Goal: Task Accomplishment & Management: Manage account settings

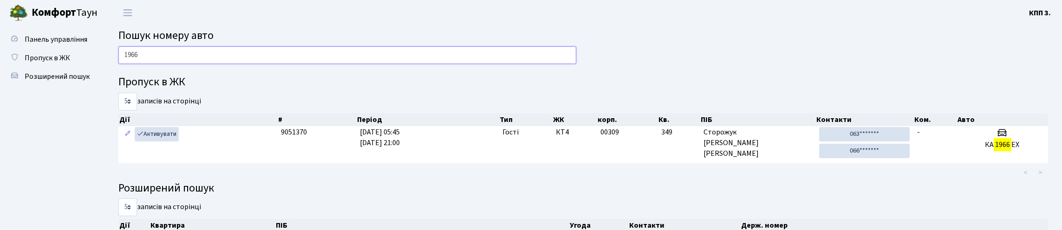
click at [227, 61] on input "1966" at bounding box center [347, 55] width 458 height 18
type input "1"
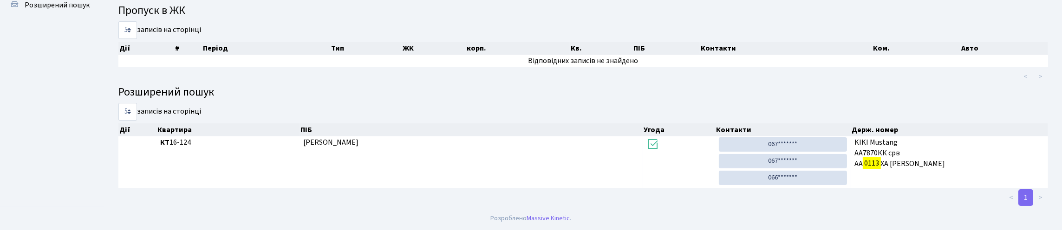
scroll to position [56, 0]
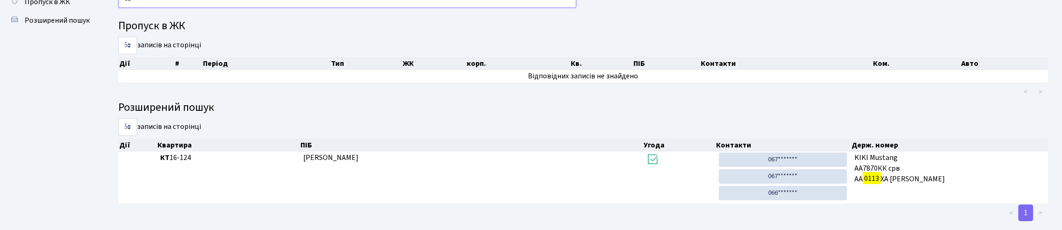
type input "0"
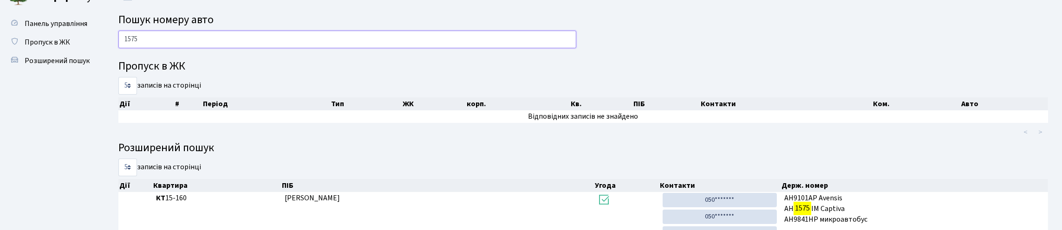
scroll to position [0, 0]
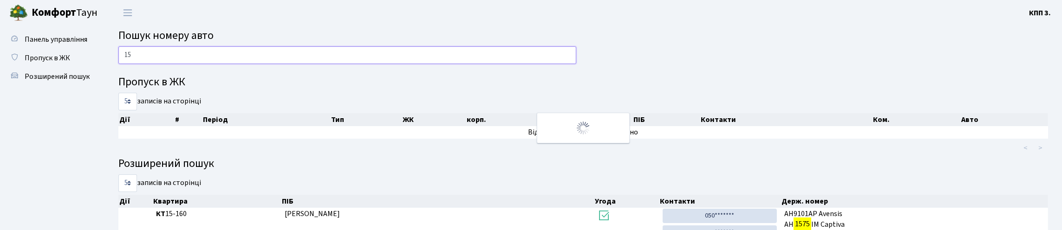
type input "1"
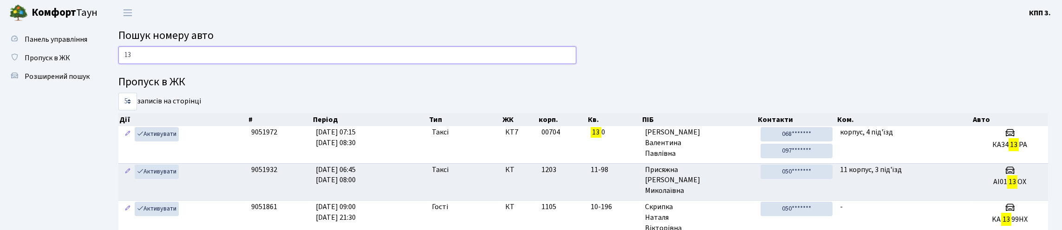
type input "1"
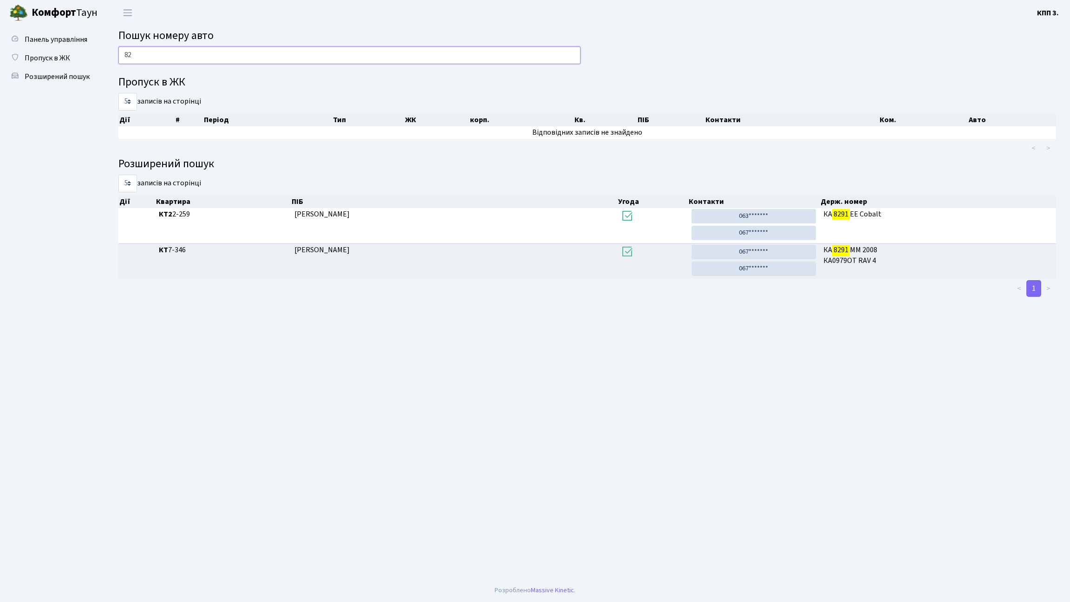
type input "8"
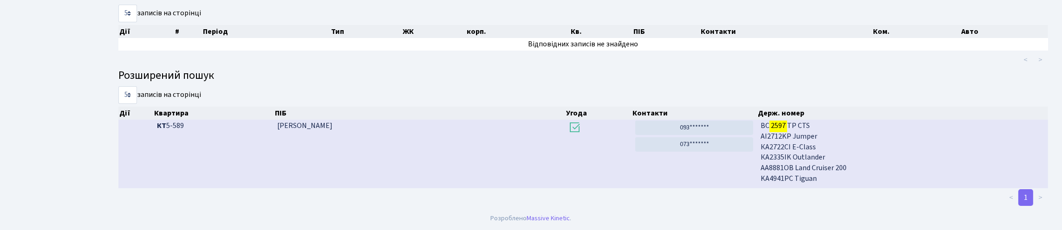
scroll to position [56, 0]
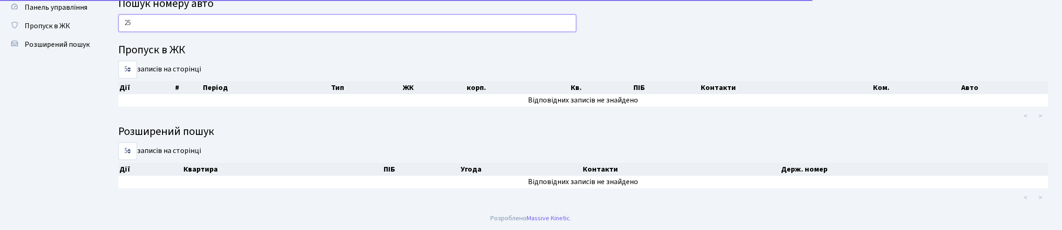
type input "2"
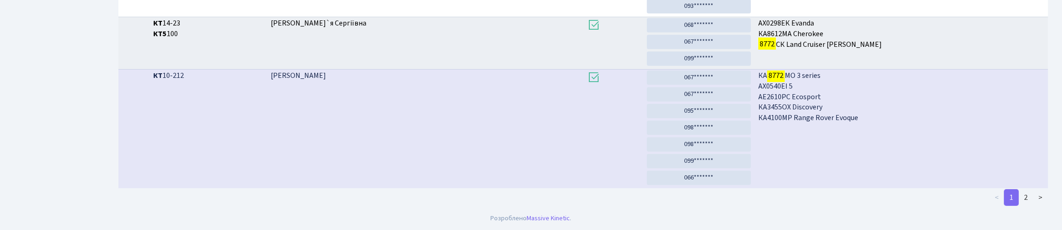
scroll to position [563, 0]
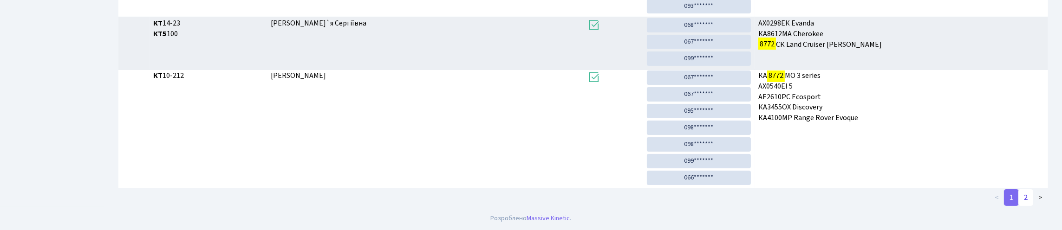
click at [1020, 197] on link "2" at bounding box center [1025, 197] width 15 height 17
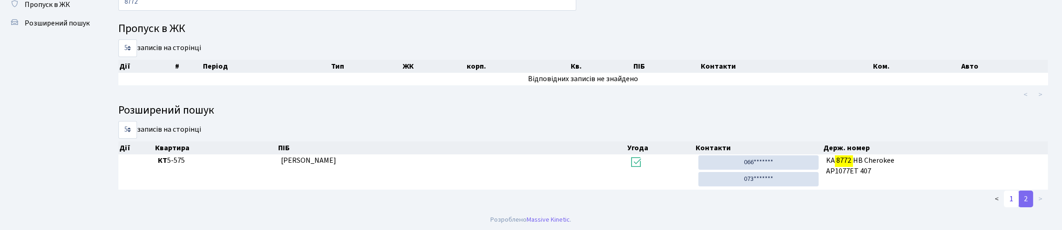
scroll to position [108, 0]
click at [1004, 191] on link "1" at bounding box center [1011, 197] width 15 height 17
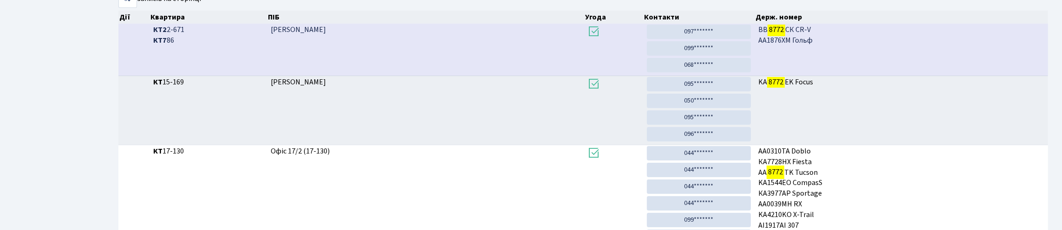
scroll to position [98, 0]
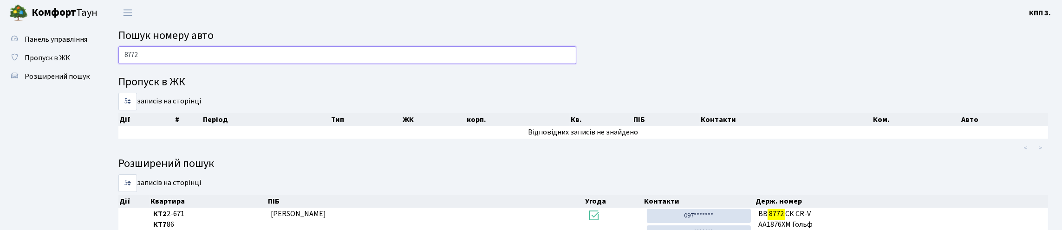
click at [297, 61] on input "8772" at bounding box center [347, 55] width 458 height 18
type input "8"
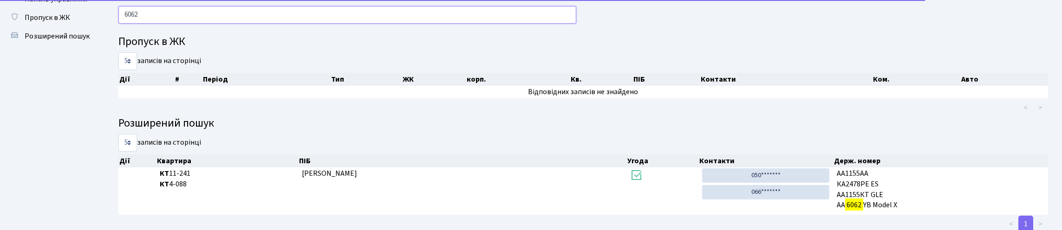
scroll to position [32, 0]
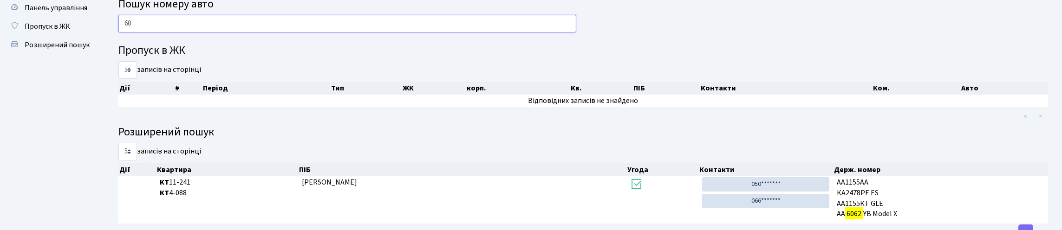
type input "6"
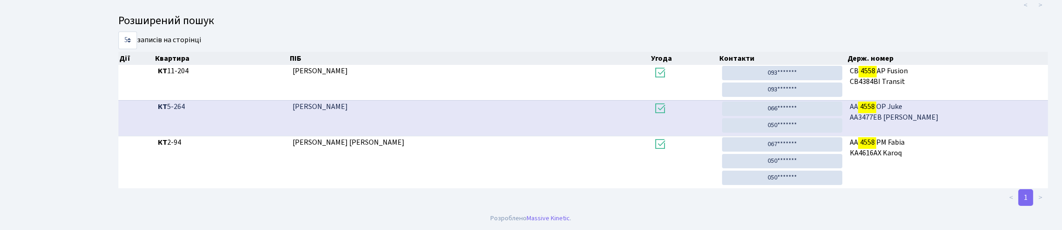
scroll to position [56, 0]
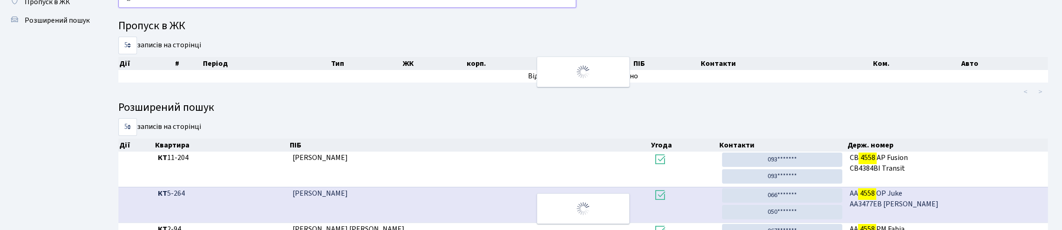
type input "4"
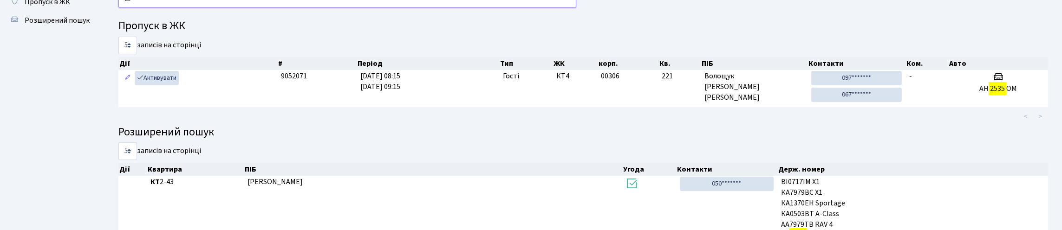
type input "2"
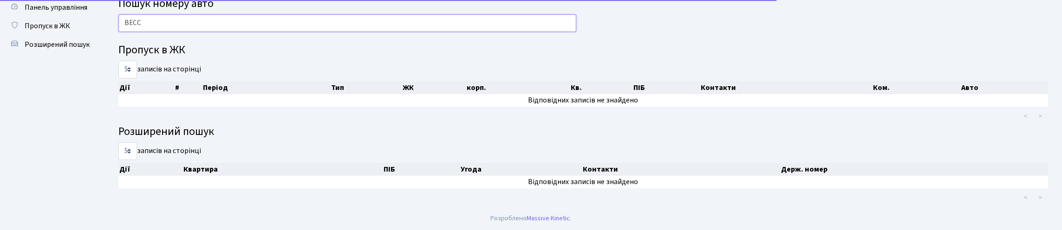
scroll to position [0, 0]
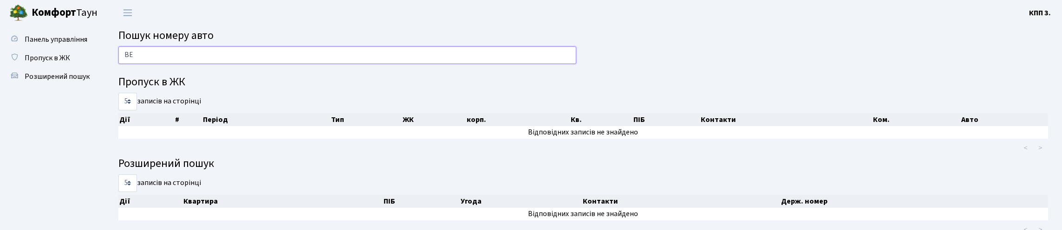
type input "В"
type input "B"
type input "D"
type input "В"
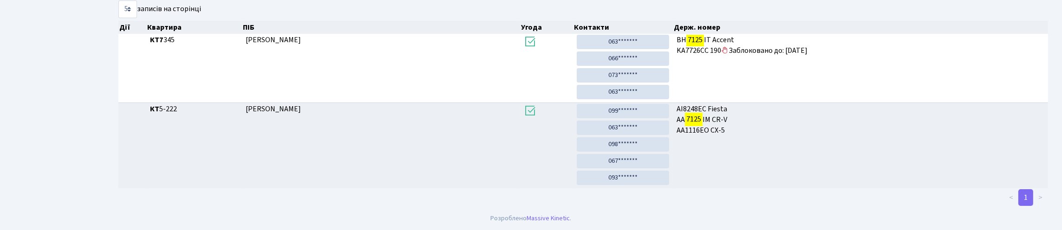
scroll to position [252, 0]
type input "7125"
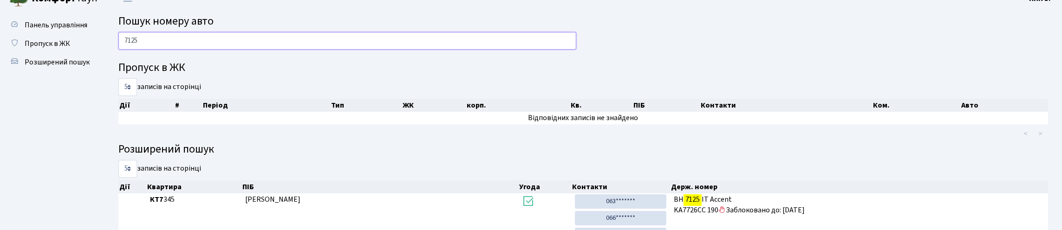
scroll to position [0, 0]
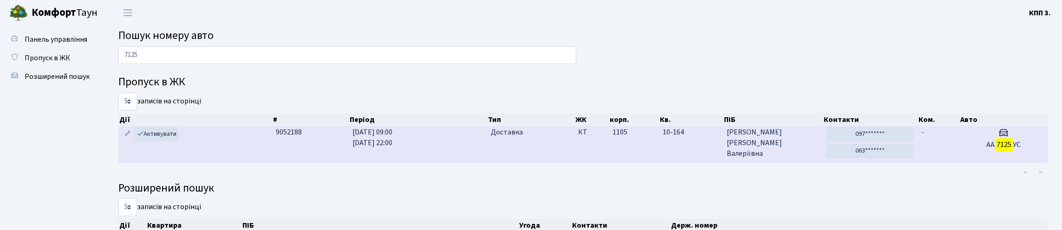
click at [974, 150] on h5 "АА 7125 УС" at bounding box center [1003, 145] width 81 height 9
click at [932, 163] on td "-" at bounding box center [939, 144] width 42 height 37
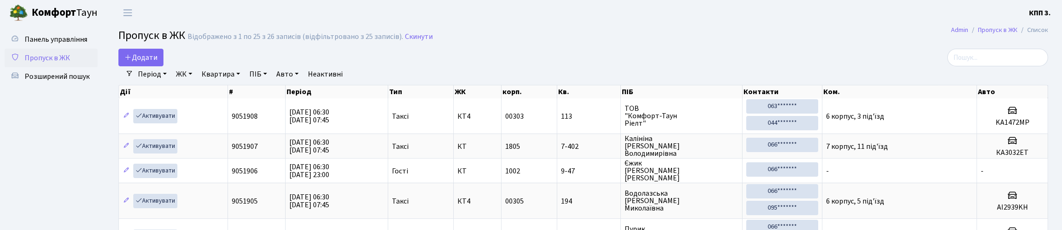
select select "25"
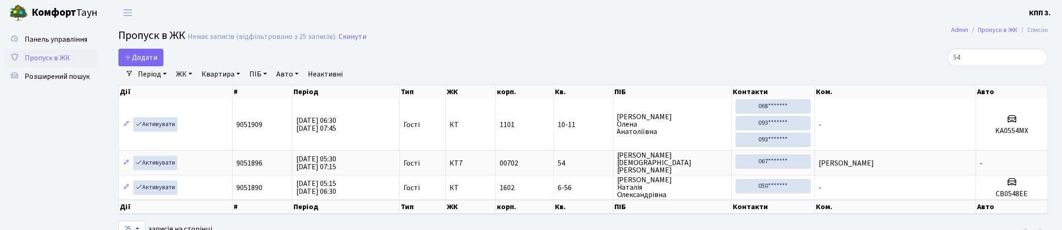
type input "5"
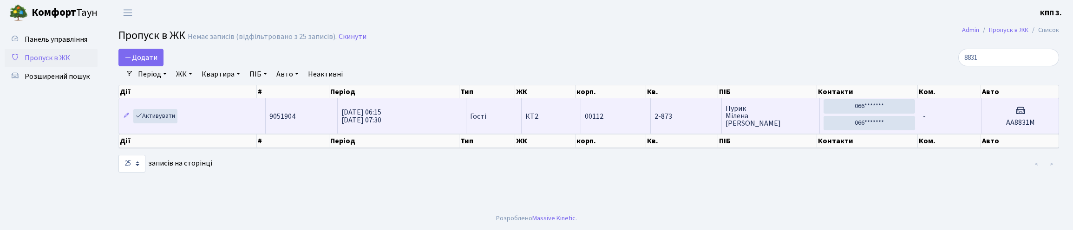
type input "8831"
click at [689, 134] on td "2-873" at bounding box center [686, 115] width 71 height 35
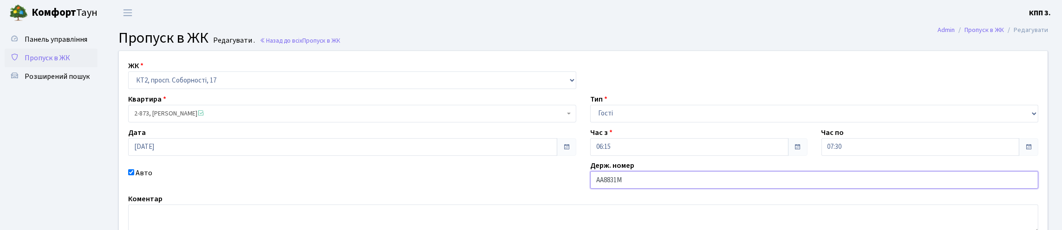
drag, startPoint x: 695, startPoint y: 221, endPoint x: 689, endPoint y: 208, distance: 14.8
click at [695, 189] on input "АА8831М" at bounding box center [814, 180] width 448 height 18
type input "АА8831МК"
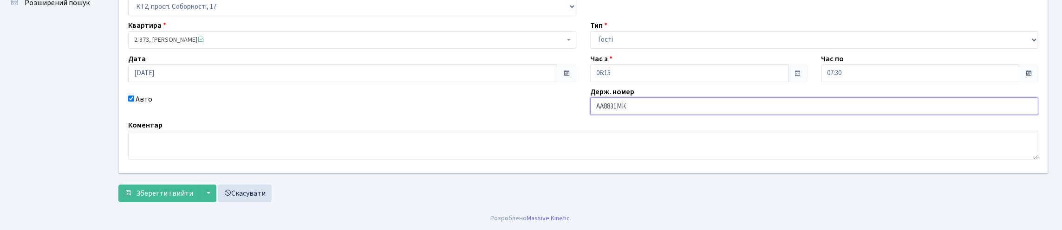
scroll to position [137, 0]
click at [161, 191] on span "Зберегти і вийти" at bounding box center [164, 194] width 57 height 10
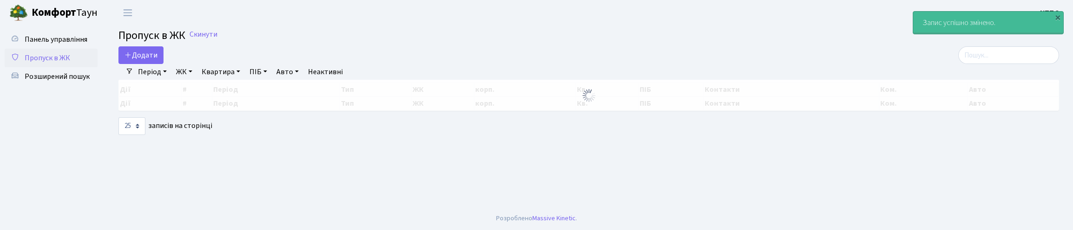
select select "25"
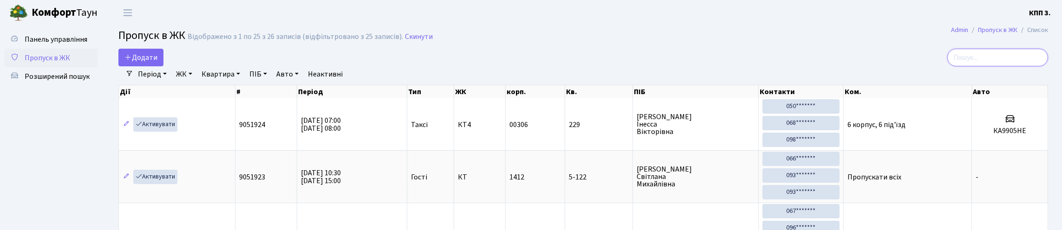
click at [952, 65] on input "search" at bounding box center [997, 58] width 101 height 18
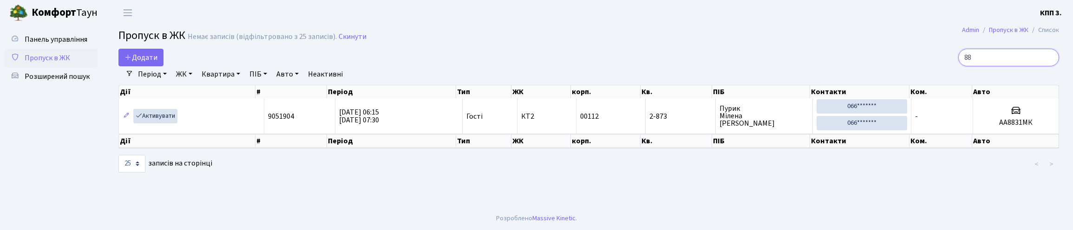
type input "8"
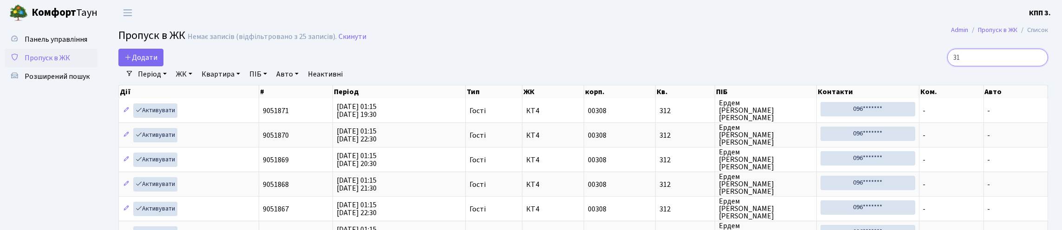
type input "3"
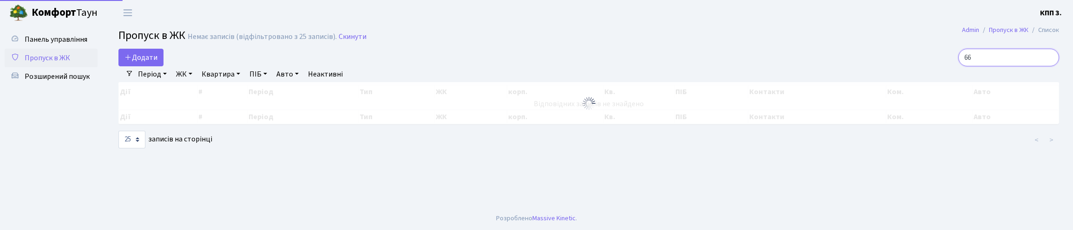
type input "6"
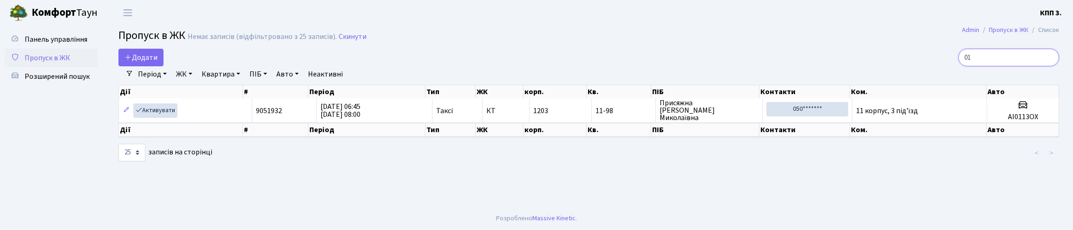
type input "0"
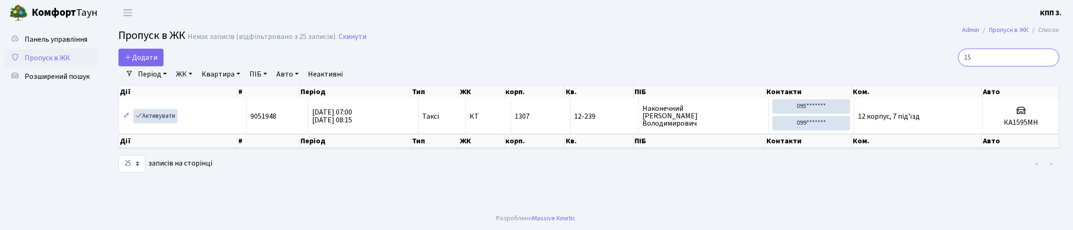
type input "1"
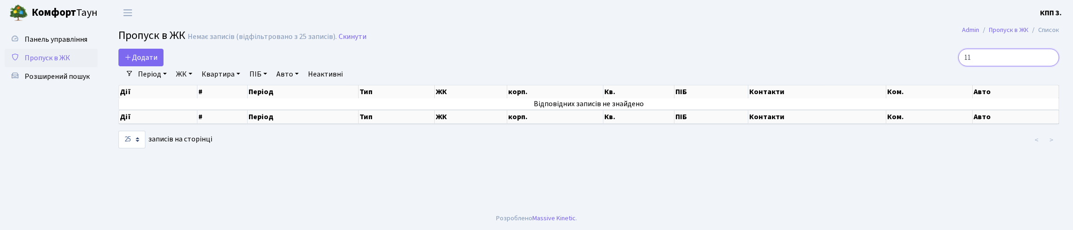
type input "1"
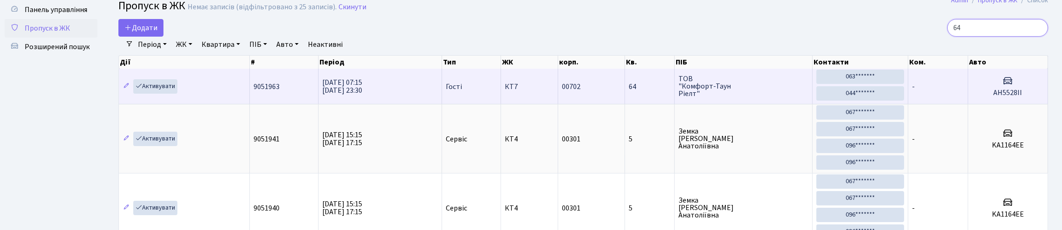
scroll to position [46, 0]
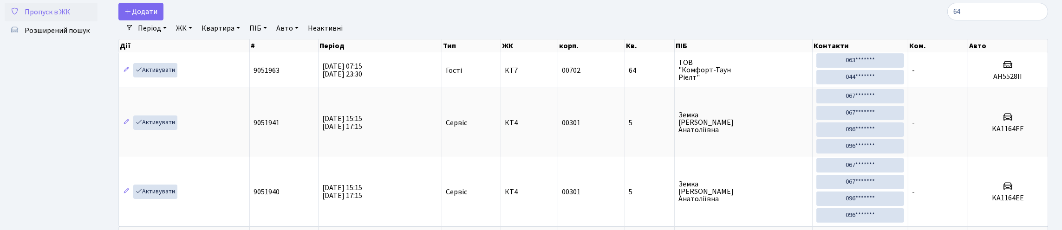
click at [196, 36] on link "ЖК" at bounding box center [184, 28] width 24 height 16
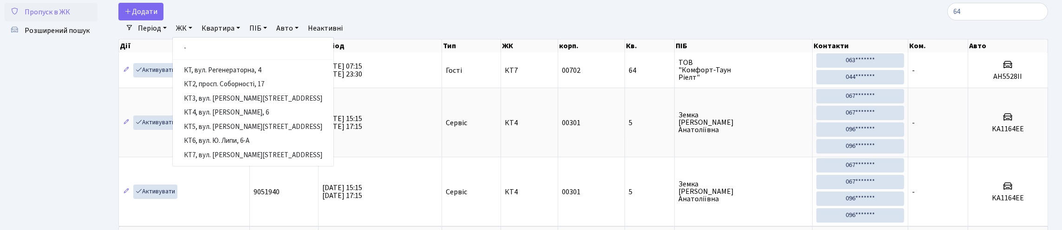
click at [612, 18] on div "Додати" at bounding box center [425, 12] width 615 height 18
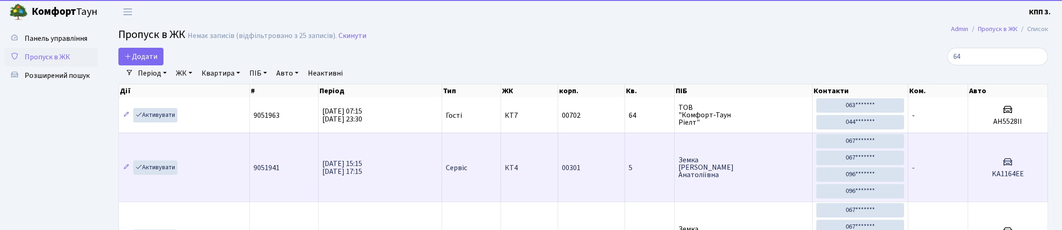
scroll to position [0, 0]
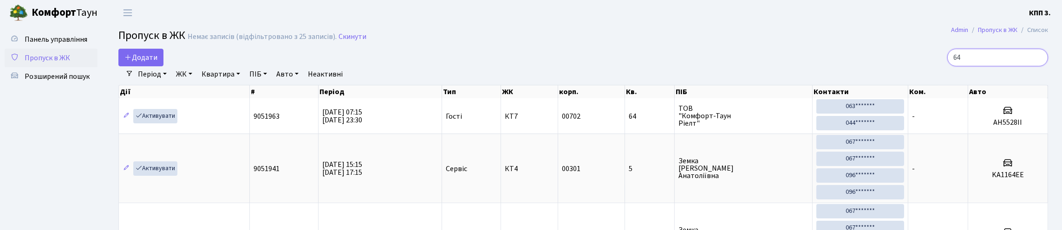
click at [947, 66] on input "64" at bounding box center [997, 58] width 101 height 18
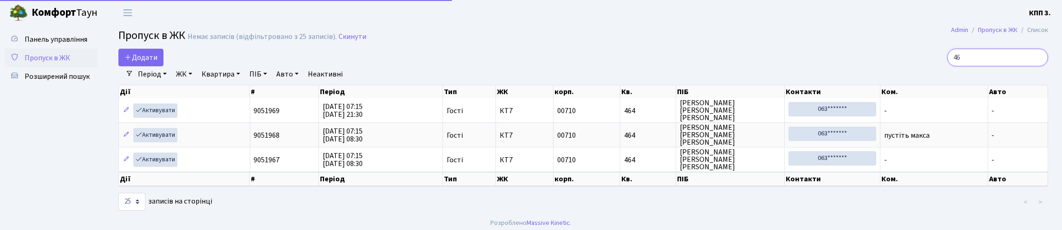
type input "4"
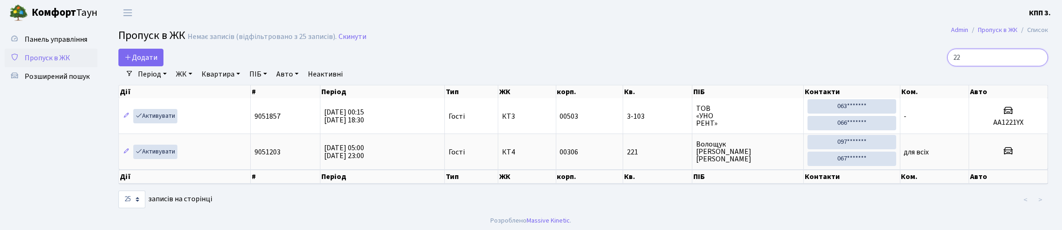
type input "2"
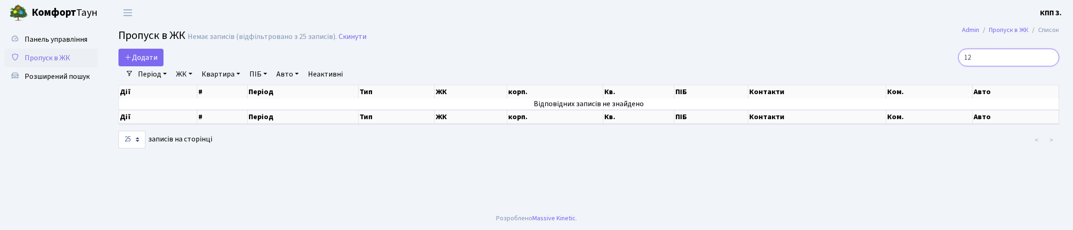
type input "1"
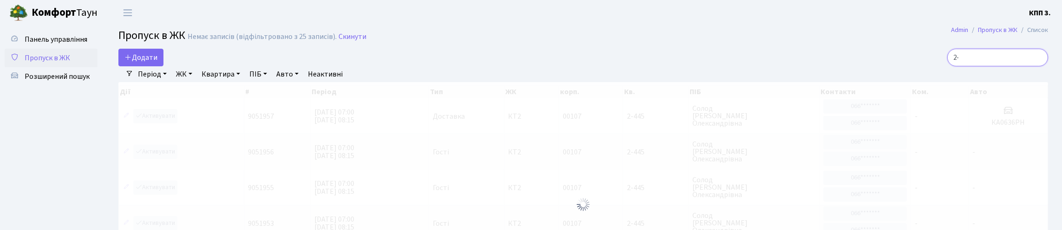
type input "2"
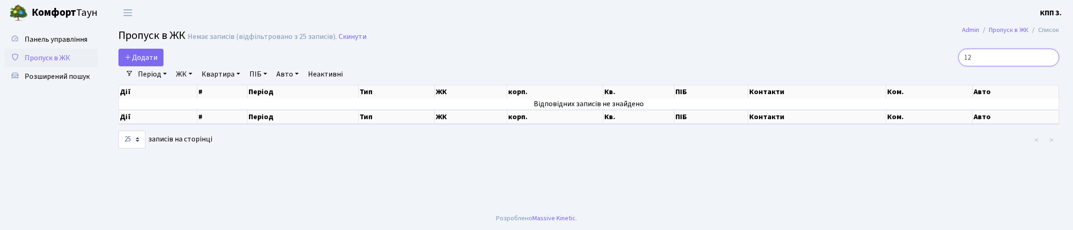
type input "1"
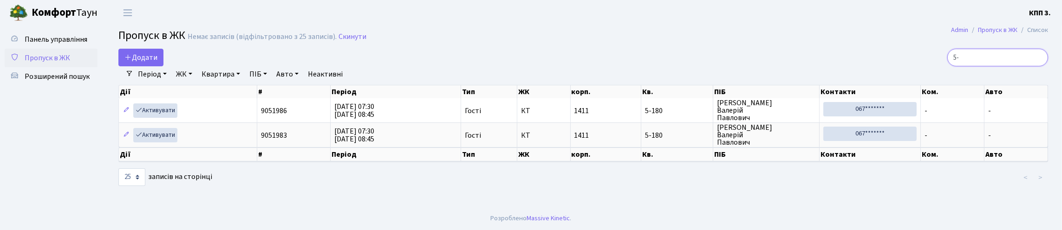
type input "5"
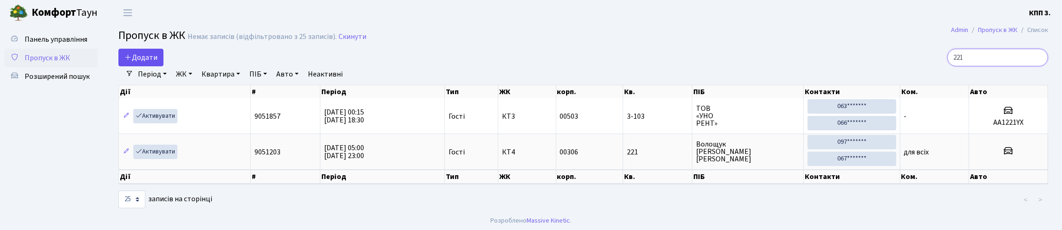
type input "221"
click at [155, 63] on span "Додати" at bounding box center [140, 57] width 33 height 10
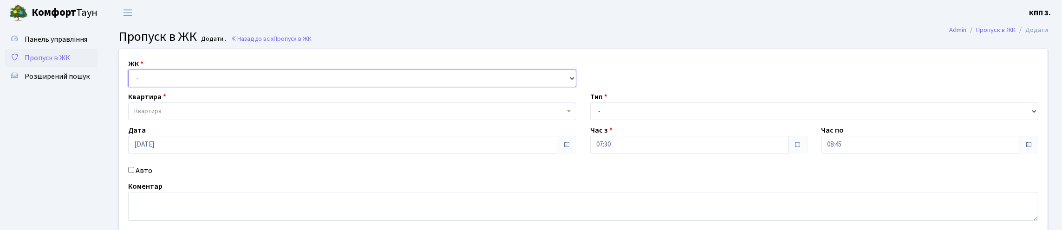
drag, startPoint x: 0, startPoint y: 0, endPoint x: 161, endPoint y: 98, distance: 188.4
click at [160, 87] on select "- КТ, вул. Регенераторна, 4 КТ2, просп. [STREET_ADDRESS] [STREET_ADDRESS] [PERS…" at bounding box center [352, 79] width 448 height 18
select select "271"
click at [130, 80] on select "- КТ, вул. Регенераторна, 4 КТ2, просп. [STREET_ADDRESS] [STREET_ADDRESS] [PERS…" at bounding box center [352, 79] width 448 height 18
select select
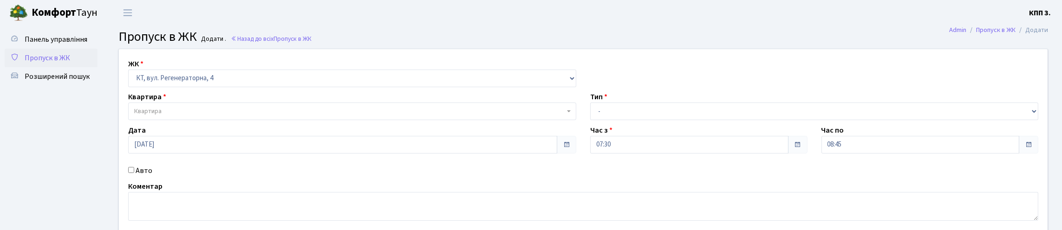
click at [150, 120] on span "Квартира" at bounding box center [352, 112] width 448 height 18
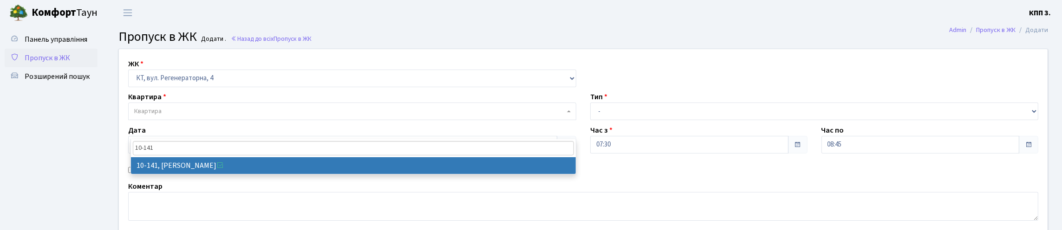
type input "10-141"
drag, startPoint x: 183, startPoint y: 172, endPoint x: 147, endPoint y: 194, distance: 41.3
click at [174, 180] on body "Комфорт Таун КПП 3. Мій обліковий запис Вийти Панель управління Пропуск в ЖК Ро…" at bounding box center [531, 146] width 1062 height 292
click at [145, 175] on span "10-141 10-141, Шкуренко Віктор Іванович" at bounding box center [353, 156] width 446 height 35
select select "6710"
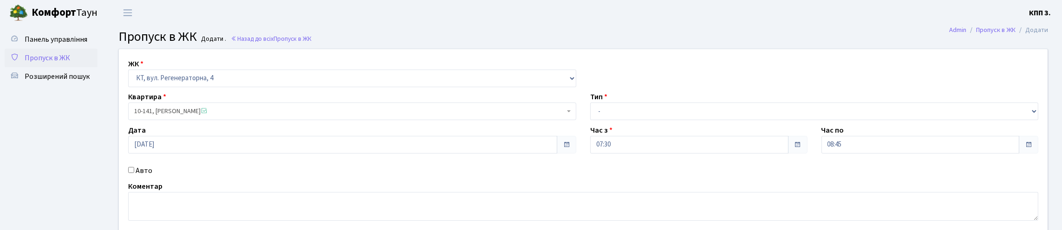
click at [134, 173] on input "Авто" at bounding box center [131, 170] width 6 height 6
checkbox input "true"
type input "АІ8418НР"
click at [622, 120] on select "- Доставка Таксі Гості Сервіс" at bounding box center [814, 112] width 448 height 18
click at [590, 120] on select "- Доставка Таксі Гості Сервіс" at bounding box center [814, 112] width 448 height 18
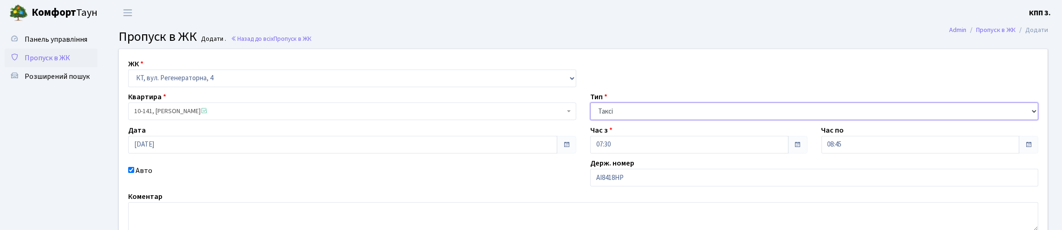
click at [622, 120] on select "- Доставка Таксі Гості Сервіс" at bounding box center [814, 112] width 448 height 18
select select "1"
click at [590, 120] on select "- Доставка Таксі Гості Сервіс" at bounding box center [814, 112] width 448 height 18
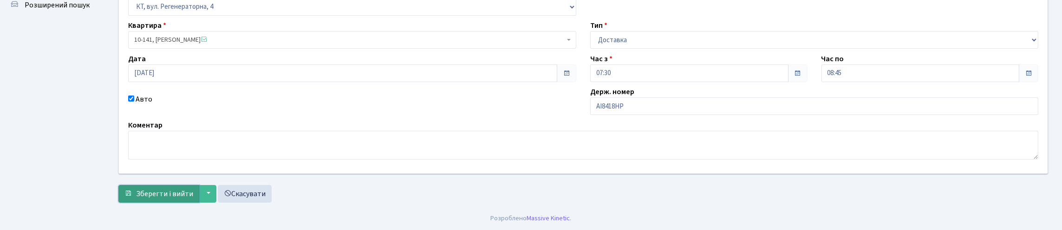
click at [186, 193] on span "Зберегти і вийти" at bounding box center [164, 194] width 57 height 10
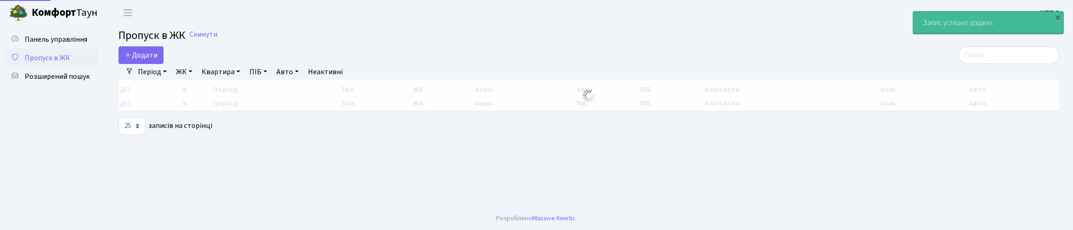
select select "25"
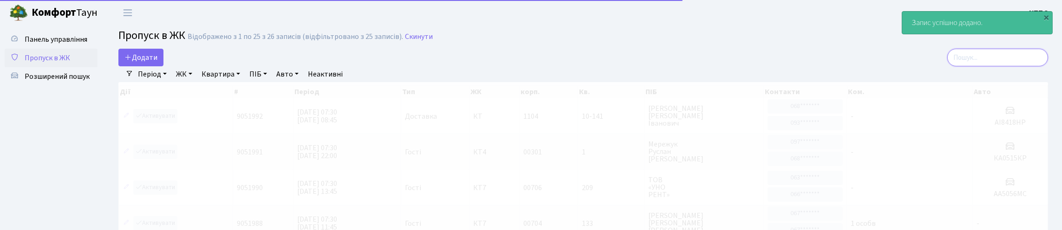
click at [1011, 63] on input "search" at bounding box center [997, 58] width 101 height 18
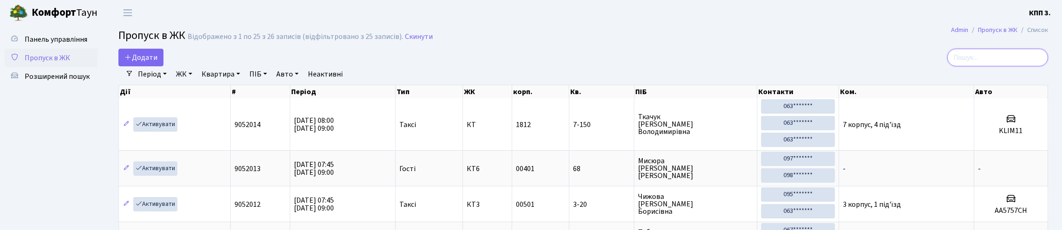
click at [1010, 59] on input "search" at bounding box center [997, 58] width 101 height 18
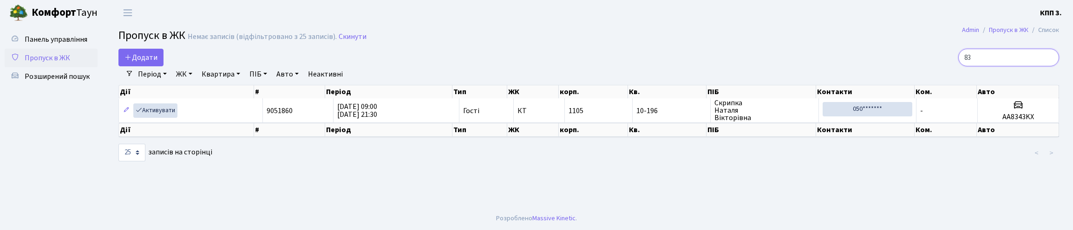
type input "8"
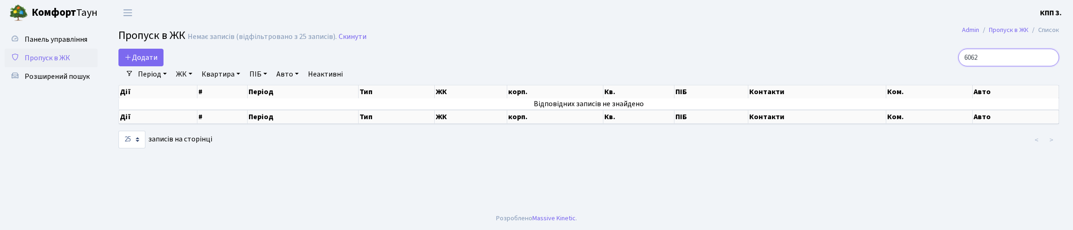
type input "6062"
click at [55, 44] on span "Панель управління" at bounding box center [56, 39] width 63 height 10
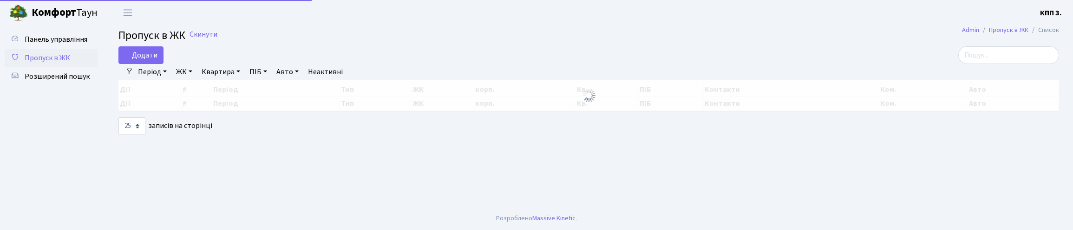
select select "25"
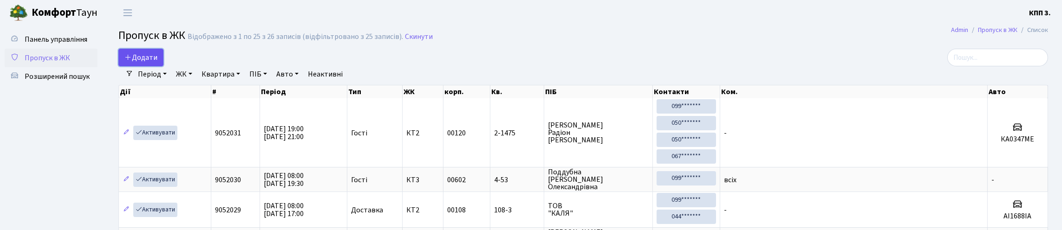
click at [157, 60] on span "Додати" at bounding box center [140, 57] width 33 height 10
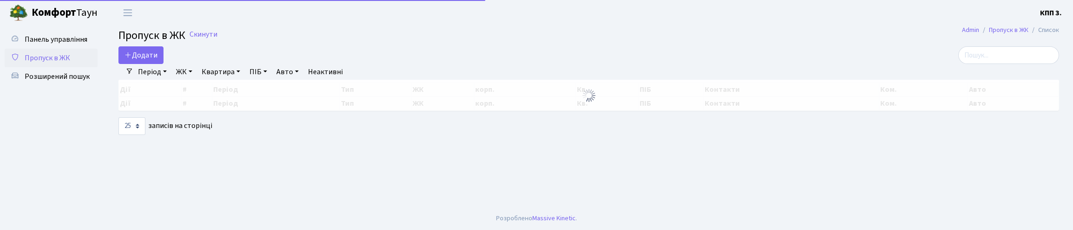
select select "25"
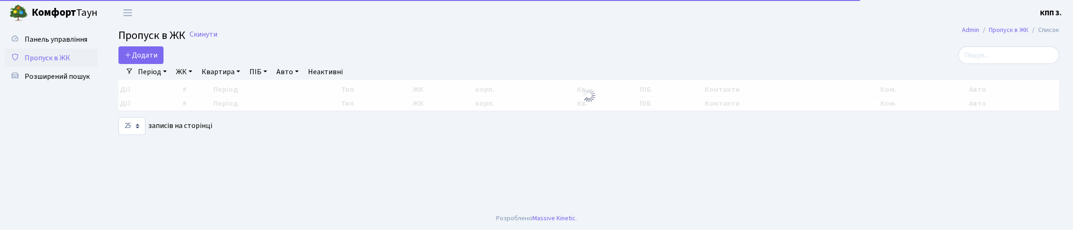
click at [969, 48] on main "Admin Пропуск в ЖК Список Пропуск в ЖК Скинути Додати Фільтри Період 08.10.2025…" at bounding box center [588, 117] width 968 height 182
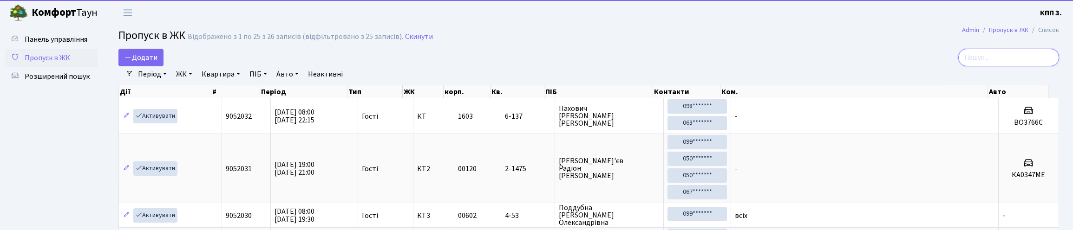
click at [980, 64] on input "search" at bounding box center [1008, 58] width 101 height 18
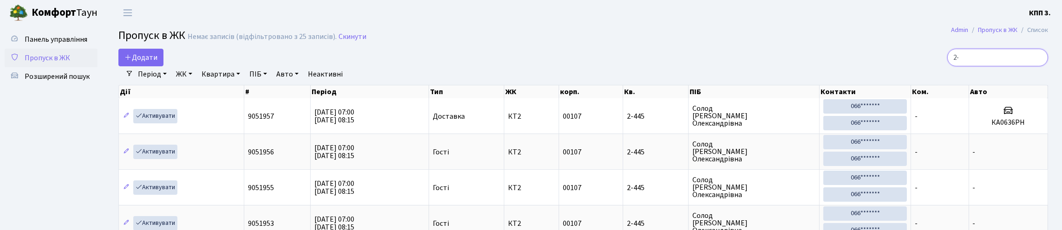
type input "2"
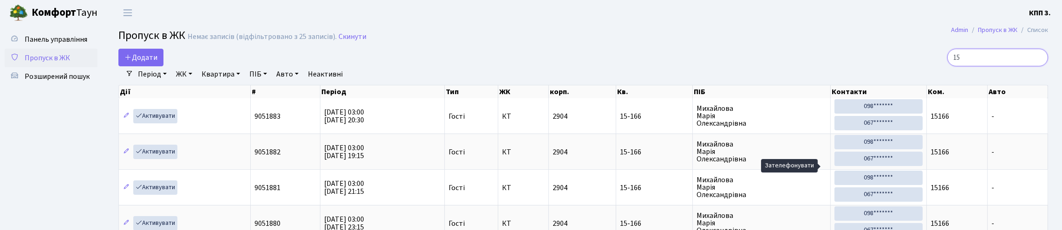
type input "1"
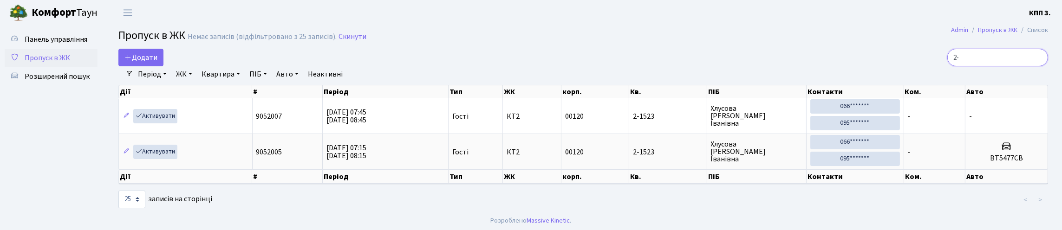
type input "2"
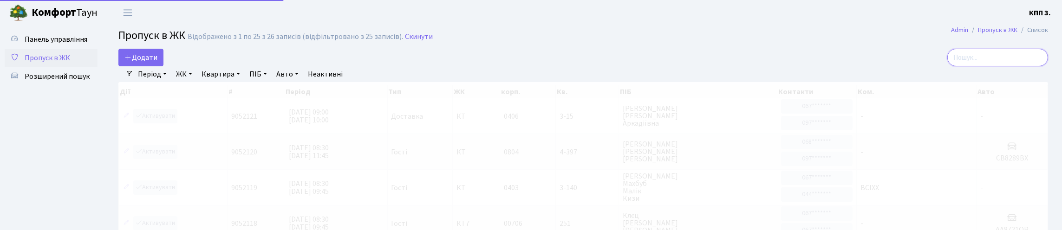
type input "В"
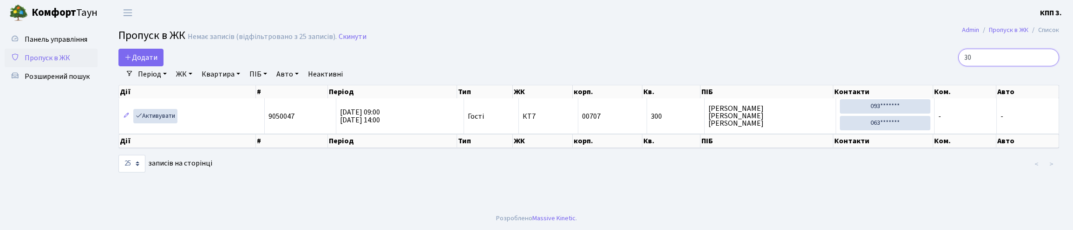
type input "3"
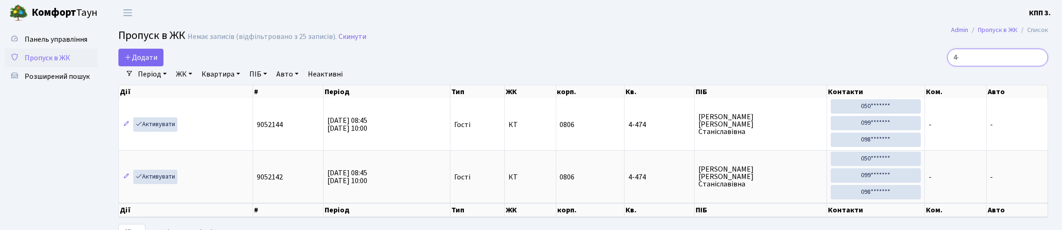
type input "4"
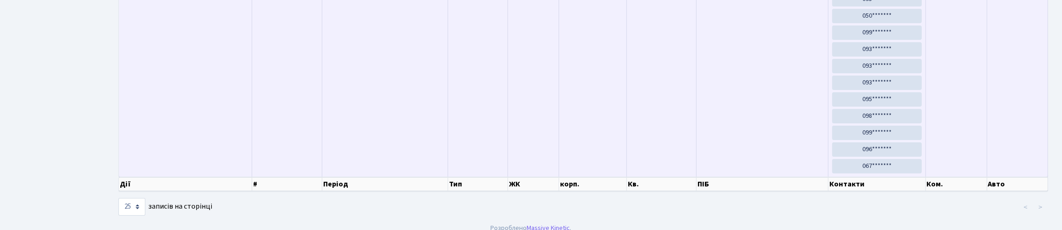
scroll to position [60, 0]
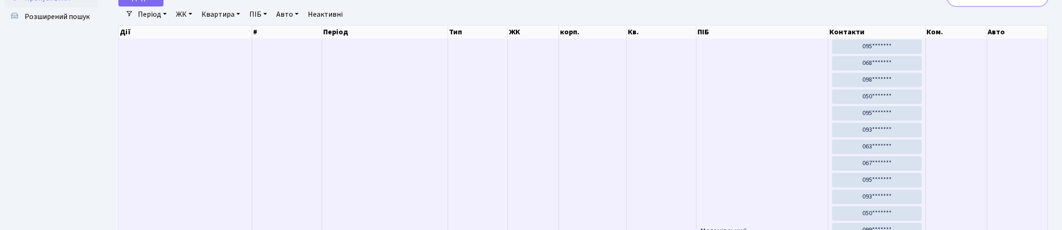
type input "1"
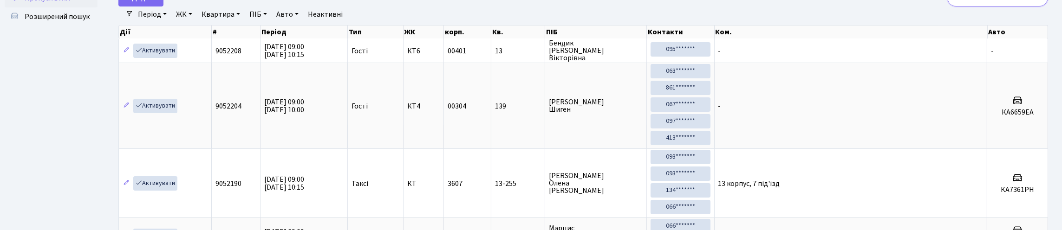
type input "1"
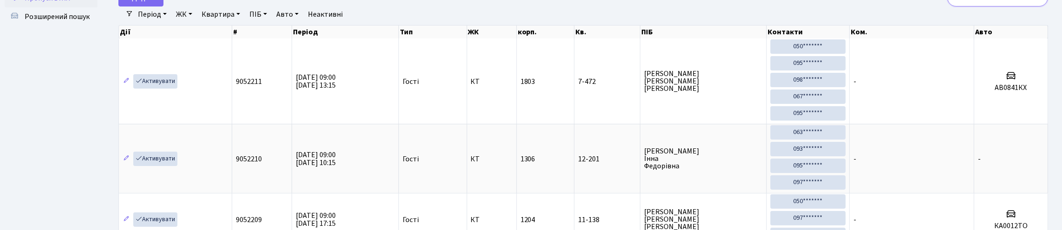
scroll to position [0, 0]
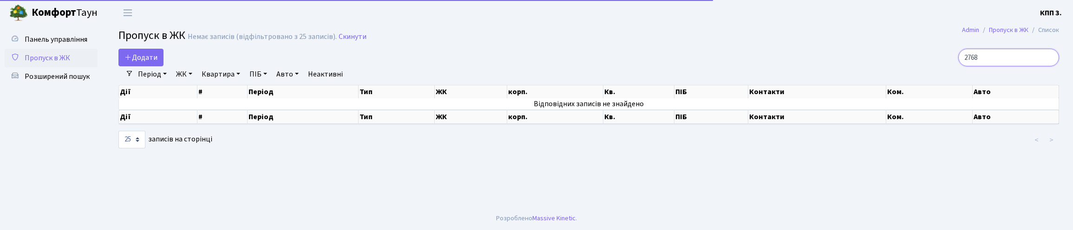
type input "2768"
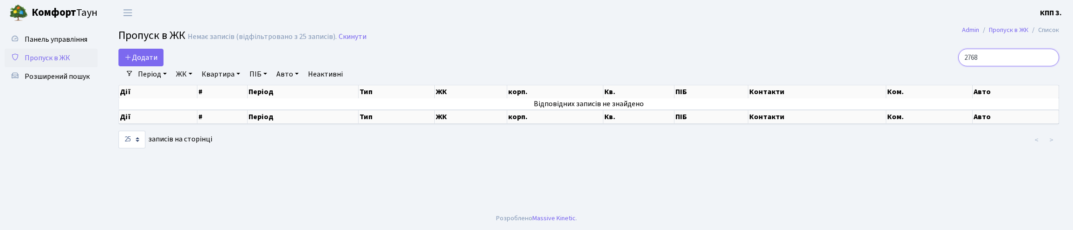
drag, startPoint x: 1047, startPoint y: 64, endPoint x: 1037, endPoint y: 59, distance: 10.2
click at [1046, 63] on input "2768" at bounding box center [1008, 58] width 101 height 18
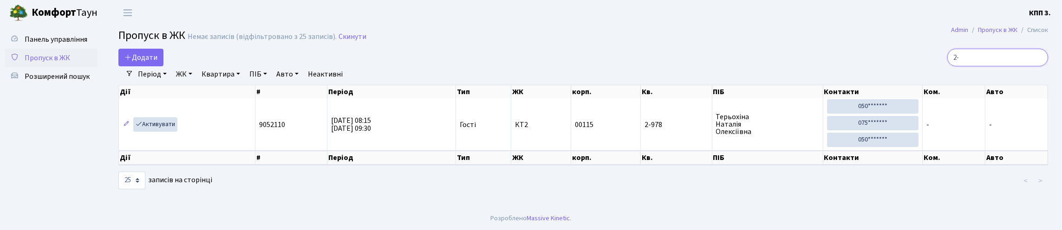
type input "2"
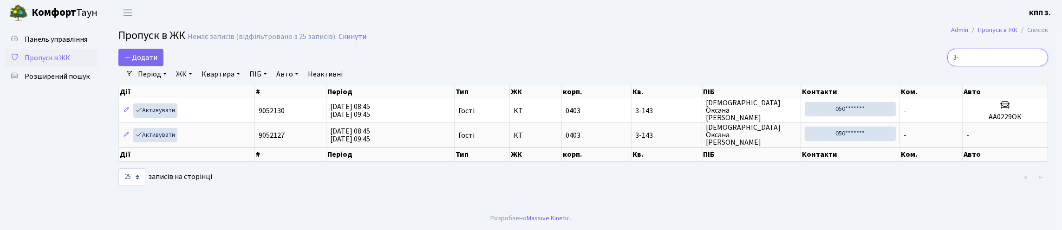
type input "3"
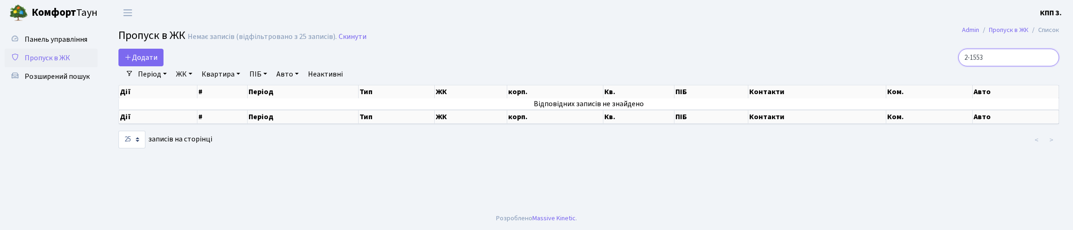
type input "2-1553"
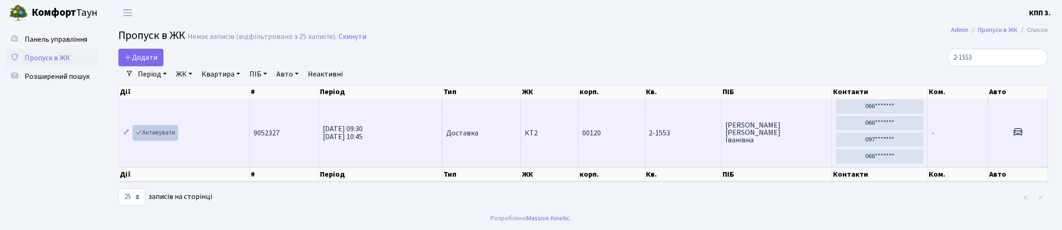
click at [156, 140] on link "Активувати" at bounding box center [155, 133] width 44 height 14
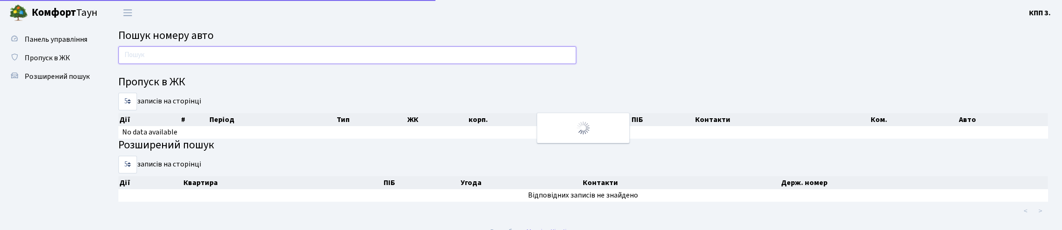
click at [176, 64] on input "text" at bounding box center [347, 55] width 458 height 18
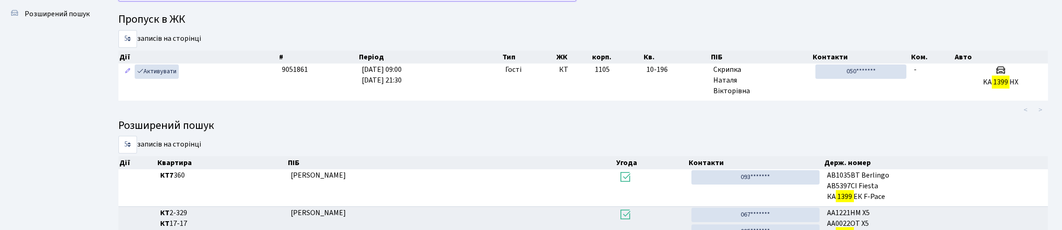
scroll to position [56, 0]
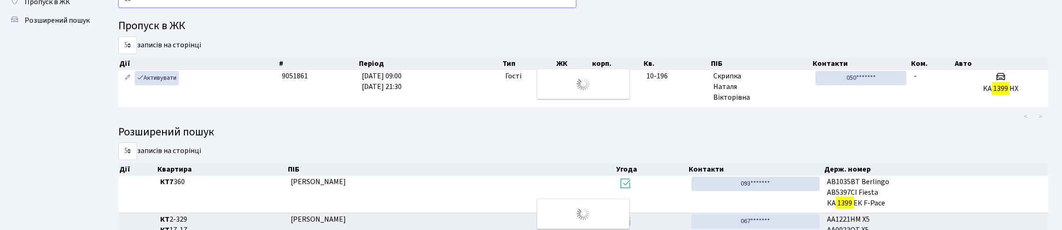
type input "1"
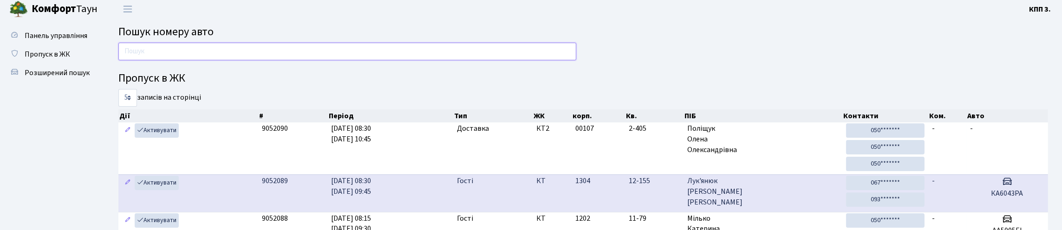
scroll to position [0, 0]
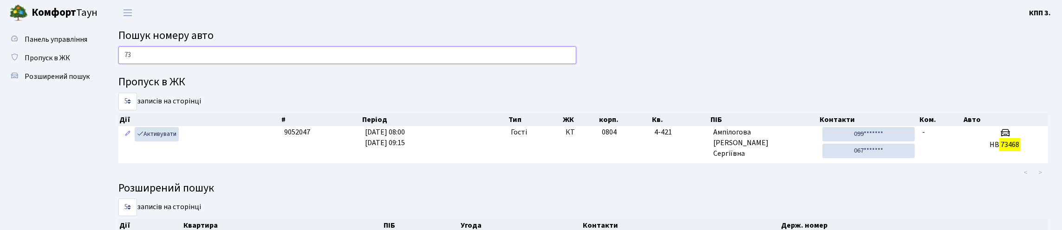
type input "7"
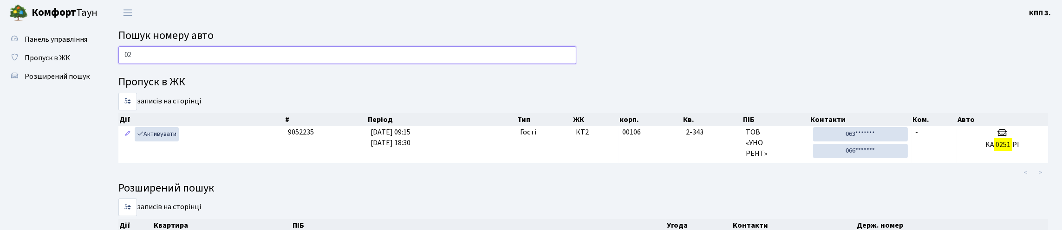
type input "0"
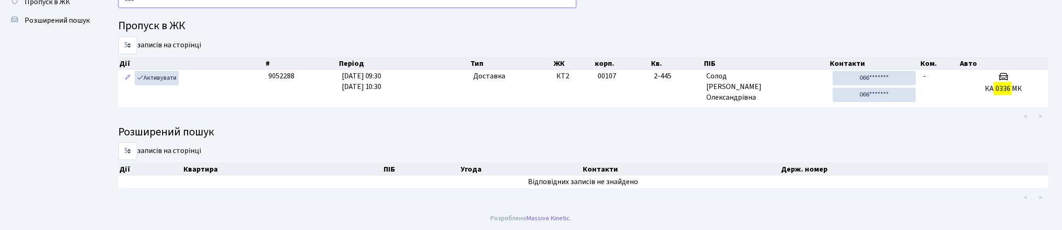
scroll to position [56, 0]
type input "0"
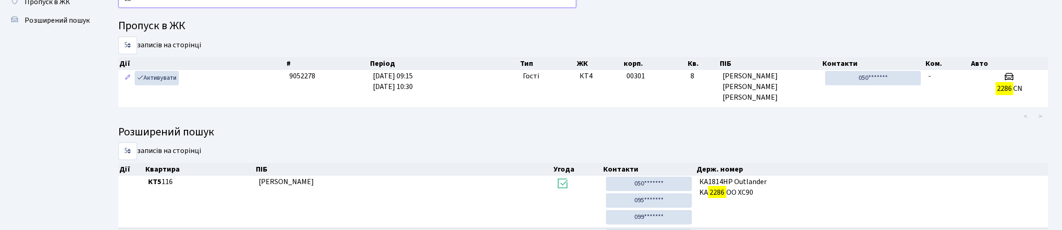
type input "2"
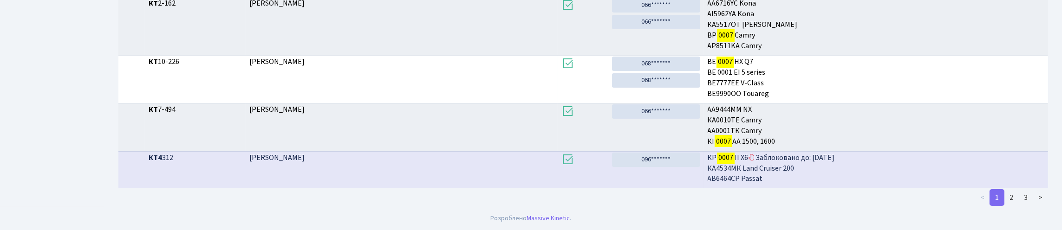
scroll to position [1, 0]
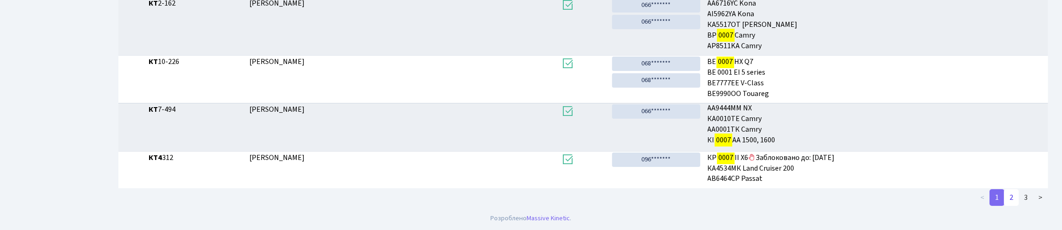
click at [1004, 202] on link "2" at bounding box center [1011, 197] width 15 height 17
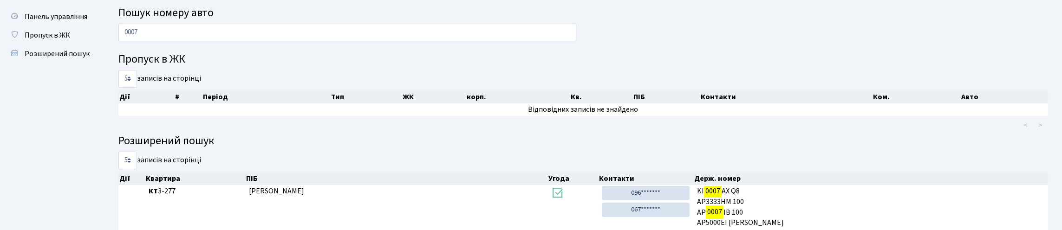
scroll to position [0, 0]
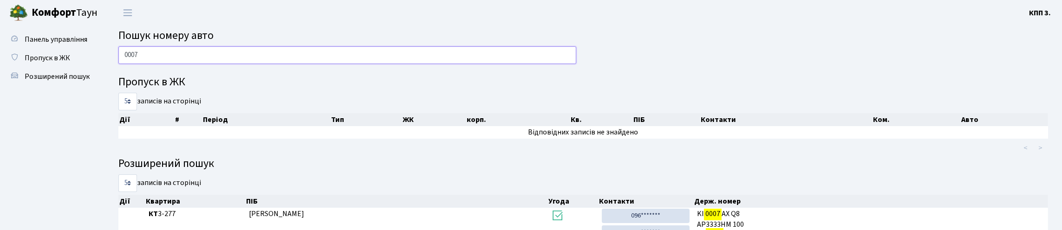
click at [202, 62] on input "0007" at bounding box center [347, 55] width 458 height 18
type input "0"
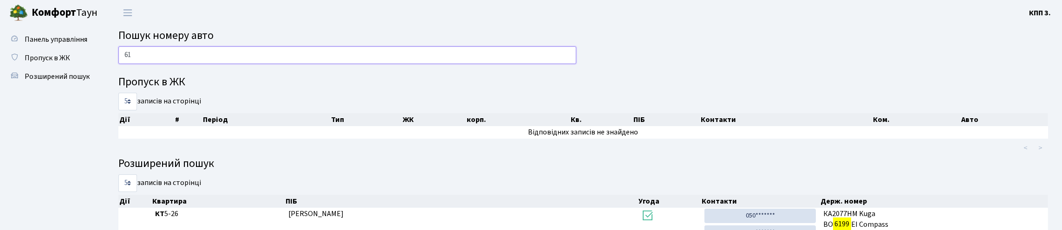
type input "6"
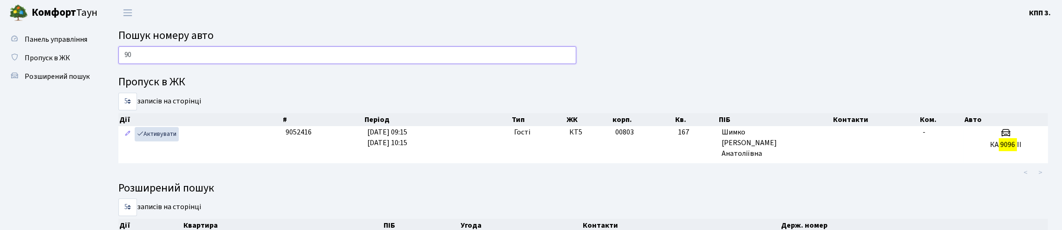
type input "9"
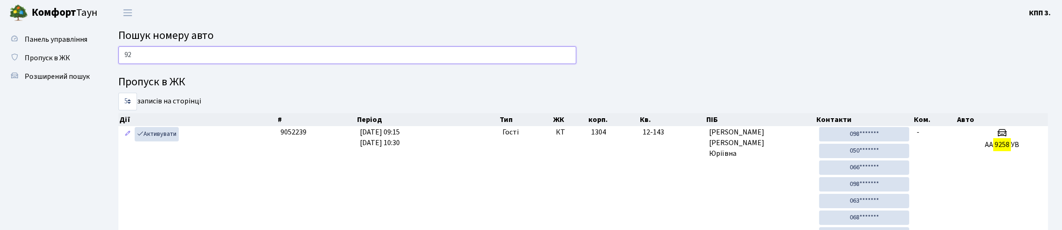
type input "9"
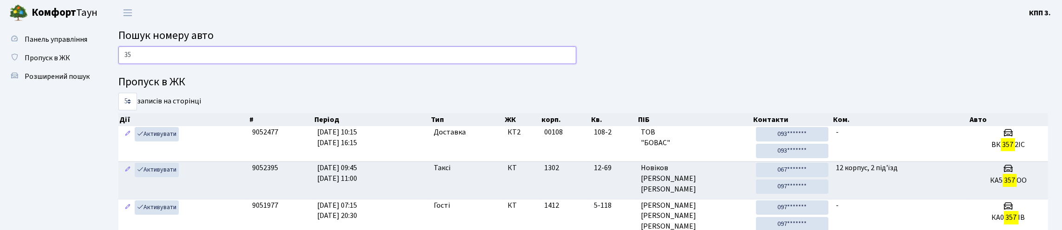
type input "3"
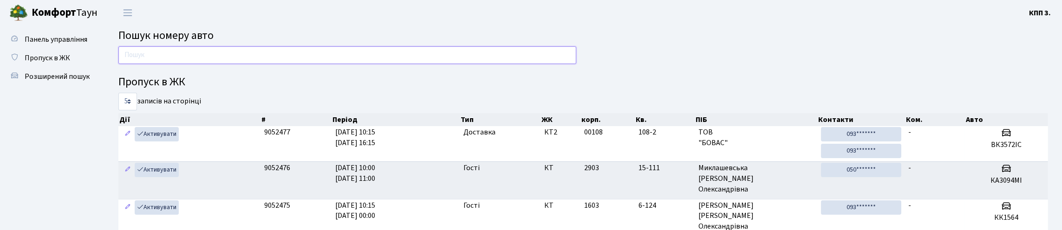
click at [241, 55] on input "text" at bounding box center [347, 55] width 458 height 18
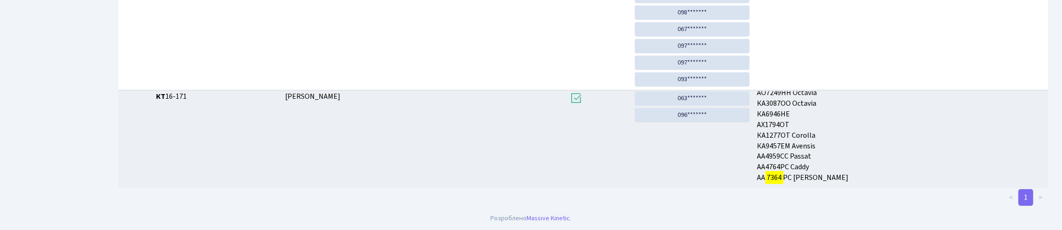
scroll to position [56, 0]
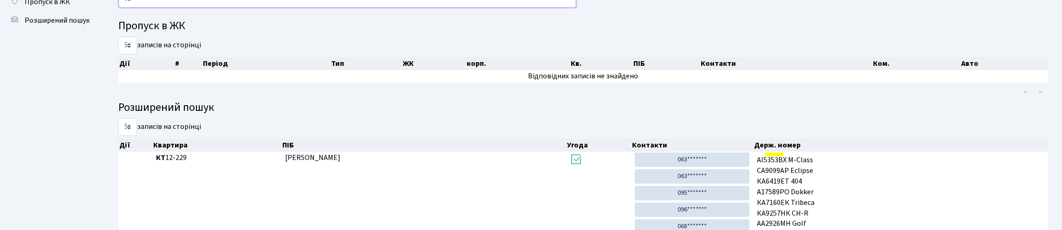
type input "7"
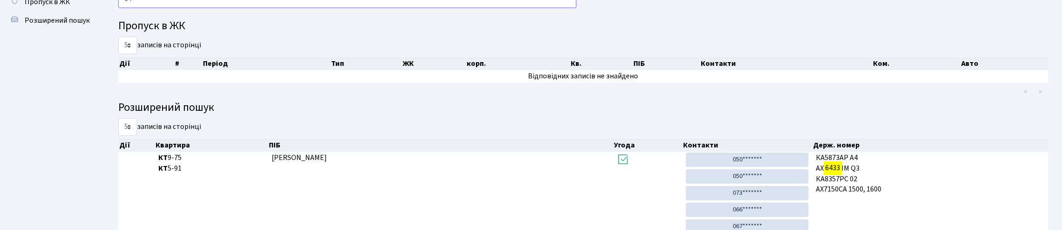
type input "6"
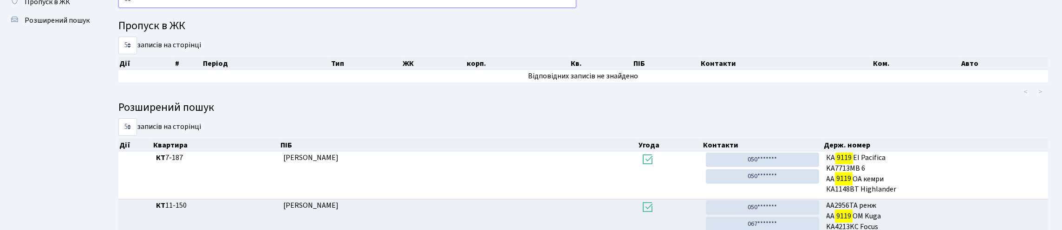
type input "9"
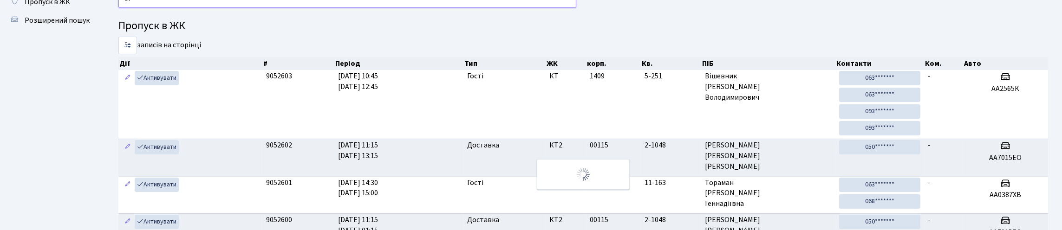
type input "6"
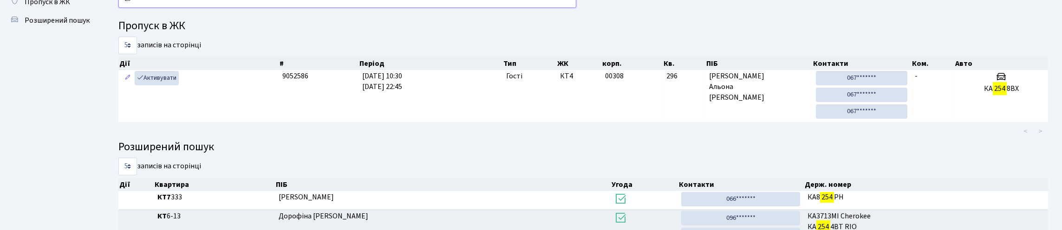
type input "2"
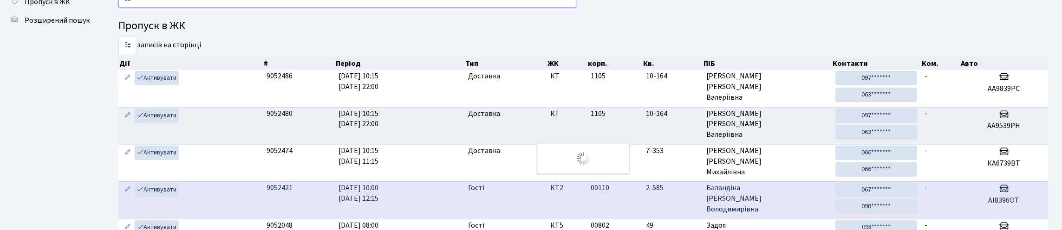
type input "3"
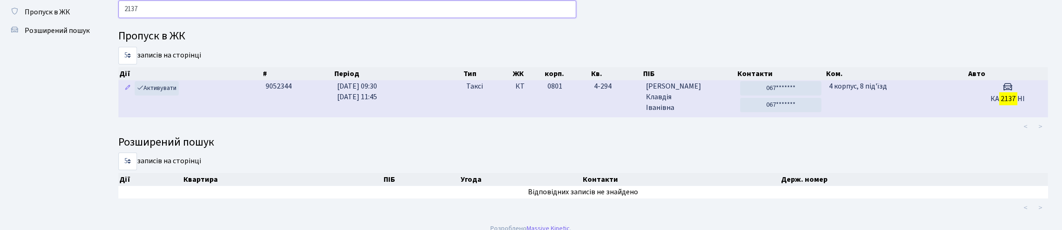
scroll to position [0, 0]
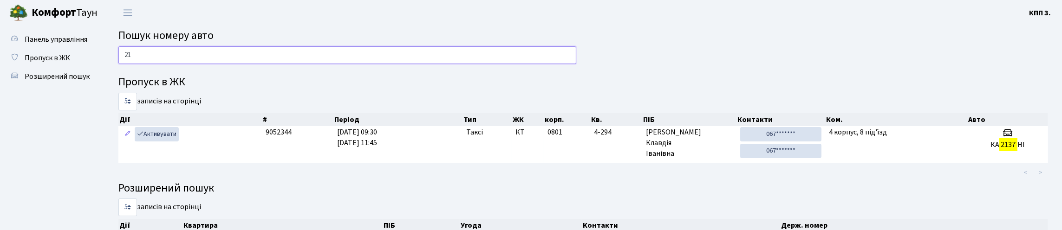
type input "2"
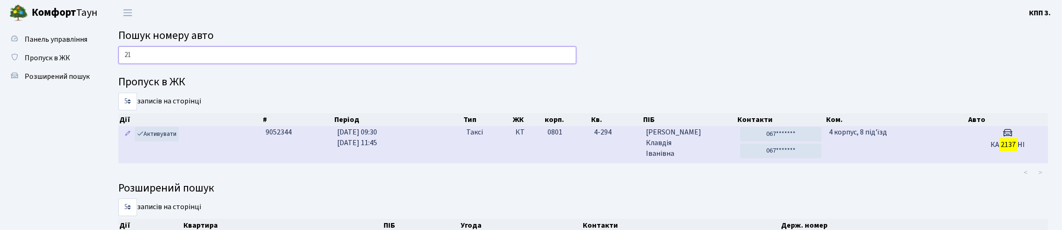
type input "2"
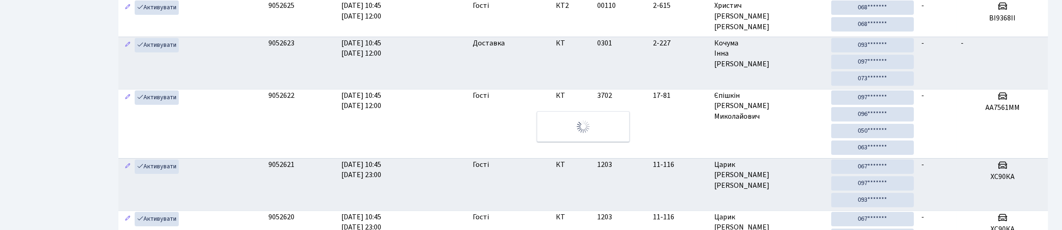
scroll to position [56, 0]
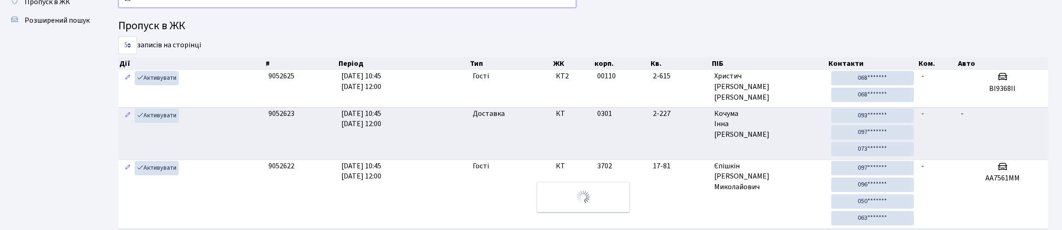
type input "2"
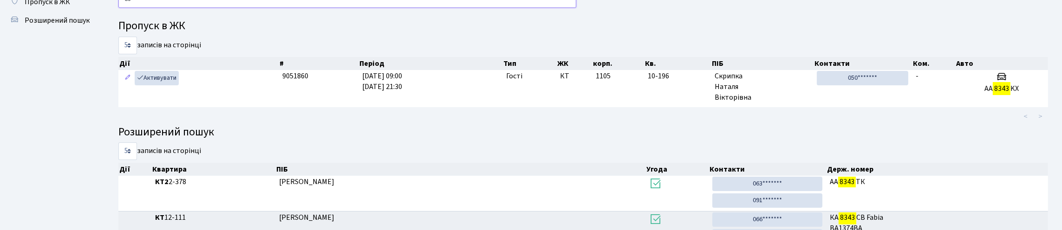
type input "8"
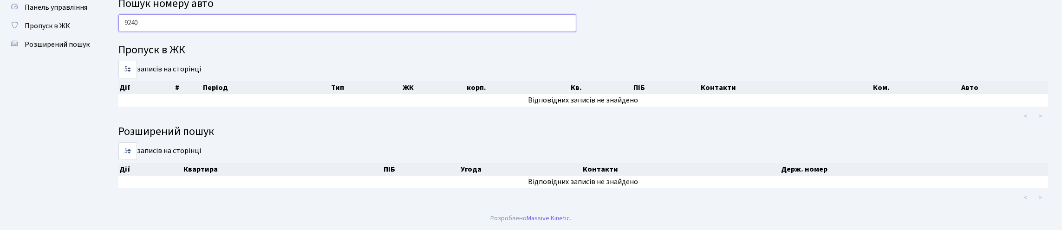
scroll to position [0, 0]
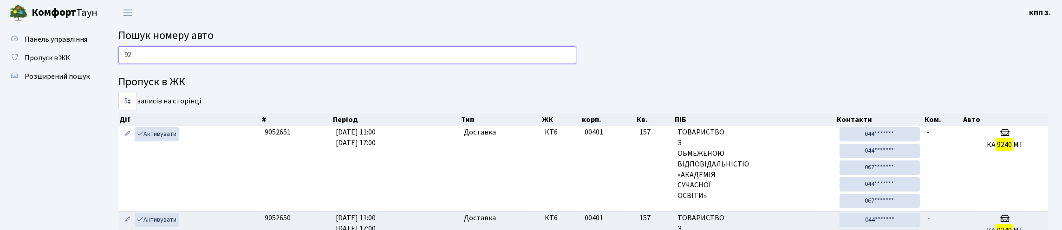
type input "9"
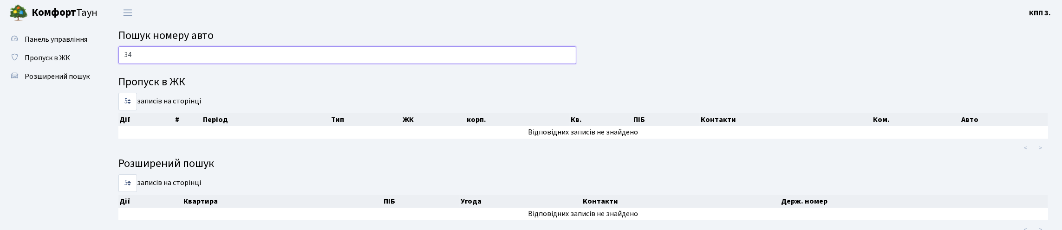
type input "3"
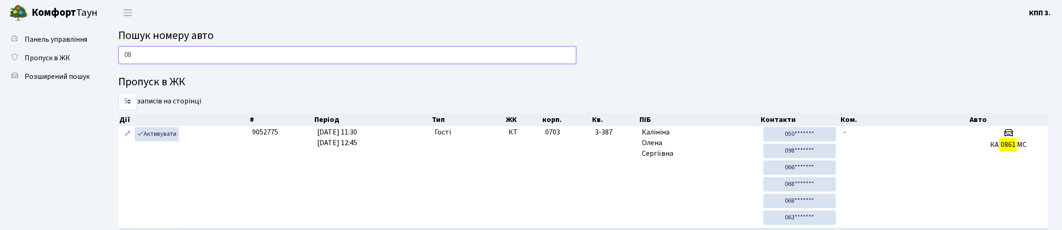
type input "0"
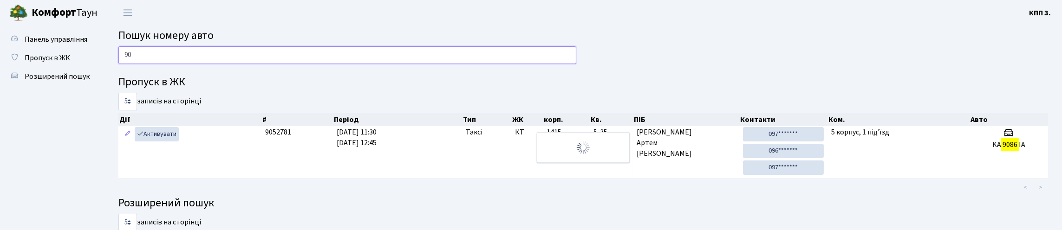
type input "9"
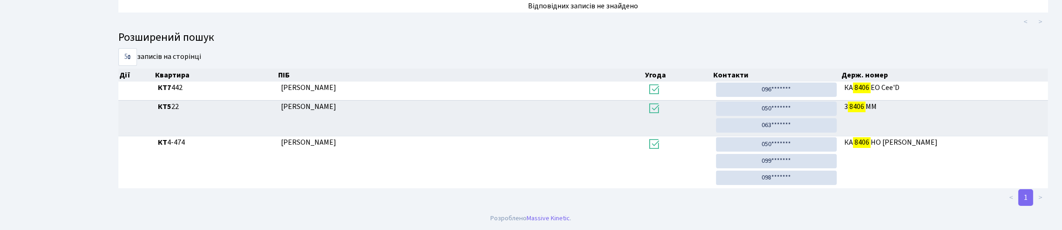
scroll to position [56, 0]
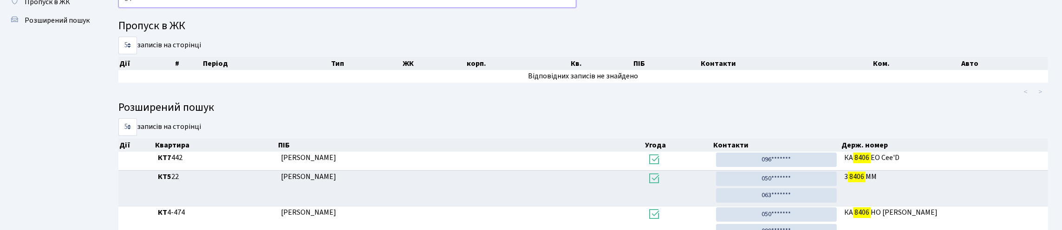
type input "8"
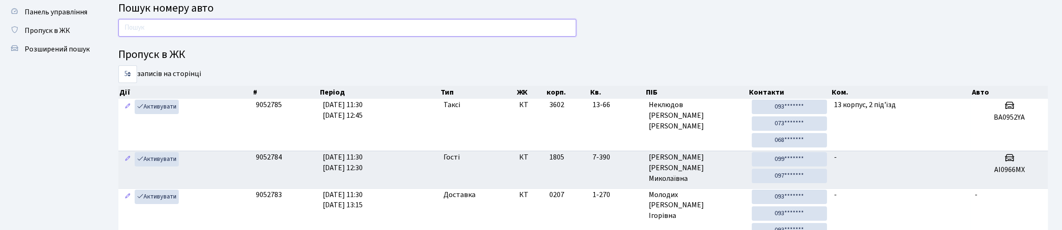
scroll to position [0, 0]
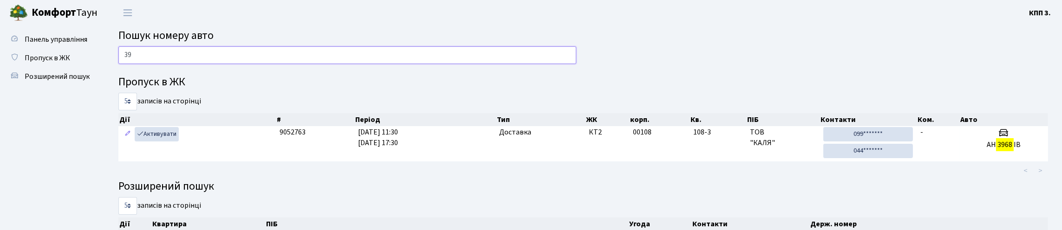
type input "3"
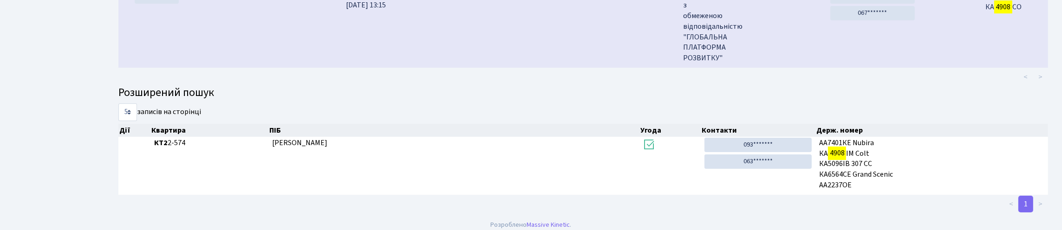
scroll to position [56, 0]
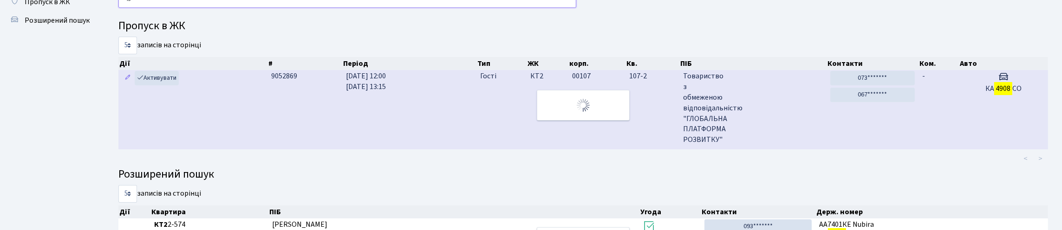
type input "4"
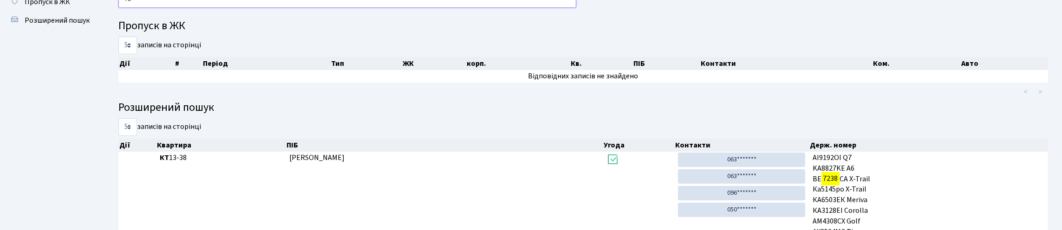
type input "7"
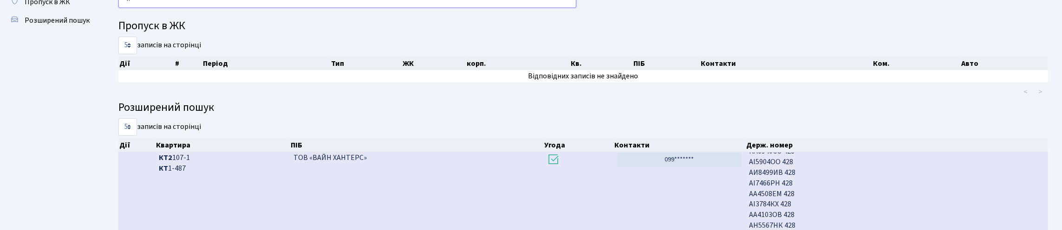
type input "4"
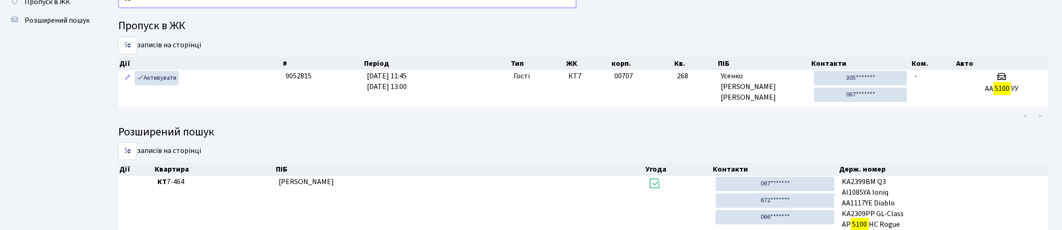
type input "5"
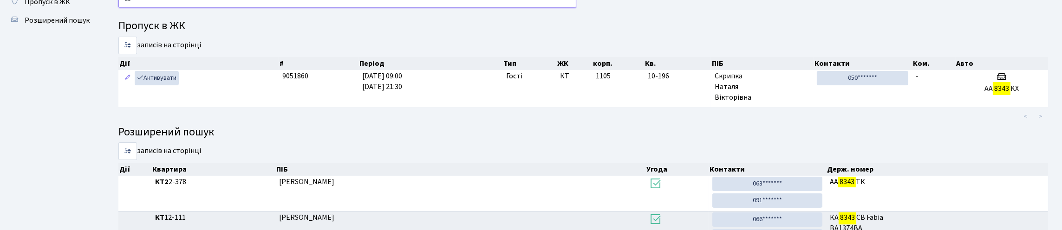
type input "8"
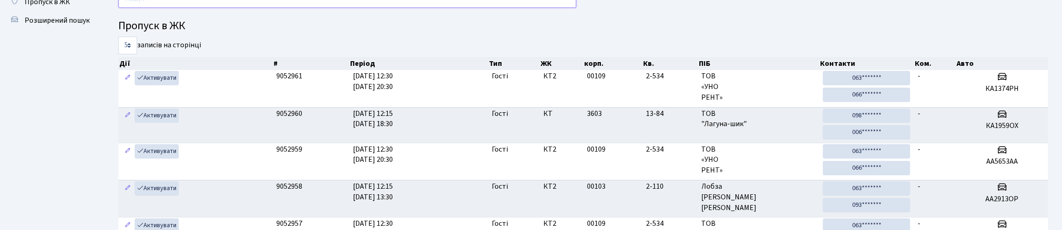
type input ","
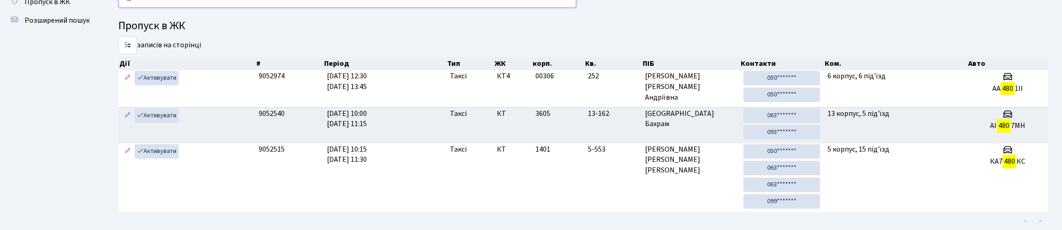
type input "4"
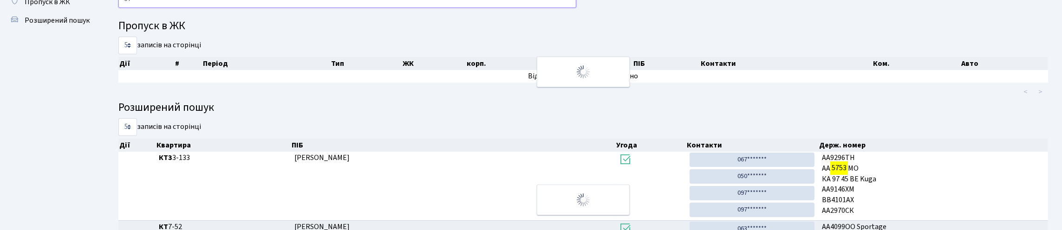
type input "5"
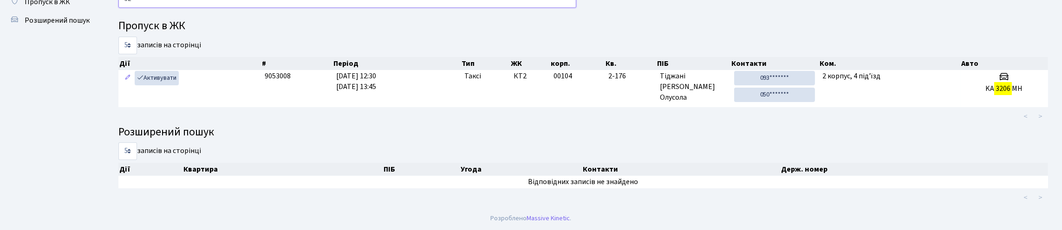
type input "3"
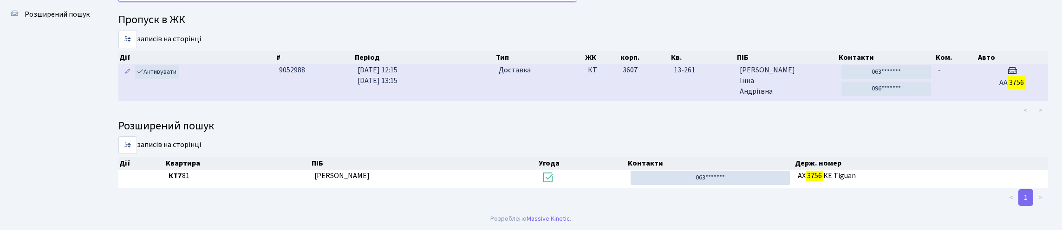
scroll to position [118, 0]
type input "3756"
click at [630, 64] on td "3607" at bounding box center [644, 82] width 51 height 37
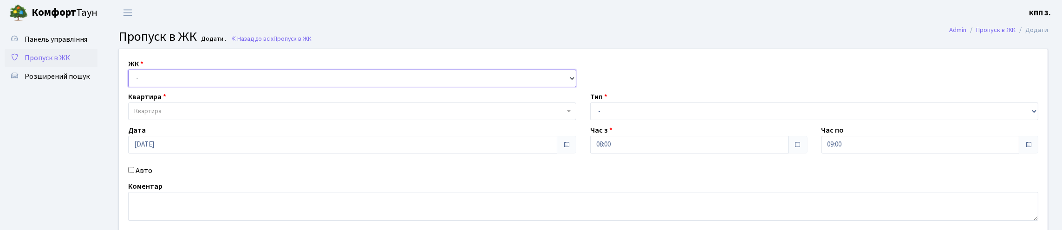
click at [217, 87] on select "- КТ, вул. Регенераторна, 4 КТ2, просп. [STREET_ADDRESS] [STREET_ADDRESS] [PERS…" at bounding box center [352, 79] width 448 height 18
select select "271"
click at [130, 80] on select "- КТ, вул. Регенераторна, 4 КТ2, просп. [STREET_ADDRESS] [STREET_ADDRESS] [PERS…" at bounding box center [352, 79] width 448 height 18
select select
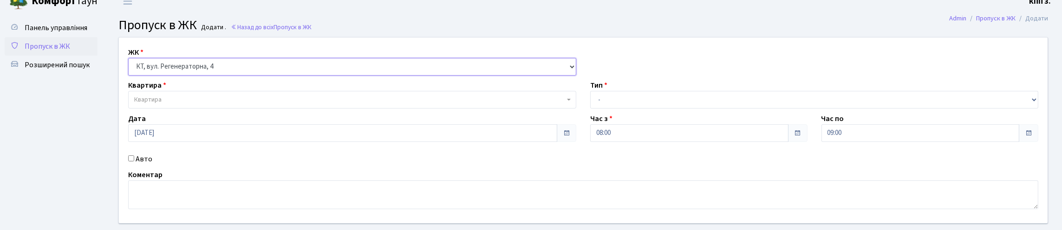
scroll to position [46, 0]
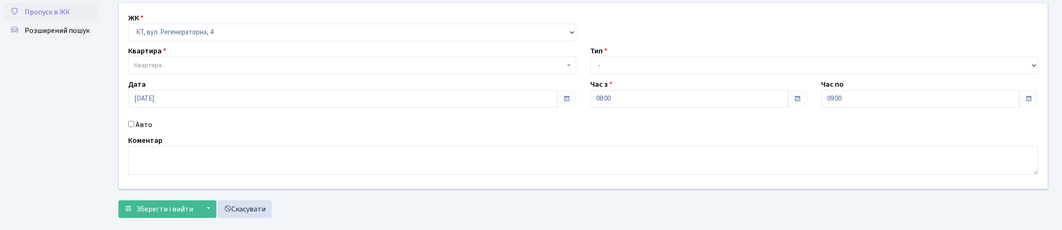
click at [133, 127] on input "Авто" at bounding box center [131, 124] width 6 height 6
checkbox input "true"
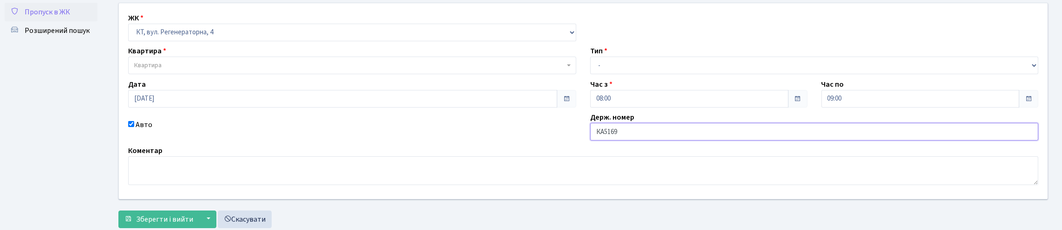
click at [642, 141] on input "КА5169" at bounding box center [814, 132] width 448 height 18
type input "КА5169ММ"
drag, startPoint x: 632, startPoint y: 86, endPoint x: 636, endPoint y: 95, distance: 9.6
click at [632, 74] on select "- Доставка Таксі Гості Сервіс" at bounding box center [814, 66] width 448 height 18
select select "1"
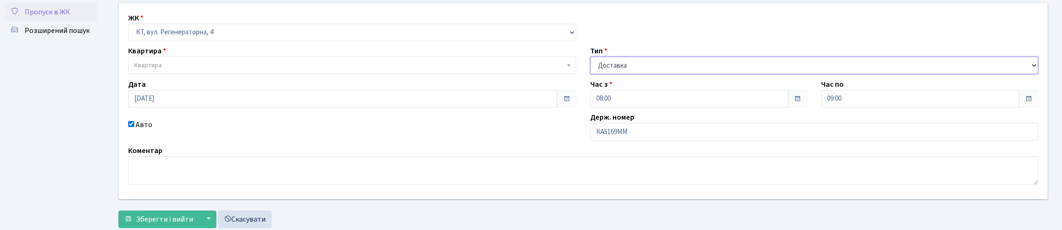
click at [590, 74] on select "- Доставка Таксі Гості Сервіс" at bounding box center [814, 66] width 448 height 18
click at [287, 74] on span "Квартира" at bounding box center [352, 66] width 448 height 18
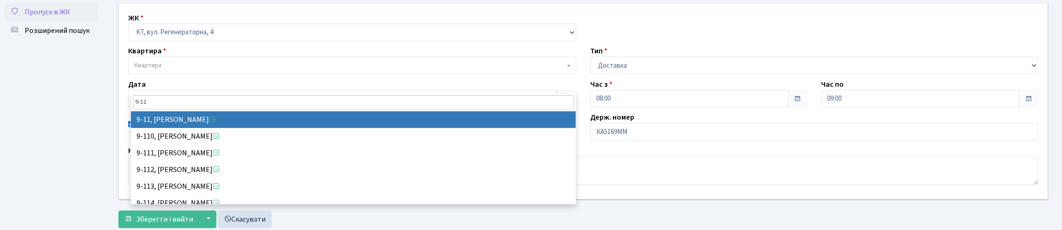
type input "9-11"
select select "6536"
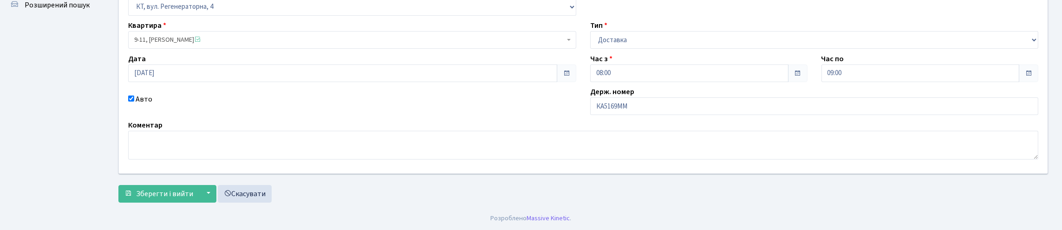
scroll to position [134, 0]
click at [170, 190] on span "Зберегти і вийти" at bounding box center [164, 194] width 57 height 10
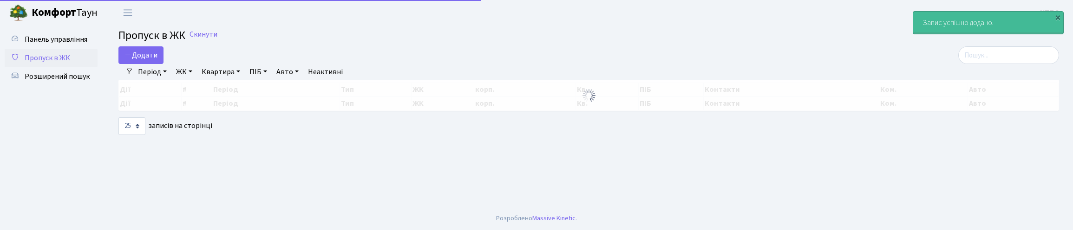
select select "25"
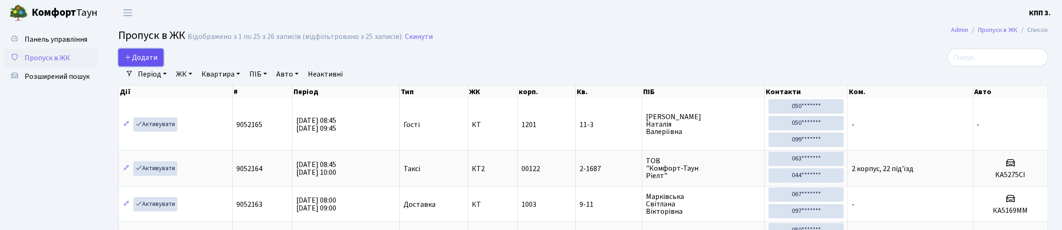
click at [156, 63] on span "Додати" at bounding box center [140, 57] width 33 height 10
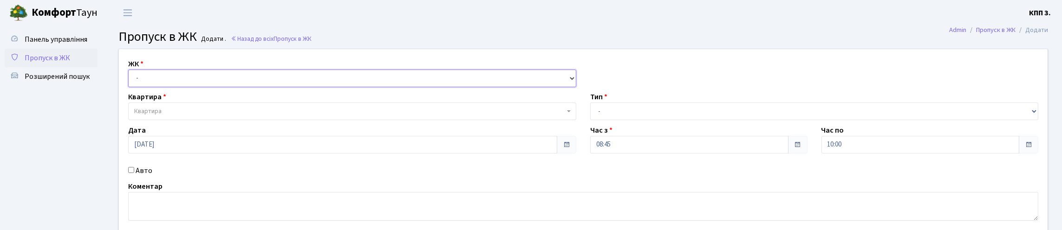
click at [206, 87] on select "- КТ, вул. Регенераторна, 4 КТ2, просп. Соборності, 17 КТ3, вул. Березнева, 16 …" at bounding box center [352, 79] width 448 height 18
select select "271"
click at [130, 80] on select "- КТ, вул. Регенераторна, 4 КТ2, просп. Соборності, 17 КТ3, вул. Березнева, 16 …" at bounding box center [352, 79] width 448 height 18
select select
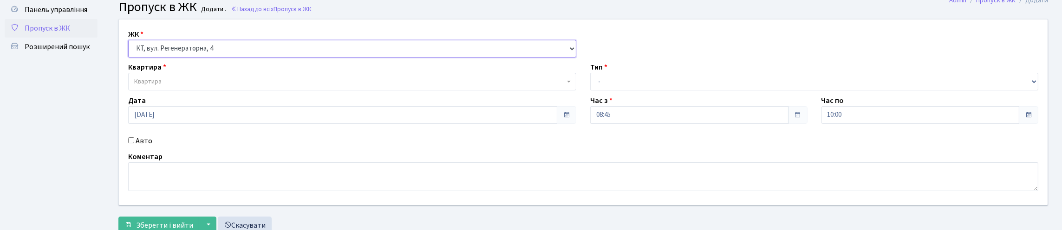
scroll to position [46, 0]
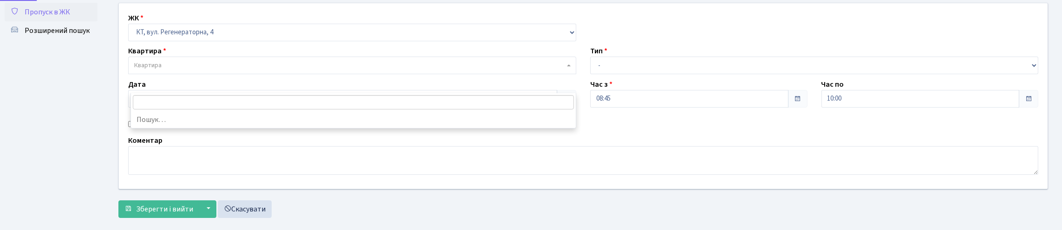
drag, startPoint x: 185, startPoint y: 85, endPoint x: 202, endPoint y: 93, distance: 17.9
click at [186, 70] on span "Квартира" at bounding box center [349, 65] width 430 height 9
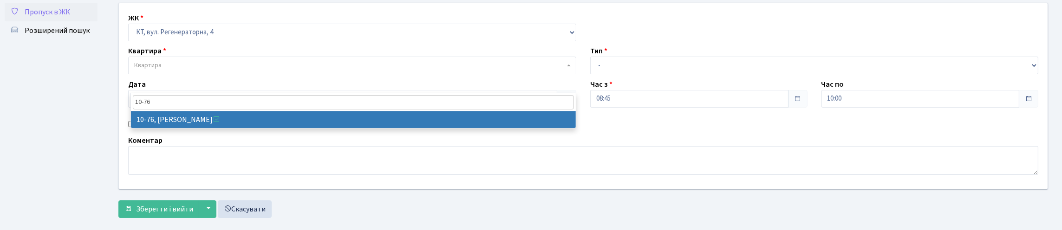
type input "10-76"
select select "6645"
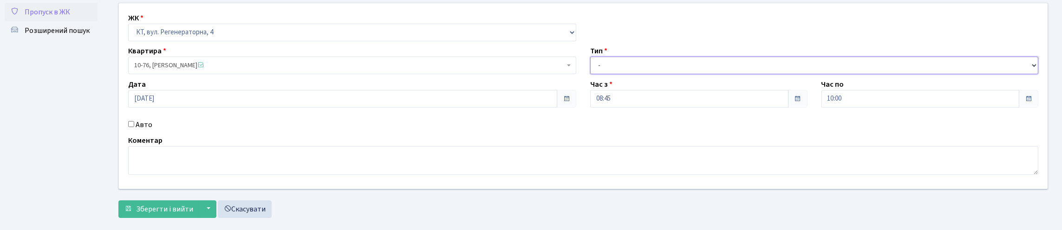
drag, startPoint x: 677, startPoint y: 85, endPoint x: 670, endPoint y: 96, distance: 12.1
click at [677, 74] on select "- Доставка Таксі Гості Сервіс" at bounding box center [814, 66] width 448 height 18
select select "3"
click at [590, 74] on select "- Доставка Таксі Гості Сервіс" at bounding box center [814, 66] width 448 height 18
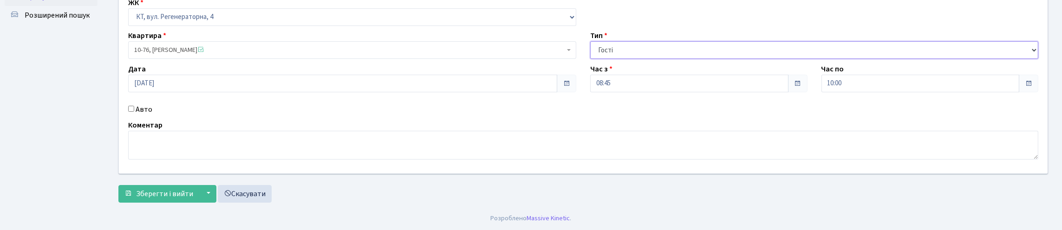
scroll to position [121, 0]
click at [189, 197] on span "Зберегти і вийти" at bounding box center [164, 194] width 57 height 10
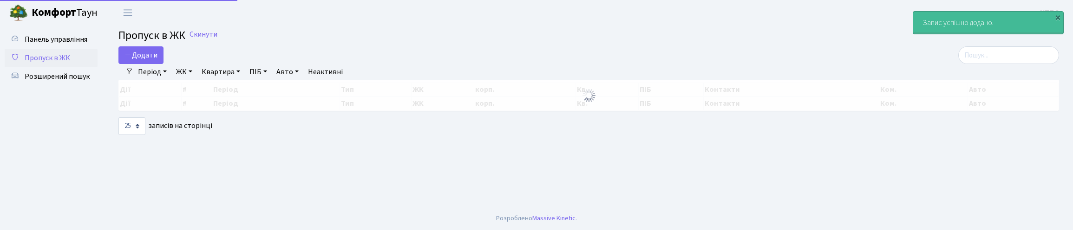
select select "25"
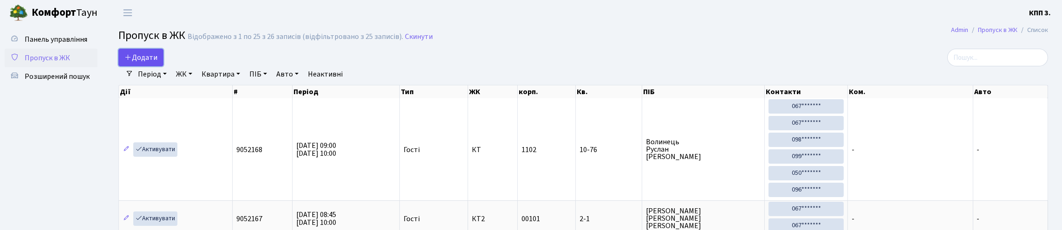
click at [143, 63] on span "Додати" at bounding box center [140, 57] width 33 height 10
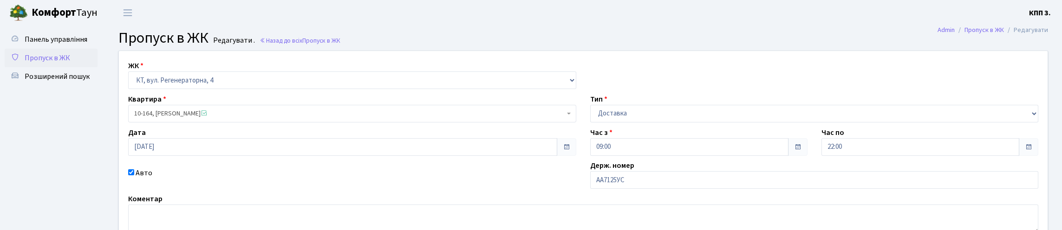
scroll to position [93, 0]
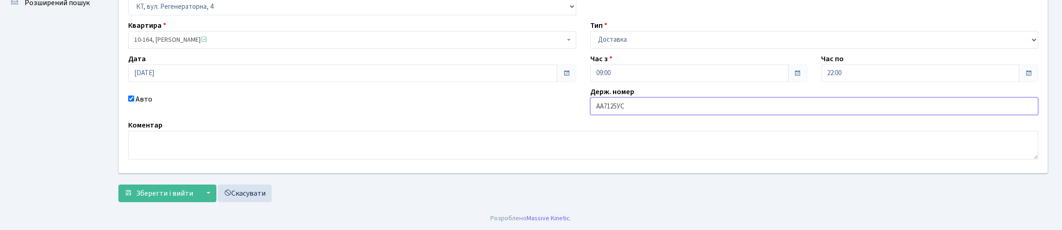
click at [628, 115] on input "АА7125УС" at bounding box center [814, 107] width 448 height 18
type input "АА7125YС"
click at [169, 191] on span "Зберегти і вийти" at bounding box center [164, 194] width 57 height 10
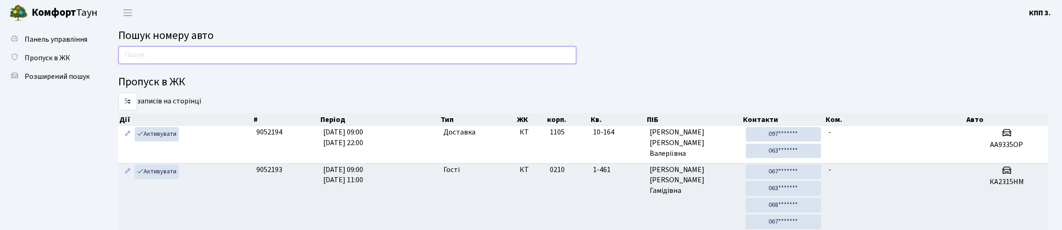
click at [492, 64] on input "text" at bounding box center [347, 55] width 458 height 18
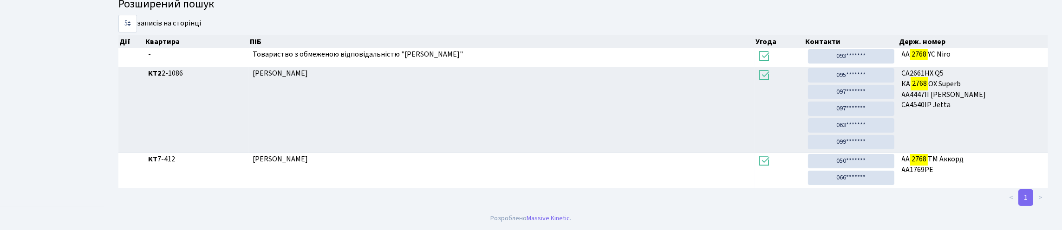
scroll to position [56, 0]
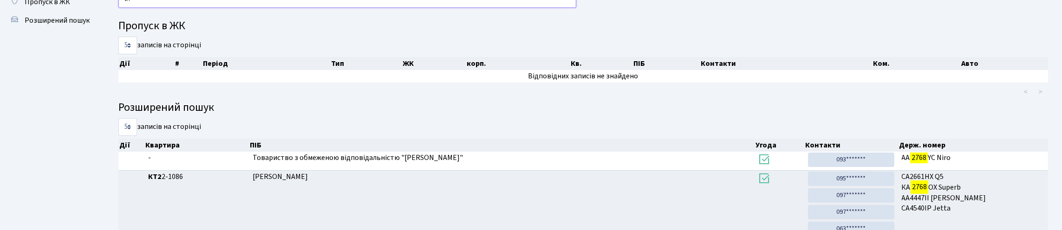
type input "2"
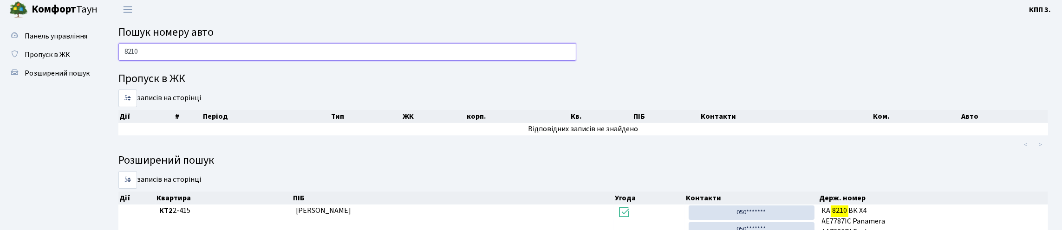
scroll to position [0, 0]
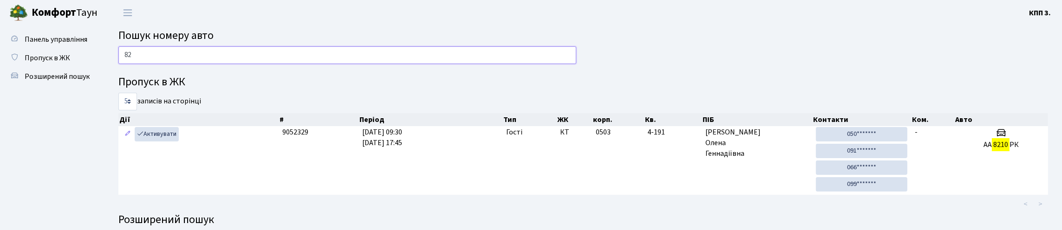
type input "8"
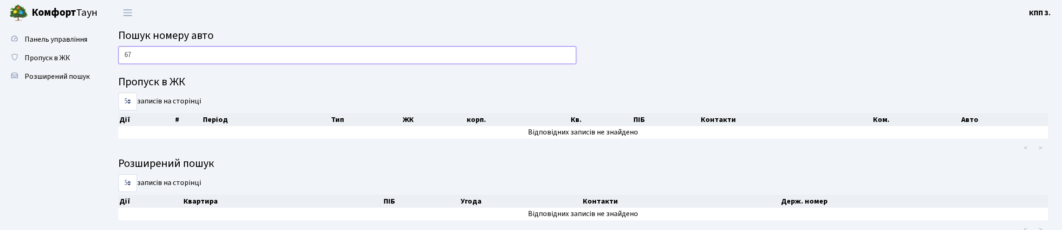
type input "6"
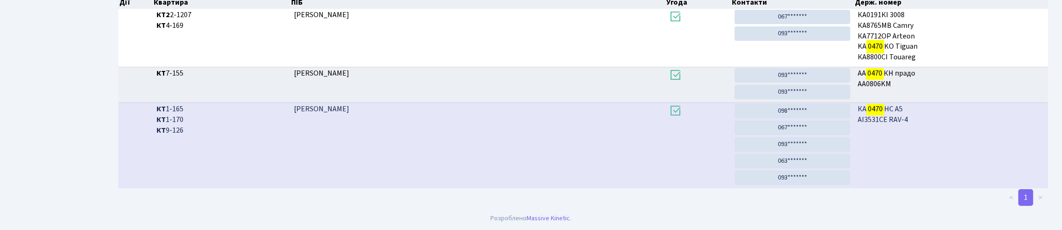
scroll to position [56, 0]
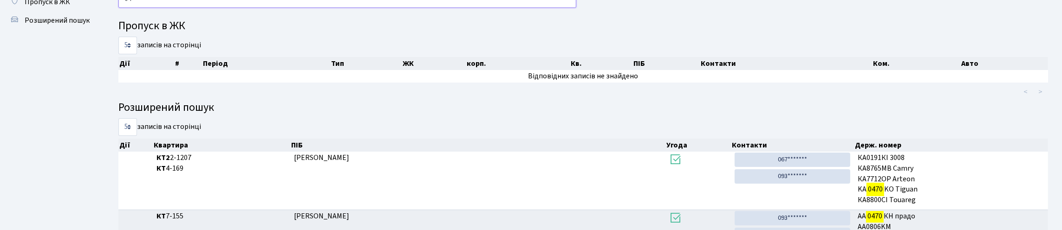
type input "0"
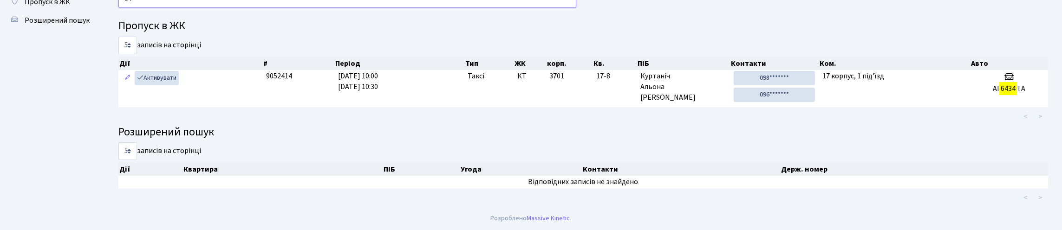
type input "6"
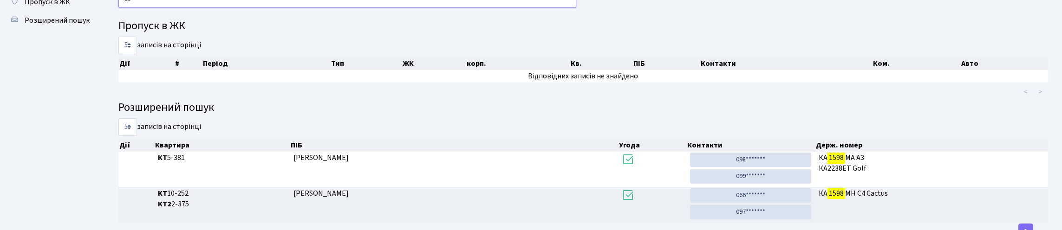
type input "1"
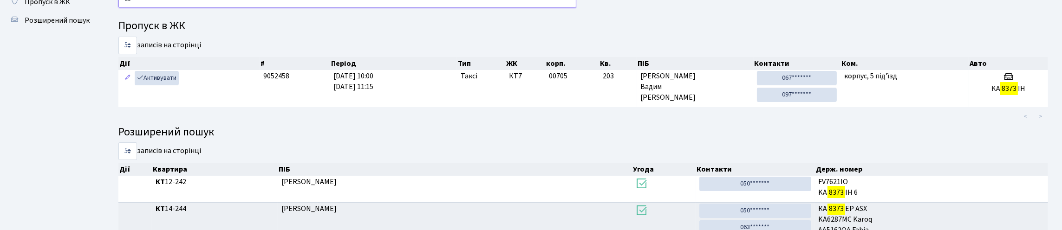
type input "8"
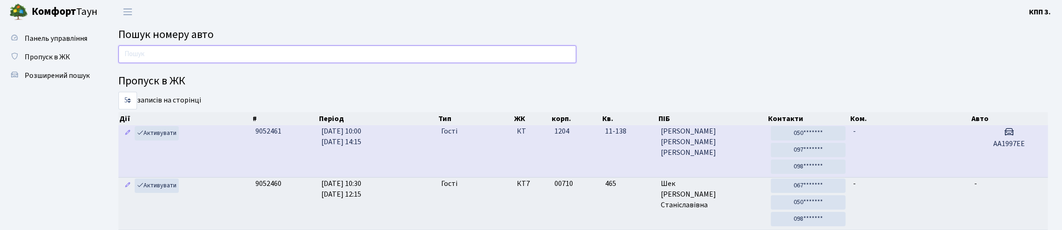
scroll to position [0, 0]
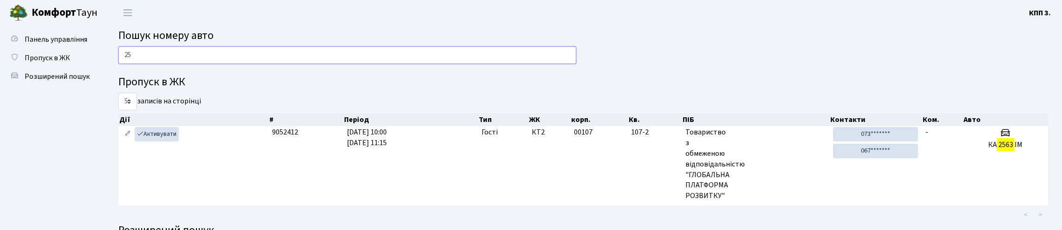
type input "2"
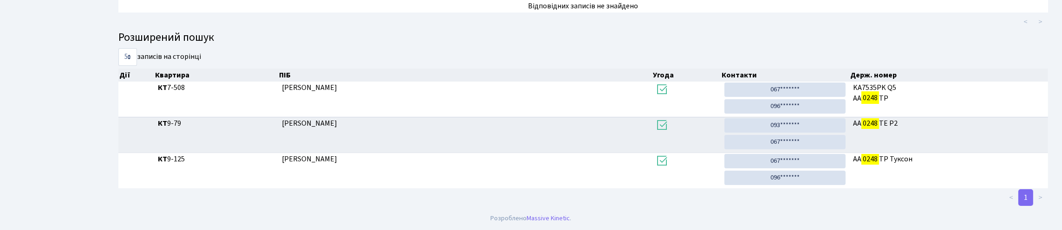
scroll to position [56, 0]
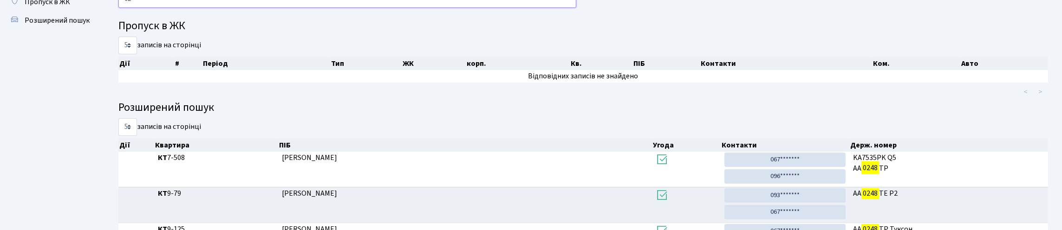
type input "0"
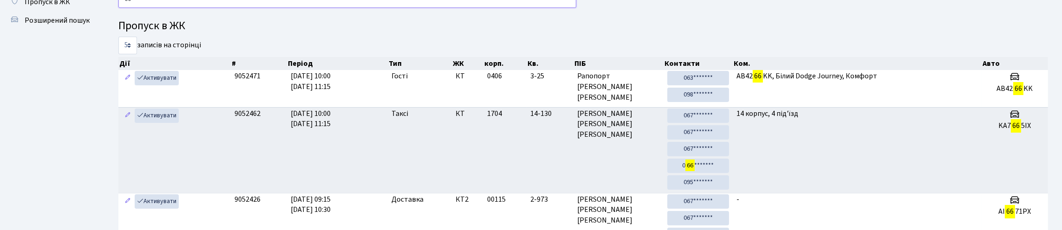
type input "6"
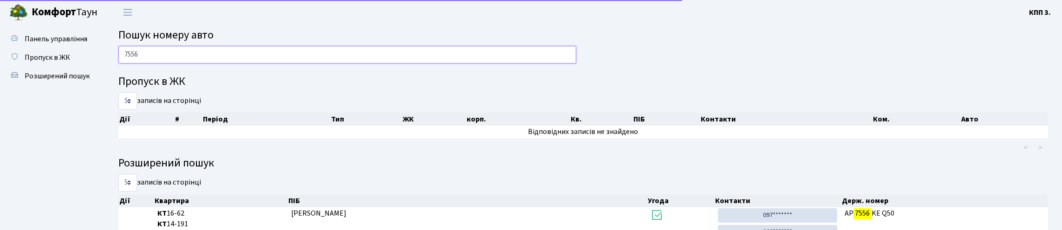
scroll to position [0, 0]
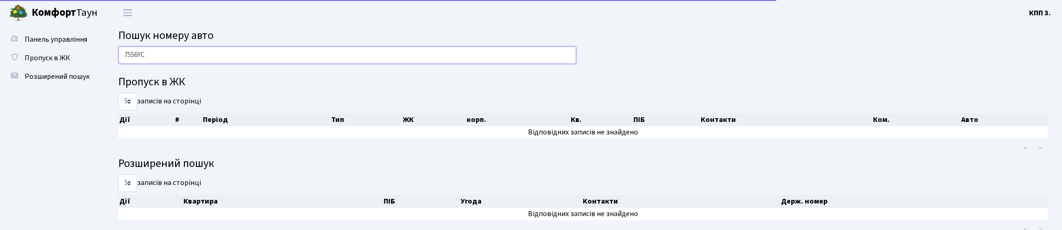
click at [124, 64] on input "7556YC" at bounding box center [347, 55] width 458 height 18
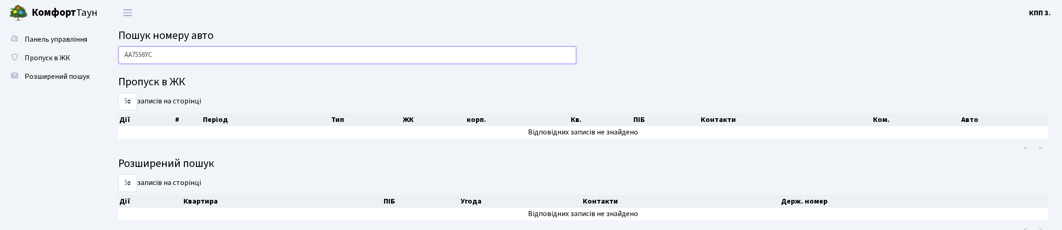
drag, startPoint x: 122, startPoint y: 61, endPoint x: 180, endPoint y: 64, distance: 58.1
click at [180, 64] on input "AA7556YC" at bounding box center [347, 55] width 458 height 18
type input "AA7556YC"
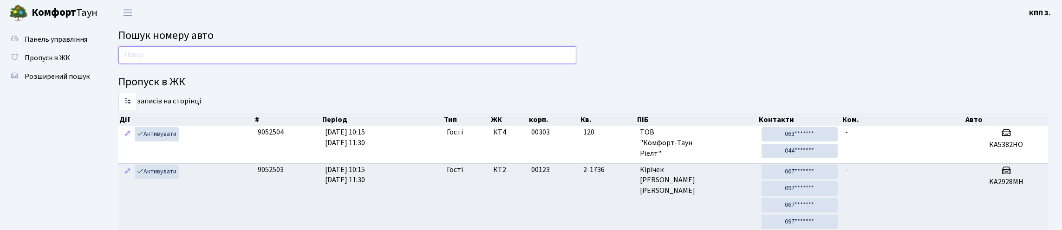
type input "5"
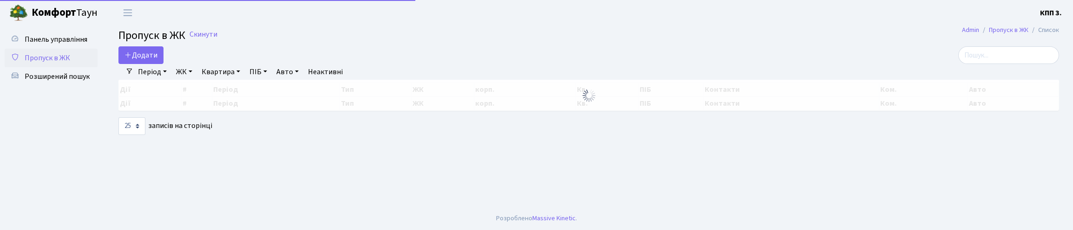
select select "25"
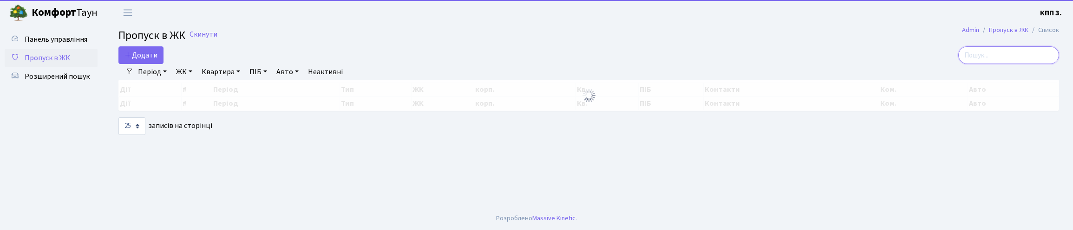
click at [1033, 61] on input "search" at bounding box center [1008, 55] width 101 height 18
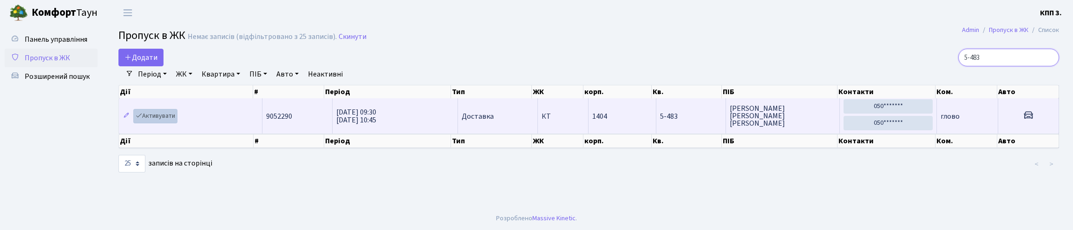
type input "5-483"
click at [177, 124] on link "Активувати" at bounding box center [155, 116] width 44 height 14
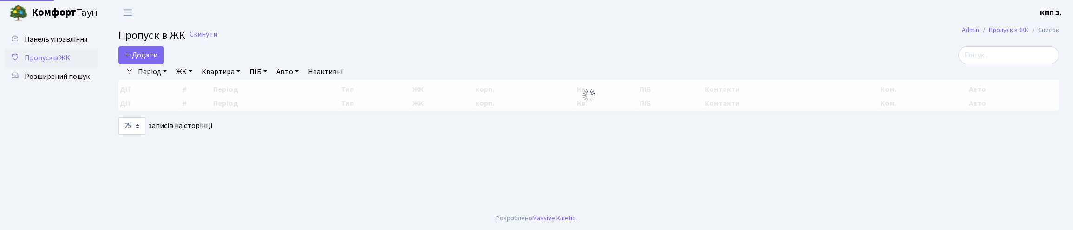
select select "25"
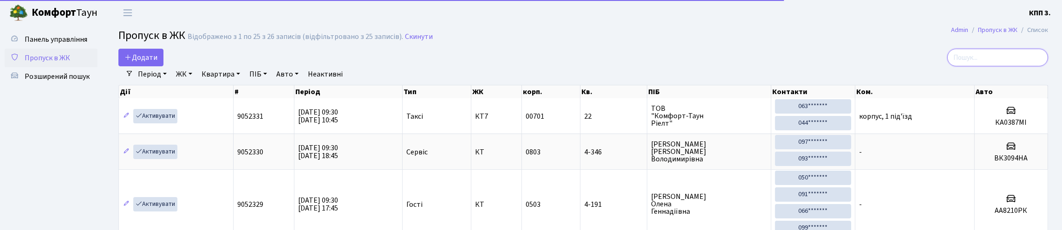
click at [956, 66] on input "search" at bounding box center [997, 58] width 101 height 18
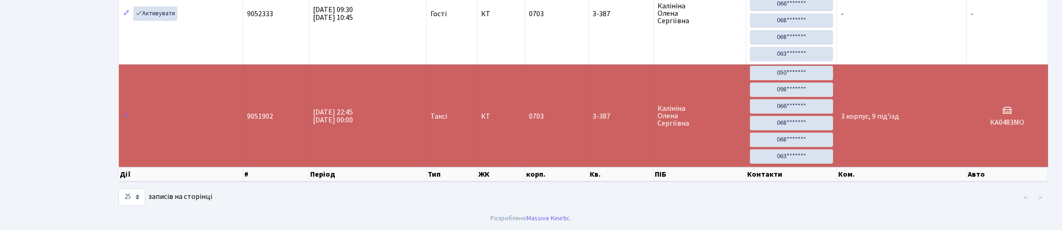
scroll to position [60, 0]
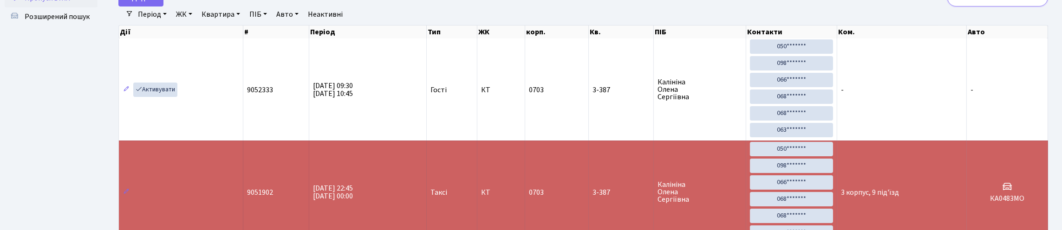
type input "3"
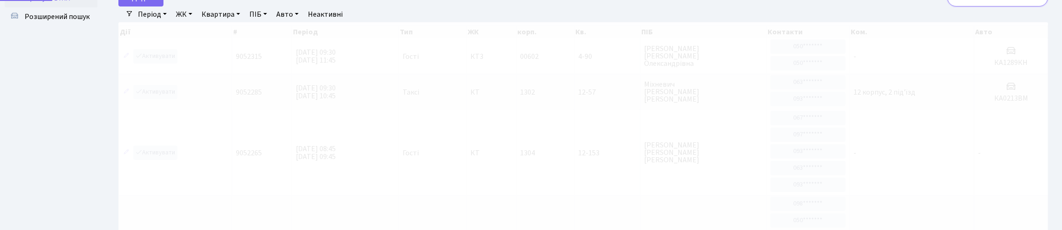
scroll to position [0, 0]
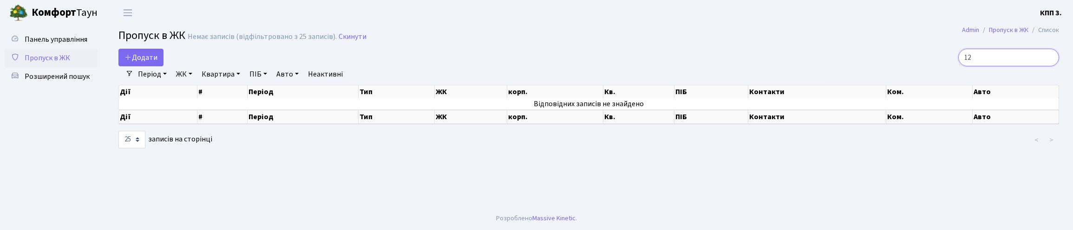
type input "1"
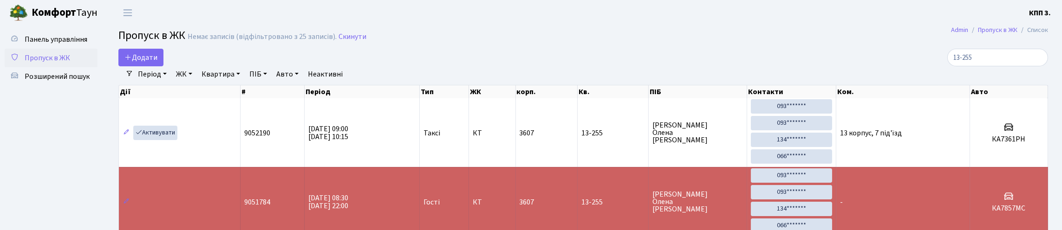
click at [1006, 79] on div "Період [DATE] - [DATE] ЖК - КТ, вул. Регенераторна, 4 КТ2, просп. [STREET_ADDRE…" at bounding box center [586, 74] width 907 height 16
click at [1002, 77] on div "Період [DATE] - [DATE] ЖК - КТ, вул. Регенераторна, 4 КТ2, просп. [STREET_ADDRE…" at bounding box center [586, 74] width 907 height 16
click at [1000, 66] on input "13-255" at bounding box center [997, 58] width 101 height 18
type input "1"
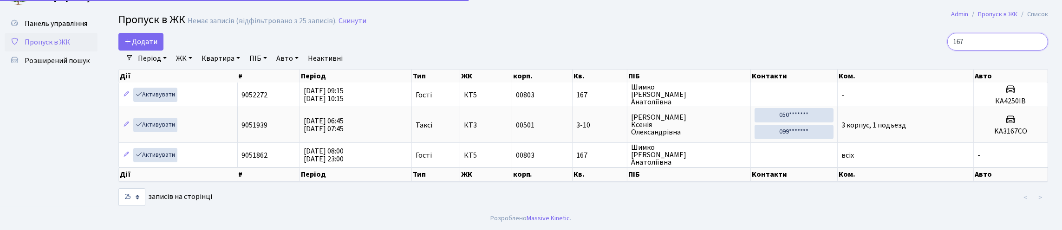
scroll to position [58, 0]
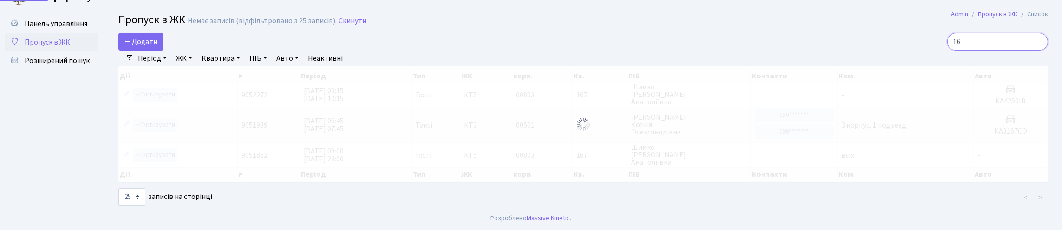
type input "1"
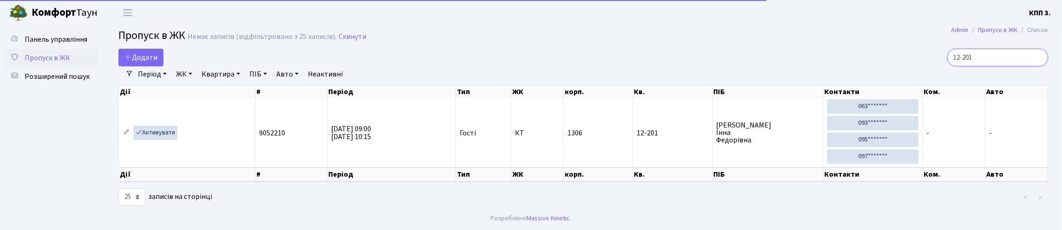
scroll to position [1, 0]
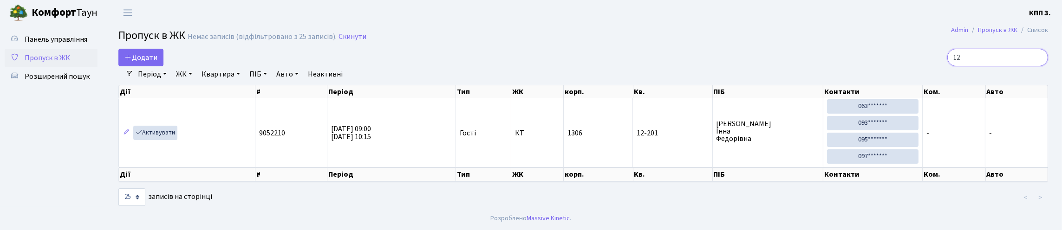
type input "1"
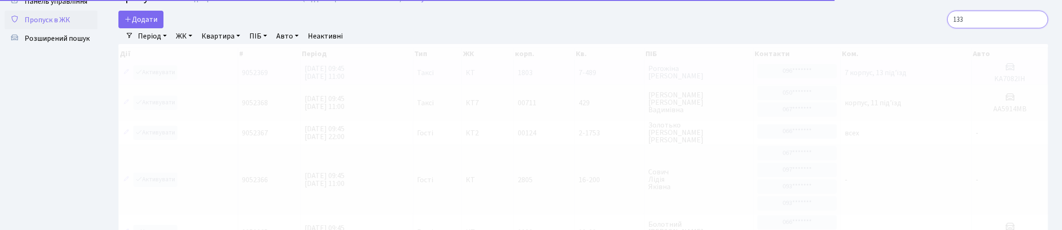
scroll to position [0, 0]
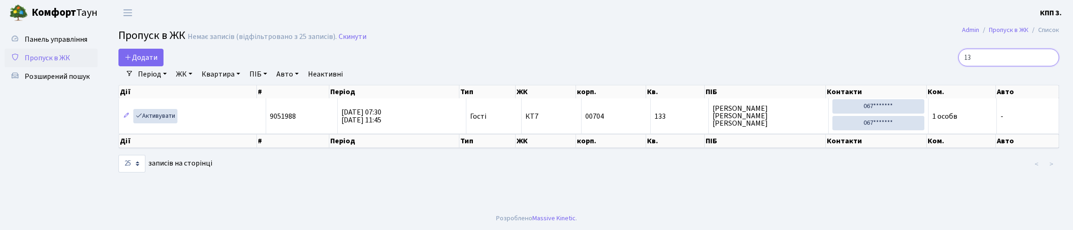
type input "1"
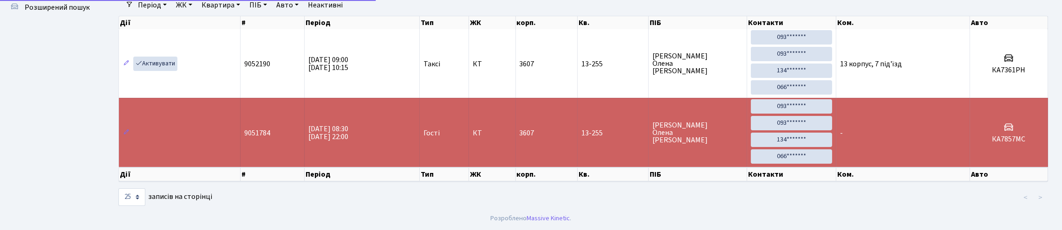
scroll to position [60, 0]
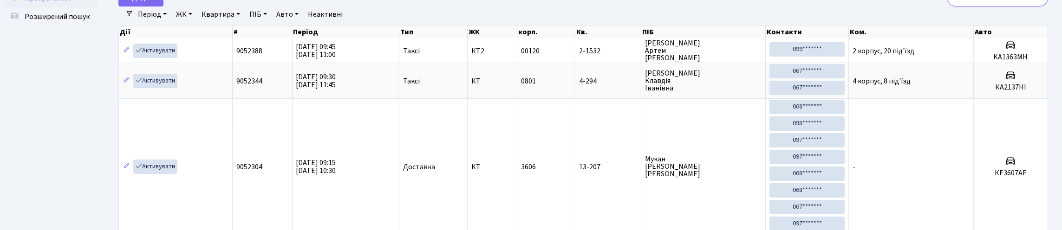
type input "1"
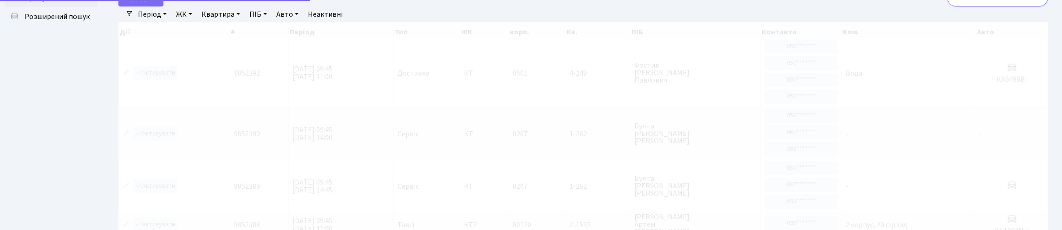
scroll to position [58, 0]
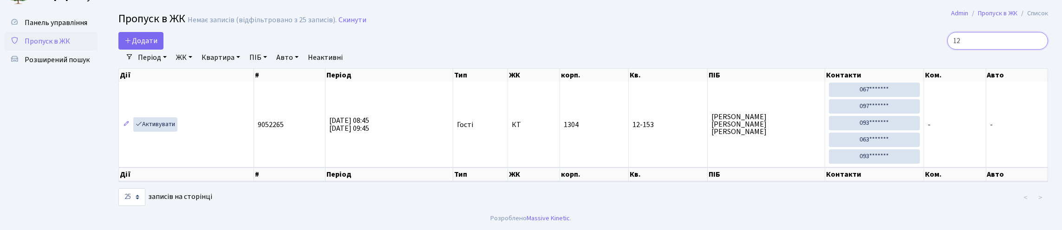
type input "1"
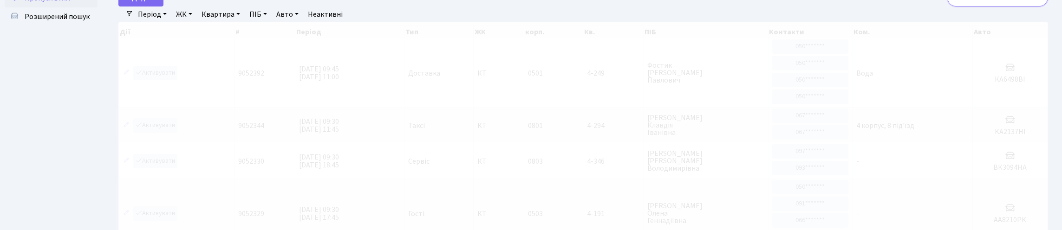
scroll to position [0, 0]
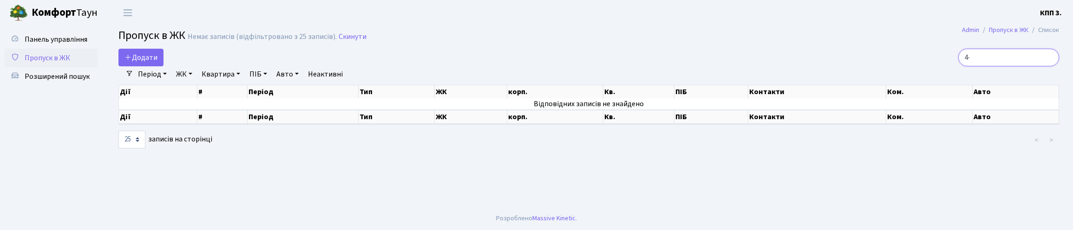
type input "4"
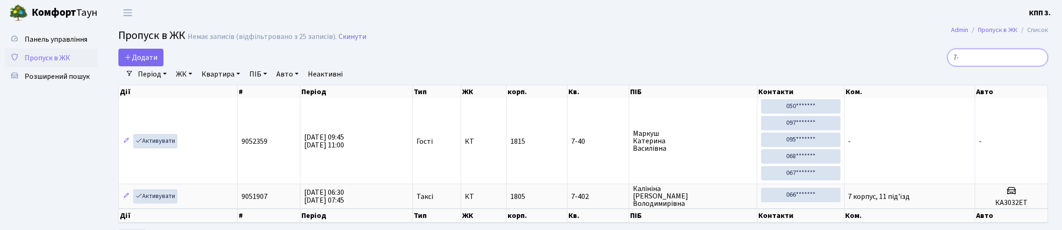
type input "7"
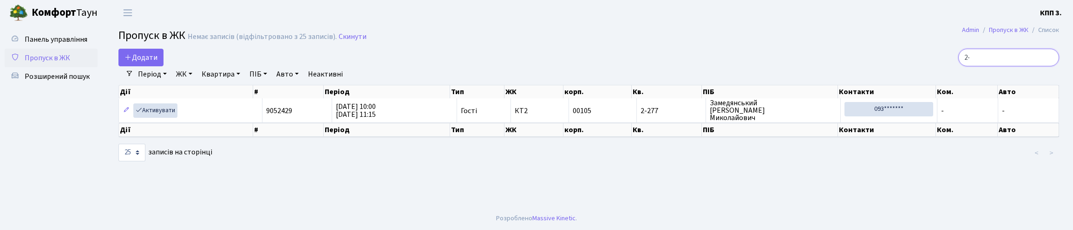
type input "2"
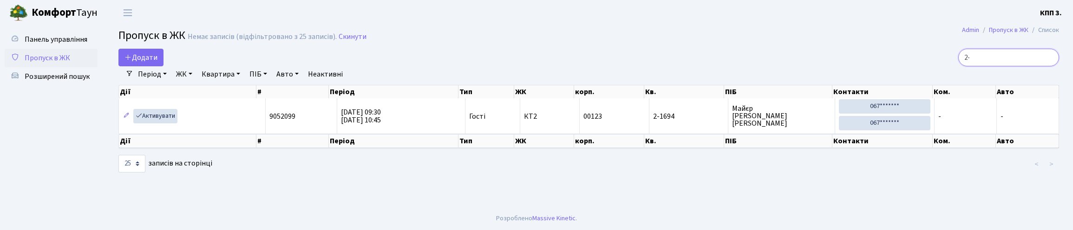
type input "2"
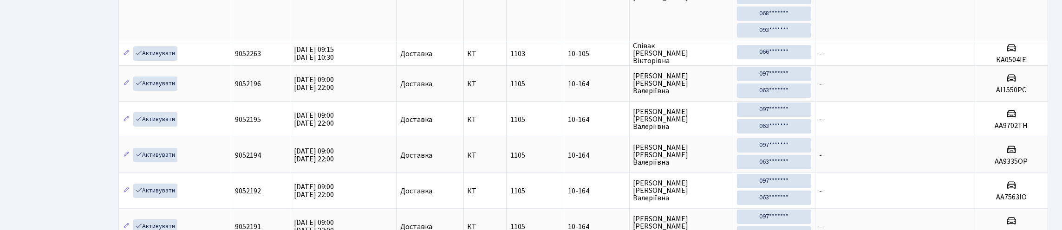
scroll to position [60, 0]
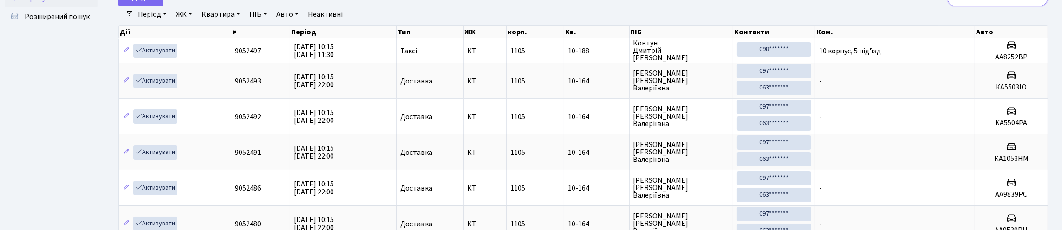
type input "1"
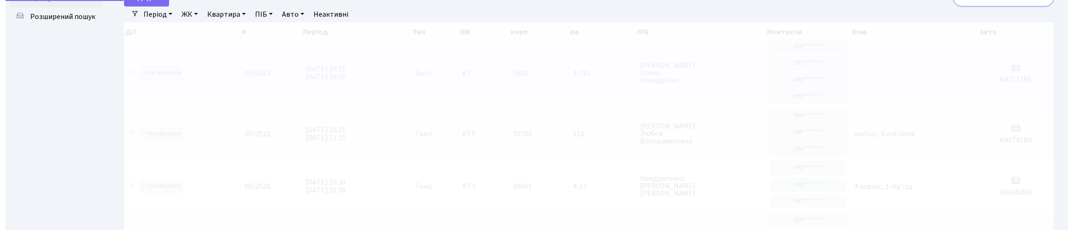
scroll to position [0, 0]
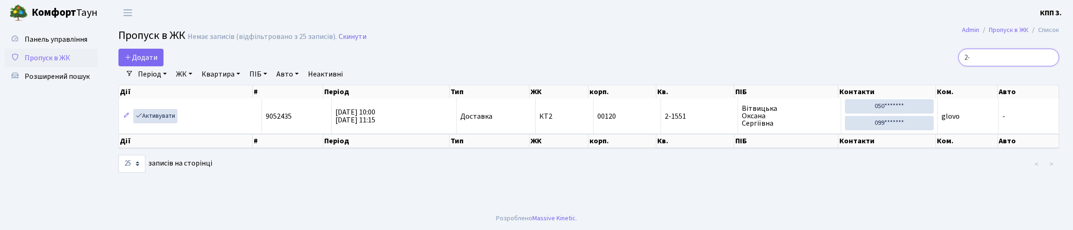
type input "2"
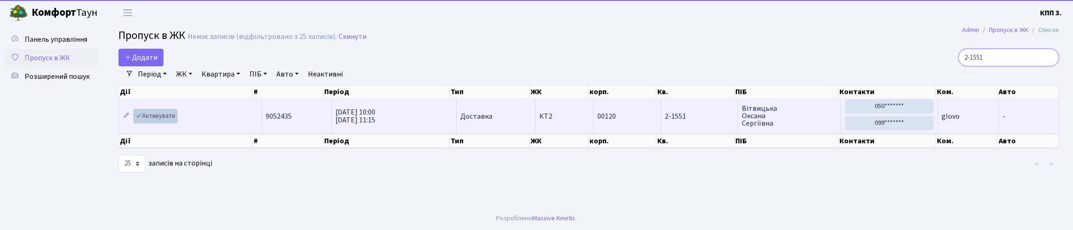
type input "2-1551"
click at [168, 124] on link "Активувати" at bounding box center [155, 116] width 44 height 14
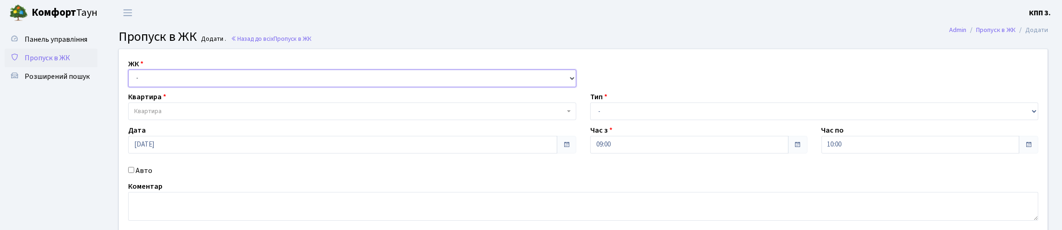
drag, startPoint x: 0, startPoint y: 0, endPoint x: 212, endPoint y: 93, distance: 231.8
click at [217, 87] on select "- КТ, вул. Регенераторна, 4 КТ2, просп. [STREET_ADDRESS] [STREET_ADDRESS] [PERS…" at bounding box center [352, 79] width 448 height 18
select select "271"
click at [130, 80] on select "- КТ, вул. Регенераторна, 4 КТ2, просп. [STREET_ADDRESS] [STREET_ADDRESS] [PERS…" at bounding box center [352, 79] width 448 height 18
select select
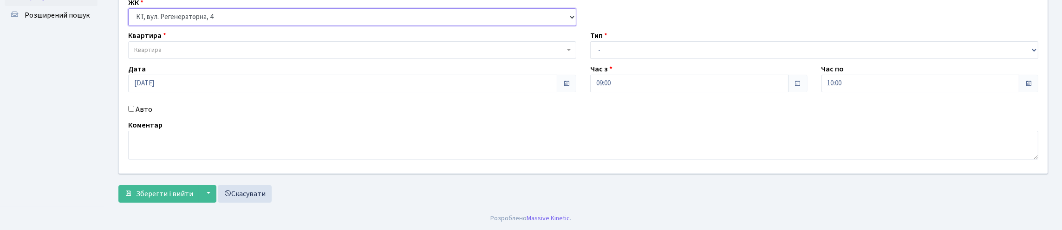
scroll to position [93, 0]
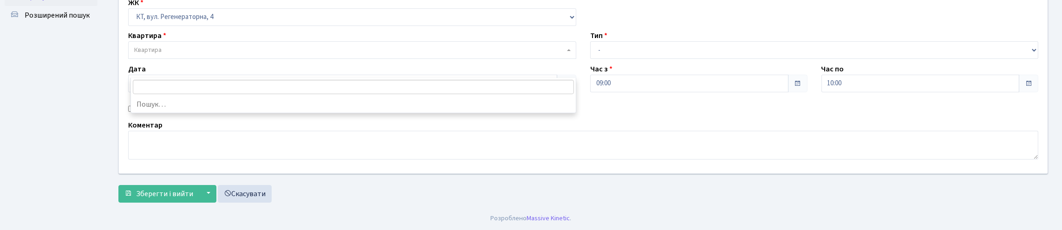
click at [170, 46] on span "Квартира" at bounding box center [349, 50] width 430 height 9
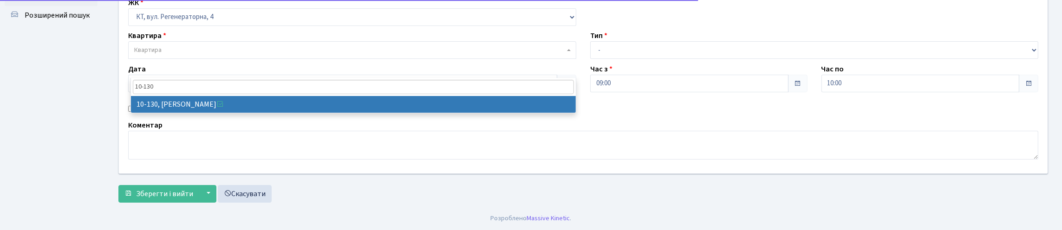
type input "10-130"
select select "6699"
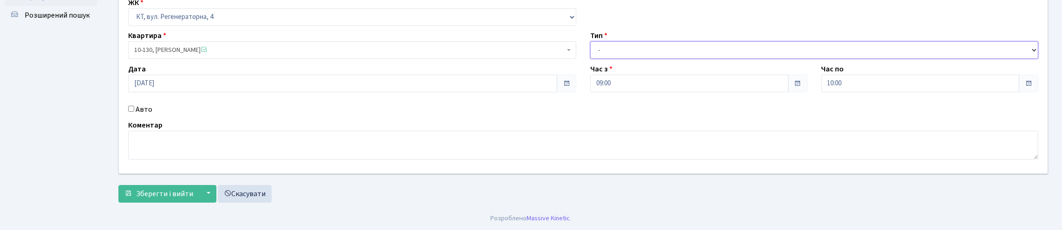
click at [623, 41] on select "- Доставка Таксі Гості Сервіс" at bounding box center [814, 50] width 448 height 18
select select "3"
click at [590, 41] on select "- Доставка Таксі Гості Сервіс" at bounding box center [814, 50] width 448 height 18
click at [157, 203] on form "ЖК - КТ, вул. Регенераторна, 4 КТ2, просп. Соборності, 17 КТ3, вул. Березнева, …" at bounding box center [583, 94] width 930 height 215
click at [160, 203] on button "Зберегти і вийти" at bounding box center [158, 194] width 81 height 18
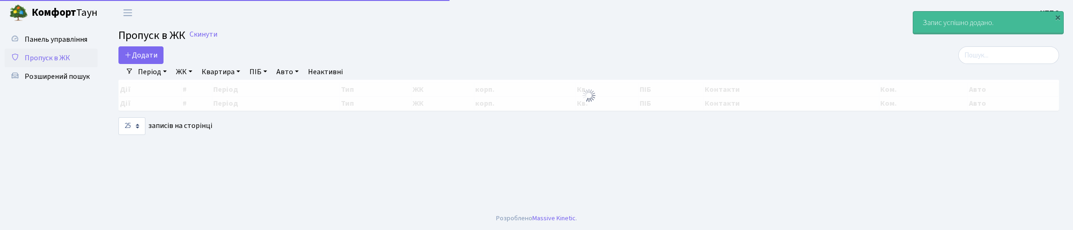
select select "25"
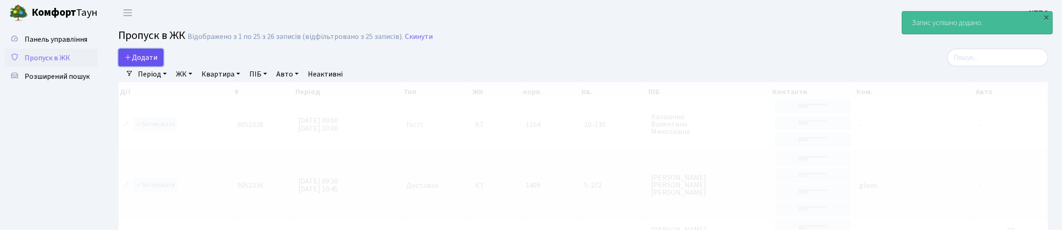
click at [163, 65] on link "Додати" at bounding box center [140, 58] width 45 height 18
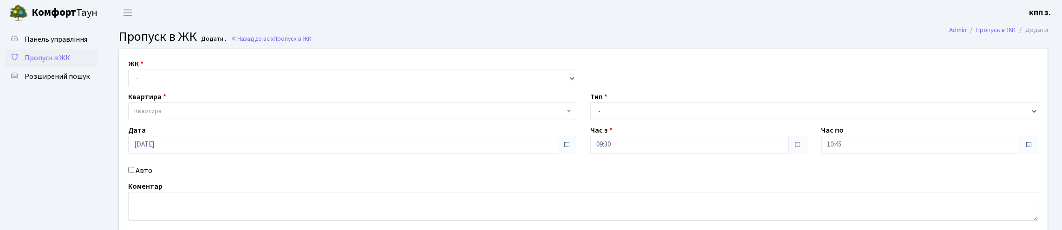
click at [70, 63] on span "Пропуск в ЖК" at bounding box center [48, 58] width 46 height 10
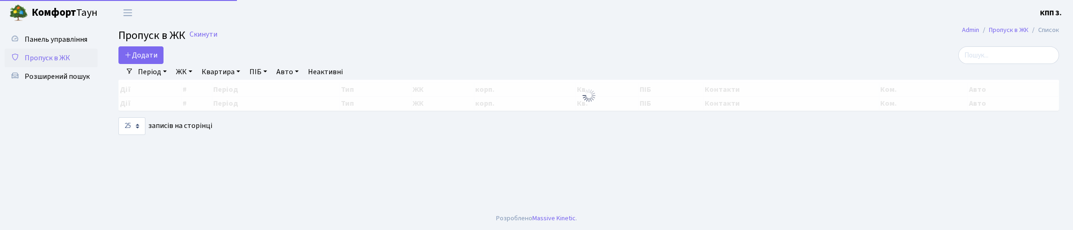
select select "25"
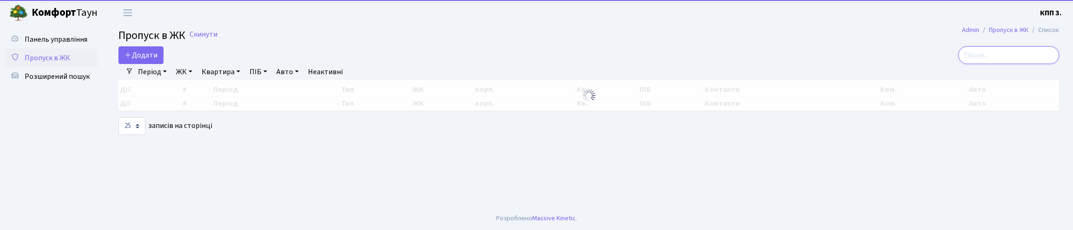
click at [1004, 64] on input "search" at bounding box center [1008, 55] width 101 height 18
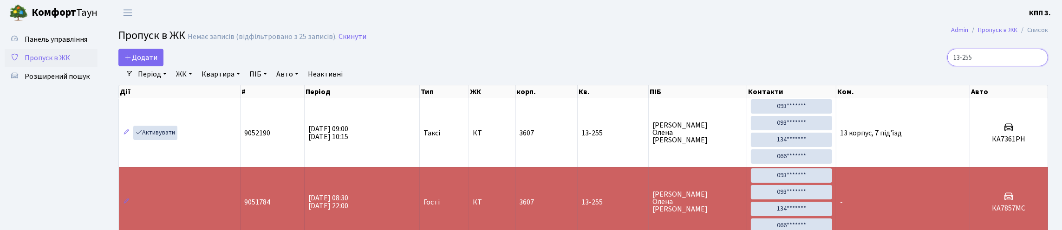
type input "13-255"
click at [147, 56] on link "Додати" at bounding box center [140, 58] width 45 height 18
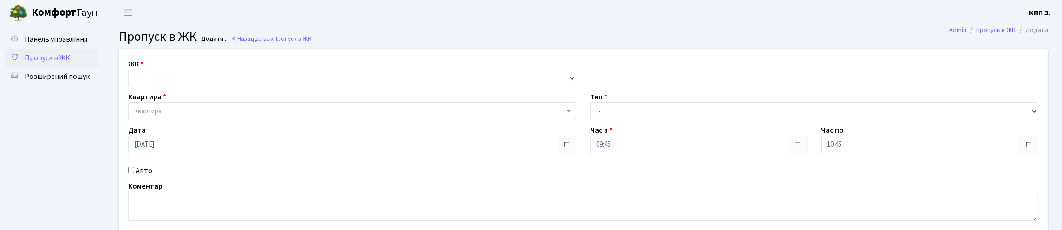
click at [40, 63] on span "Пропуск в ЖК" at bounding box center [48, 58] width 46 height 10
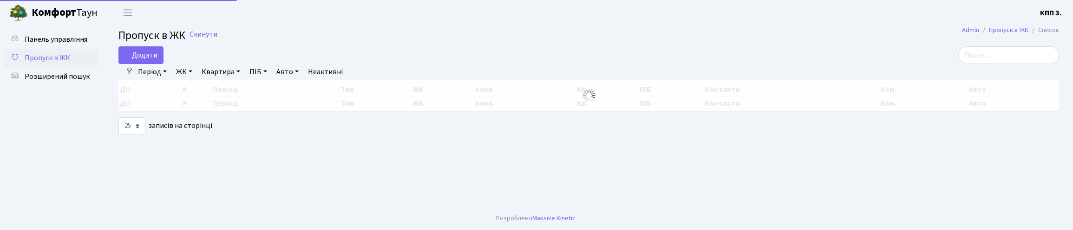
select select "25"
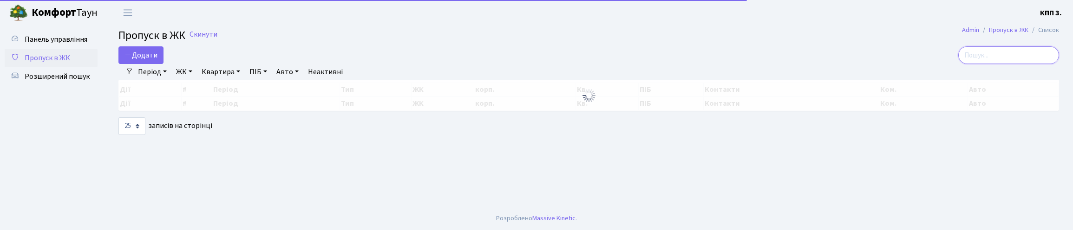
click at [987, 55] on input "search" at bounding box center [1008, 55] width 101 height 18
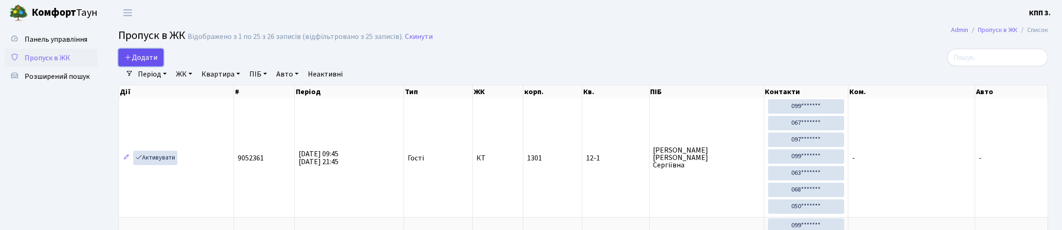
click at [141, 63] on span "Додати" at bounding box center [140, 57] width 33 height 10
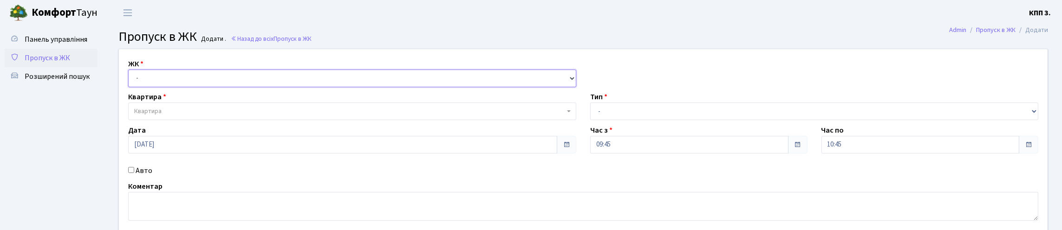
click at [166, 85] on select "- КТ, вул. Регенераторна, 4 КТ2, просп. [STREET_ADDRESS] [STREET_ADDRESS] [PERS…" at bounding box center [352, 79] width 448 height 18
select select "271"
click at [130, 80] on select "- КТ, вул. Регенераторна, 4 КТ2, просп. [STREET_ADDRESS] [STREET_ADDRESS] [PERS…" at bounding box center [352, 79] width 448 height 18
select select
click at [163, 120] on span "Квартира" at bounding box center [352, 112] width 448 height 18
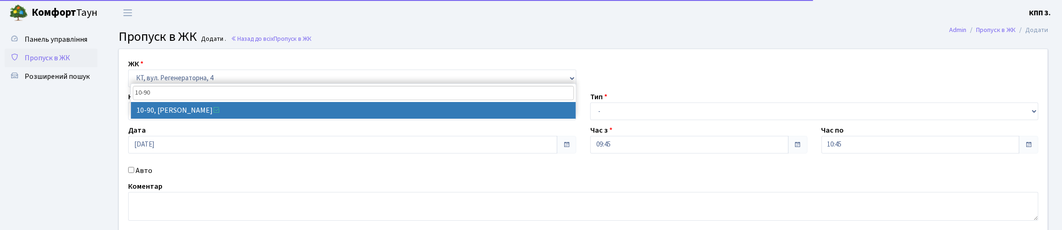
type input "10-90"
select select "6659"
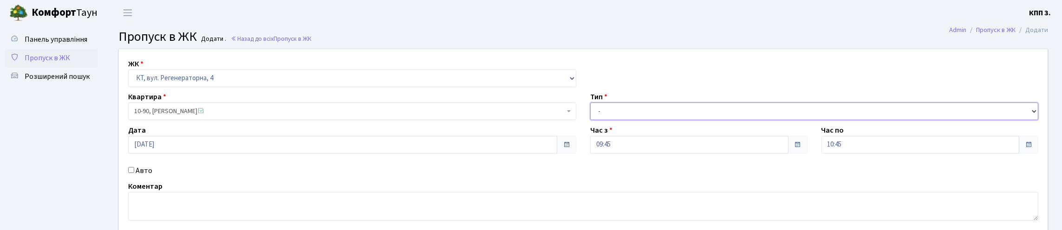
click at [686, 120] on select "- Доставка Таксі Гості Сервіс" at bounding box center [814, 112] width 448 height 18
select select "3"
click at [590, 120] on select "- Доставка Таксі Гості Сервіс" at bounding box center [814, 112] width 448 height 18
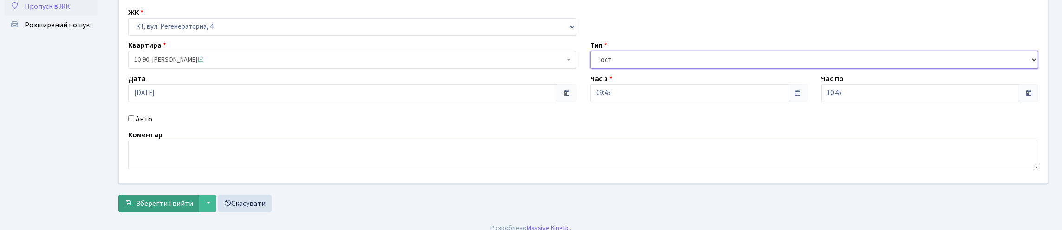
scroll to position [121, 0]
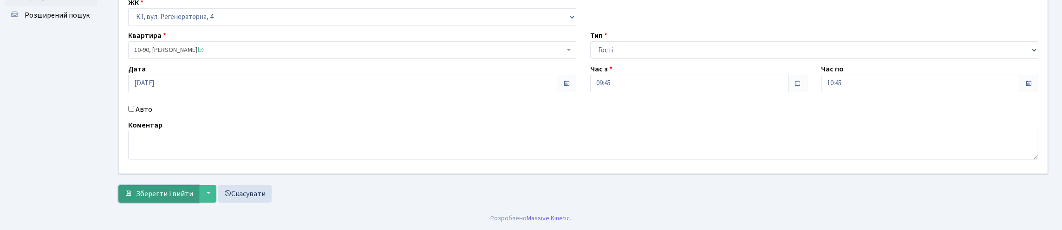
click at [185, 189] on span "Зберегти і вийти" at bounding box center [164, 194] width 57 height 10
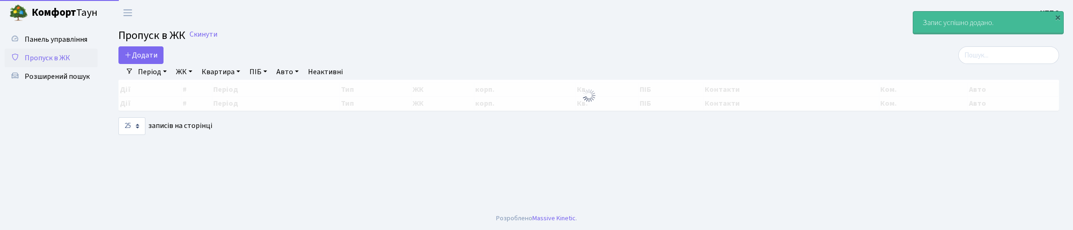
select select "25"
click at [155, 60] on span "Додати" at bounding box center [140, 55] width 33 height 10
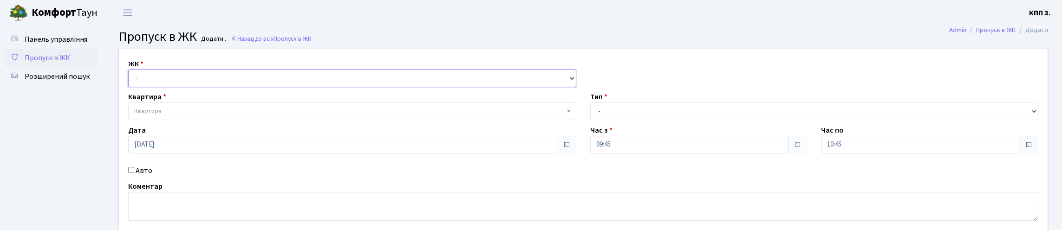
click at [243, 87] on select "- КТ, вул. Регенераторна, 4 КТ2, просп. Соборності, 17 КТ3, вул. Березнева, 16 …" at bounding box center [352, 79] width 448 height 18
select select "271"
click at [130, 80] on select "- КТ, вул. Регенераторна, 4 КТ2, просп. Соборності, 17 КТ3, вул. Березнева, 16 …" at bounding box center [352, 79] width 448 height 18
select select
click at [213, 139] on body "Комфорт Таун КПП 3. Мій обліковий запис Вийти Панель управління Пропуск в ЖК Ро…" at bounding box center [531, 146] width 1062 height 292
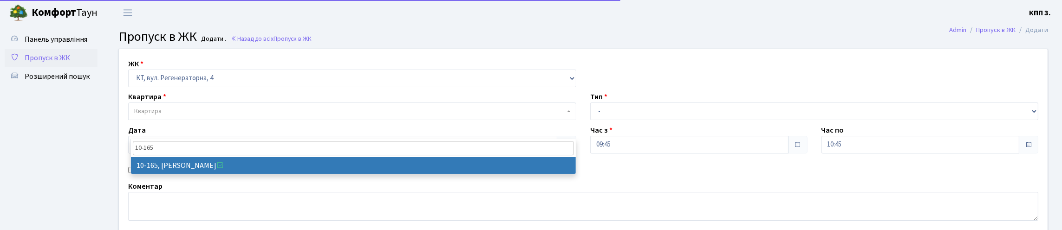
type input "10-165"
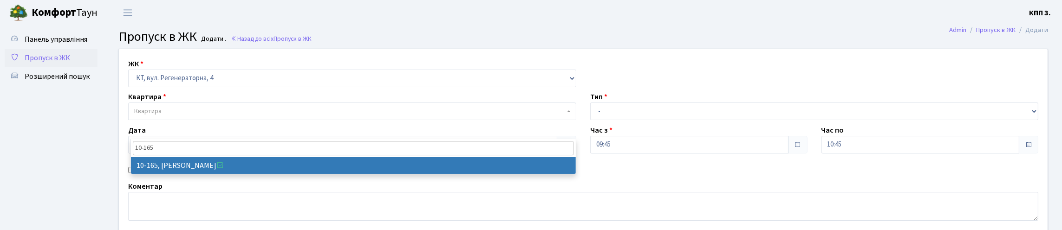
drag, startPoint x: 229, startPoint y: 170, endPoint x: 552, endPoint y: 157, distance: 323.4
select select "6734"
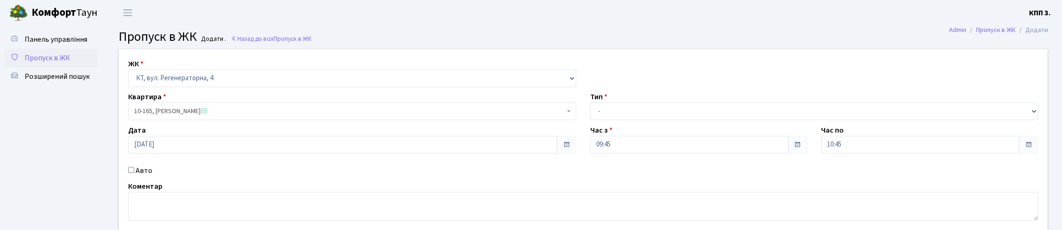
click at [606, 143] on div "ЖК - КТ, вул. Регенераторна, 4 КТ2, просп. Соборності, 17 КТ3, вул. Березнева, …" at bounding box center [583, 142] width 943 height 186
click at [631, 120] on select "- Доставка Таксі Гості Сервіс" at bounding box center [814, 112] width 448 height 18
select select "2"
click at [590, 120] on select "- Доставка Таксі Гості Сервіс" at bounding box center [814, 112] width 448 height 18
click at [146, 176] on label "Авто" at bounding box center [144, 170] width 17 height 11
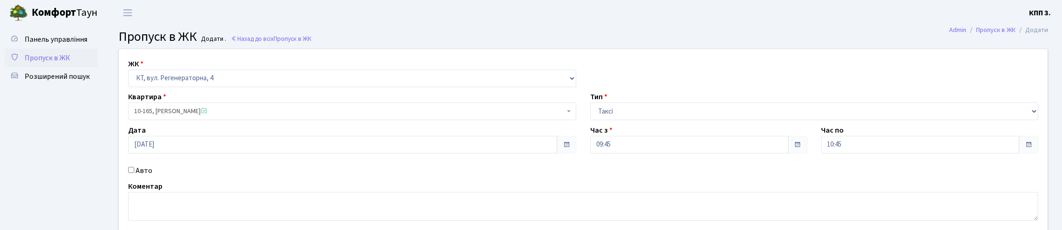
click at [134, 173] on input "Авто" at bounding box center [131, 170] width 6 height 6
checkbox input "true"
type input "АН7924МК"
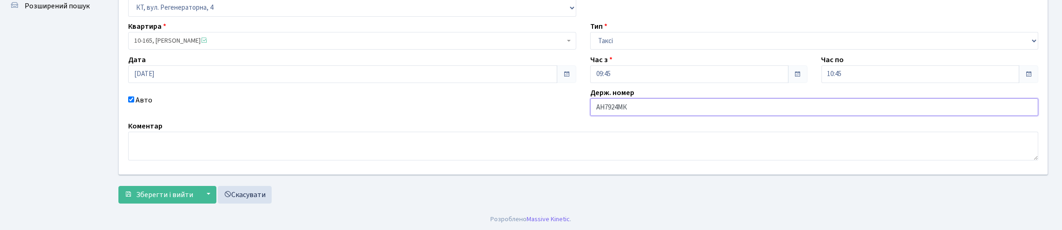
scroll to position [134, 0]
click at [171, 131] on textarea at bounding box center [583, 145] width 910 height 29
type textarea "ВСЕХ"
click at [190, 192] on span "Зберегти і вийти" at bounding box center [164, 194] width 57 height 10
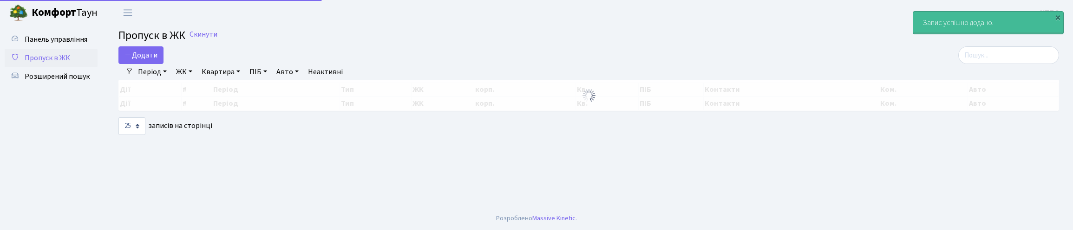
select select "25"
click at [136, 60] on span "Додати" at bounding box center [140, 55] width 33 height 10
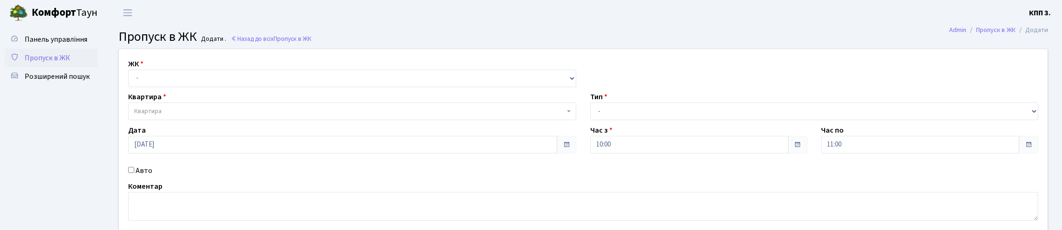
click at [146, 176] on label "Авто" at bounding box center [144, 170] width 17 height 11
click at [134, 173] on input "Авто" at bounding box center [131, 170] width 6 height 6
checkbox input "true"
type input "КА3018КН"
click at [621, 120] on select "- Доставка Таксі Гості Сервіс" at bounding box center [814, 112] width 448 height 18
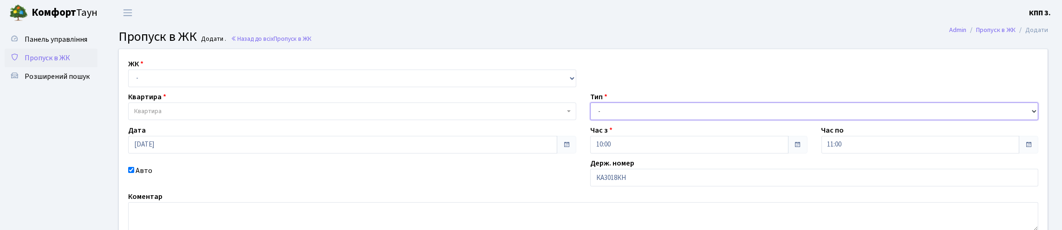
select select "3"
click at [590, 120] on select "- Доставка Таксі Гості Сервіс" at bounding box center [814, 112] width 448 height 18
click at [163, 87] on select "- КТ, вул. Регенераторна, 4 КТ2, просп. [STREET_ADDRESS] [STREET_ADDRESS] [PERS…" at bounding box center [352, 79] width 448 height 18
select select "271"
click at [130, 80] on select "- КТ, вул. Регенераторна, 4 КТ2, просп. Соборності, 17 КТ3, вул. Березнева, 16 …" at bounding box center [352, 79] width 448 height 18
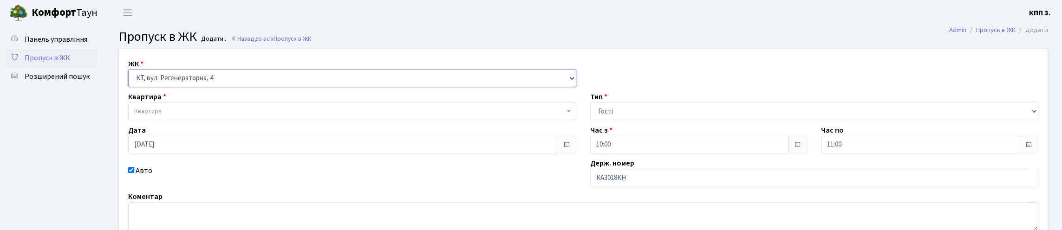
select select
click at [177, 116] on span "Квартира" at bounding box center [349, 111] width 430 height 9
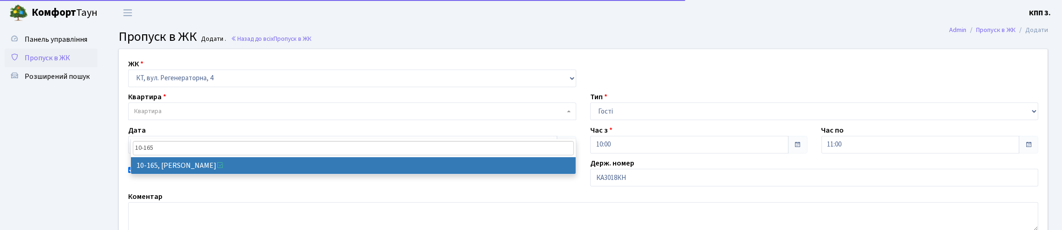
type input "10-165"
select select "6734"
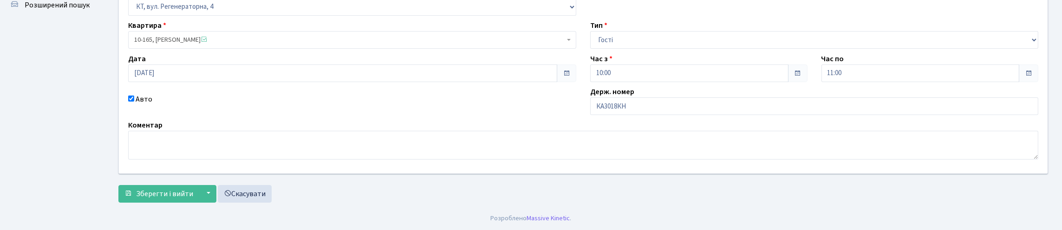
scroll to position [134, 0]
click at [150, 194] on span "Зберегти і вийти" at bounding box center [164, 194] width 57 height 10
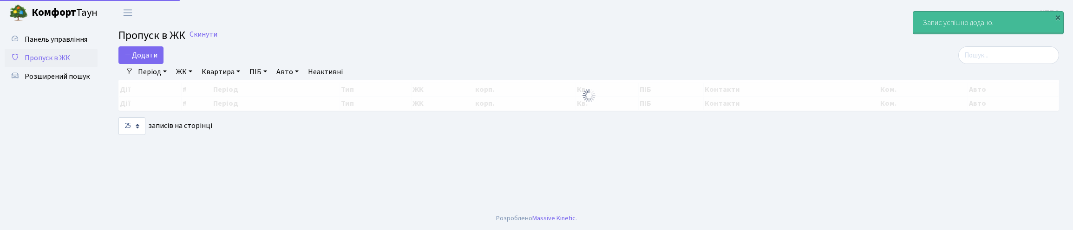
select select "25"
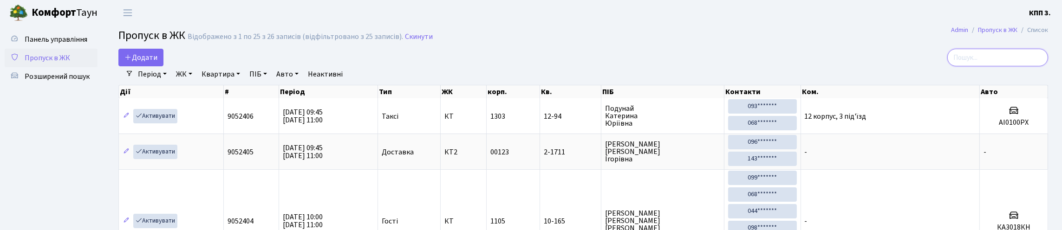
click at [993, 63] on input "search" at bounding box center [997, 58] width 101 height 18
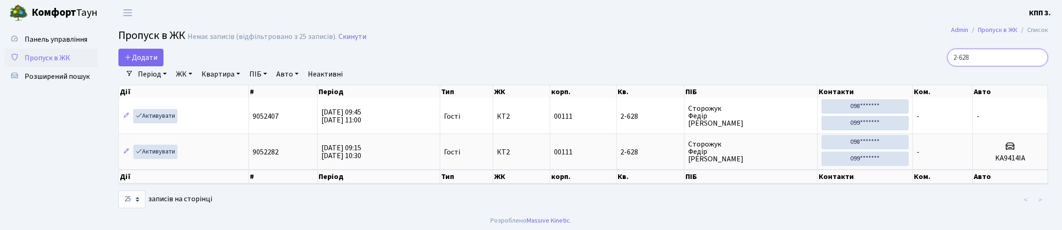
type input "2-628"
click at [157, 63] on span "Додати" at bounding box center [140, 57] width 33 height 10
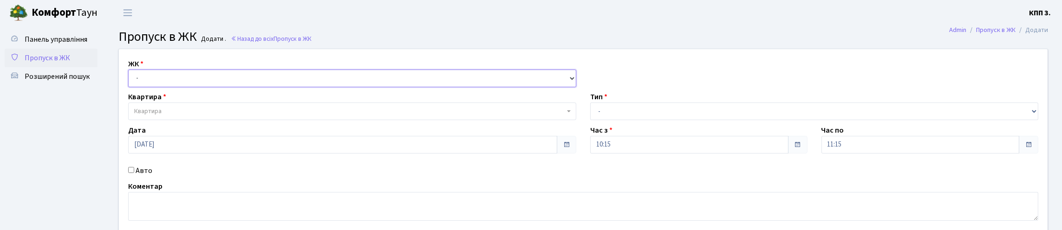
drag, startPoint x: 0, startPoint y: 0, endPoint x: 164, endPoint y: 101, distance: 192.7
click at [156, 87] on select "- КТ, вул. Регенераторна, 4 КТ2, просп. [STREET_ADDRESS] [STREET_ADDRESS] [PERS…" at bounding box center [352, 79] width 448 height 18
select select "295"
click at [130, 80] on select "- КТ, вул. Регенераторна, 4 КТ2, просп. Соборності, 17 КТ3, вул. Березнева, 16 …" at bounding box center [352, 79] width 448 height 18
select select
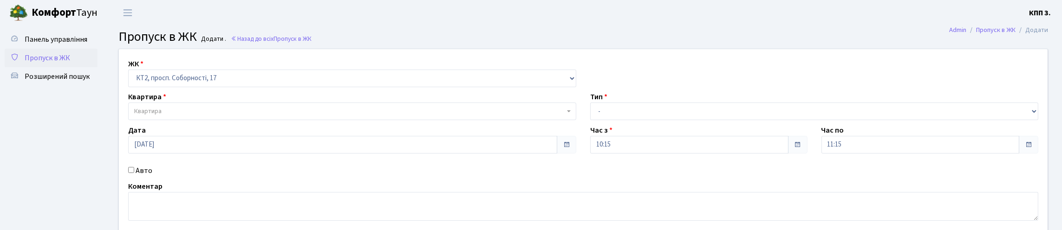
click at [186, 116] on span "Квартира" at bounding box center [349, 111] width 430 height 9
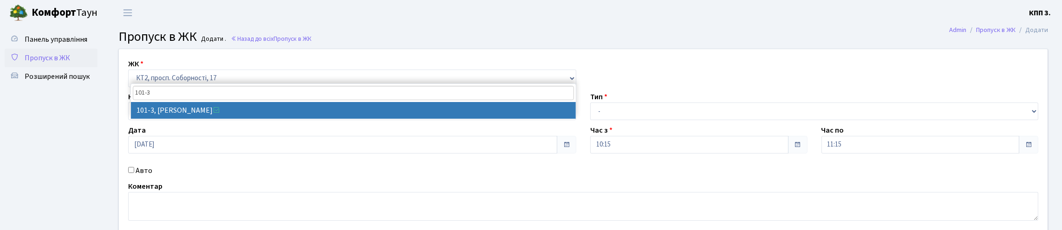
type input "101-3"
select select "16300"
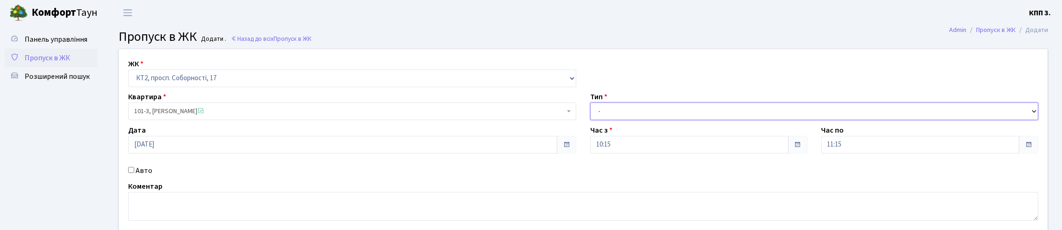
drag, startPoint x: 642, startPoint y: 124, endPoint x: 642, endPoint y: 135, distance: 10.7
click at [642, 120] on select "- Доставка Таксі Гості Сервіс" at bounding box center [814, 112] width 448 height 18
select select "3"
click at [590, 120] on select "- Доставка Таксі Гості Сервіс" at bounding box center [814, 112] width 448 height 18
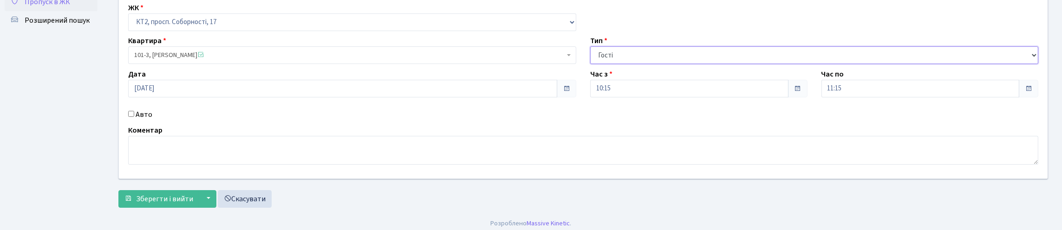
scroll to position [121, 0]
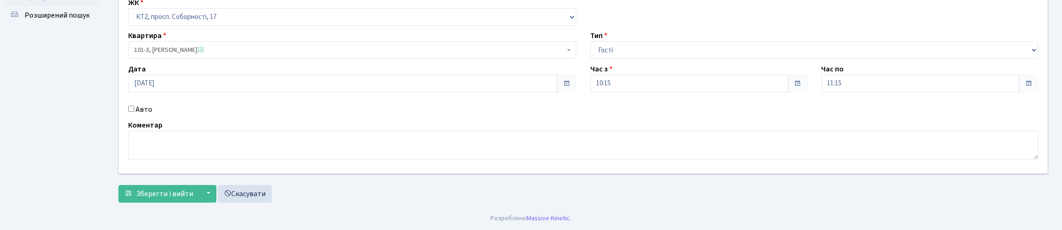
click at [141, 104] on label "Авто" at bounding box center [144, 109] width 17 height 11
click at [134, 106] on input "Авто" at bounding box center [131, 109] width 6 height 6
checkbox input "true"
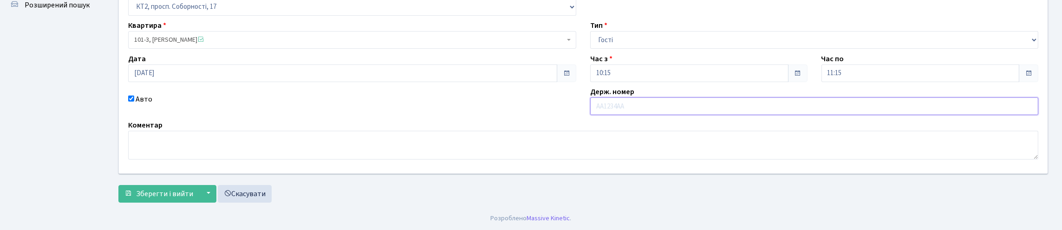
paste input "AA7556YC"
type input "AA7556YC"
click at [190, 196] on button "Зберегти і вийти" at bounding box center [158, 194] width 81 height 18
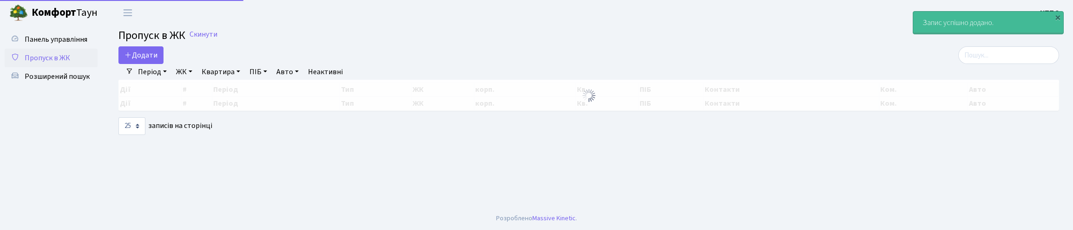
select select "25"
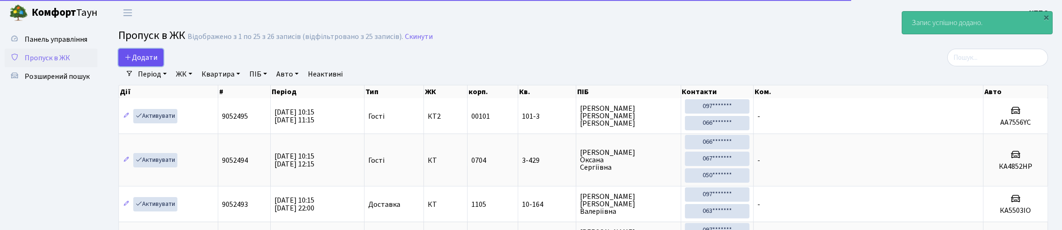
click at [152, 63] on span "Додати" at bounding box center [140, 57] width 33 height 10
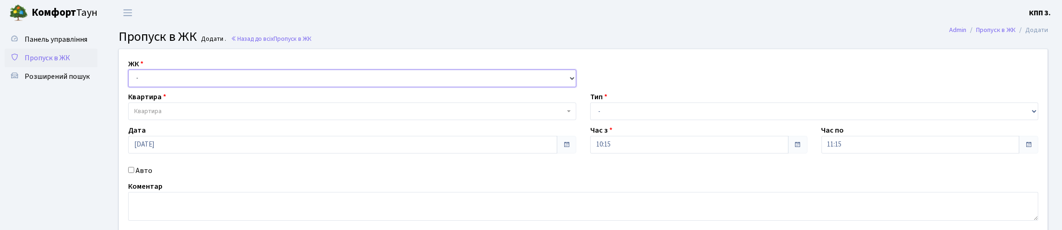
click at [196, 87] on select "- КТ, вул. Регенераторна, 4 КТ2, просп. [STREET_ADDRESS] [STREET_ADDRESS] [PERS…" at bounding box center [352, 79] width 448 height 18
select select "271"
click at [130, 80] on select "- КТ, вул. Регенераторна, 4 КТ2, просп. [STREET_ADDRESS] [STREET_ADDRESS] [PERS…" at bounding box center [352, 79] width 448 height 18
select select
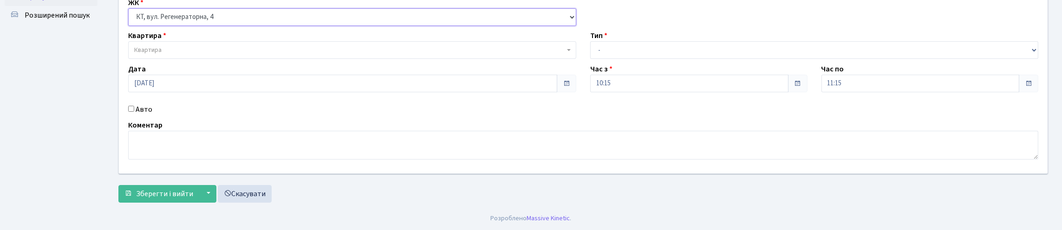
scroll to position [93, 0]
click at [132, 112] on input "Авто" at bounding box center [131, 109] width 6 height 6
checkbox input "true"
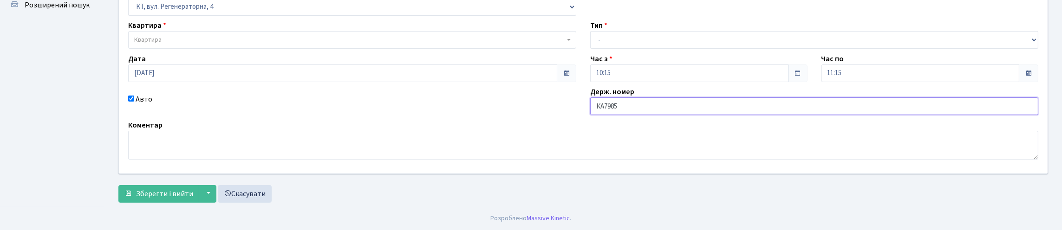
type input "КА7985ІВ"
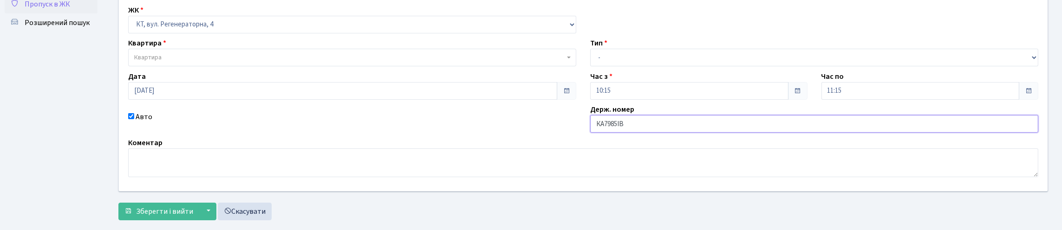
scroll to position [0, 0]
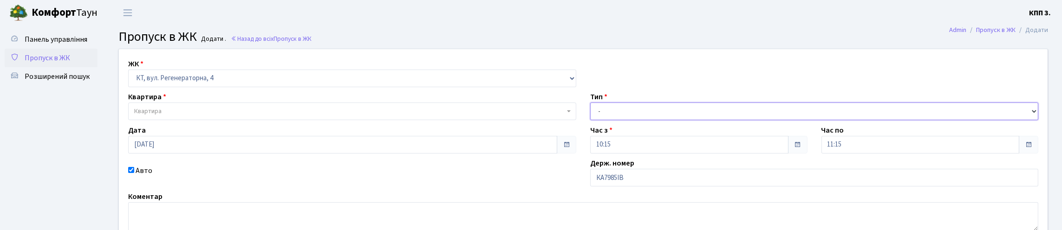
click at [699, 120] on select "- Доставка Таксі Гості Сервіс" at bounding box center [814, 112] width 448 height 18
select select "3"
click at [590, 120] on select "- Доставка Таксі Гості Сервіс" at bounding box center [814, 112] width 448 height 18
click at [207, 116] on span "Квартира" at bounding box center [349, 111] width 430 height 9
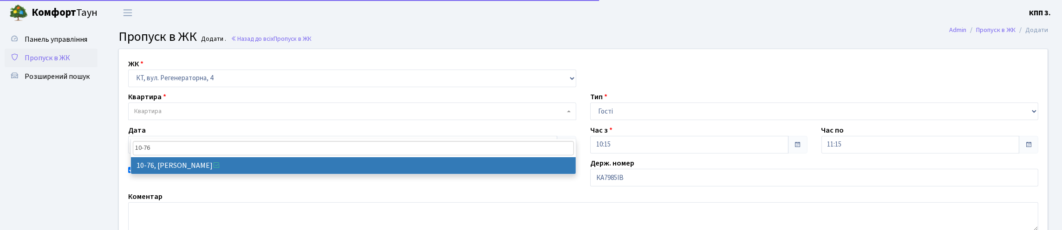
type input "10-76"
select select "6645"
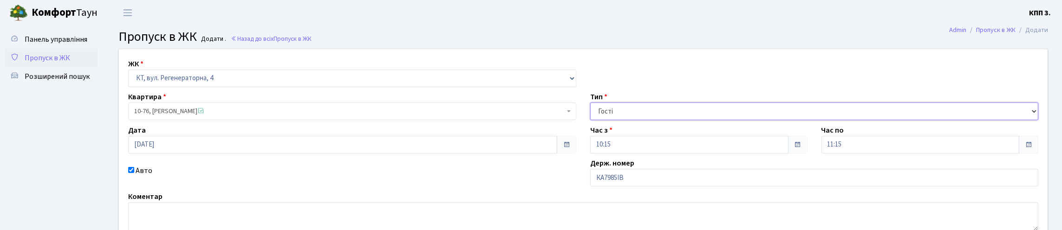
click at [647, 120] on select "- Доставка Таксі Гості Сервіс" at bounding box center [814, 112] width 448 height 18
select select "2"
click at [590, 120] on select "- Доставка Таксі Гості Сервіс" at bounding box center [814, 112] width 448 height 18
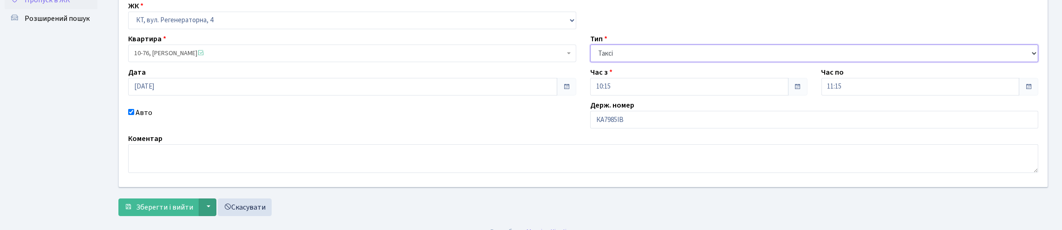
scroll to position [134, 0]
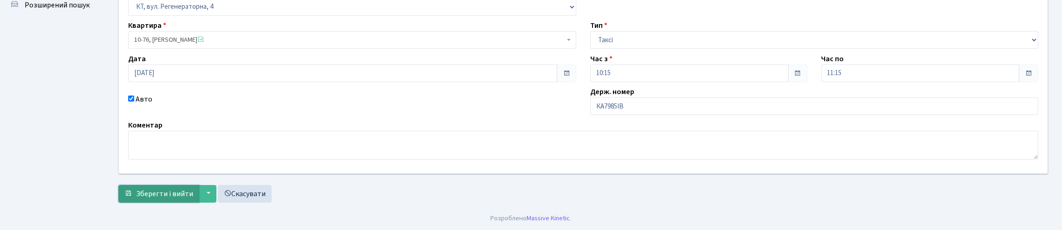
click at [193, 191] on span "Зберегти і вийти" at bounding box center [164, 194] width 57 height 10
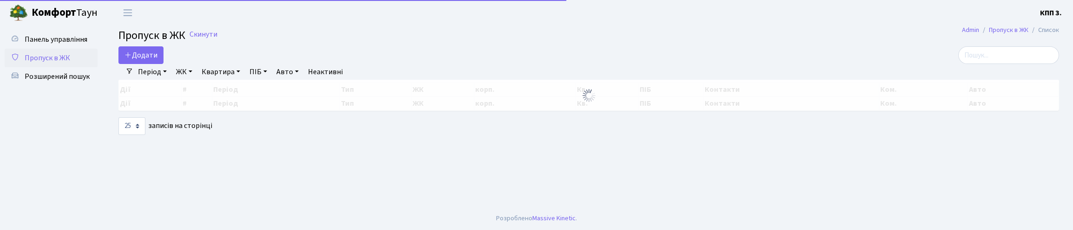
select select "25"
click at [1029, 53] on input "search" at bounding box center [1008, 55] width 101 height 18
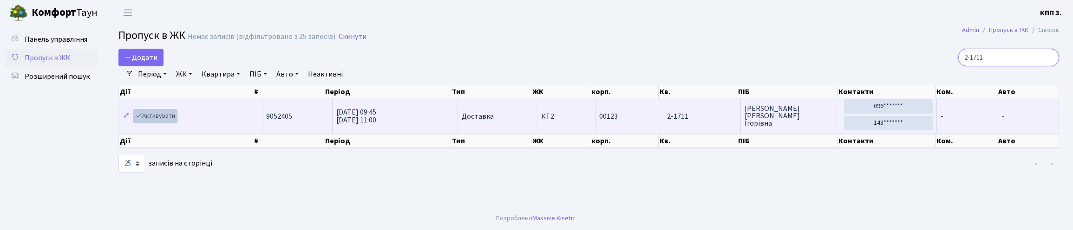
type input "2-1711"
click at [175, 124] on link "Активувати" at bounding box center [155, 116] width 44 height 14
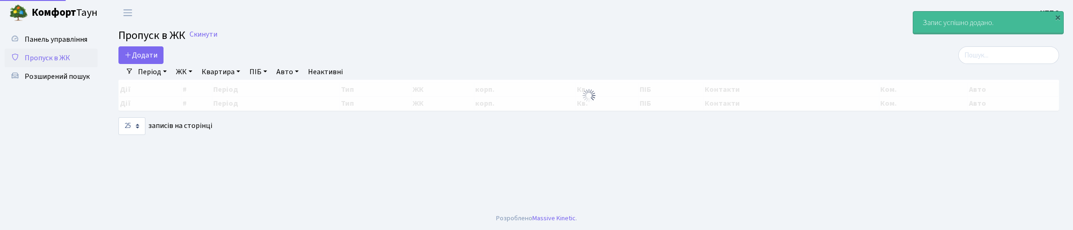
select select "25"
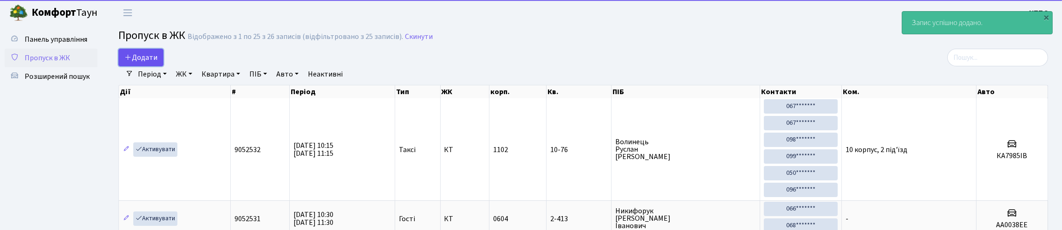
click at [153, 63] on span "Додати" at bounding box center [140, 57] width 33 height 10
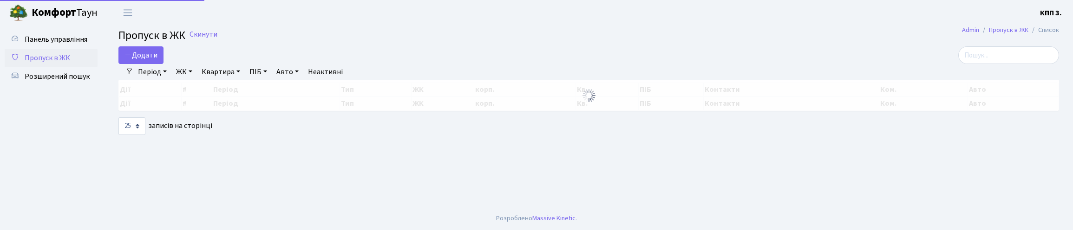
select select "25"
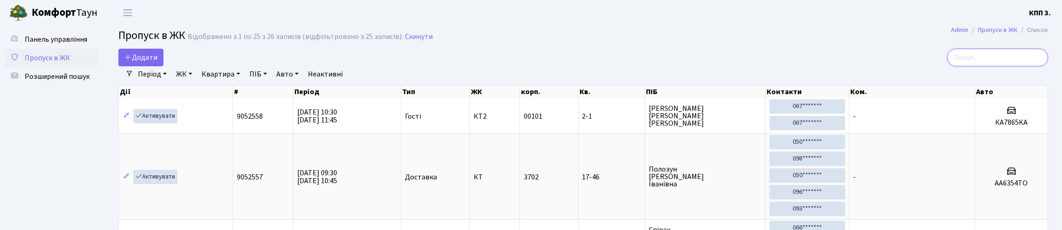
drag, startPoint x: 966, startPoint y: 71, endPoint x: 962, endPoint y: 70, distance: 4.8
click at [966, 66] on input "search" at bounding box center [997, 58] width 101 height 18
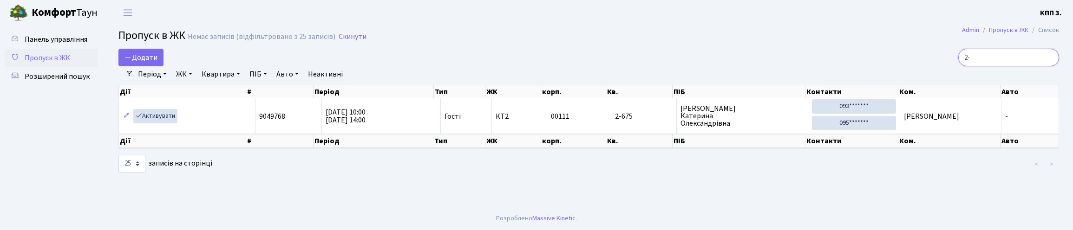
type input "2"
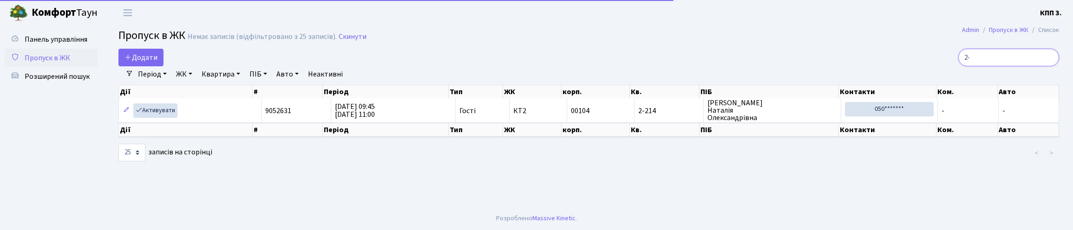
type input "2"
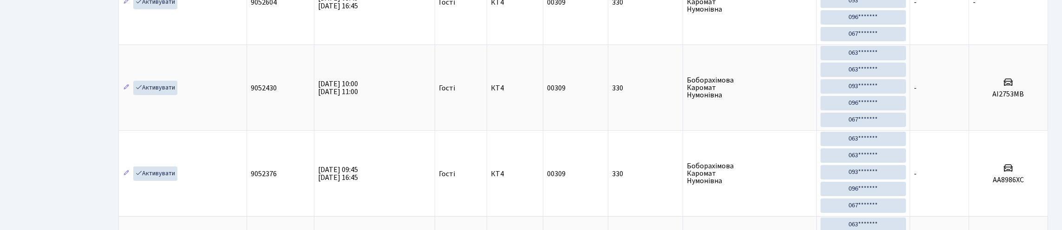
scroll to position [60, 0]
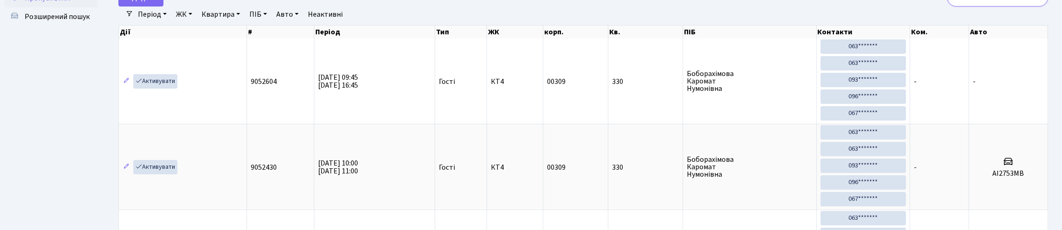
type input "3"
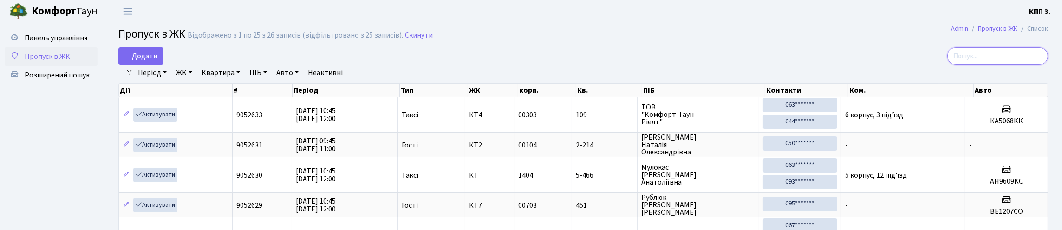
scroll to position [0, 0]
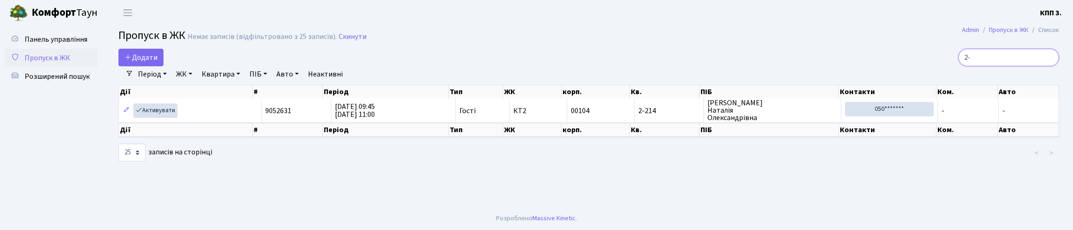
type input "2"
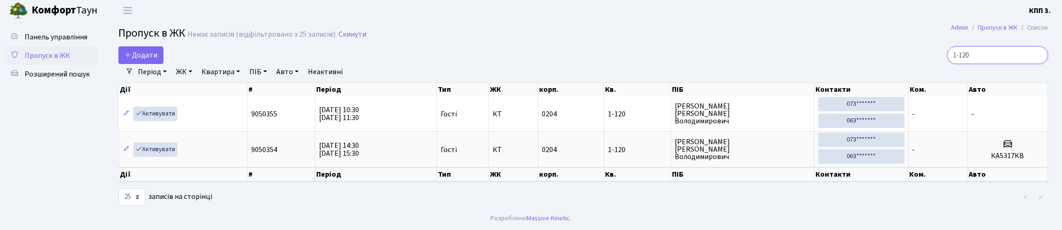
scroll to position [40, 0]
type input "1"
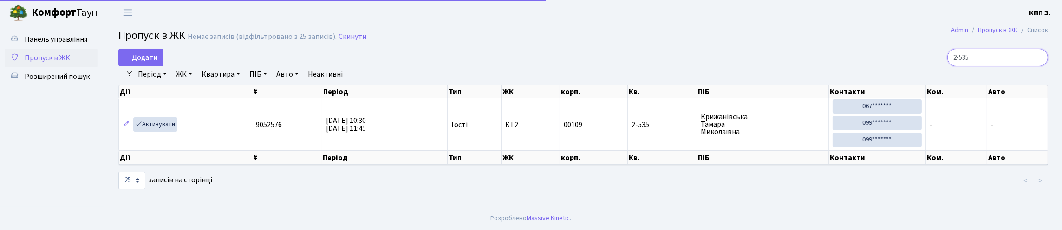
scroll to position [18, 0]
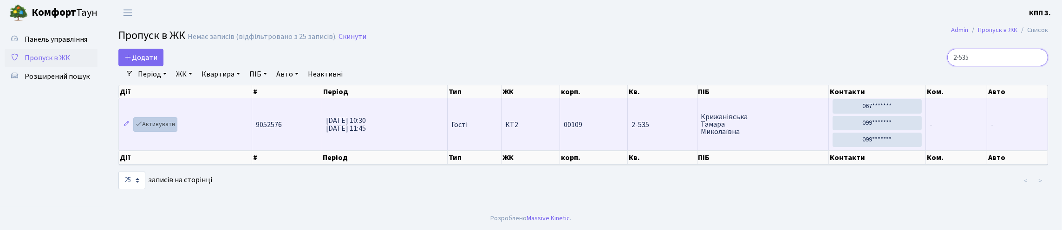
type input "2-535"
click at [166, 132] on link "Активувати" at bounding box center [155, 124] width 44 height 14
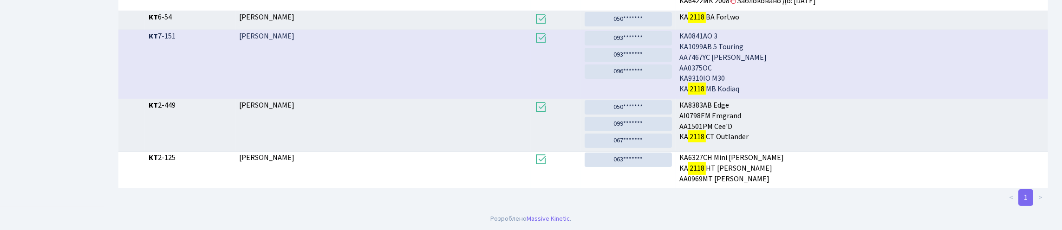
scroll to position [56, 0]
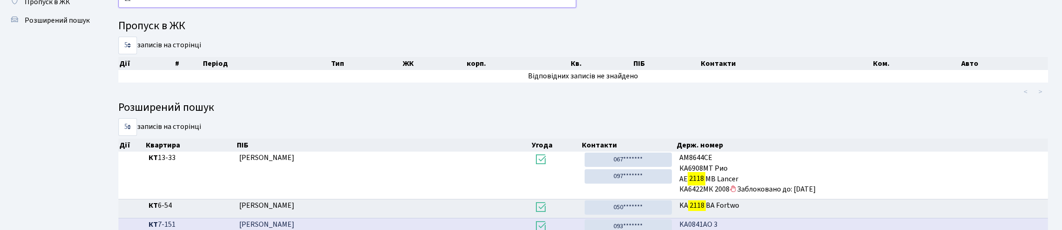
type input "2"
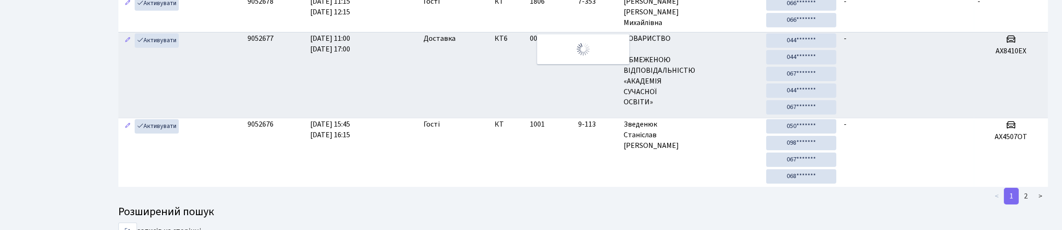
scroll to position [20, 0]
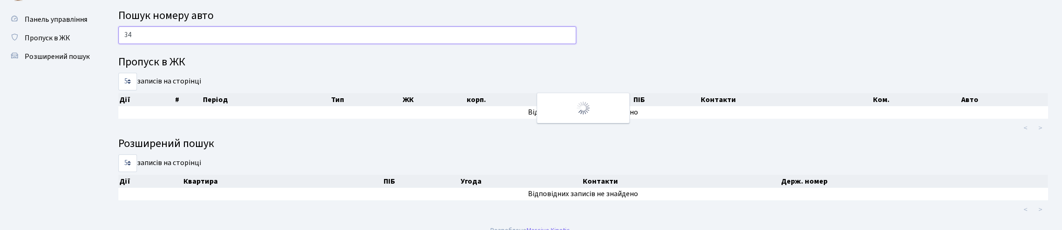
type input "3"
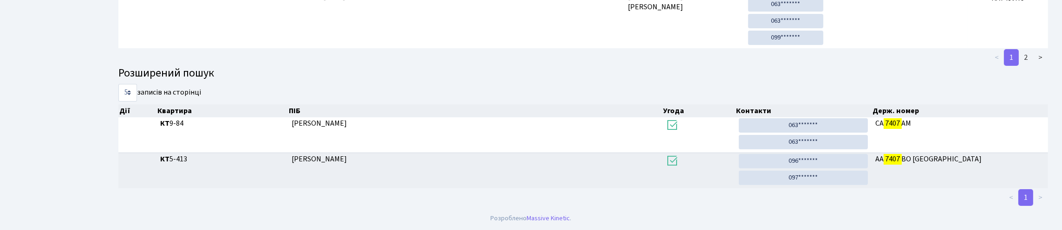
scroll to position [56, 0]
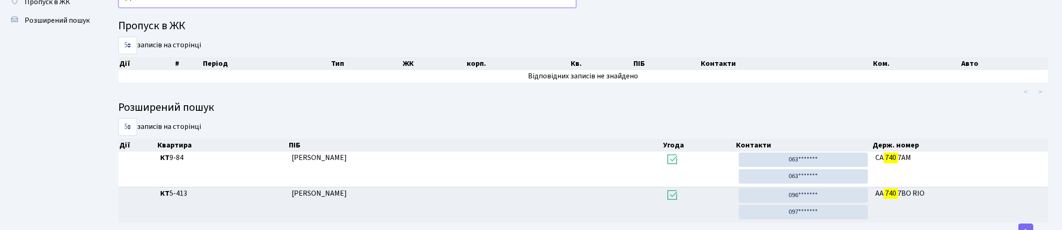
type input "7"
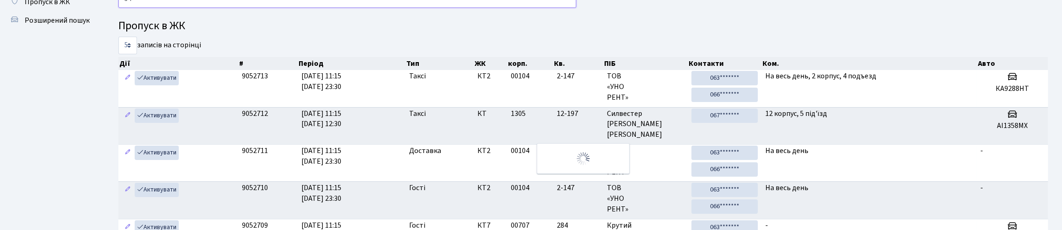
type input "3"
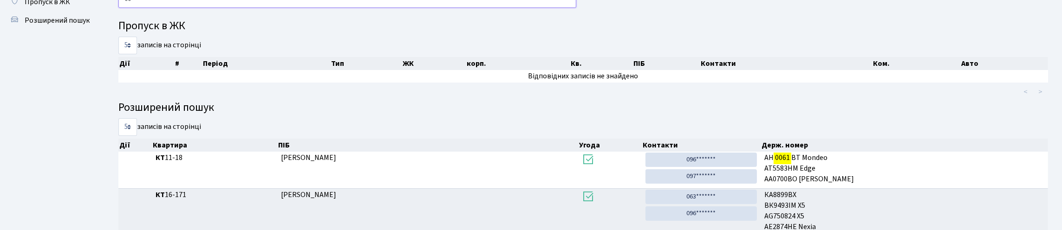
type input "0"
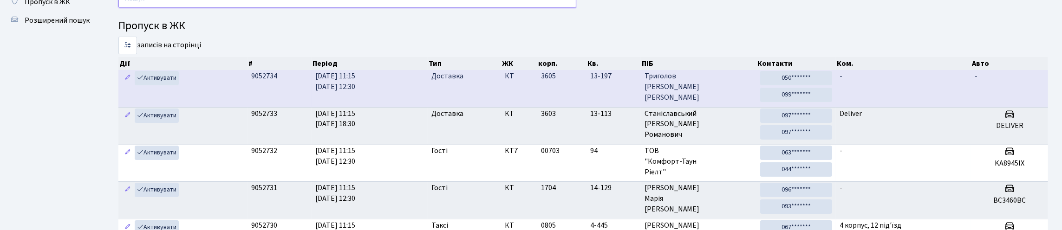
type input "3"
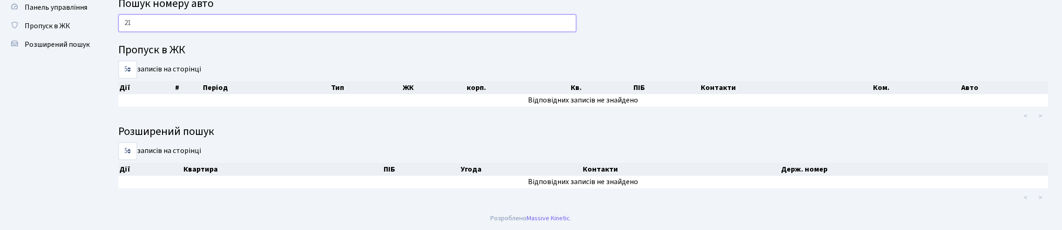
type input "2"
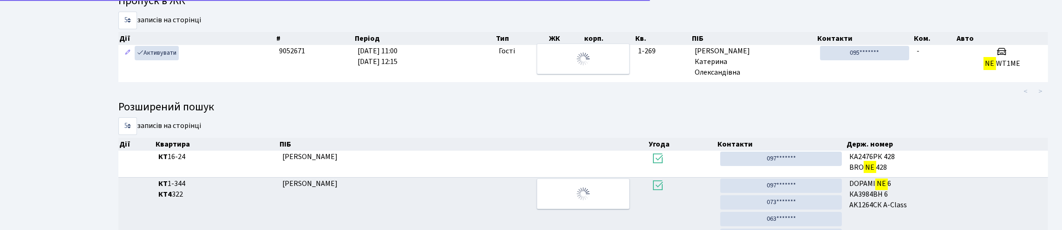
scroll to position [26, 0]
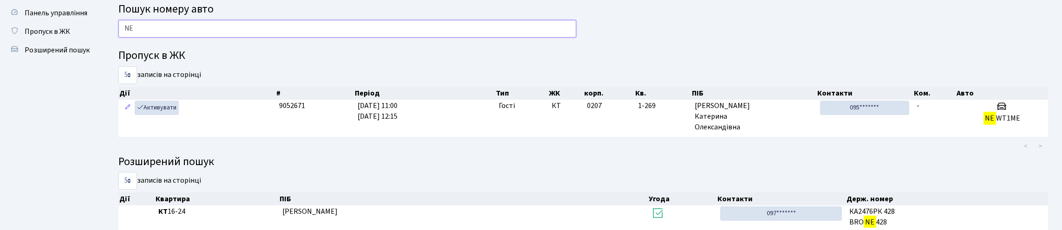
type input "N"
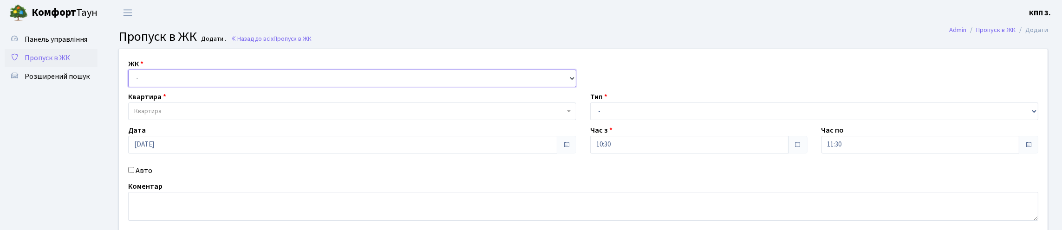
click at [272, 87] on select "- КТ, вул. Регенераторна, 4 КТ2, просп. [STREET_ADDRESS] [STREET_ADDRESS] [PERS…" at bounding box center [352, 79] width 448 height 18
select select "271"
click at [130, 80] on select "- КТ, вул. Регенераторна, 4 КТ2, просп. [STREET_ADDRESS] [STREET_ADDRESS] [PERS…" at bounding box center [352, 79] width 448 height 18
select select
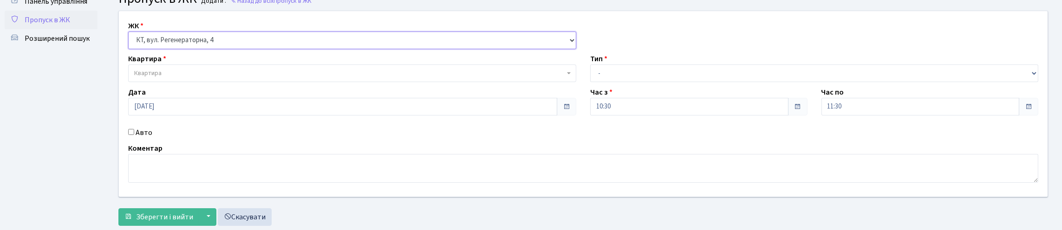
scroll to position [93, 0]
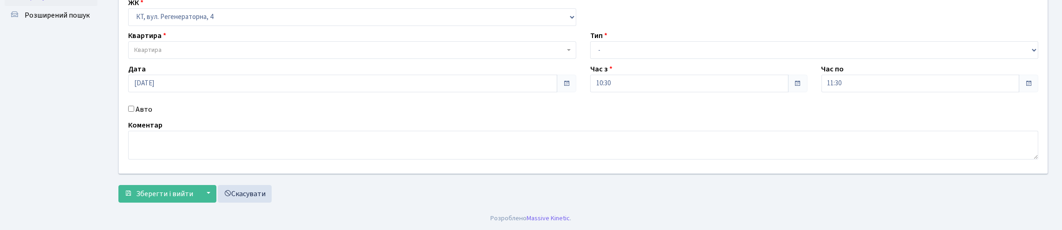
click at [134, 112] on input "Авто" at bounding box center [131, 109] width 6 height 6
checkbox input "true"
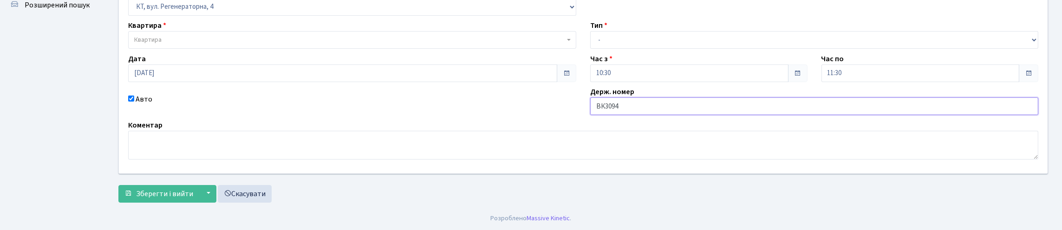
type input "ВК3094НА"
click at [649, 41] on select "- Доставка Таксі Гості Сервіс" at bounding box center [814, 40] width 448 height 18
select select "1"
click at [590, 31] on select "- Доставка Таксі Гості Сервіс" at bounding box center [814, 40] width 448 height 18
click at [255, 46] on div "Квартира Квартира" at bounding box center [352, 34] width 462 height 29
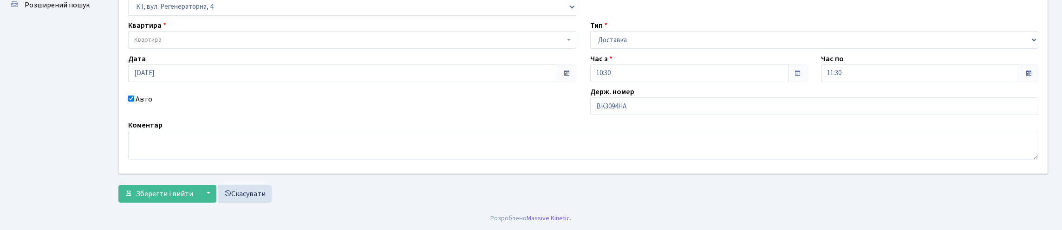
click at [254, 40] on span "Квартира" at bounding box center [349, 39] width 430 height 9
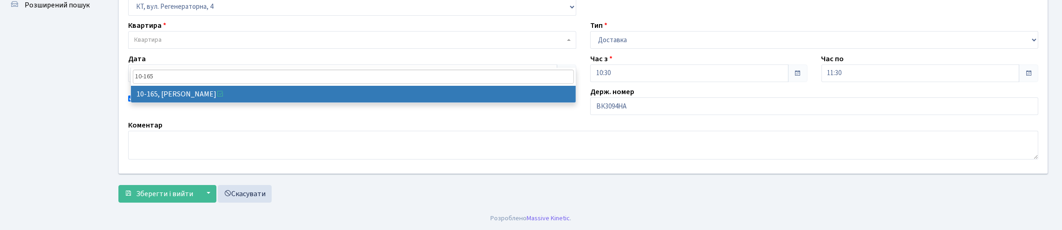
type input "10-165"
select select "6734"
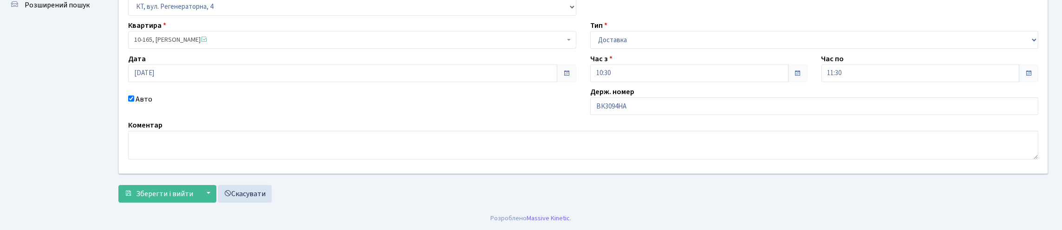
scroll to position [134, 0]
click at [176, 195] on span "Зберегти і вийти" at bounding box center [164, 194] width 57 height 10
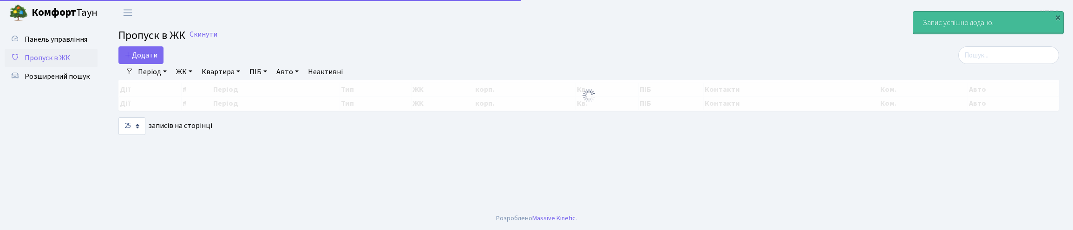
select select "25"
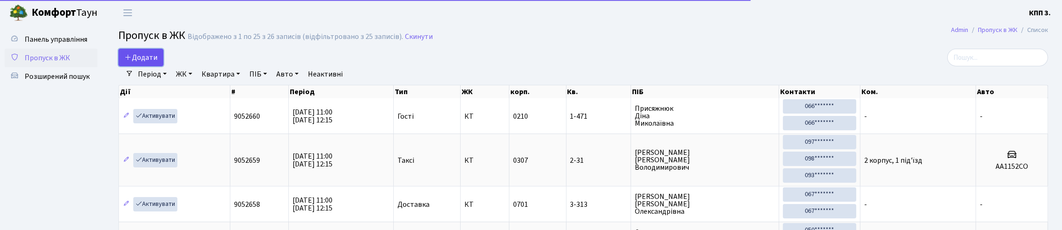
click at [157, 63] on span "Додати" at bounding box center [140, 57] width 33 height 10
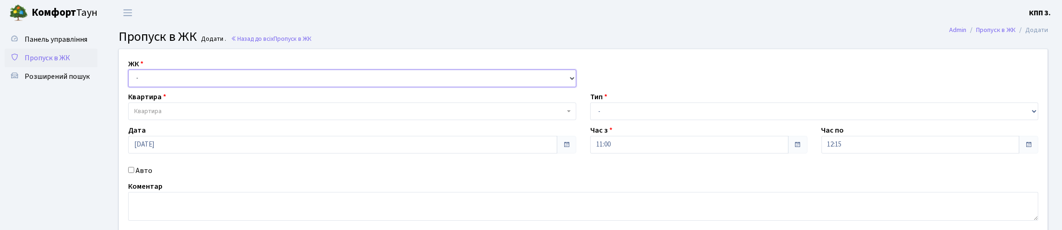
drag, startPoint x: 200, startPoint y: 88, endPoint x: 204, endPoint y: 97, distance: 10.2
click at [200, 87] on select "- КТ, вул. Регенераторна, 4 КТ2, просп. [STREET_ADDRESS] [STREET_ADDRESS] [PERS…" at bounding box center [352, 79] width 448 height 18
select select "295"
click at [130, 80] on select "- КТ, вул. Регенераторна, 4 КТ2, просп. [STREET_ADDRESS] [STREET_ADDRESS] [PERS…" at bounding box center [352, 79] width 448 height 18
select select
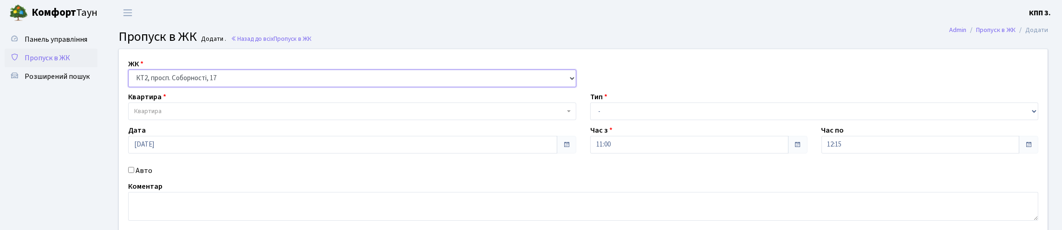
click at [213, 81] on select "- КТ, вул. Регенераторна, 4 КТ2, просп. [STREET_ADDRESS] [STREET_ADDRESS] [PERS…" at bounding box center [352, 79] width 448 height 18
select select "271"
click at [130, 80] on select "- КТ, вул. Регенераторна, 4 КТ2, просп. [STREET_ADDRESS] [STREET_ADDRESS] [PERS…" at bounding box center [352, 79] width 448 height 18
select select
click at [133, 173] on input "Авто" at bounding box center [131, 170] width 6 height 6
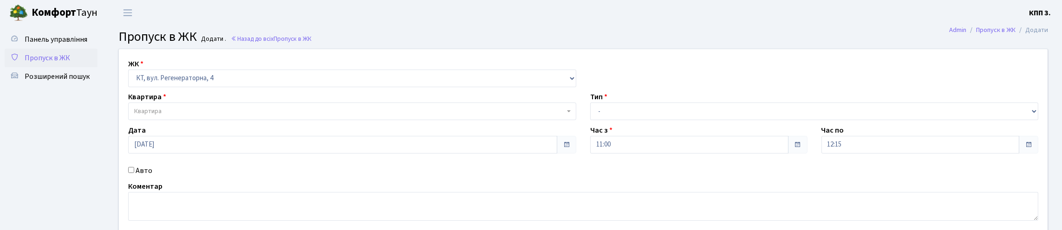
checkbox input "true"
type input "КА5681ІС"
click at [321, 120] on span "Квартира" at bounding box center [352, 112] width 448 height 18
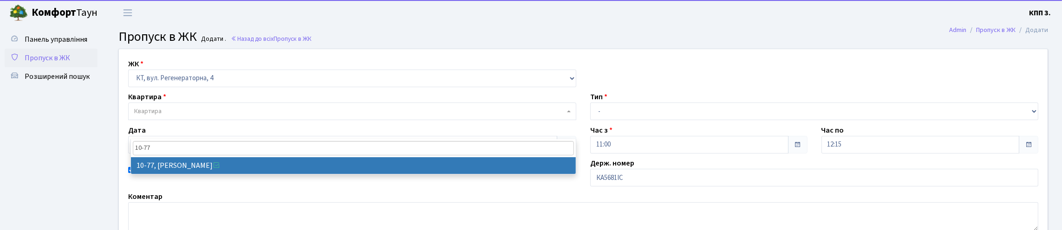
type input "10-77"
select select "6646"
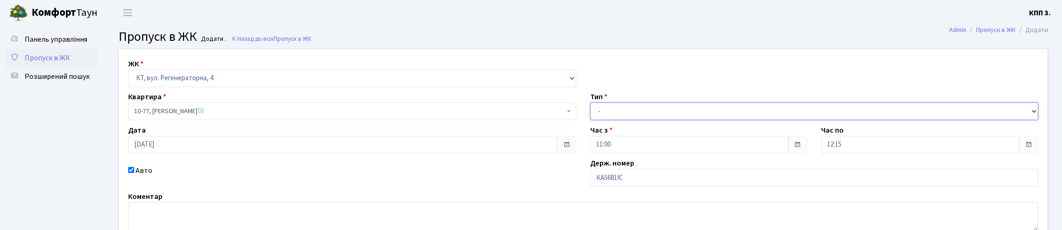
click at [687, 120] on select "- Доставка Таксі Гості Сервіс" at bounding box center [814, 112] width 448 height 18
select select "2"
click at [590, 120] on select "- Доставка Таксі Гості Сервіс" at bounding box center [814, 112] width 448 height 18
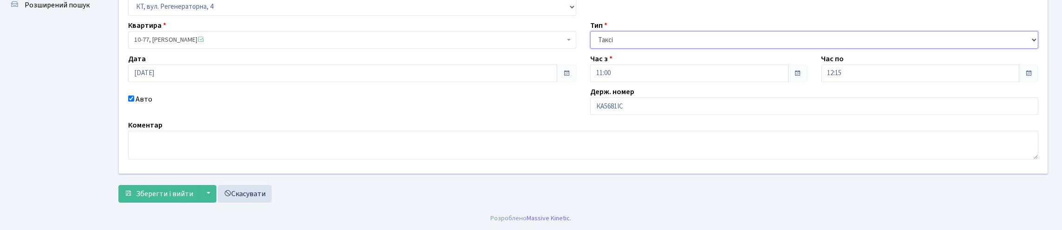
scroll to position [134, 0]
click at [163, 185] on button "Зберегти і вийти" at bounding box center [158, 194] width 81 height 18
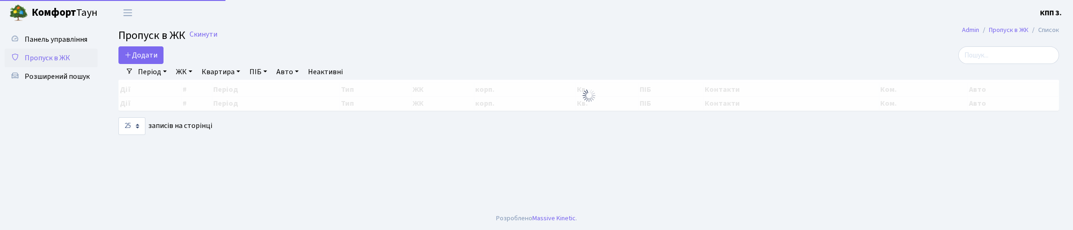
select select "25"
click at [981, 47] on main "Admin Пропуск в ЖК Список Пропуск в ЖК Скинути Додати Фільтри Період 08.10.2025…" at bounding box center [588, 117] width 968 height 182
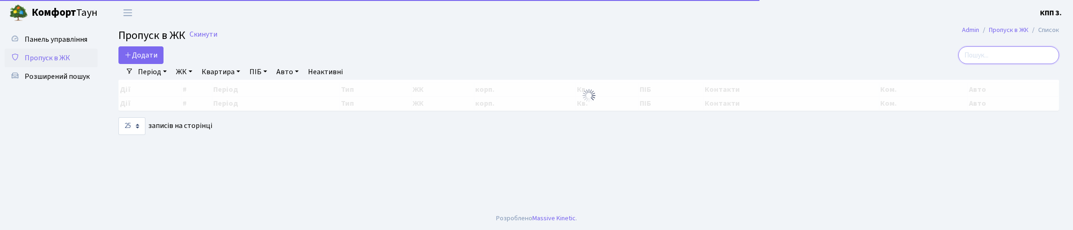
click at [974, 64] on input "search" at bounding box center [1008, 55] width 101 height 18
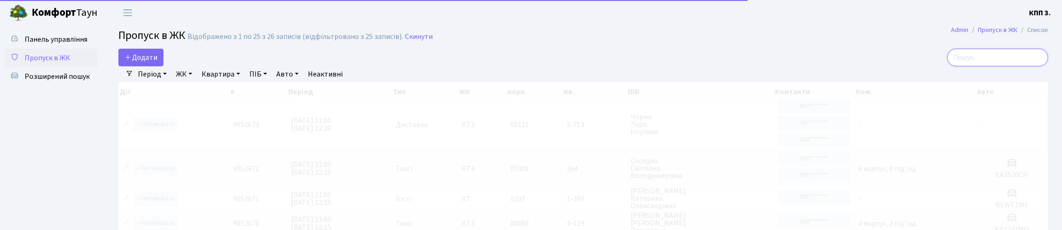
type input "2"
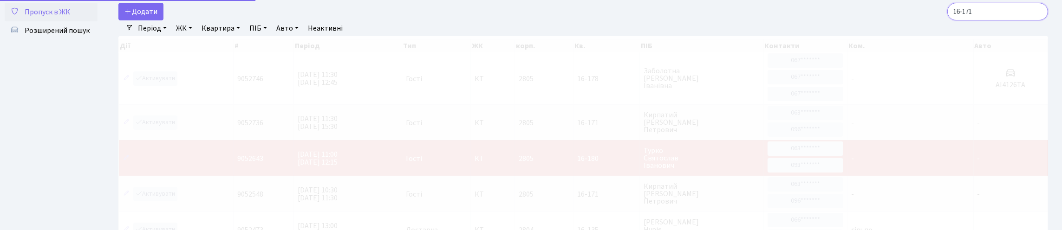
scroll to position [40, 0]
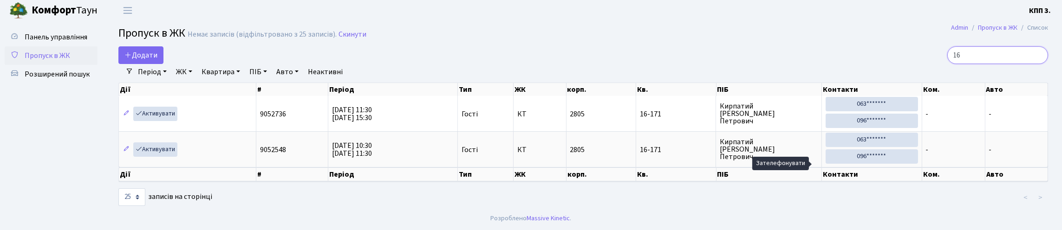
type input "1"
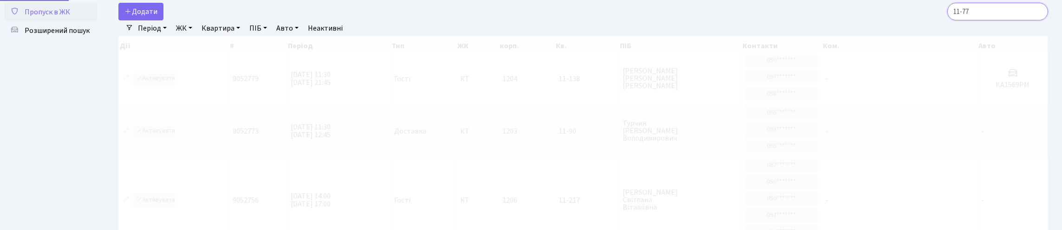
scroll to position [38, 0]
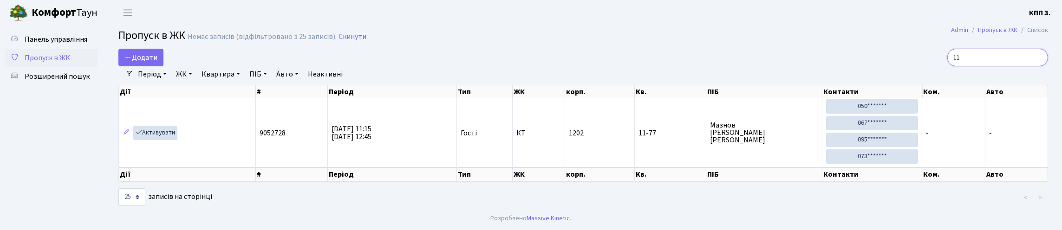
type input "1"
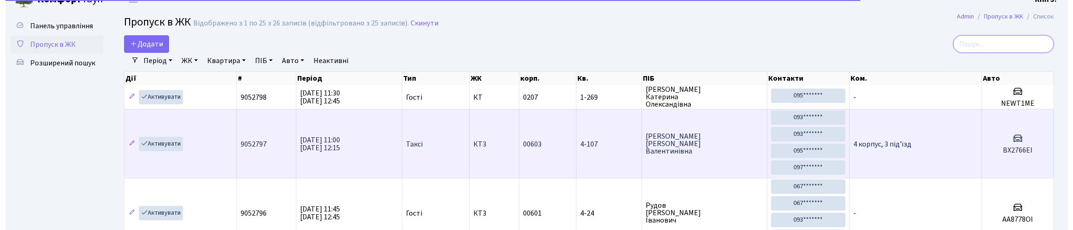
scroll to position [0, 0]
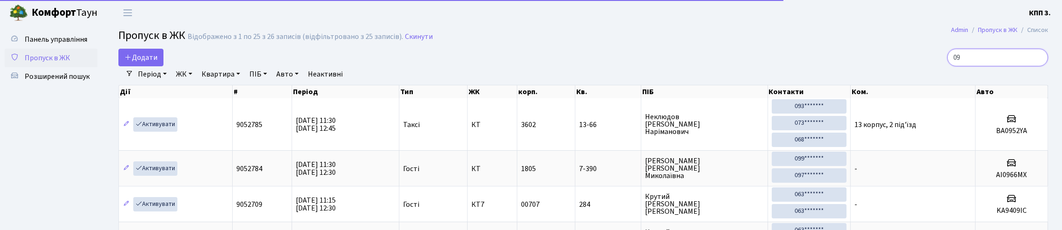
type input "0"
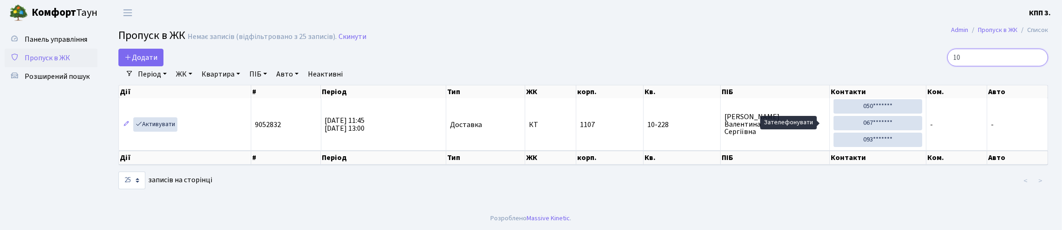
type input "1"
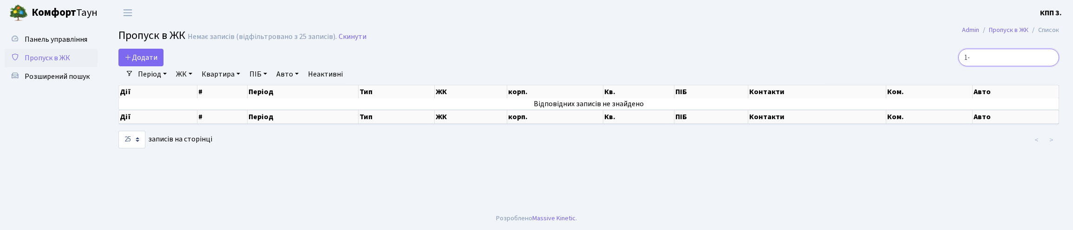
type input "1"
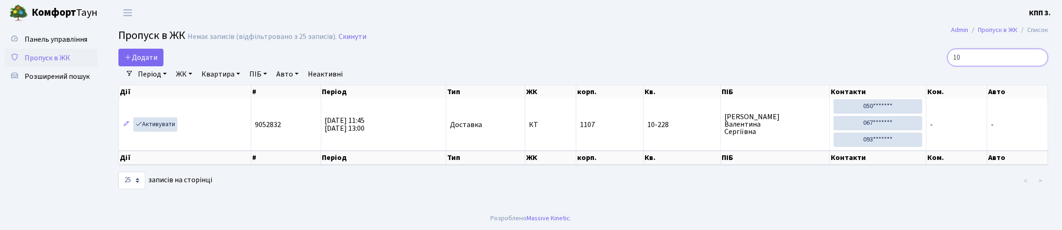
type input "1"
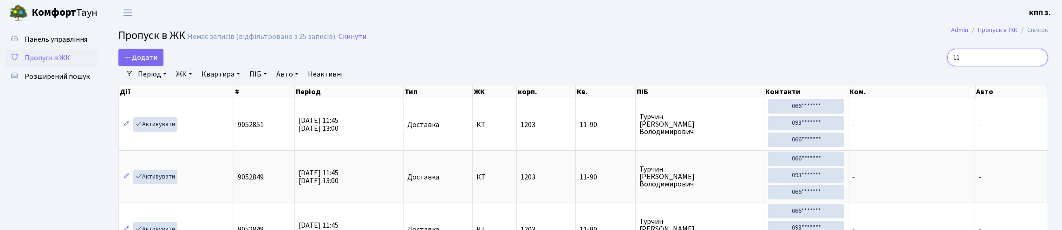
type input "1"
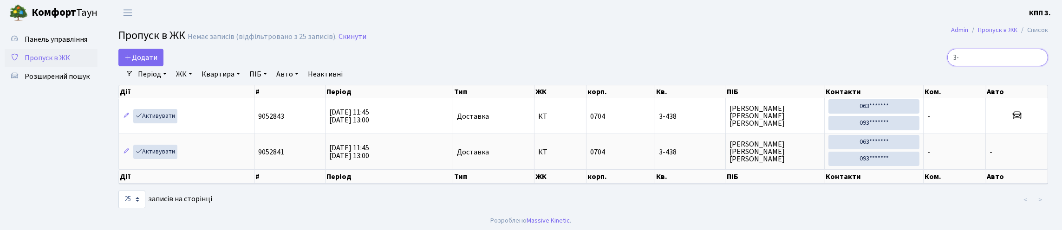
type input "3"
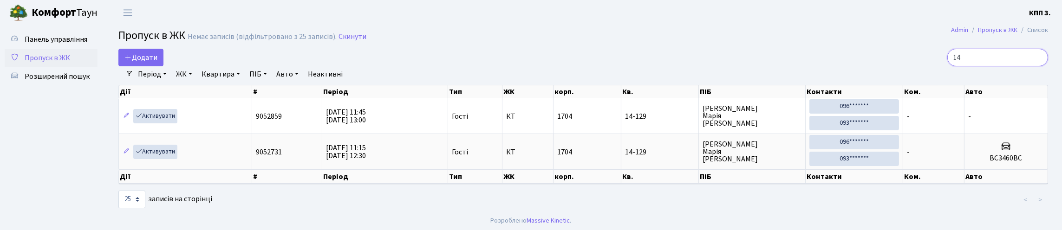
type input "1"
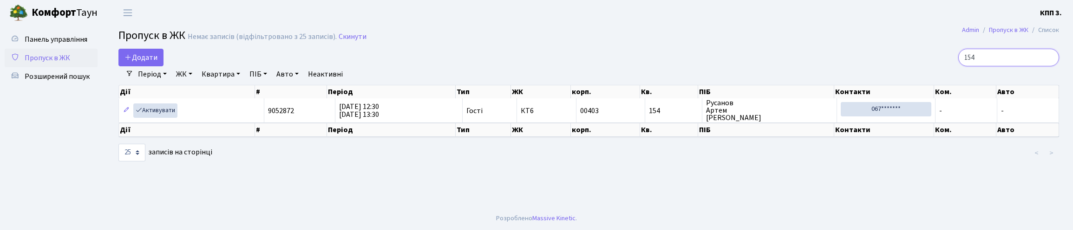
type input "154"
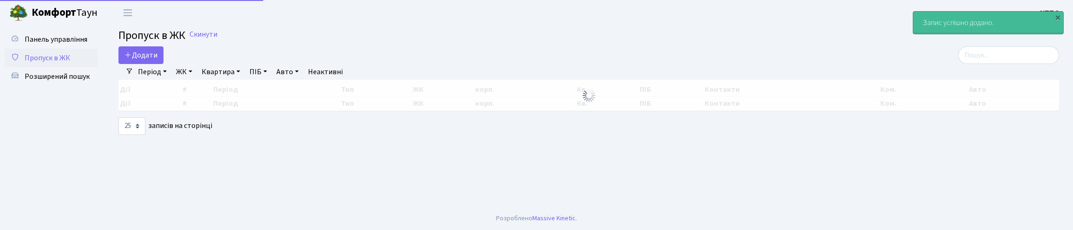
select select "25"
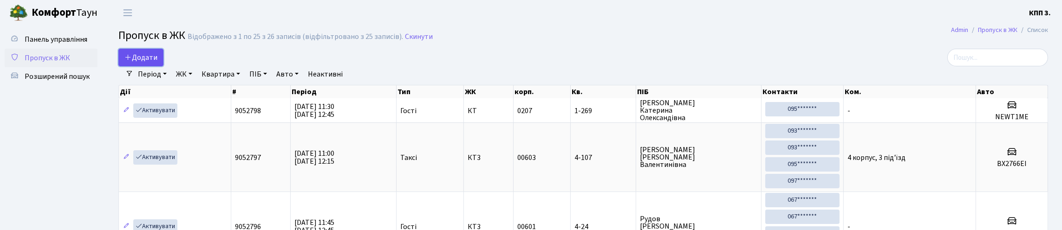
click at [163, 66] on link "Додати" at bounding box center [140, 58] width 45 height 18
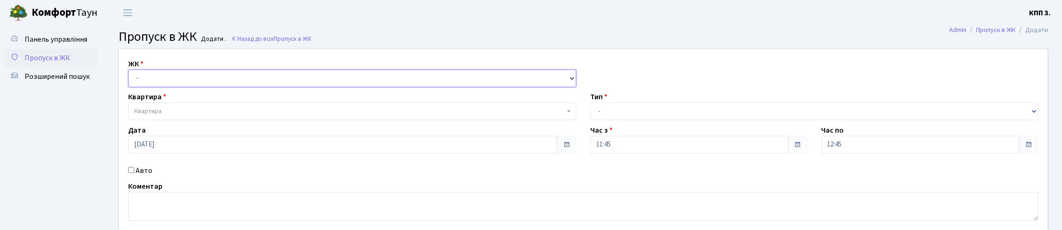
click at [161, 87] on select "- КТ, вул. Регенераторна, 4 КТ2, просп. [STREET_ADDRESS] [STREET_ADDRESS] [PERS…" at bounding box center [352, 79] width 448 height 18
click at [253, 87] on select "- КТ, вул. Регенераторна, 4 КТ2, просп. [STREET_ADDRESS] [STREET_ADDRESS] [PERS…" at bounding box center [352, 79] width 448 height 18
select select "271"
click at [130, 80] on select "- КТ, вул. Регенераторна, 4 КТ2, просп. [STREET_ADDRESS] [STREET_ADDRESS] [PERS…" at bounding box center [352, 79] width 448 height 18
select select
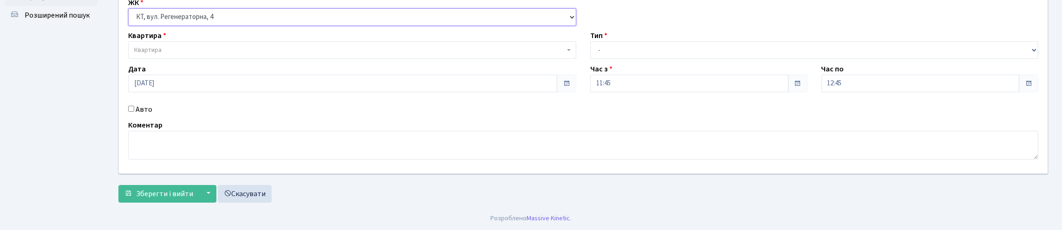
scroll to position [93, 0]
click at [133, 112] on input "Авто" at bounding box center [131, 109] width 6 height 6
checkbox input "true"
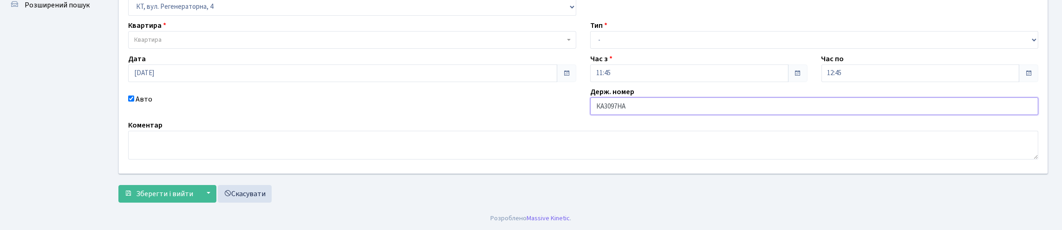
type input "КА3097НА"
click at [212, 36] on span "Квартира" at bounding box center [349, 39] width 430 height 9
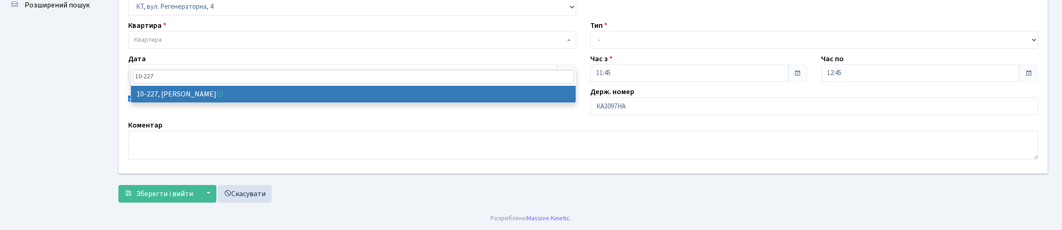
type input "10-227"
select select "6796"
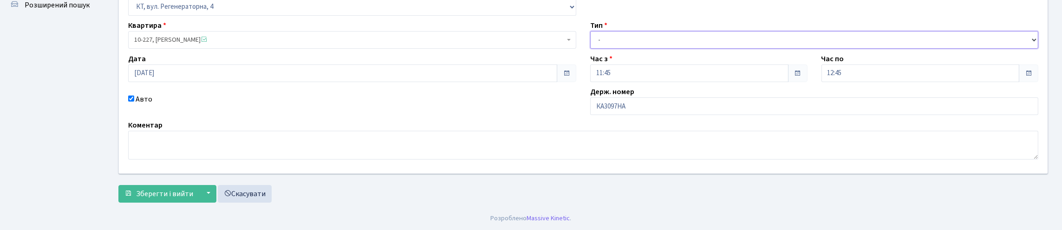
drag, startPoint x: 678, startPoint y: 41, endPoint x: 671, endPoint y: 49, distance: 10.5
click at [678, 41] on select "- Доставка Таксі Гості Сервіс" at bounding box center [814, 40] width 448 height 18
select select "2"
click at [590, 31] on select "- Доставка Таксі Гості Сервіс" at bounding box center [814, 40] width 448 height 18
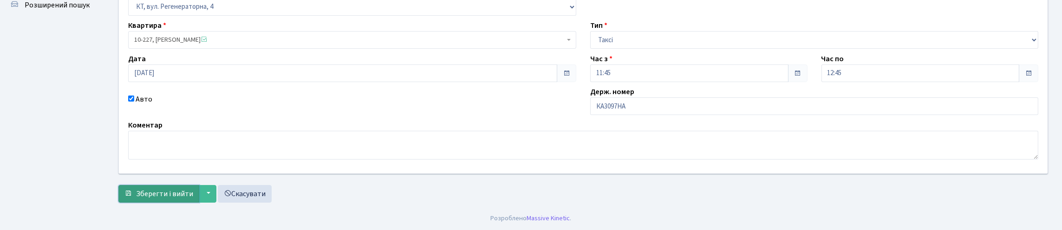
click at [168, 185] on button "Зберегти і вийти" at bounding box center [158, 194] width 81 height 18
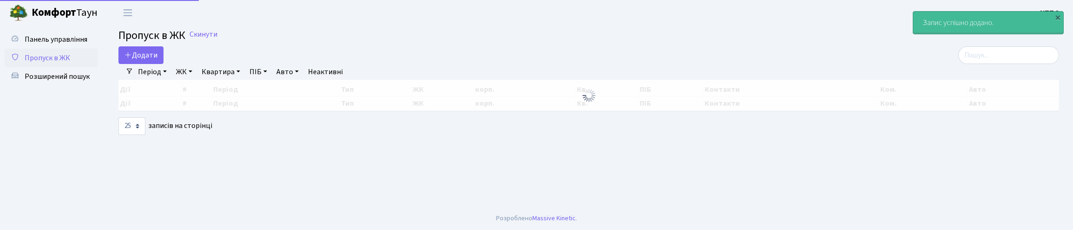
select select "25"
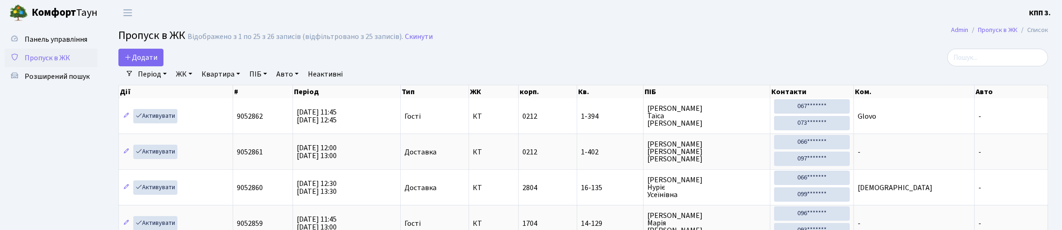
click at [935, 61] on div at bounding box center [898, 58] width 300 height 18
click at [1016, 64] on input "search" at bounding box center [997, 58] width 101 height 18
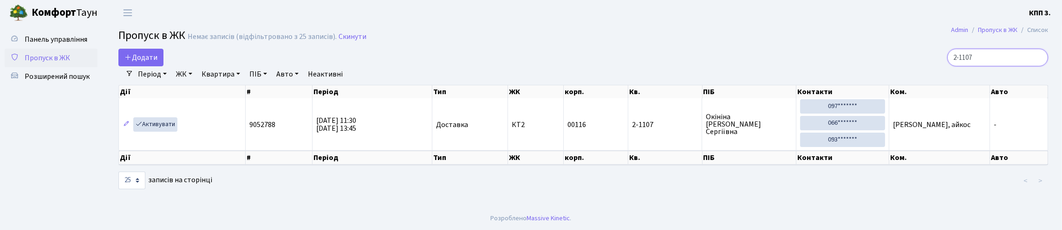
type input "2-1107"
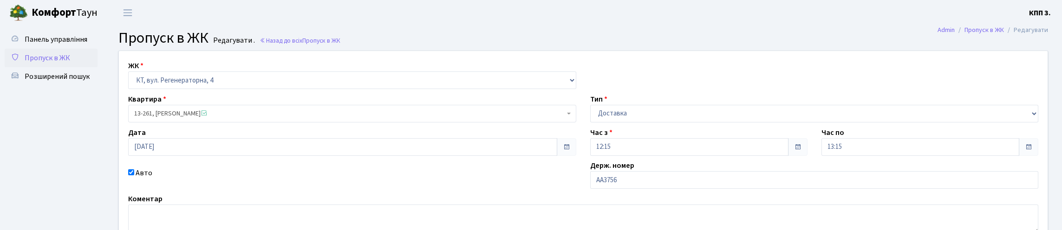
scroll to position [137, 0]
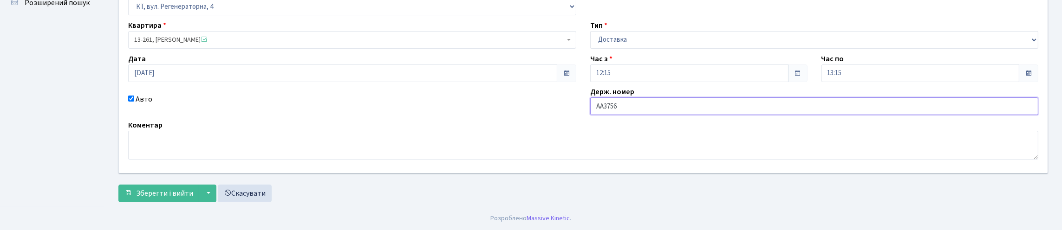
click at [638, 98] on input "АА3756" at bounding box center [814, 107] width 448 height 18
type input "АА3756АО"
click at [160, 199] on button "Зберегти і вийти" at bounding box center [158, 194] width 81 height 18
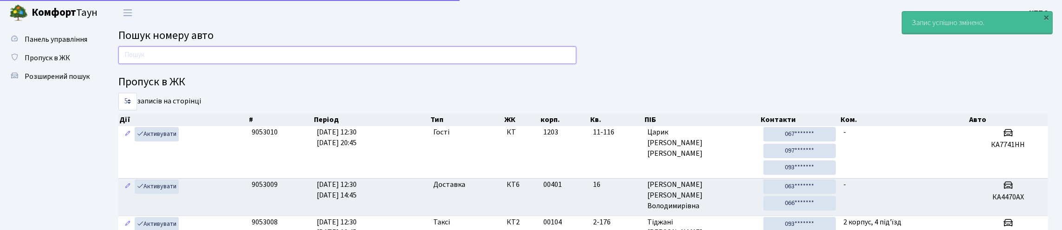
click at [197, 60] on input "text" at bounding box center [347, 55] width 458 height 18
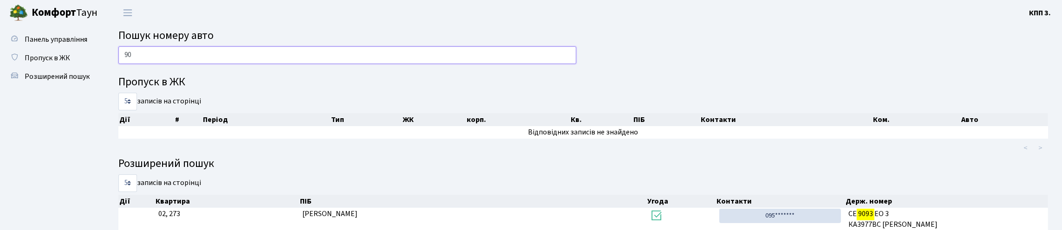
type input "9"
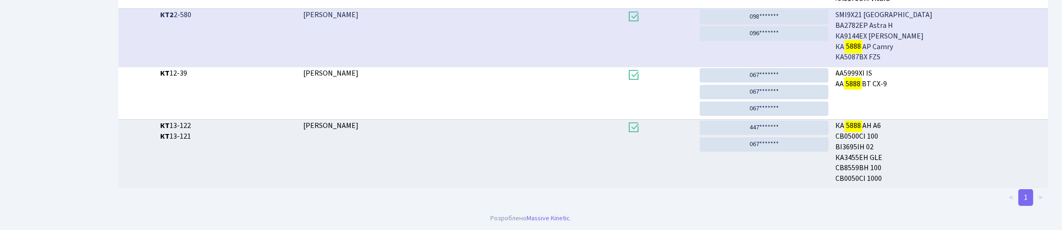
scroll to position [56, 0]
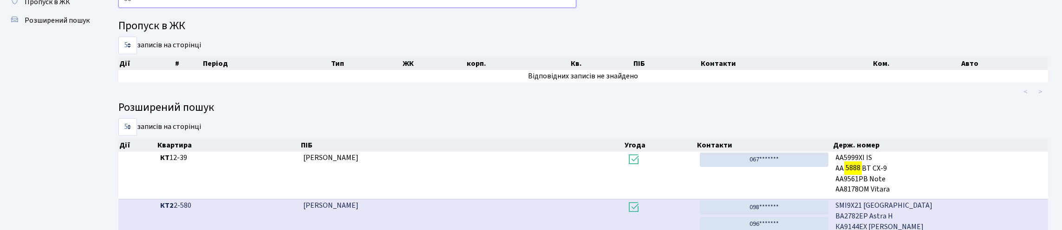
type input "5"
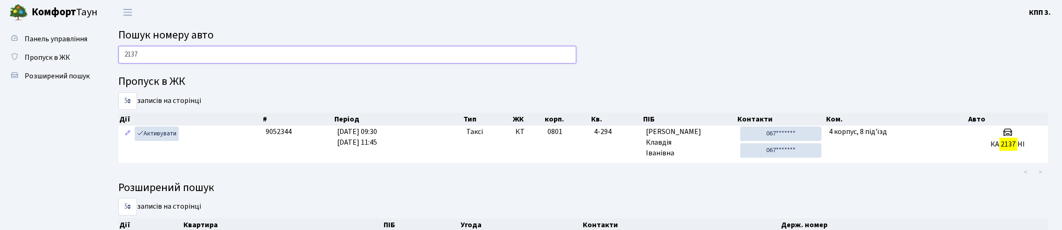
scroll to position [0, 0]
type input "2"
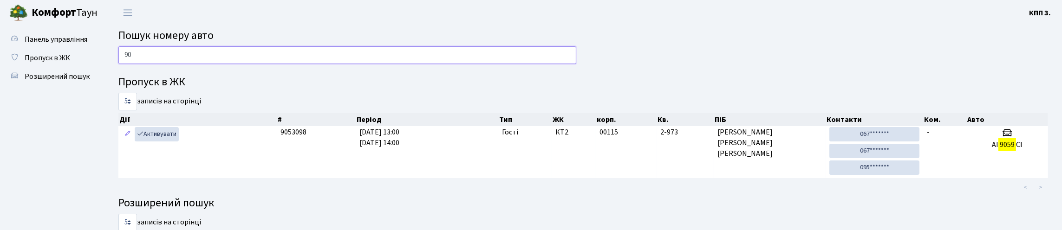
type input "9"
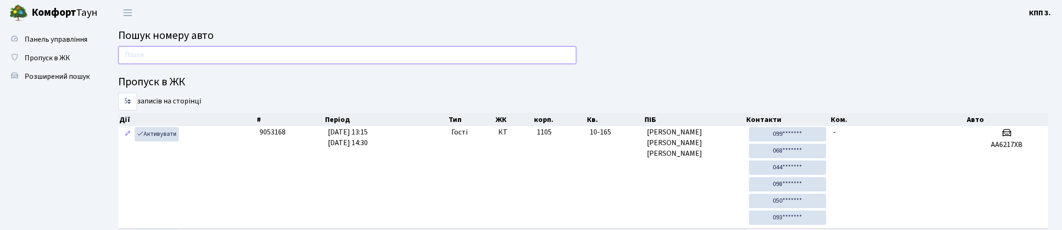
click at [492, 62] on input "text" at bounding box center [347, 55] width 458 height 18
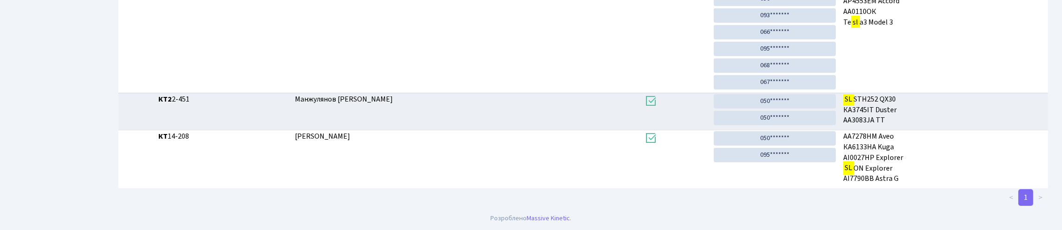
scroll to position [676, 0]
type input "S"
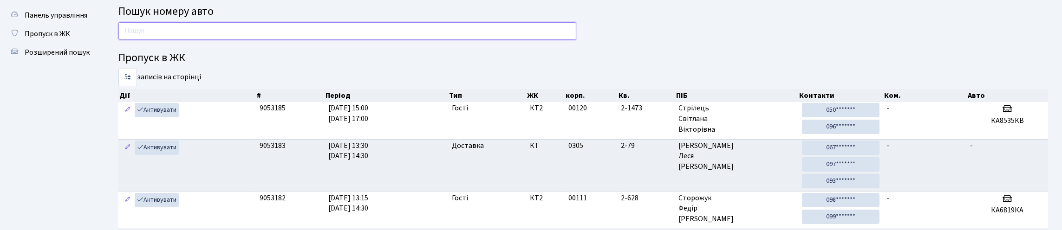
scroll to position [0, 0]
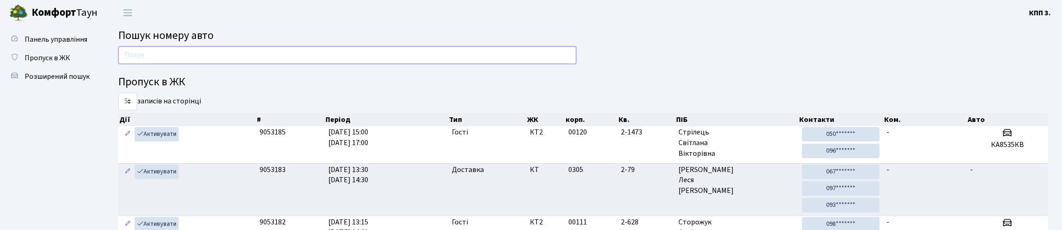
click at [370, 59] on input "text" at bounding box center [347, 55] width 458 height 18
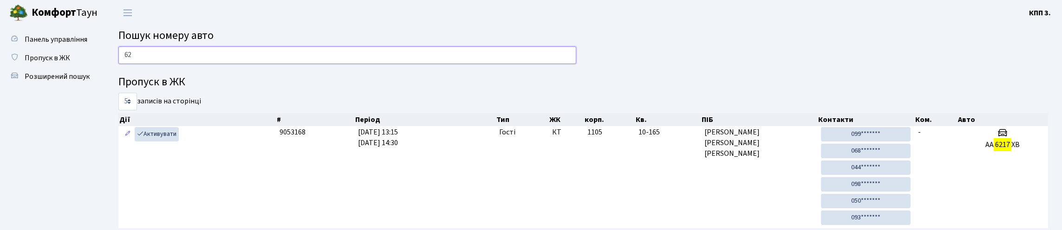
type input "6"
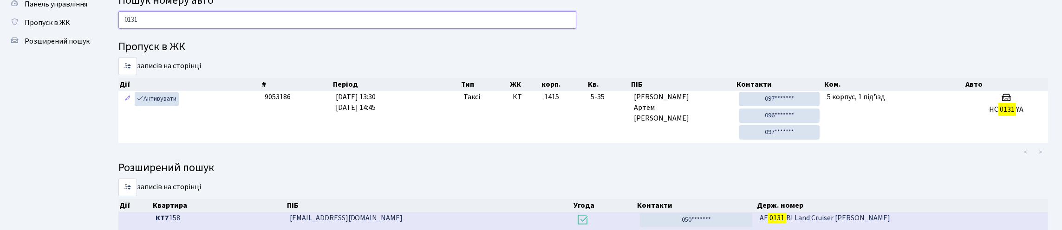
scroll to position [46, 0]
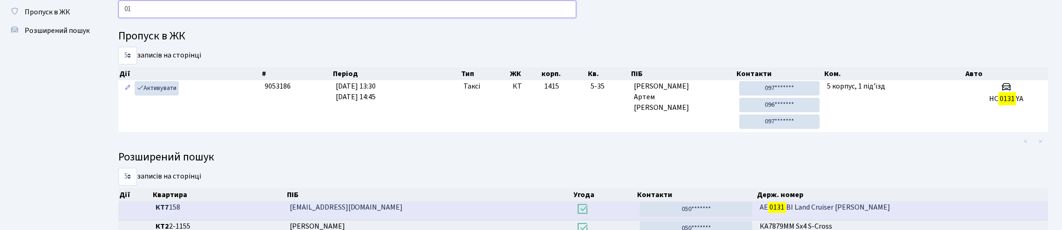
type input "0"
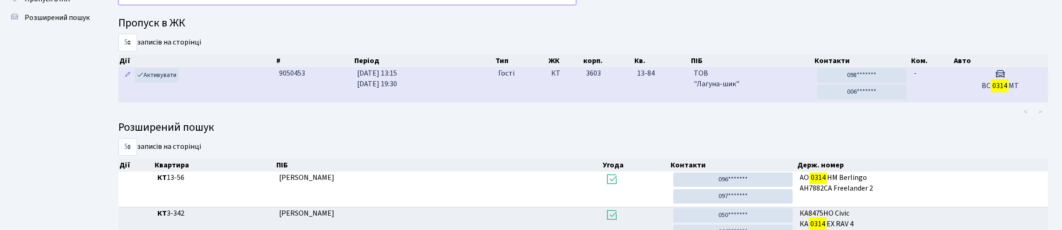
scroll to position [56, 0]
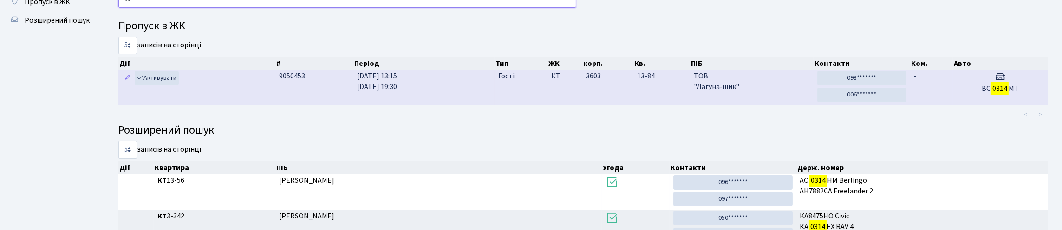
type input "0"
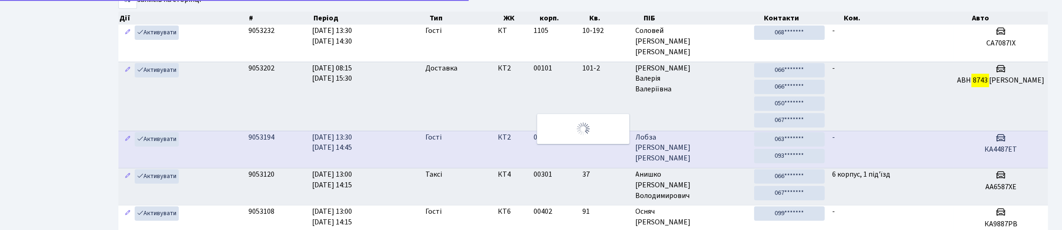
scroll to position [196, 0]
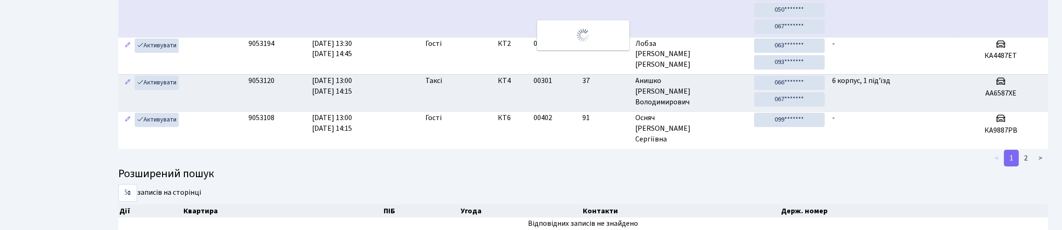
type input "8743"
click at [932, 37] on td "-" at bounding box center [890, 2] width 125 height 69
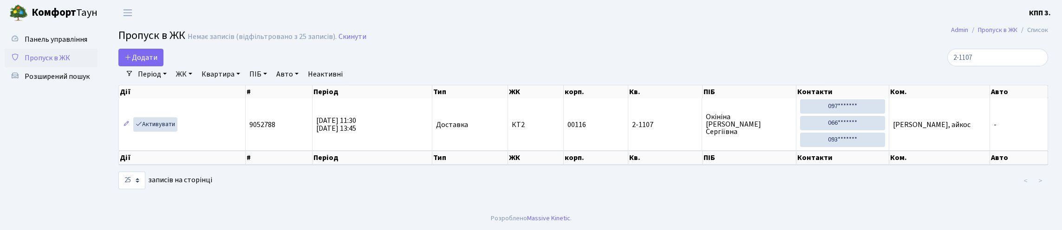
select select "25"
type input "2"
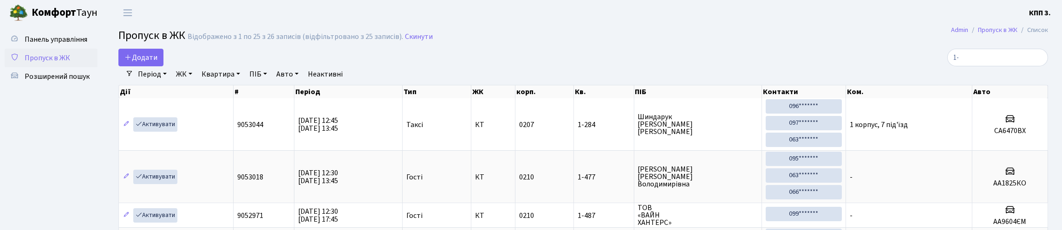
type input "1"
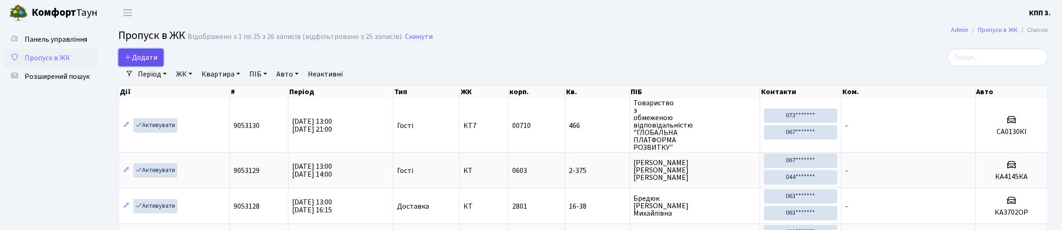
click at [146, 63] on span "Додати" at bounding box center [140, 57] width 33 height 10
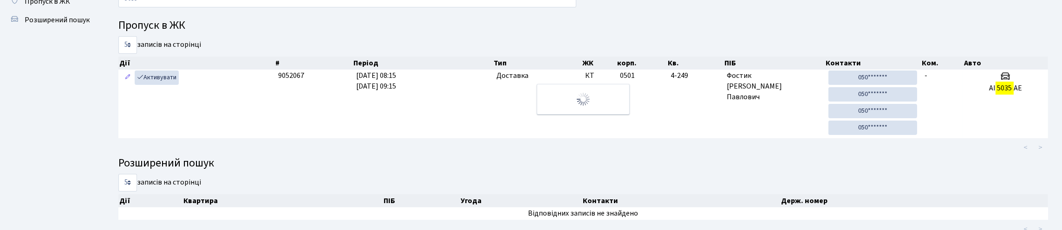
scroll to position [46, 0]
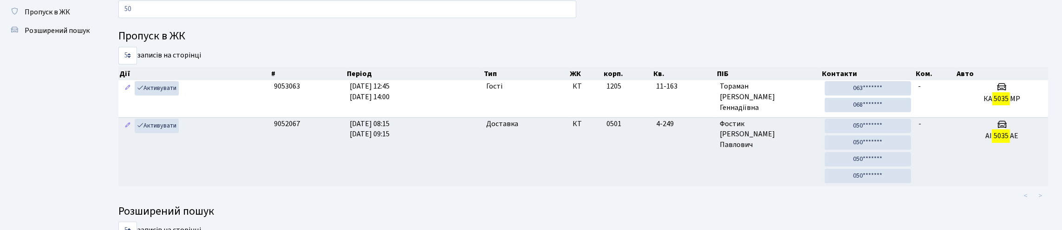
type input "5"
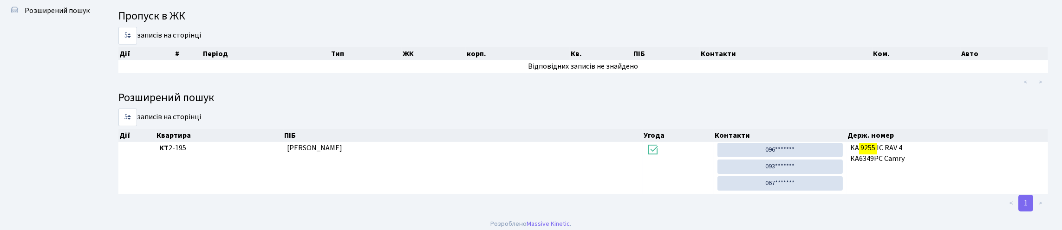
scroll to position [35, 0]
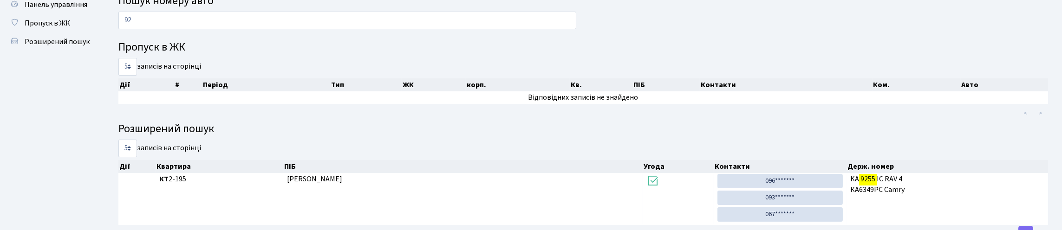
type input "9"
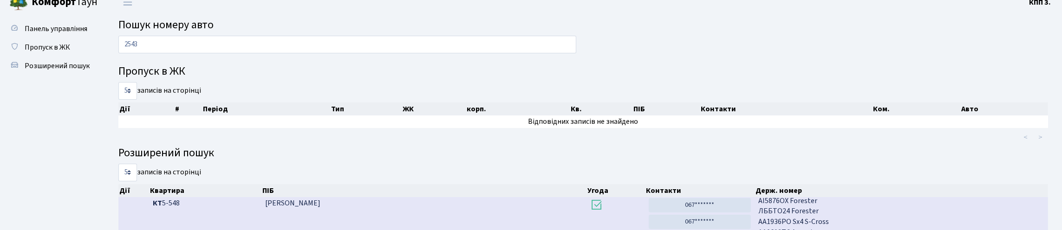
scroll to position [0, 0]
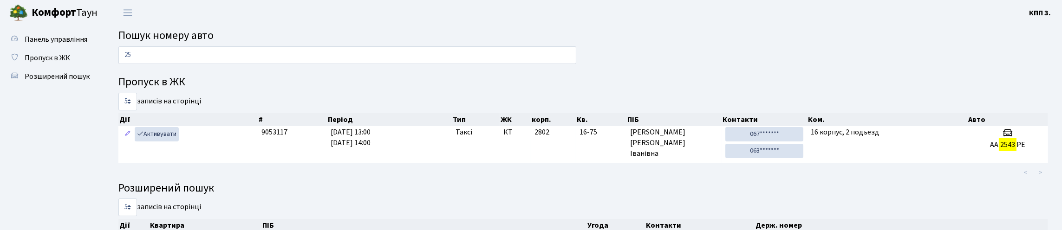
type input "2"
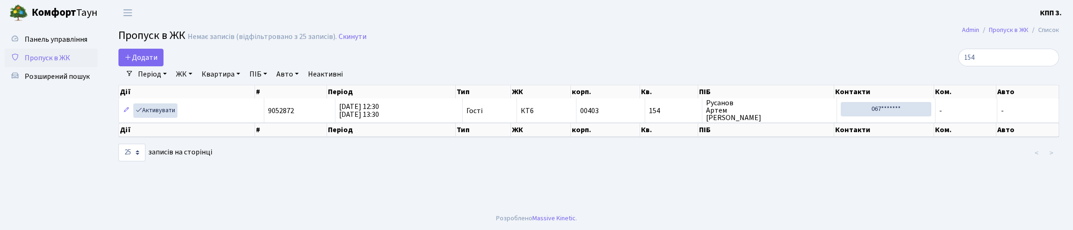
select select "25"
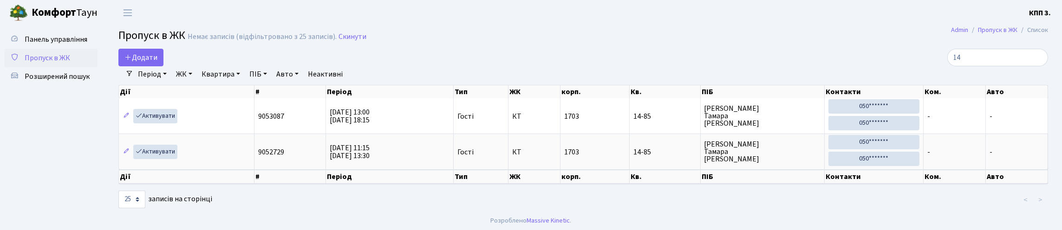
type input "1"
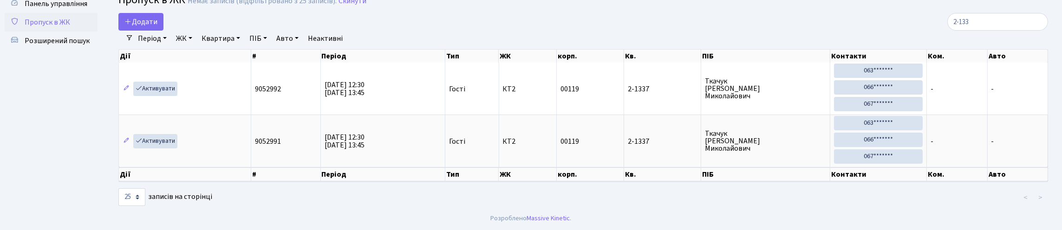
scroll to position [60, 0]
type input "2"
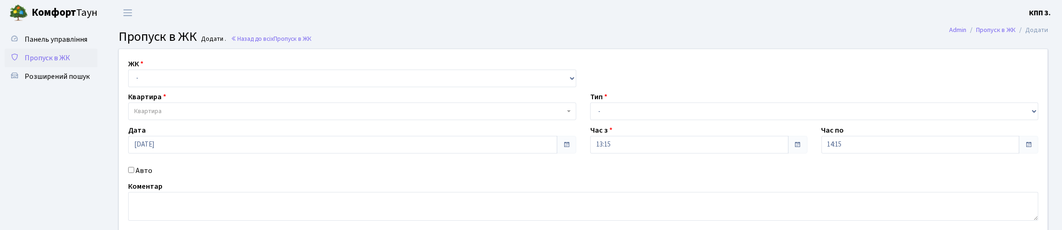
click at [233, 105] on div "ЖК - КТ, вул. Регенераторна, 4 КТ2, просп. [STREET_ADDRESS] [STREET_ADDRESS] [P…" at bounding box center [583, 142] width 943 height 186
click at [235, 87] on select "- КТ, вул. Регенераторна, 4 КТ2, просп. Соборності, 17 КТ3, вул. Березнева, 16 …" at bounding box center [352, 79] width 448 height 18
select select "271"
click at [130, 80] on select "- КТ, вул. Регенераторна, 4 КТ2, просп. Соборності, 17 КТ3, вул. Березнева, 16 …" at bounding box center [352, 79] width 448 height 18
select select
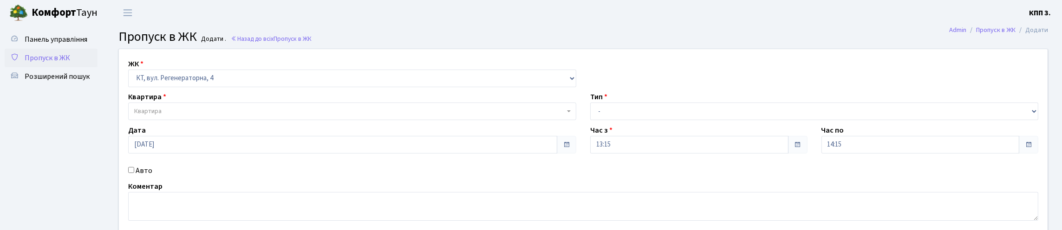
click at [306, 72] on div "ЖК - КТ, вул. Регенераторна, 4 КТ2, просп. Соборності, 17 КТ3, вул. Березнева, …" at bounding box center [352, 73] width 462 height 29
click at [134, 173] on input "Авто" at bounding box center [131, 170] width 6 height 6
checkbox input "true"
type input "КА6455ОР"
drag, startPoint x: 686, startPoint y: 130, endPoint x: 681, endPoint y: 130, distance: 5.2
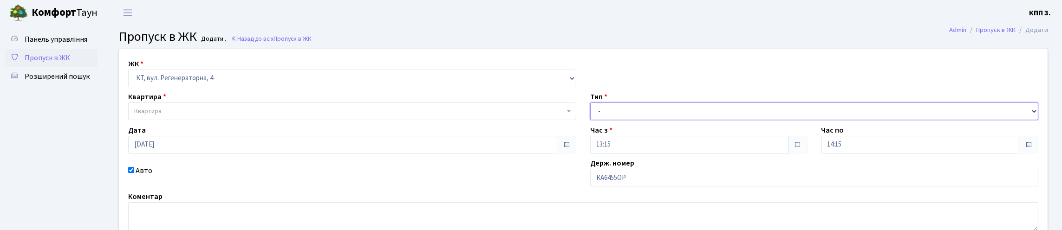
click at [686, 120] on select "- Доставка Таксі Гості Сервіс" at bounding box center [814, 112] width 448 height 18
select select "2"
click at [590, 120] on select "- Доставка Таксі Гості Сервіс" at bounding box center [814, 112] width 448 height 18
click at [189, 116] on span "Квартира" at bounding box center [349, 111] width 430 height 9
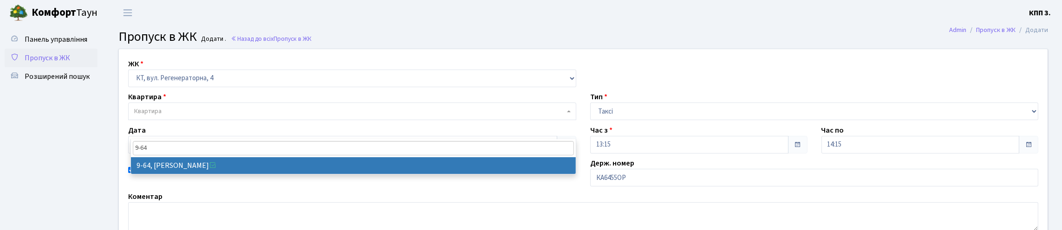
type input "9-64"
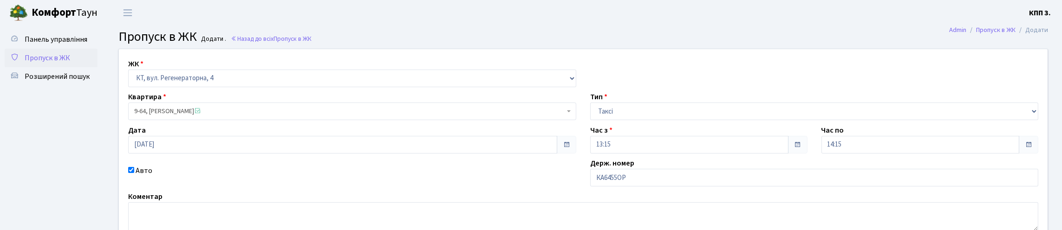
select select "6518"
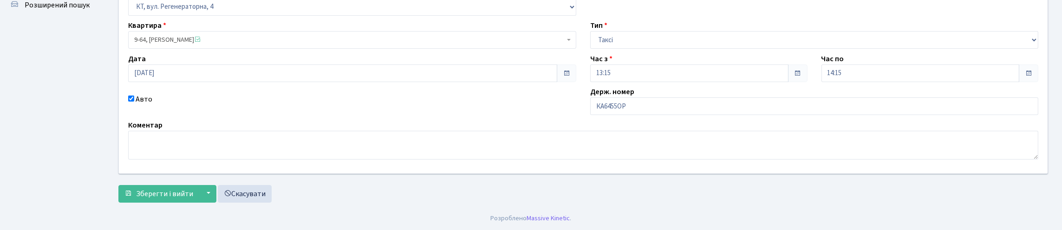
scroll to position [134, 0]
click at [158, 196] on span "Зберегти і вийти" at bounding box center [164, 194] width 57 height 10
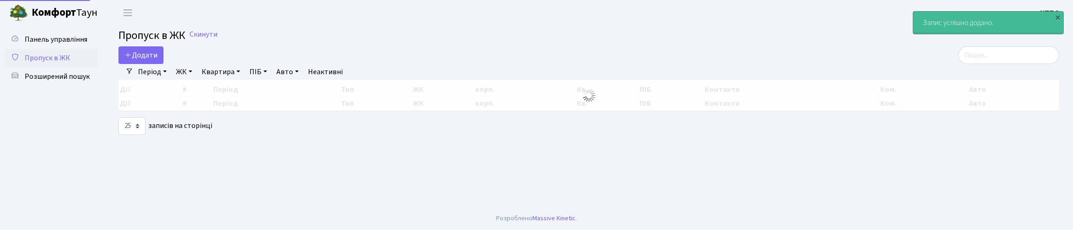
select select "25"
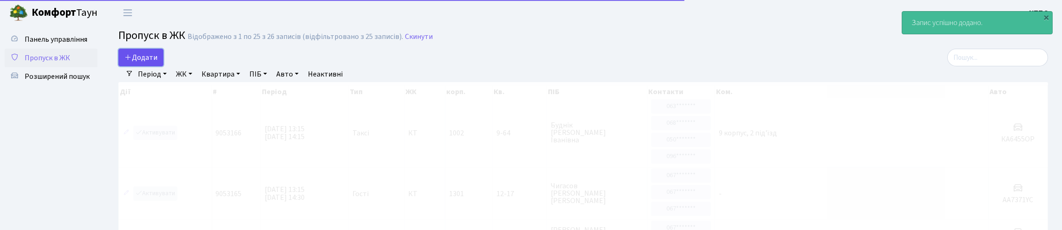
click at [156, 63] on span "Додати" at bounding box center [140, 57] width 33 height 10
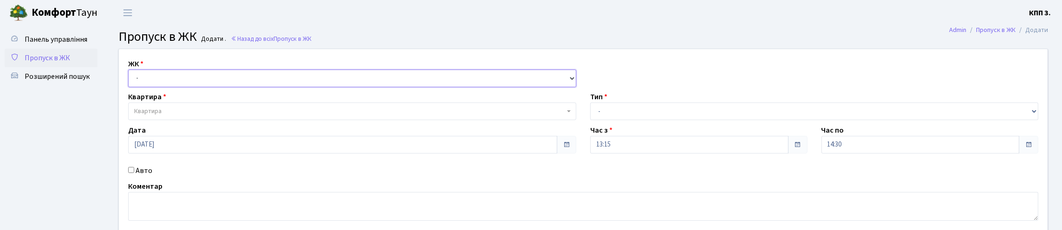
click at [176, 87] on select "- КТ, вул. Регенераторна, 4 КТ2, просп. Соборності, 17 КТ3, вул. Березнева, 16 …" at bounding box center [352, 79] width 448 height 18
select select "271"
click at [130, 80] on select "- КТ, вул. Регенераторна, 4 КТ2, просп. Соборності, 17 КТ3, вул. Березнева, 16 …" at bounding box center [352, 79] width 448 height 18
select select
click at [182, 116] on span "Квартира" at bounding box center [349, 111] width 430 height 9
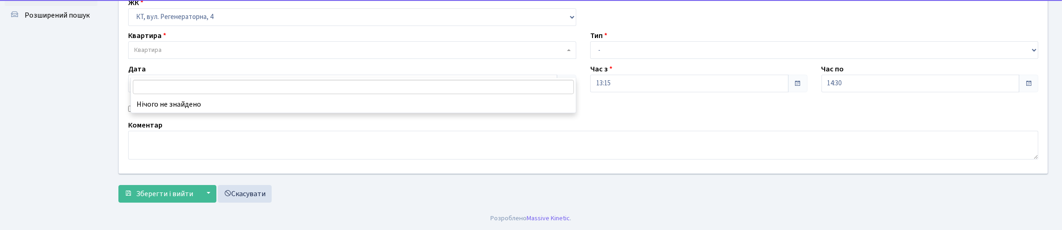
scroll to position [93, 0]
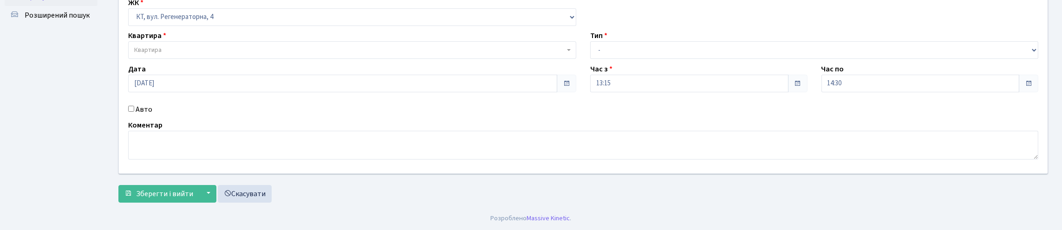
click at [133, 111] on input "Авто" at bounding box center [131, 109] width 6 height 6
checkbox input "true"
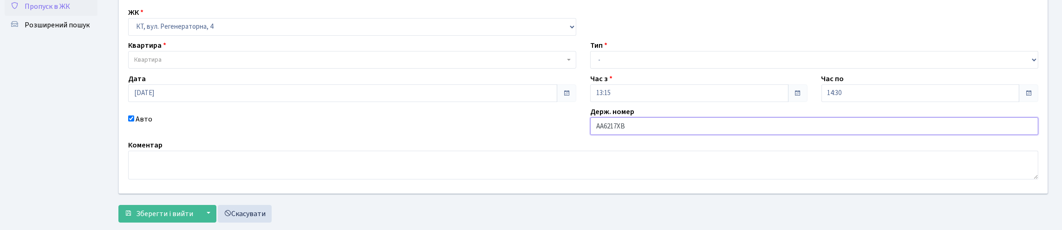
scroll to position [0, 0]
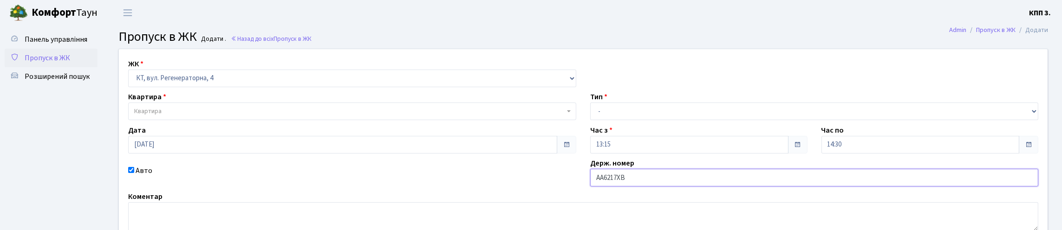
type input "АА6217ХВ"
click at [647, 120] on select "- Доставка Таксі Гості Сервіс" at bounding box center [814, 112] width 448 height 18
select select "3"
click at [590, 120] on select "- Доставка Таксі Гості Сервіс" at bounding box center [814, 112] width 448 height 18
click at [228, 120] on span "Квартира" at bounding box center [352, 112] width 448 height 18
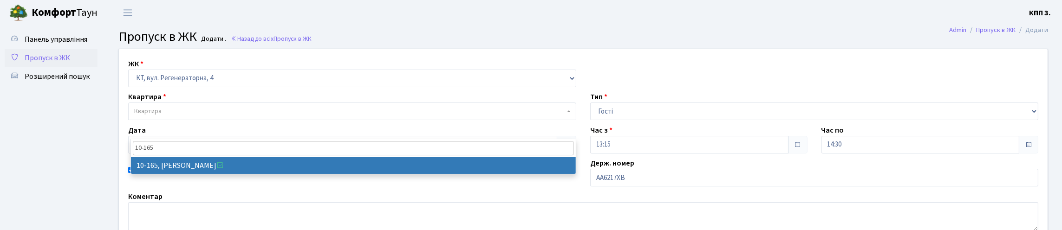
type input "10-165"
select select "6734"
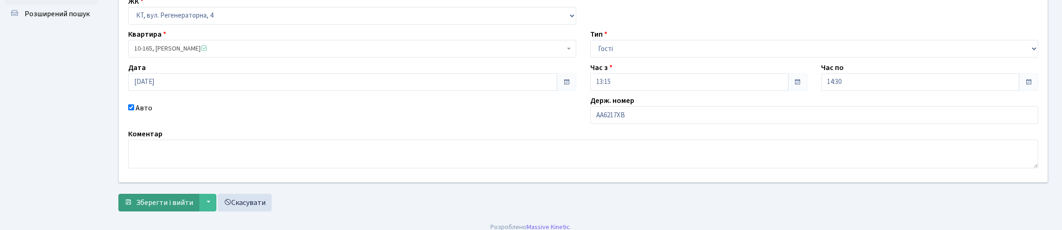
scroll to position [134, 0]
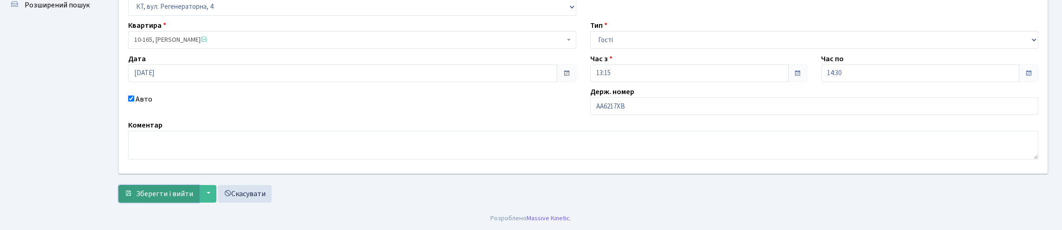
click at [193, 189] on span "Зберегти і вийти" at bounding box center [164, 194] width 57 height 10
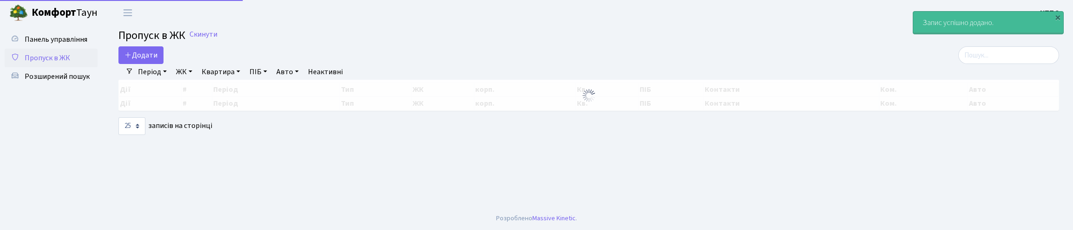
select select "25"
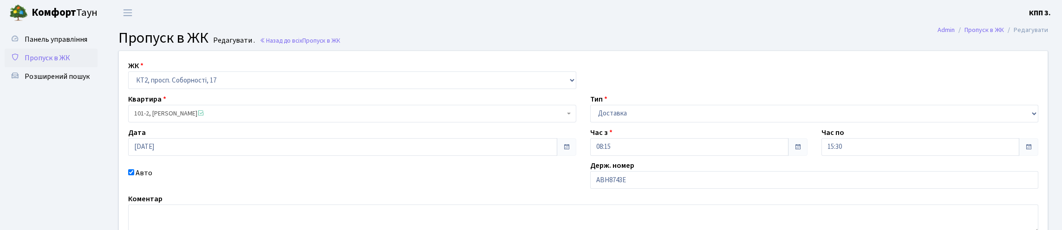
scroll to position [137, 0]
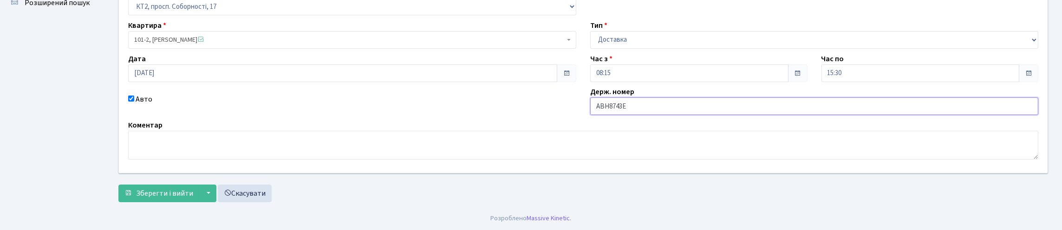
click at [602, 98] on input "АВН8743Е" at bounding box center [814, 107] width 448 height 18
type input "ВН8743ЕТ"
click at [182, 189] on span "Зберегти і вийти" at bounding box center [164, 194] width 57 height 10
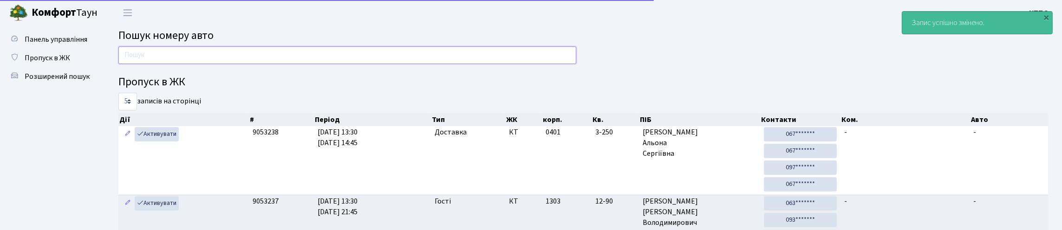
click at [193, 64] on input "text" at bounding box center [347, 55] width 458 height 18
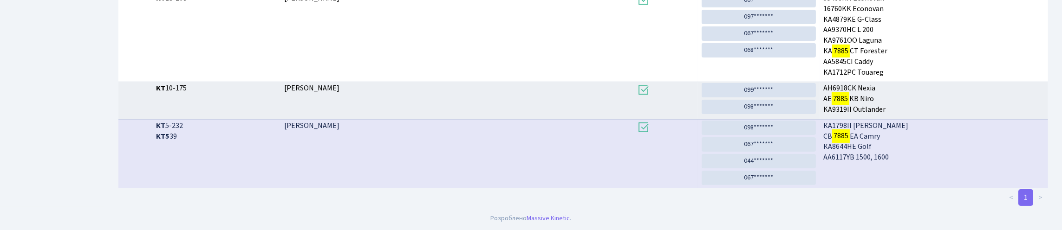
scroll to position [56, 0]
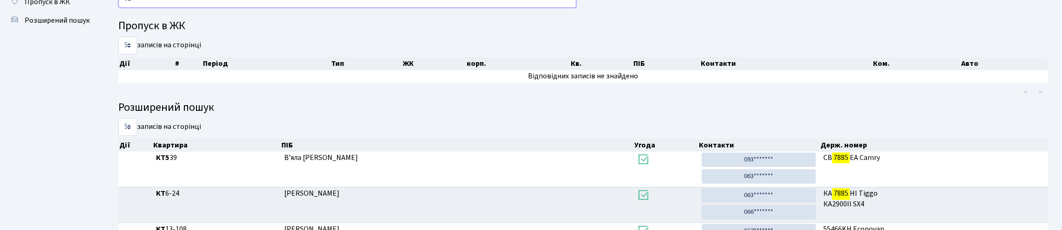
type input "7"
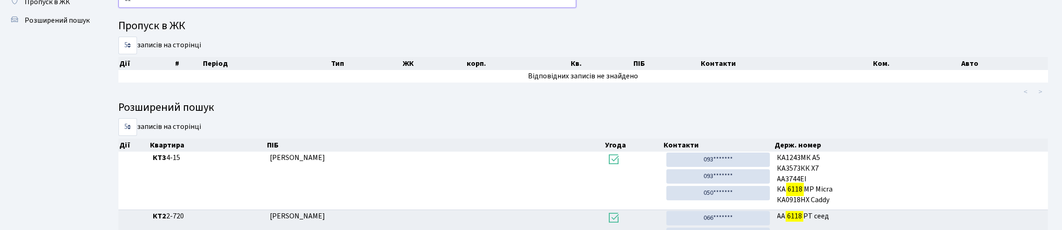
type input "6"
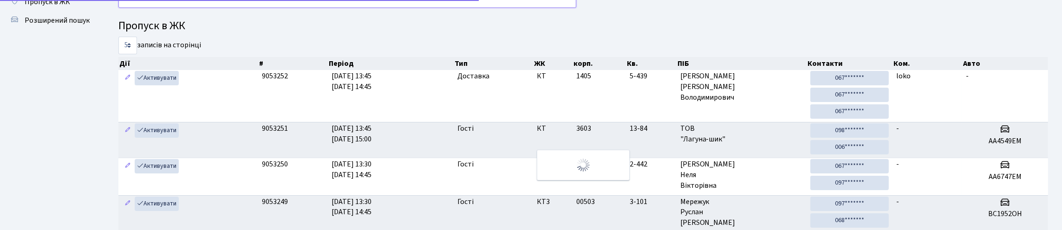
type input "1"
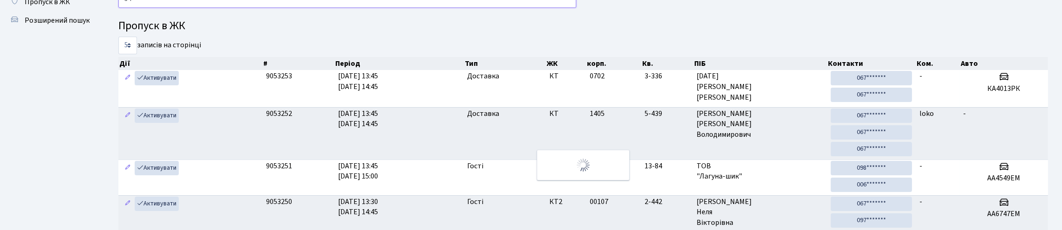
type input "3"
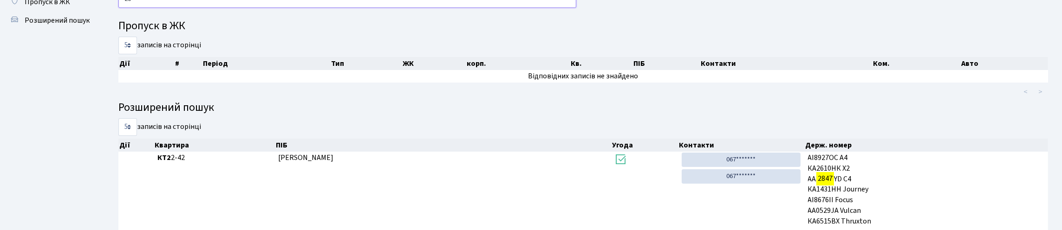
type input "2"
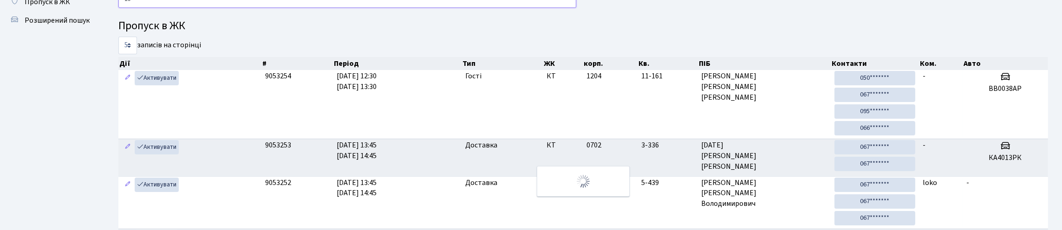
type input "1"
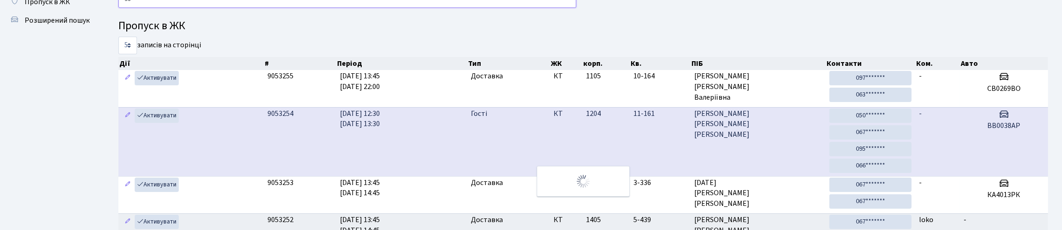
type input "9"
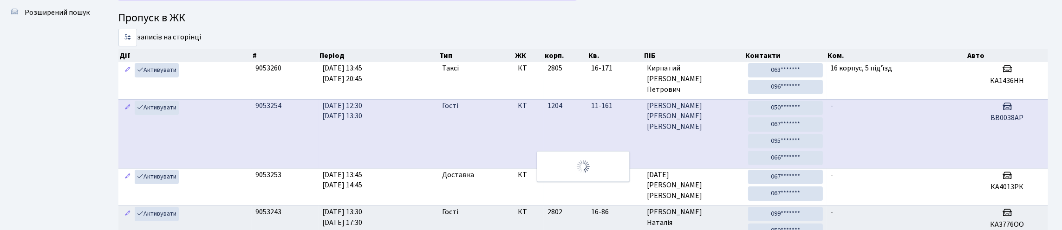
scroll to position [0, 0]
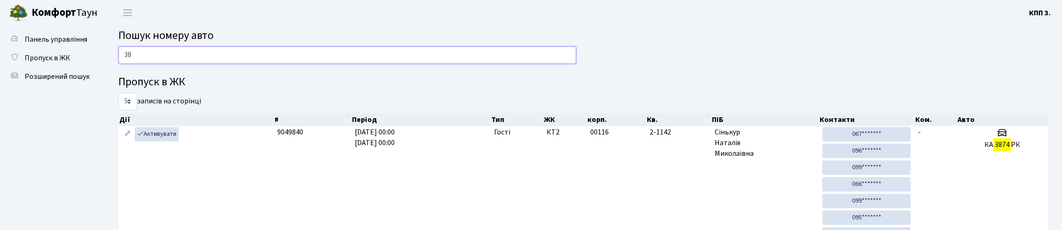
type input "3"
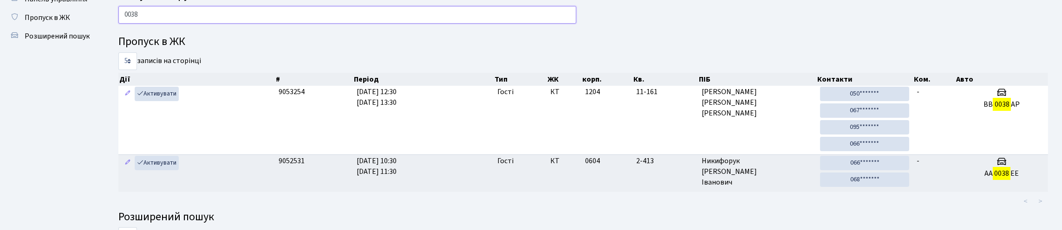
scroll to position [33, 0]
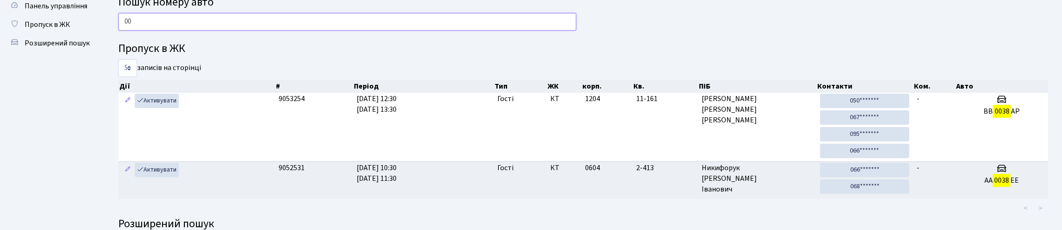
type input "0"
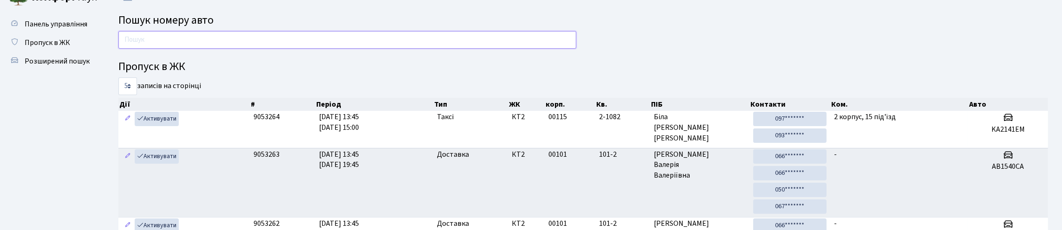
scroll to position [0, 0]
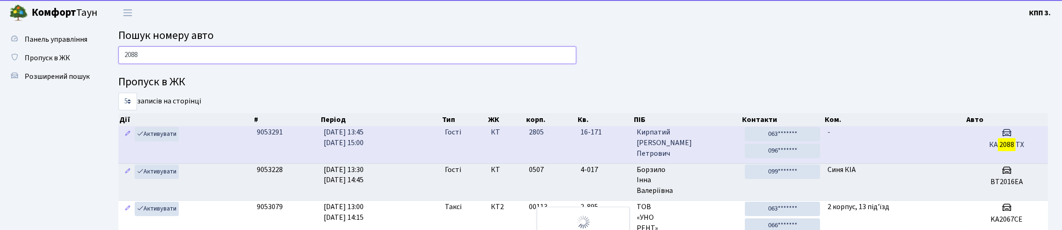
type input "2088"
click at [929, 163] on td "-" at bounding box center [894, 144] width 141 height 37
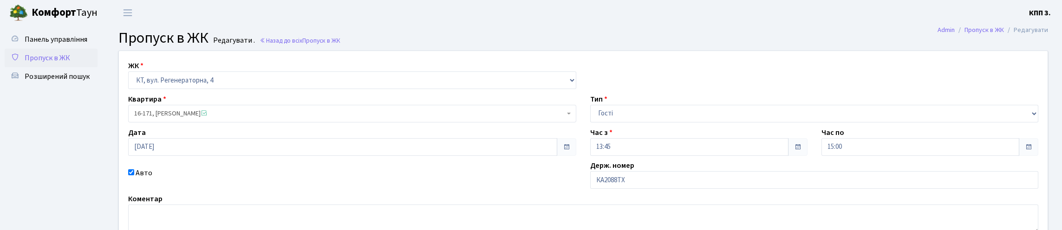
scroll to position [137, 0]
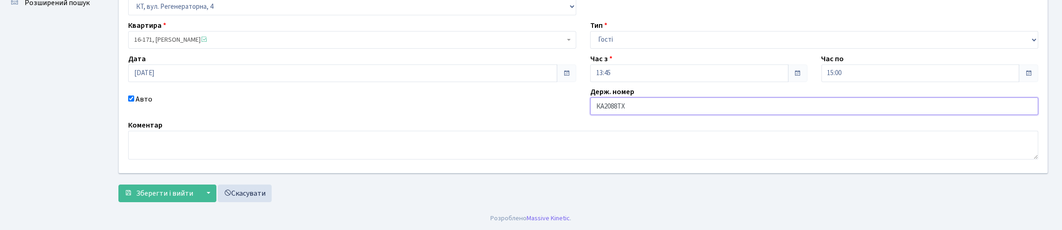
drag, startPoint x: 628, startPoint y: 79, endPoint x: 672, endPoint y: 80, distance: 44.6
click at [629, 98] on input "КА2088ТХ" at bounding box center [814, 107] width 448 height 18
type input "КА2088СХ"
click at [160, 189] on span "Зберегти і вийти" at bounding box center [164, 194] width 57 height 10
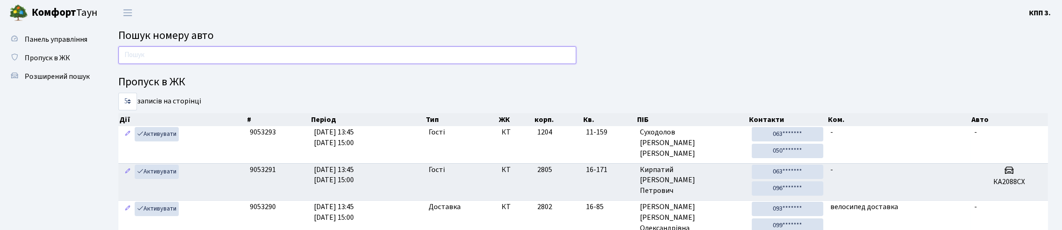
click at [143, 64] on input "text" at bounding box center [347, 55] width 458 height 18
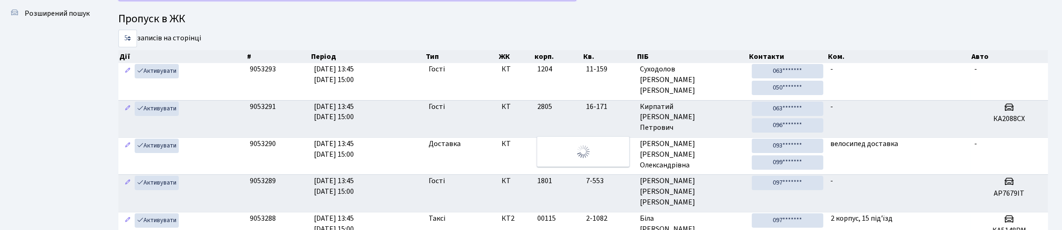
scroll to position [56, 0]
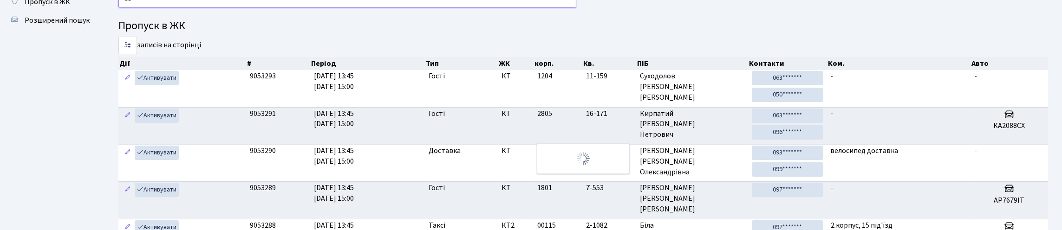
type input "6"
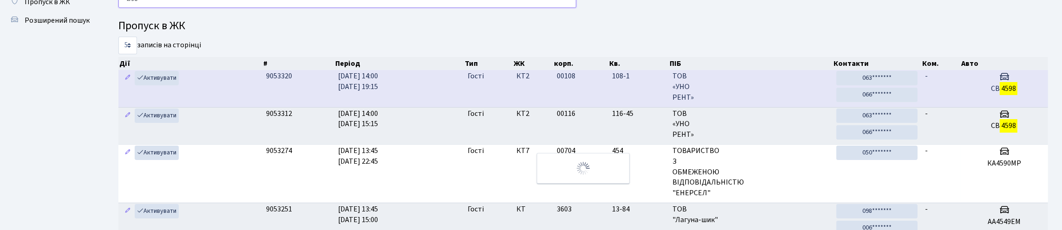
type input "4598"
click at [936, 107] on td "-" at bounding box center [940, 88] width 39 height 37
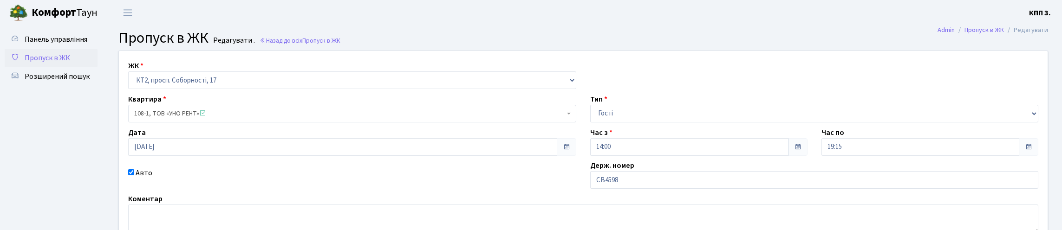
scroll to position [137, 0]
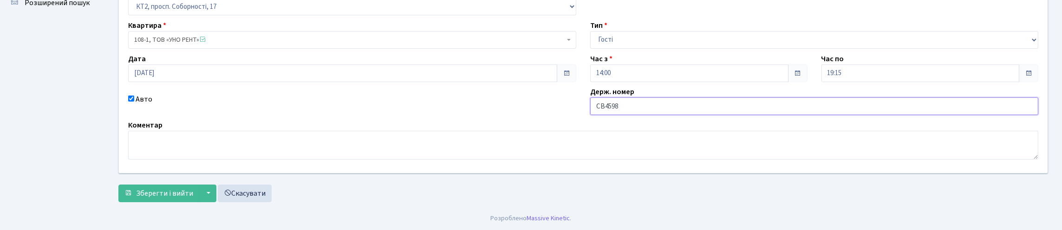
click at [652, 92] on div "ЖК - КТ, вул. Регенераторна, 4 КТ2, просп. [STREET_ADDRESS] [STREET_ADDRESS] [P…" at bounding box center [583, 75] width 943 height 196
click at [652, 98] on input "СВ4598" at bounding box center [814, 107] width 448 height 18
type input "СВ4598ЕН"
click at [186, 189] on span "Зберегти і вийти" at bounding box center [164, 194] width 57 height 10
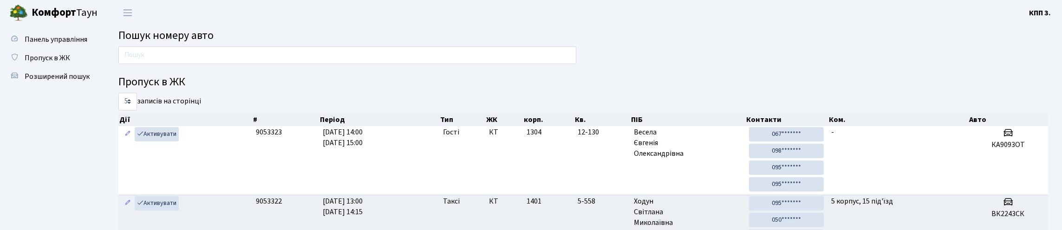
click at [208, 69] on div at bounding box center [347, 57] width 472 height 22
click at [188, 59] on input "text" at bounding box center [347, 55] width 458 height 18
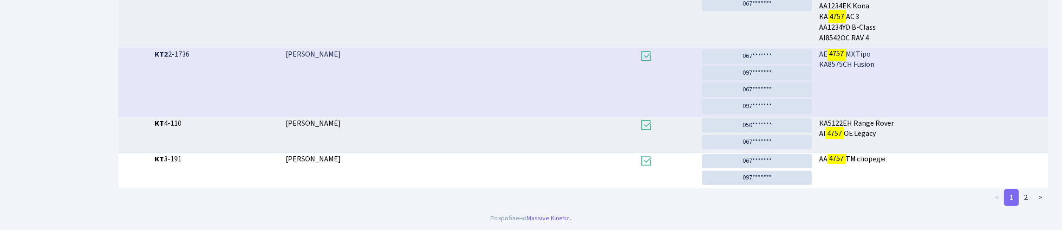
scroll to position [56, 0]
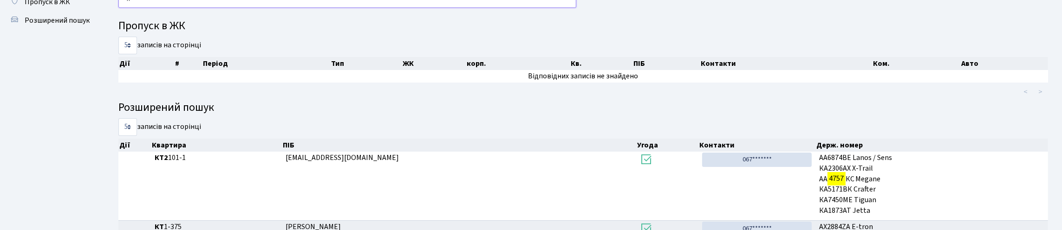
type input "4"
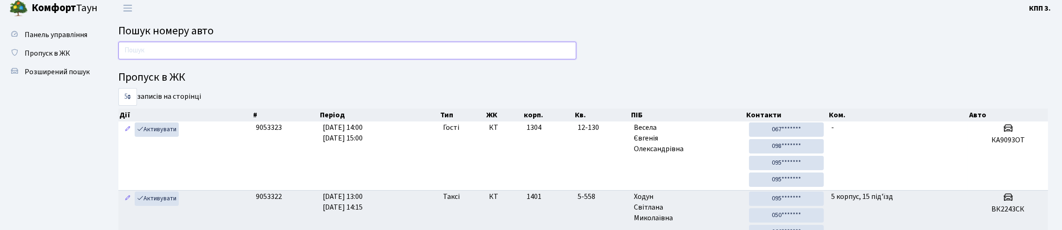
scroll to position [0, 0]
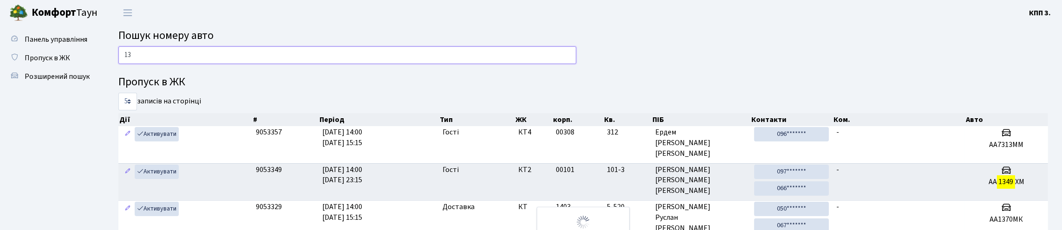
type input "1"
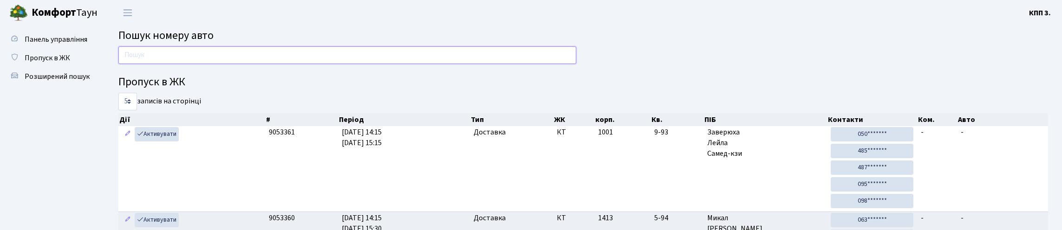
click at [256, 64] on input "text" at bounding box center [347, 55] width 458 height 18
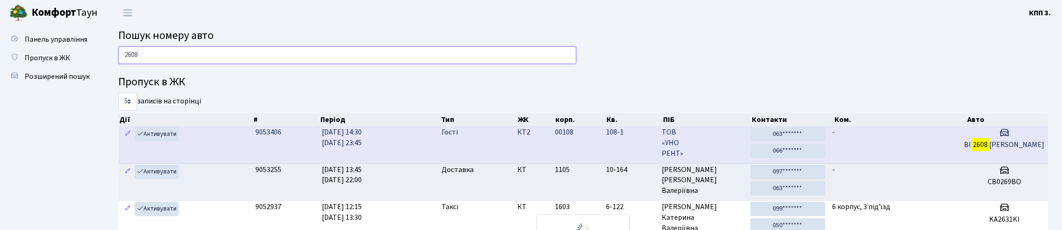
type input "2608"
click at [952, 163] on td "-" at bounding box center [895, 144] width 132 height 37
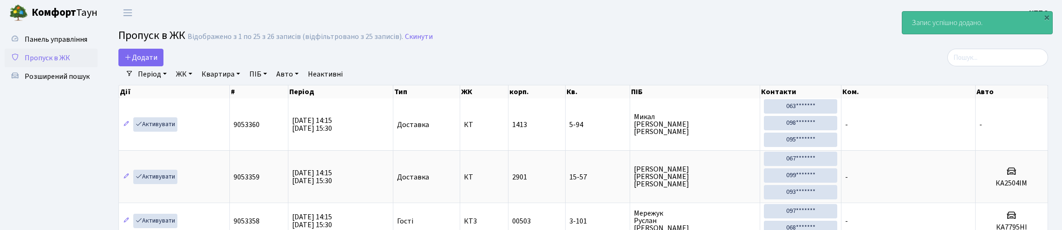
select select "25"
click at [155, 66] on link "Додати" at bounding box center [140, 58] width 45 height 18
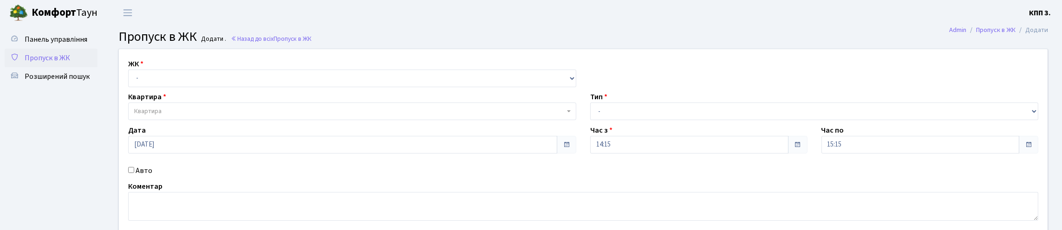
click at [155, 103] on label "Квартира" at bounding box center [147, 96] width 38 height 11
click at [156, 87] on select "- КТ, вул. Регенераторна, 4 КТ2, просп. Соборності, 17 КТ3, вул. Березнева, 16 …" at bounding box center [352, 79] width 448 height 18
select select "271"
click at [130, 80] on select "- КТ, вул. Регенераторна, 4 КТ2, просп. Соборності, 17 КТ3, вул. Березнева, 16 …" at bounding box center [352, 79] width 448 height 18
select select
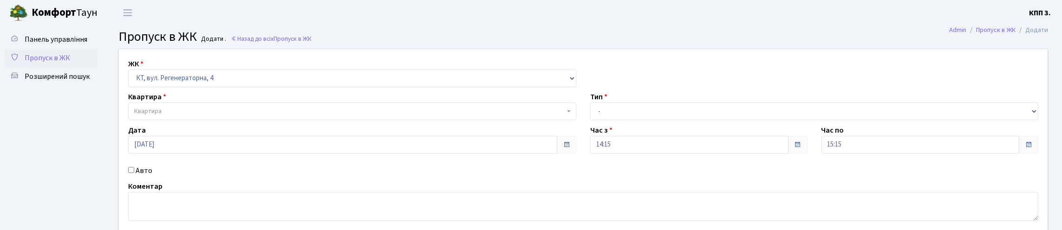
click at [182, 120] on span "Квартира" at bounding box center [352, 112] width 448 height 18
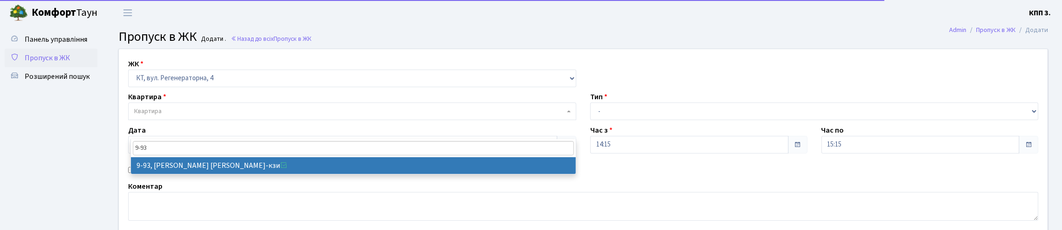
type input "9-93"
select select "6443"
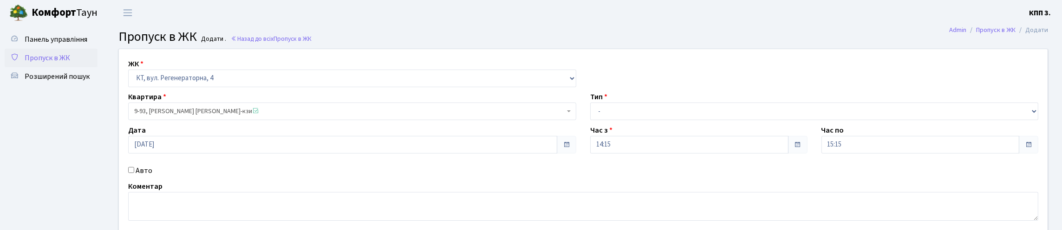
click at [778, 118] on div "Тип - Доставка Таксі Гості Сервіс" at bounding box center [814, 105] width 462 height 29
click at [774, 120] on select "- Доставка Таксі Гості Сервіс" at bounding box center [814, 112] width 448 height 18
select select "1"
click at [590, 120] on select "- Доставка Таксі Гості Сервіс" at bounding box center [814, 112] width 448 height 18
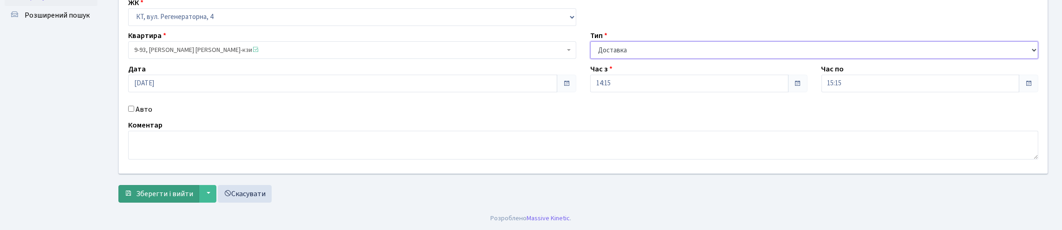
scroll to position [121, 0]
drag, startPoint x: 144, startPoint y: 187, endPoint x: 150, endPoint y: 186, distance: 5.6
click at [144, 189] on span "Зберегти і вийти" at bounding box center [164, 194] width 57 height 10
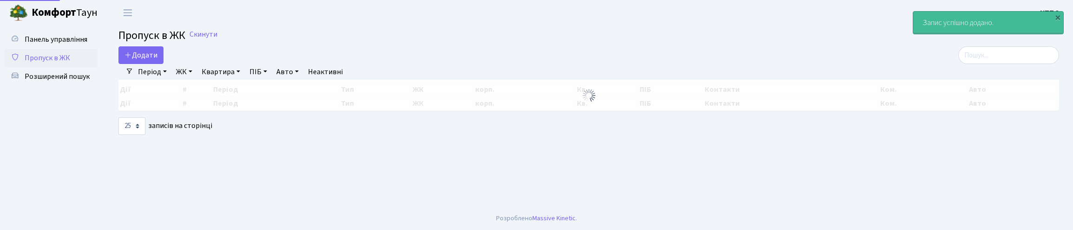
select select "25"
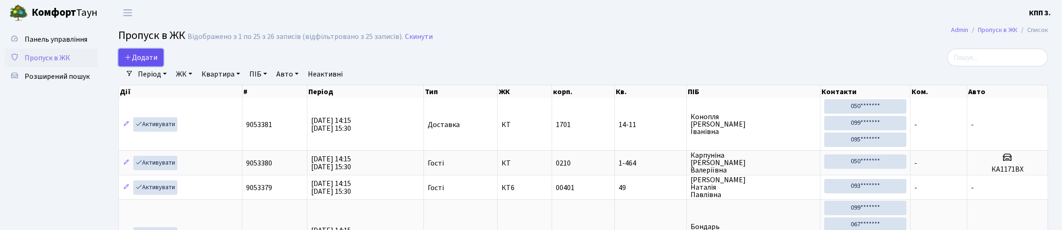
click at [137, 63] on span "Додати" at bounding box center [140, 57] width 33 height 10
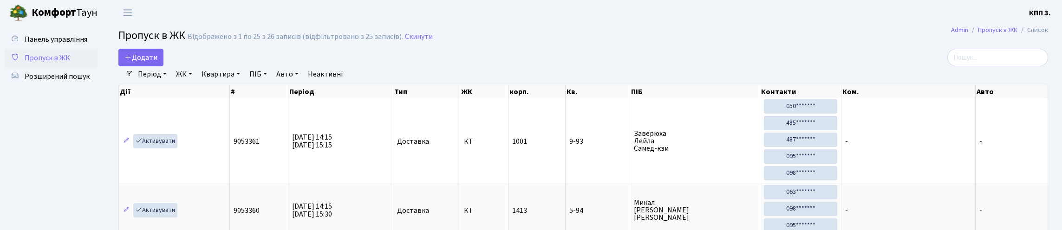
select select "25"
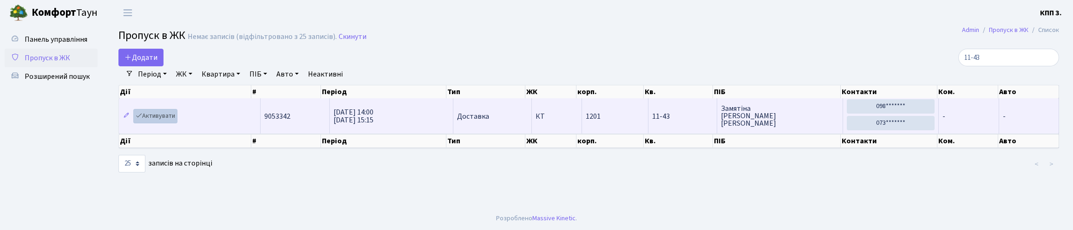
type input "11-43"
click at [142, 119] on icon at bounding box center [139, 115] width 7 height 7
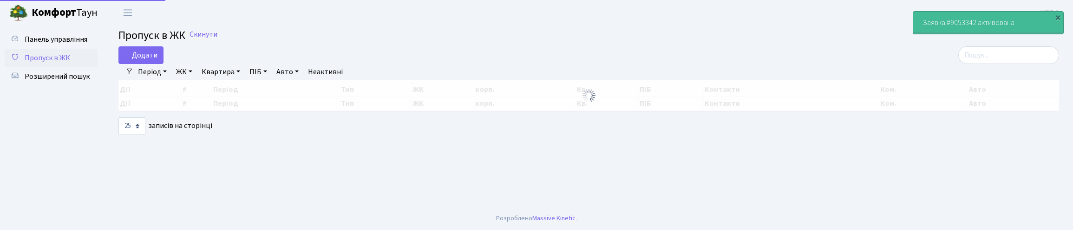
select select "25"
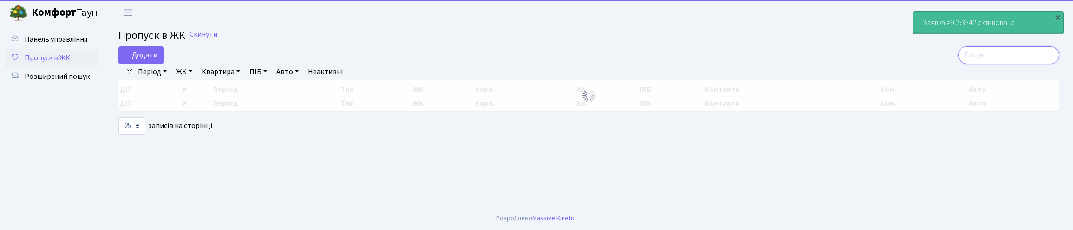
click at [965, 60] on input "search" at bounding box center [1008, 55] width 101 height 18
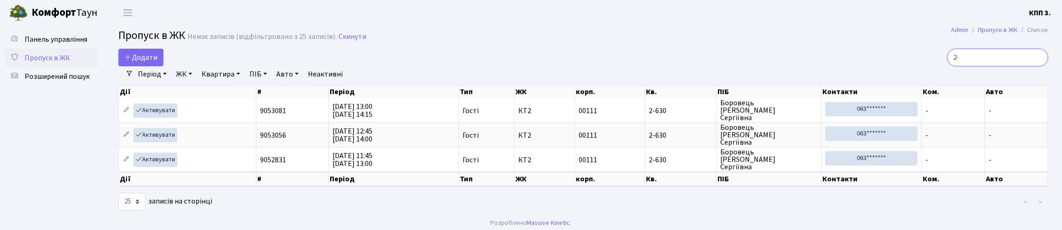
type input "2"
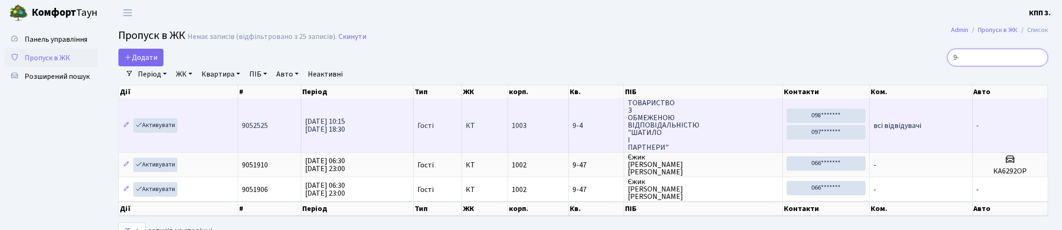
type input "9"
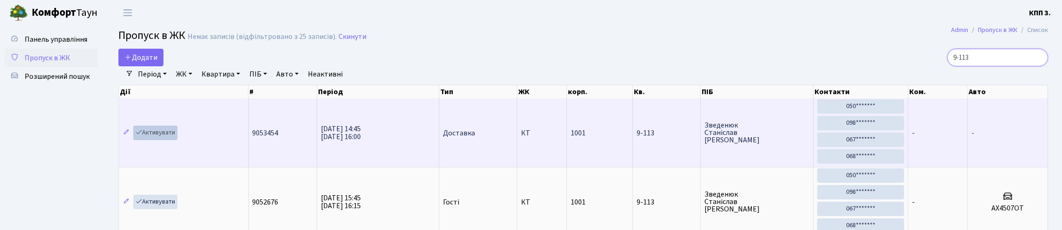
type input "9-113"
click at [175, 140] on link "Активувати" at bounding box center [155, 133] width 44 height 14
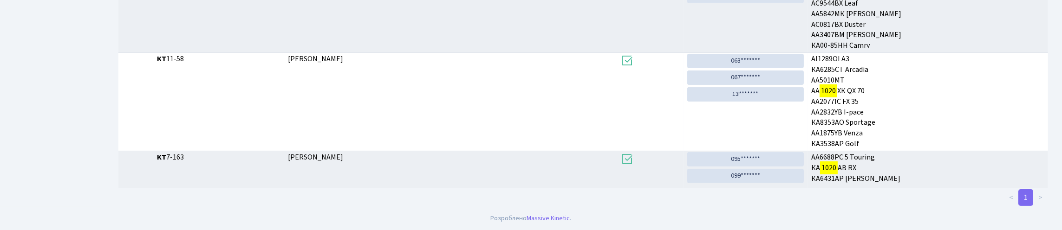
scroll to position [56, 0]
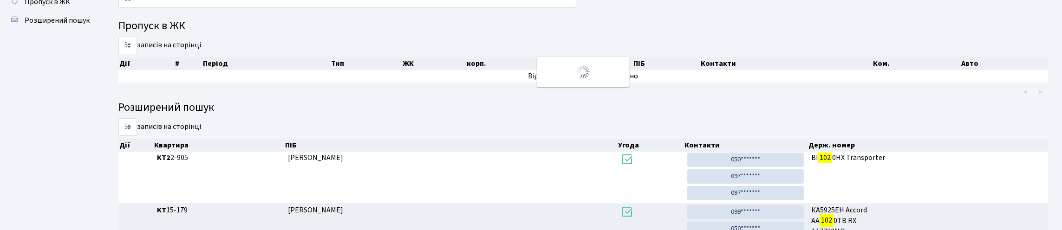
type input "1"
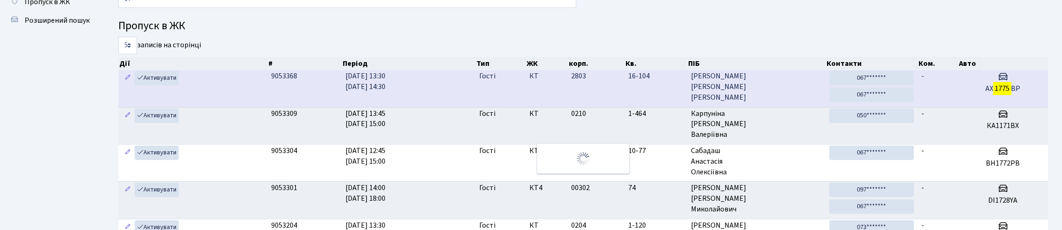
type input "1"
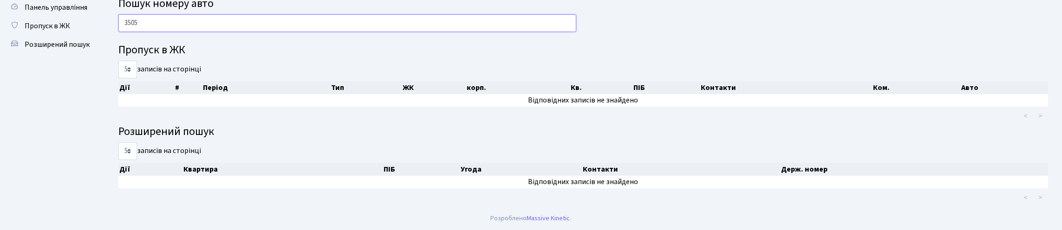
scroll to position [0, 0]
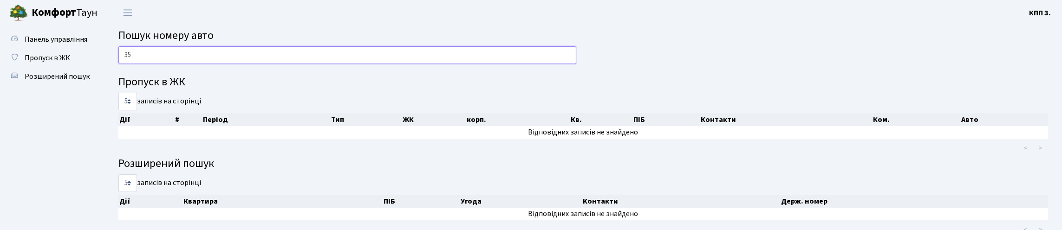
type input "3"
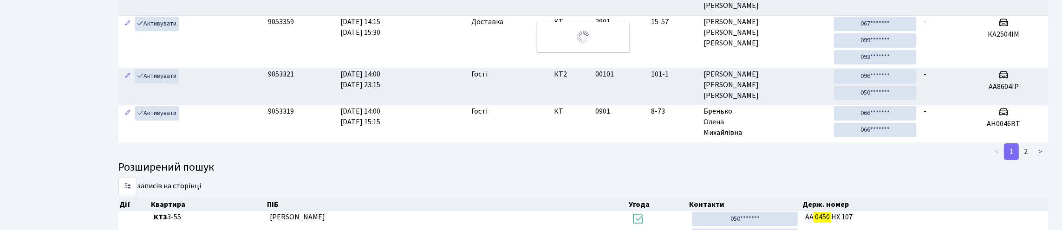
scroll to position [56, 0]
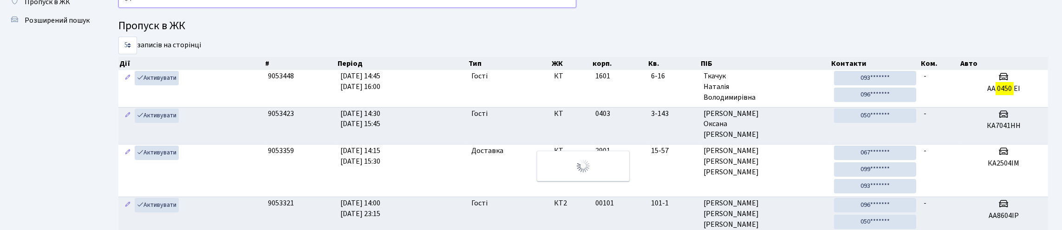
type input "0"
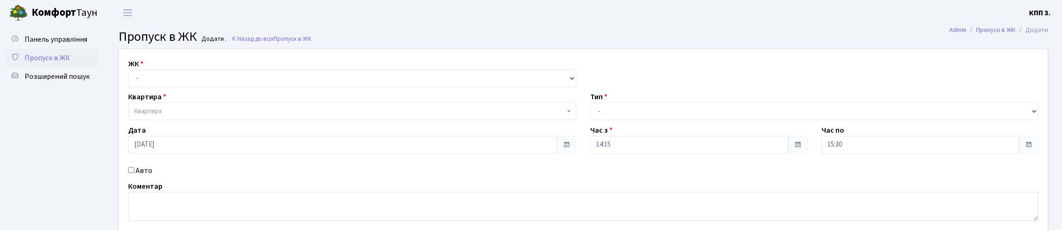
scroll to position [121, 0]
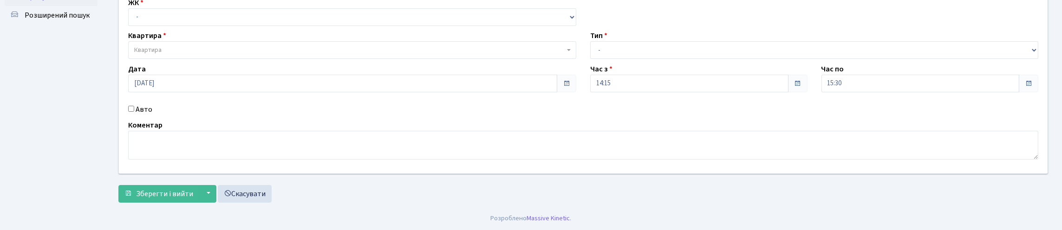
click at [133, 106] on input "Авто" at bounding box center [131, 109] width 6 height 6
checkbox input "true"
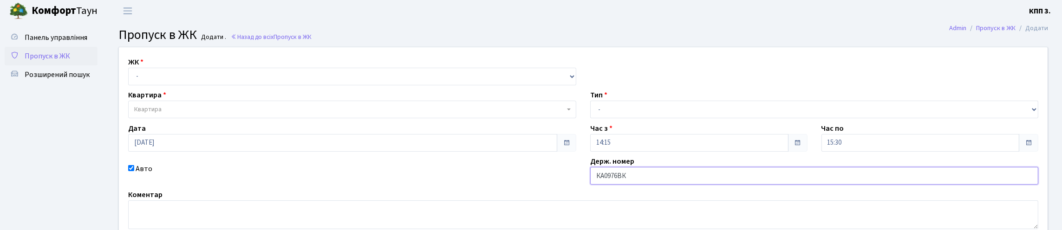
scroll to position [0, 0]
type input "КА0976ВК"
click at [681, 120] on select "- Доставка Таксі Гості Сервіс" at bounding box center [814, 112] width 448 height 18
select select "2"
click at [590, 120] on select "- Доставка Таксі Гості Сервіс" at bounding box center [814, 112] width 448 height 18
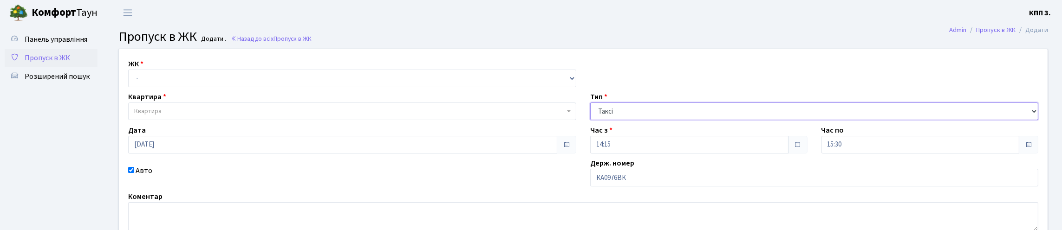
click at [652, 120] on select "- Доставка Таксі Гості Сервіс" at bounding box center [814, 112] width 448 height 18
click at [590, 120] on select "- Доставка Таксі Гості Сервіс" at bounding box center [814, 112] width 448 height 18
click at [221, 87] on select "- КТ, вул. Регенераторна, 4 КТ2, просп. Соборності, 17 КТ3, вул. Березнева, 16 …" at bounding box center [352, 79] width 448 height 18
select select "271"
click at [130, 80] on select "- КТ, вул. Регенераторна, 4 КТ2, просп. Соборності, 17 КТ3, вул. Березнева, 16 …" at bounding box center [352, 79] width 448 height 18
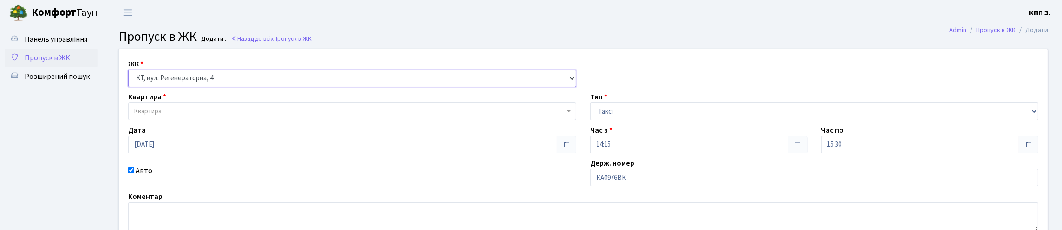
select select
click at [224, 116] on span "Квартира" at bounding box center [349, 111] width 430 height 9
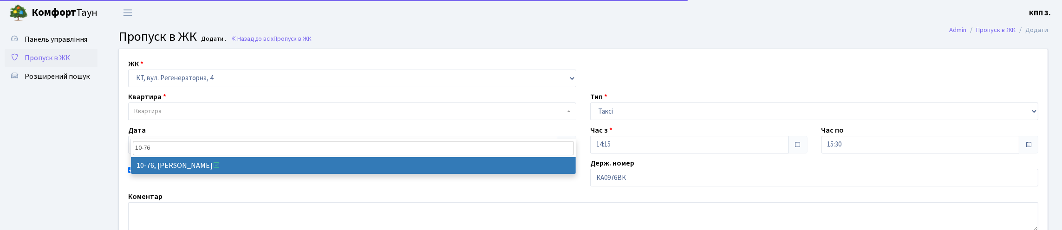
type input "10-76"
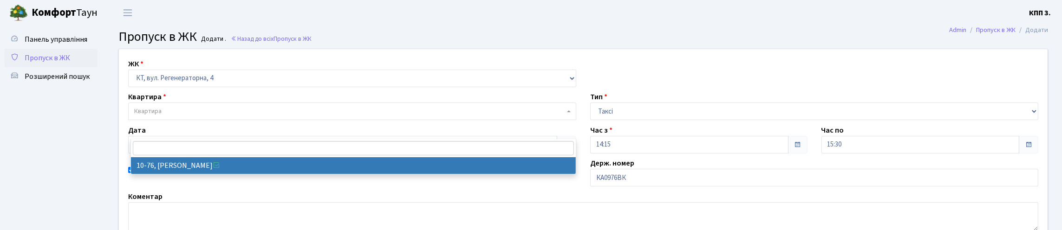
select select "6645"
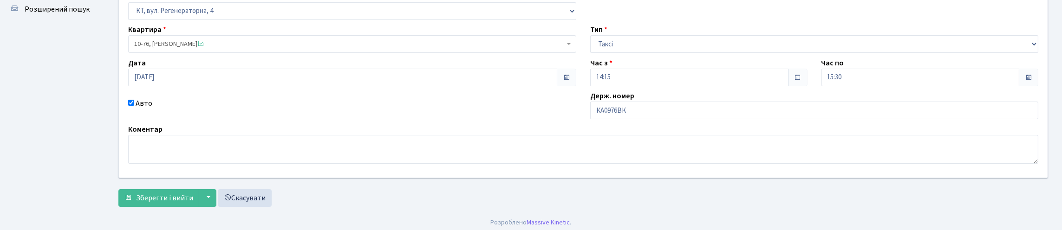
scroll to position [134, 0]
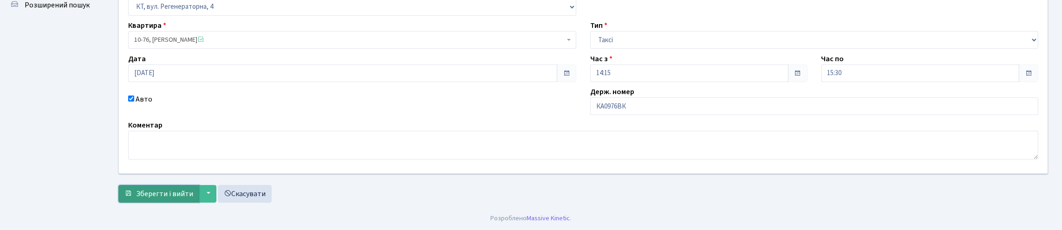
click at [193, 189] on span "Зберегти і вийти" at bounding box center [164, 194] width 57 height 10
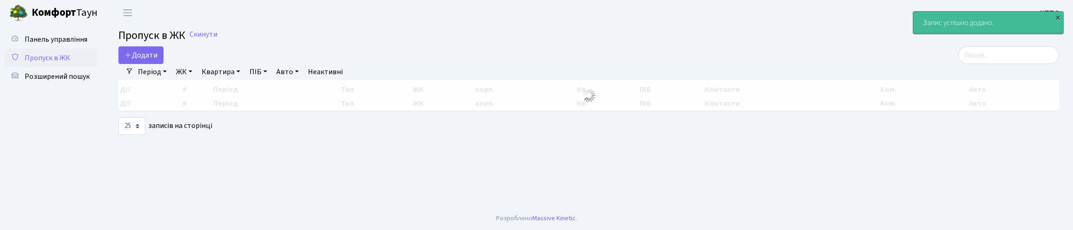
select select "25"
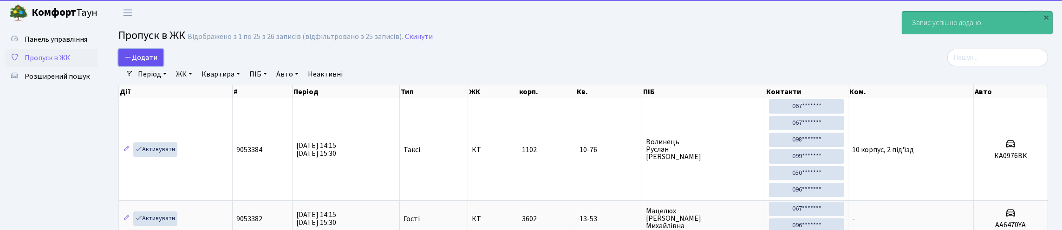
click at [155, 63] on span "Додати" at bounding box center [140, 57] width 33 height 10
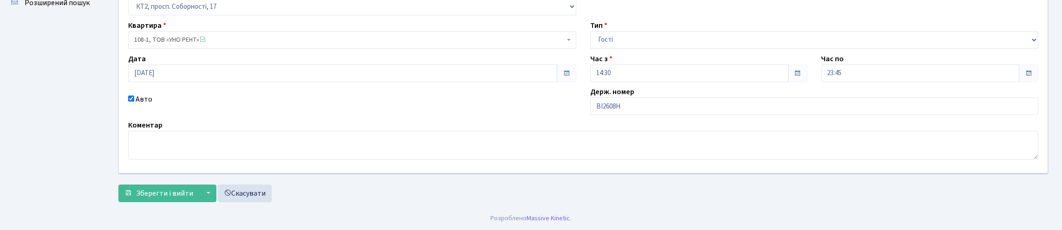
scroll to position [93, 0]
click at [659, 115] on input "ВІ2608Н" at bounding box center [814, 107] width 448 height 18
type input "ВІ2608НА"
click at [174, 189] on span "Зберегти і вийти" at bounding box center [164, 194] width 57 height 10
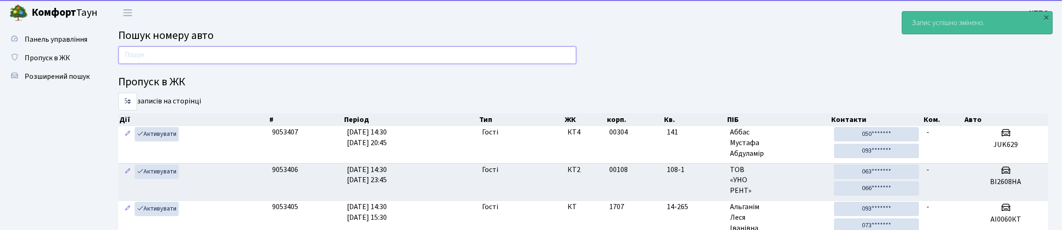
click at [340, 64] on input "text" at bounding box center [347, 55] width 458 height 18
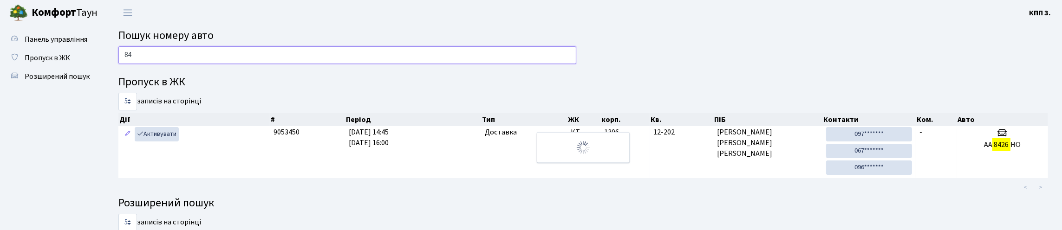
type input "8"
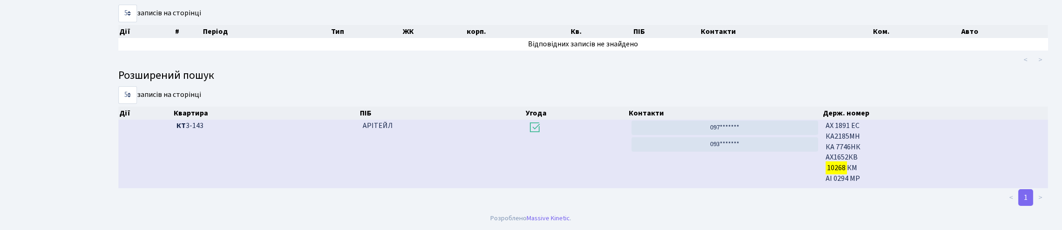
scroll to position [56, 0]
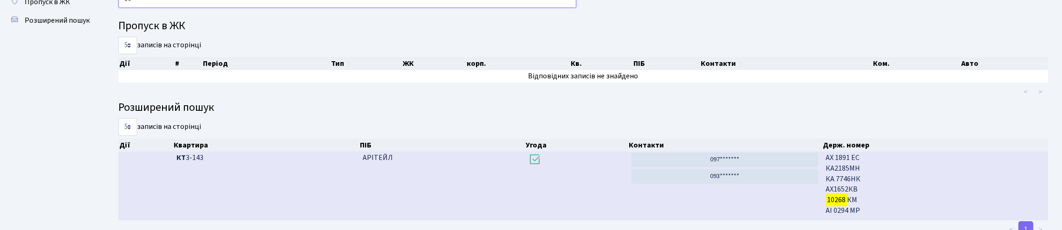
type input "1"
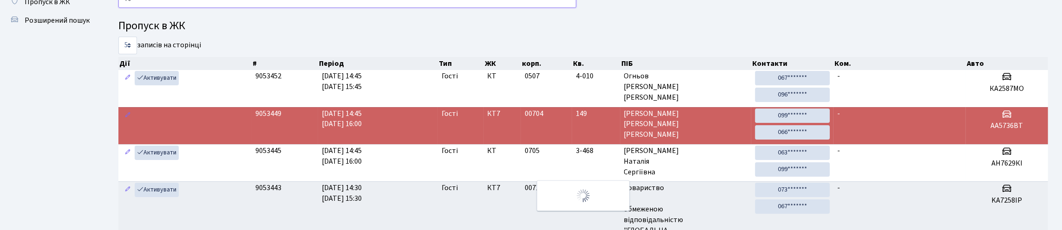
type input "7"
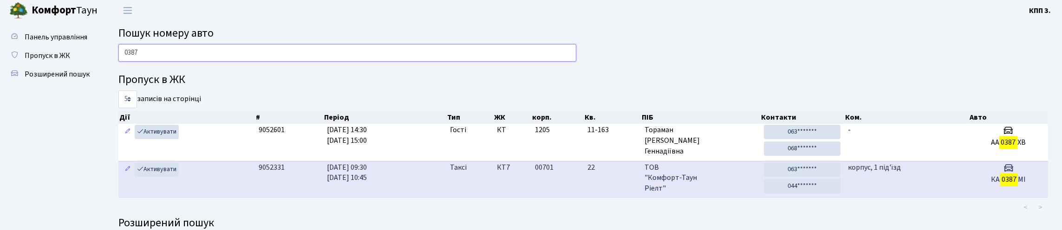
scroll to position [0, 0]
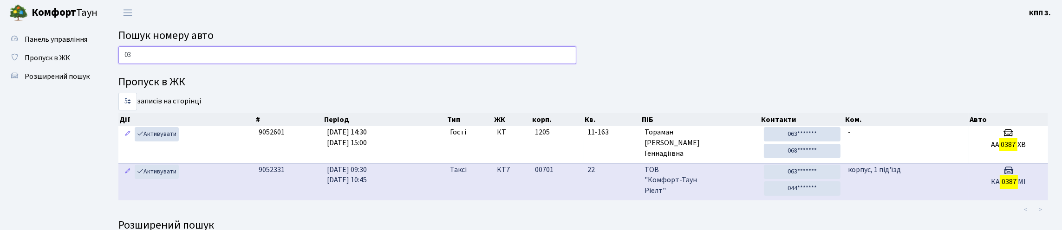
type input "0"
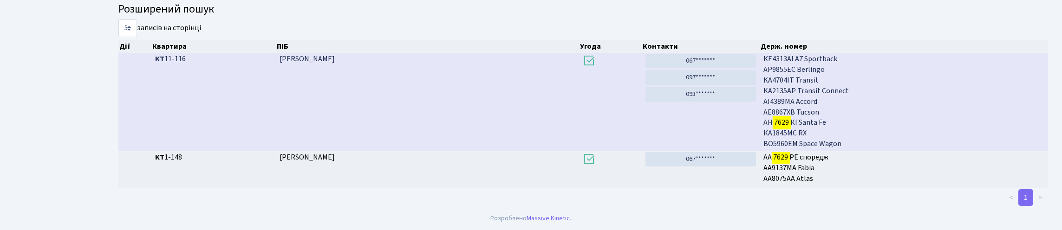
scroll to position [56, 0]
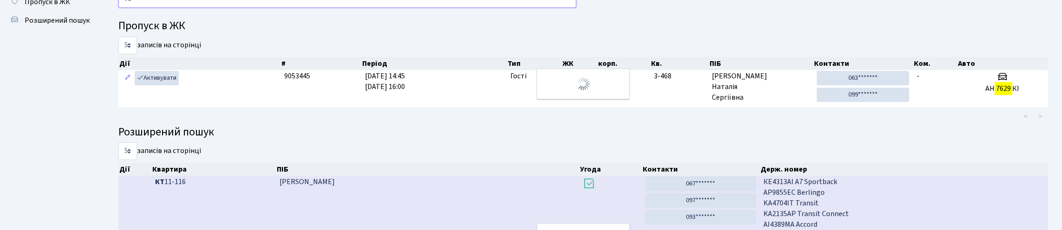
type input "7"
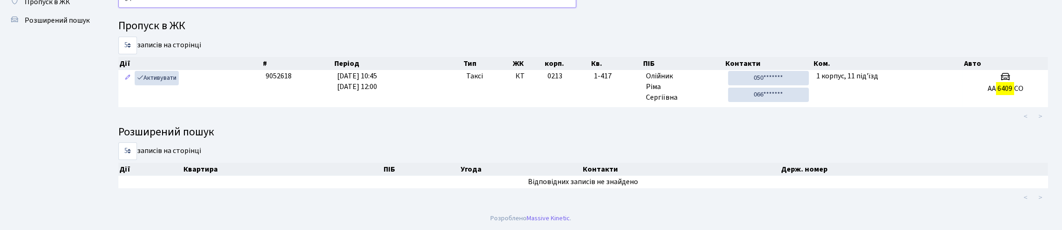
type input "6"
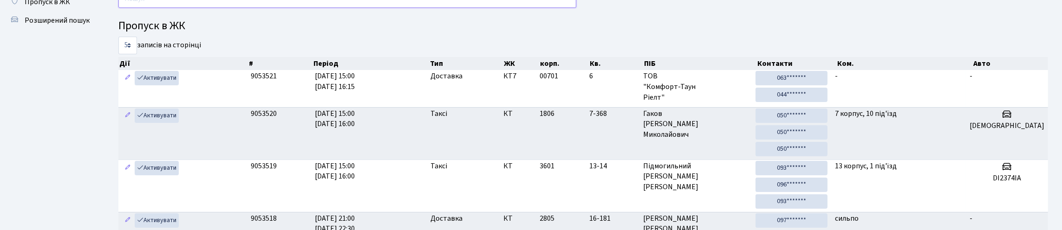
scroll to position [0, 0]
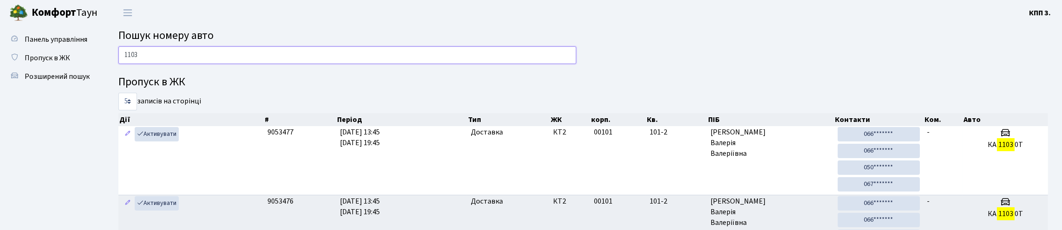
type input "1103"
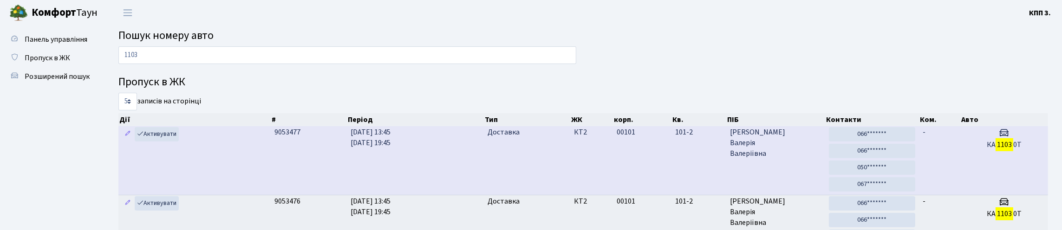
click at [940, 188] on td "-" at bounding box center [939, 160] width 41 height 69
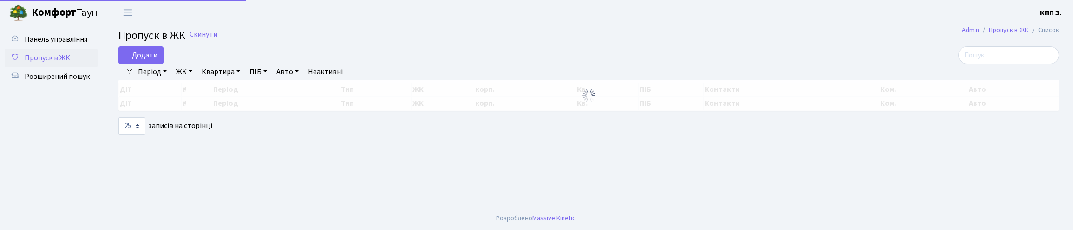
select select "25"
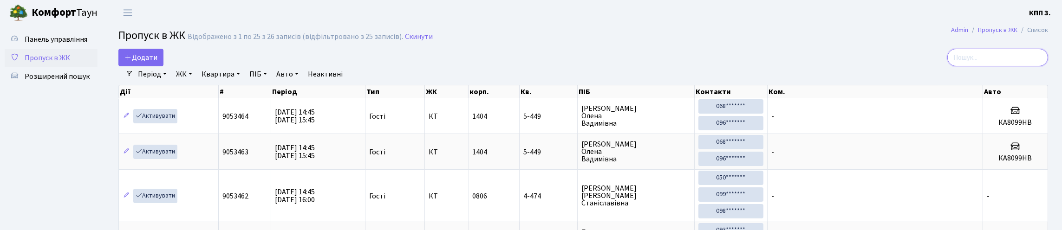
click at [985, 62] on input "search" at bounding box center [997, 58] width 101 height 18
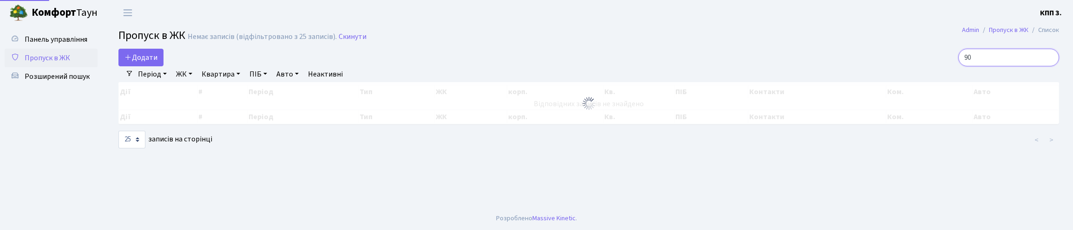
type input "9"
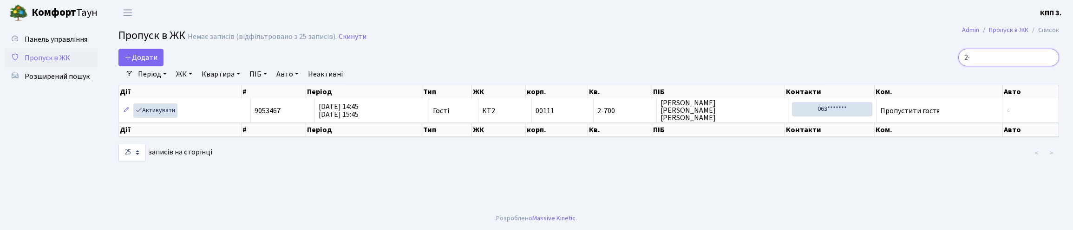
type input "2"
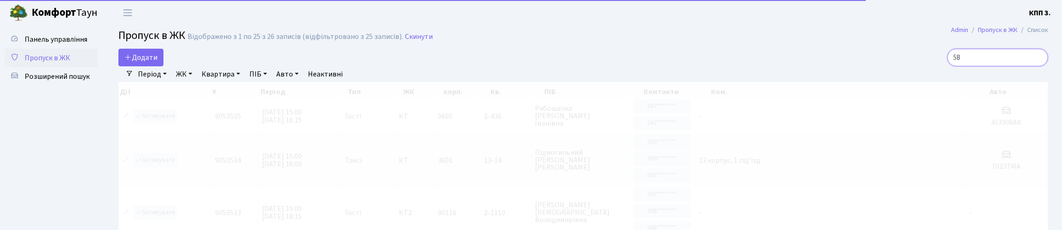
type input "5"
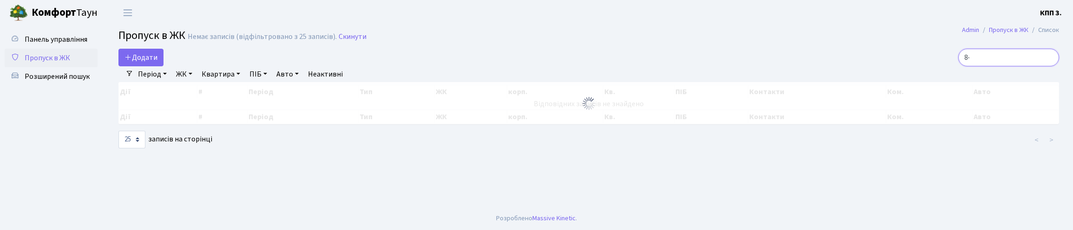
type input "8"
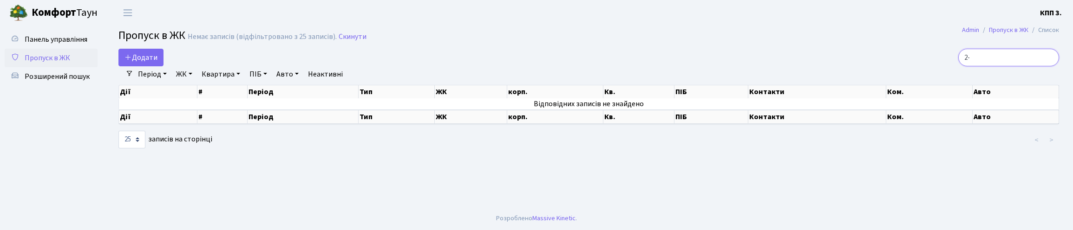
type input "2"
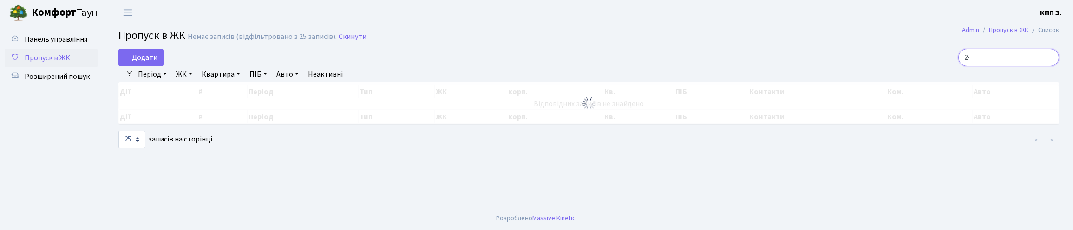
type input "2"
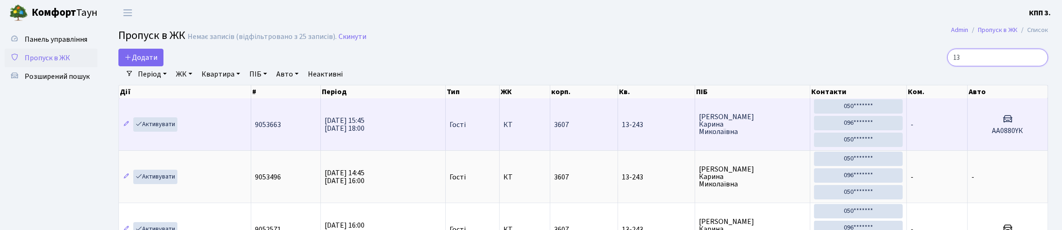
type input "1"
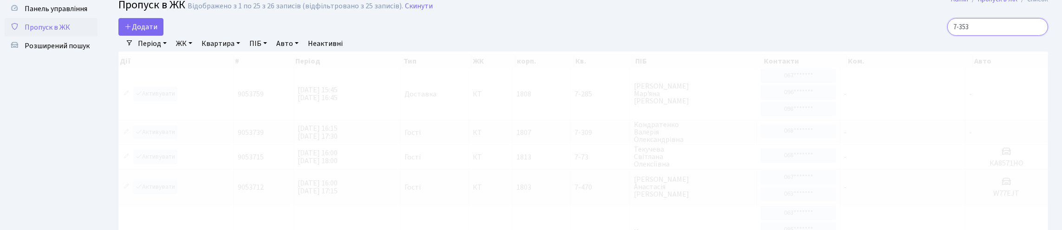
scroll to position [46, 0]
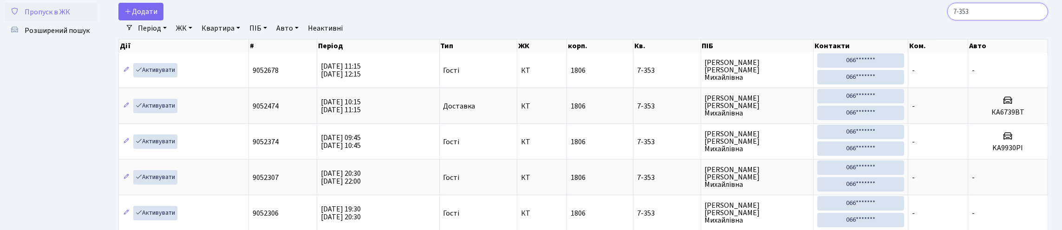
type input "7-353"
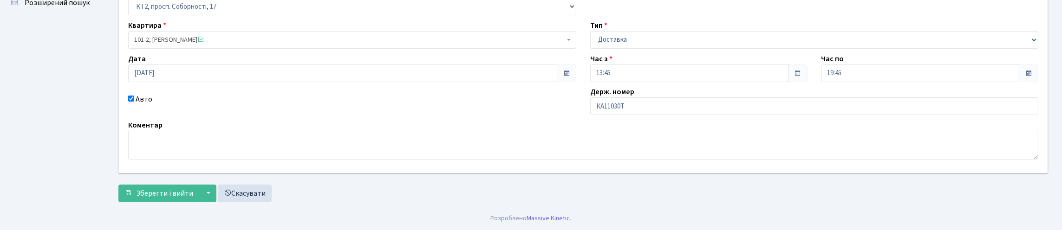
scroll to position [137, 0]
click at [628, 98] on input "КА11030Т" at bounding box center [814, 107] width 448 height 18
type input "КА1103ОТ"
click at [188, 189] on span "Зберегти і вийти" at bounding box center [164, 194] width 57 height 10
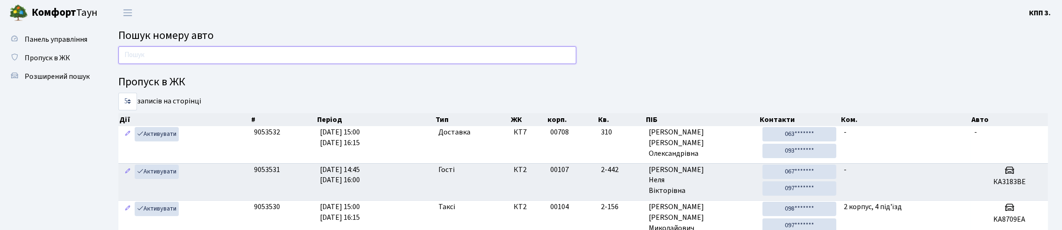
click at [133, 64] on input "text" at bounding box center [347, 55] width 458 height 18
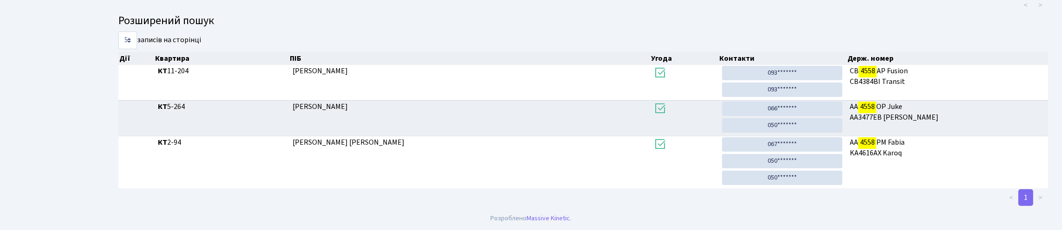
scroll to position [56, 0]
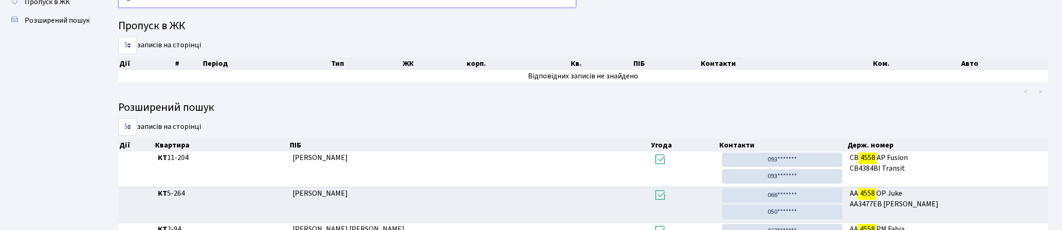
type input "4"
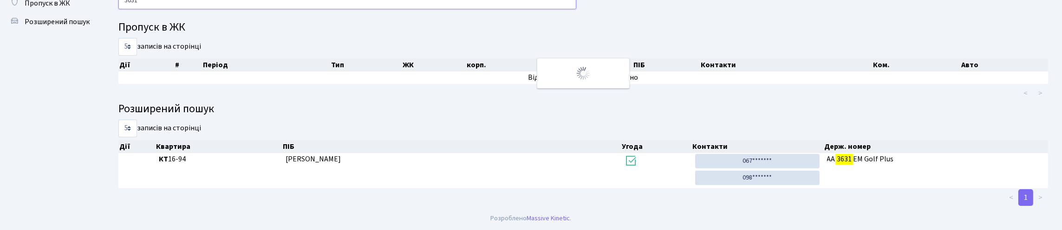
type input "3631"
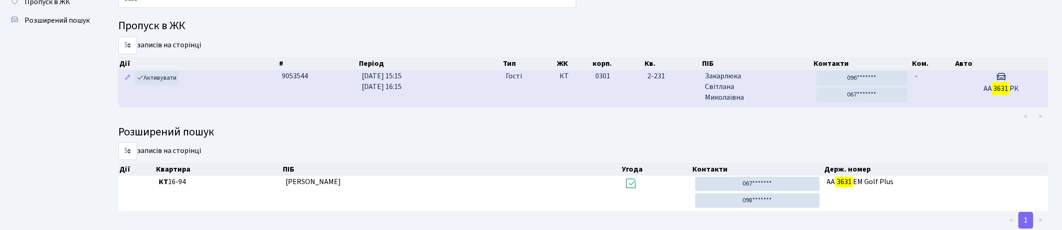
click at [969, 93] on h5 "АА 3631 РК" at bounding box center [1001, 89] width 86 height 9
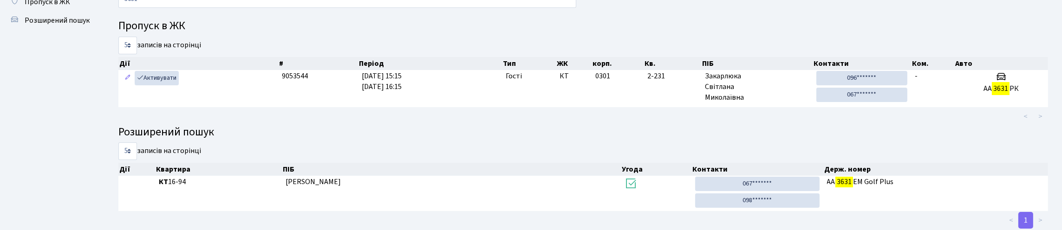
click at [940, 126] on div "< >" at bounding box center [780, 116] width 550 height 19
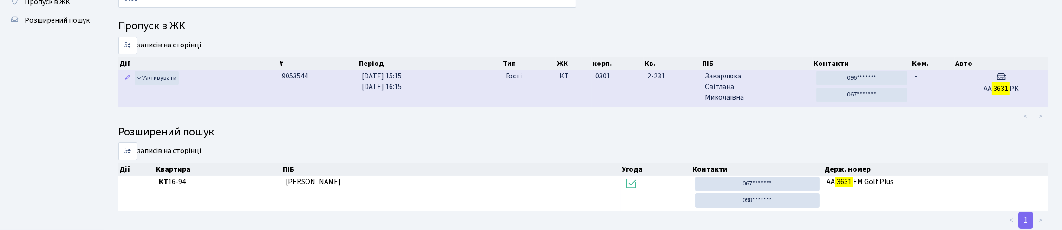
click at [919, 107] on td "-" at bounding box center [932, 88] width 43 height 37
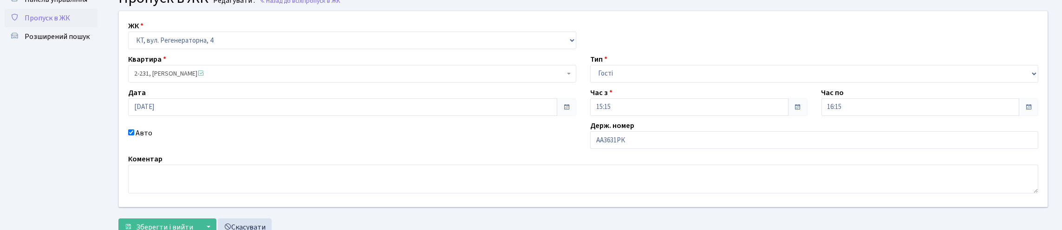
scroll to position [137, 0]
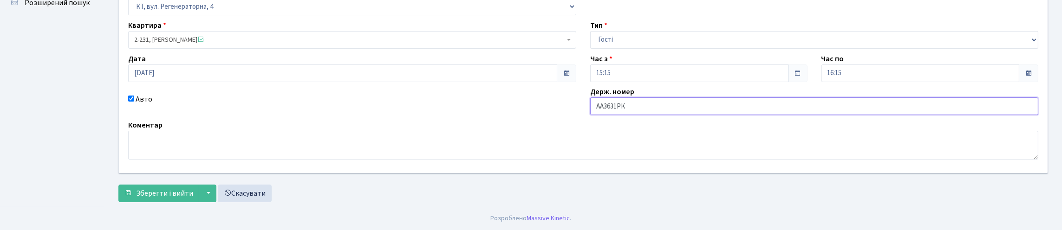
click at [603, 98] on input "АА3631РК" at bounding box center [814, 107] width 448 height 18
type input "КА3631РК"
click at [190, 192] on span "Зберегти і вийти" at bounding box center [164, 194] width 57 height 10
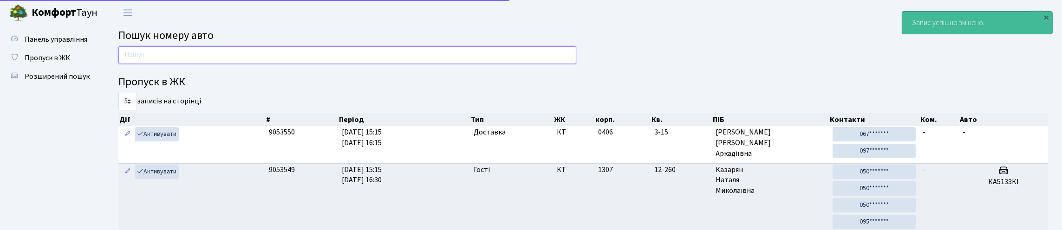
drag, startPoint x: 199, startPoint y: 57, endPoint x: 222, endPoint y: 43, distance: 27.5
click at [199, 56] on input "text" at bounding box center [347, 55] width 458 height 18
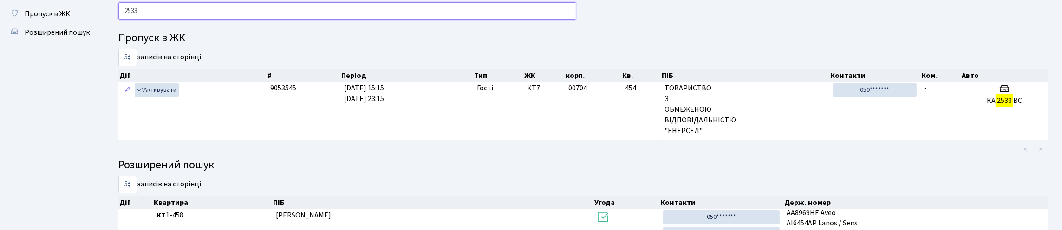
scroll to position [17, 0]
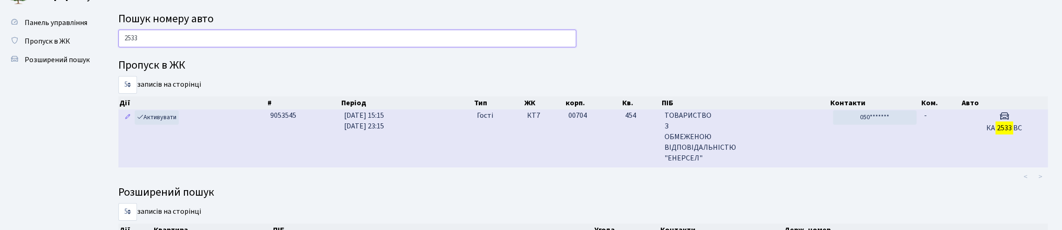
type input "2533"
click at [888, 168] on td "050*******" at bounding box center [874, 139] width 91 height 58
click at [866, 168] on td "050*******" at bounding box center [874, 139] width 91 height 58
click at [919, 168] on td "050*******" at bounding box center [874, 139] width 91 height 58
click at [964, 168] on td "КА 2533 ВС" at bounding box center [1004, 139] width 88 height 58
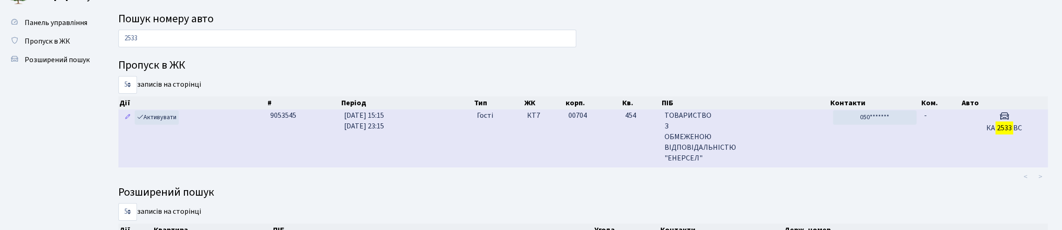
click at [960, 168] on td "КА 2533 ВС" at bounding box center [1004, 139] width 88 height 58
click at [939, 168] on td "-" at bounding box center [940, 139] width 40 height 58
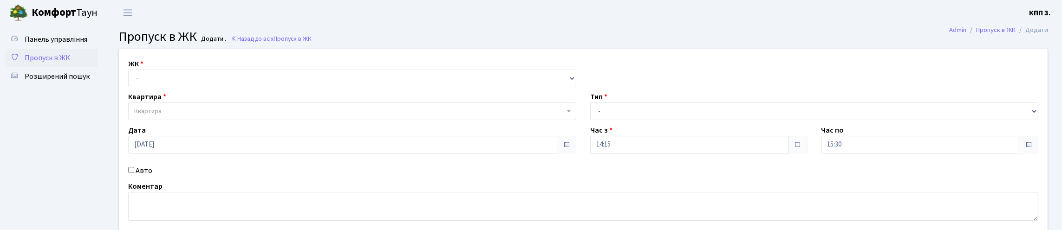
click at [60, 63] on span "Пропуск в ЖК" at bounding box center [48, 58] width 46 height 10
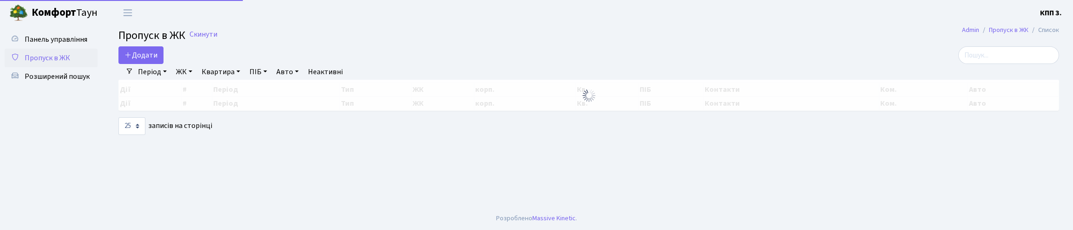
select select "25"
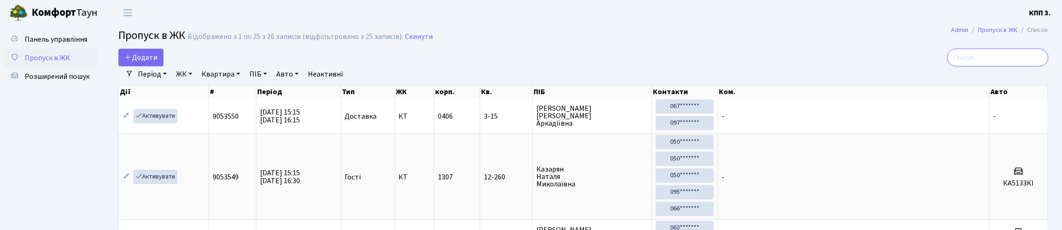
click at [977, 66] on input "search" at bounding box center [997, 58] width 101 height 18
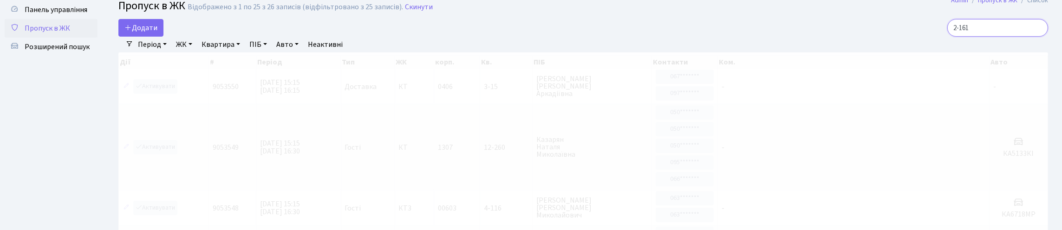
scroll to position [46, 0]
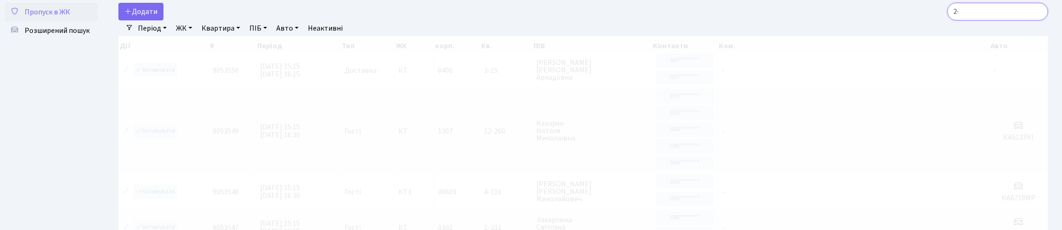
type input "2"
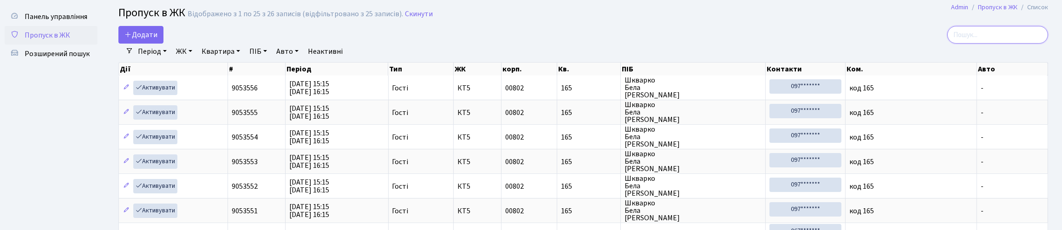
scroll to position [0, 0]
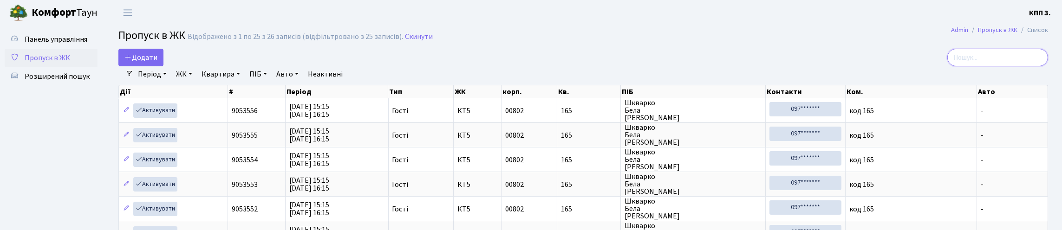
click at [980, 66] on input "search" at bounding box center [997, 58] width 101 height 18
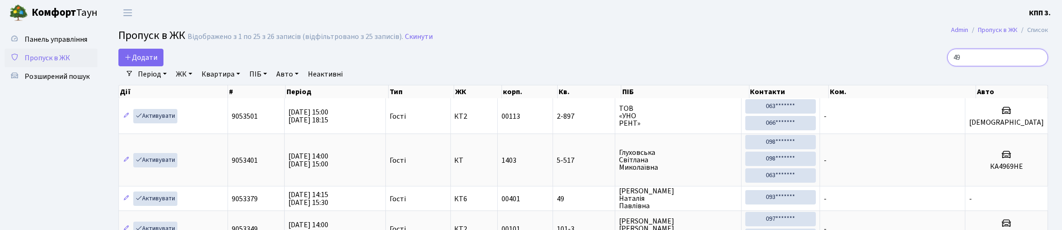
click at [947, 63] on input "49" at bounding box center [997, 58] width 101 height 18
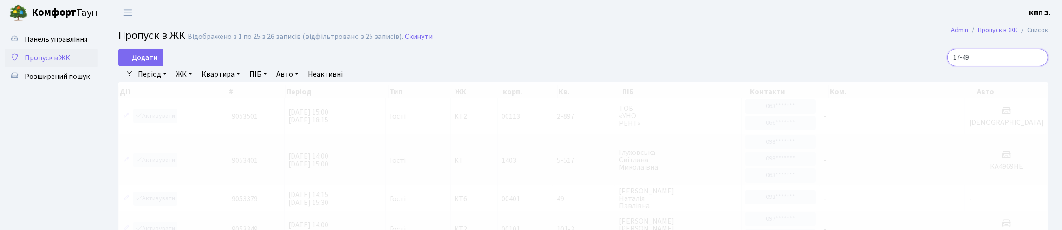
click at [977, 66] on input "17-49" at bounding box center [997, 58] width 101 height 18
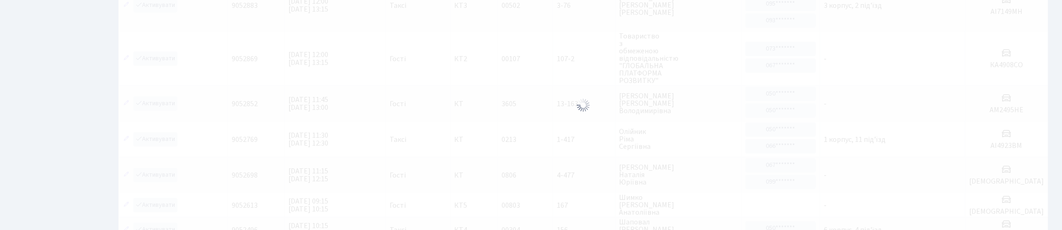
scroll to position [60, 0]
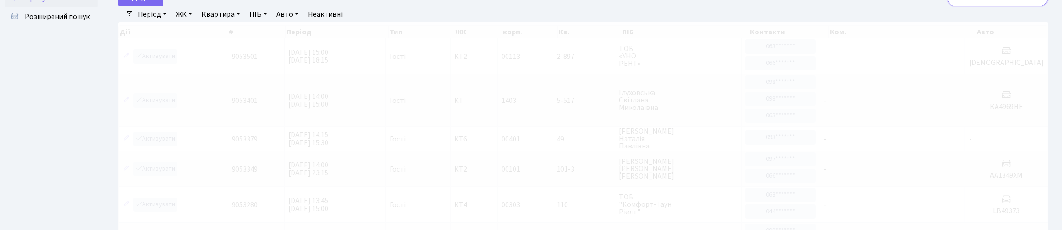
type input "1"
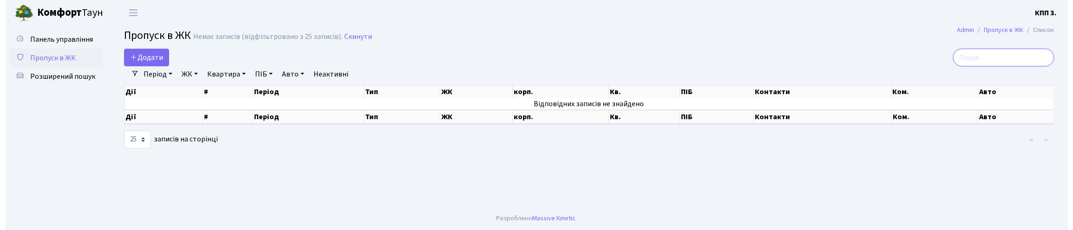
scroll to position [0, 0]
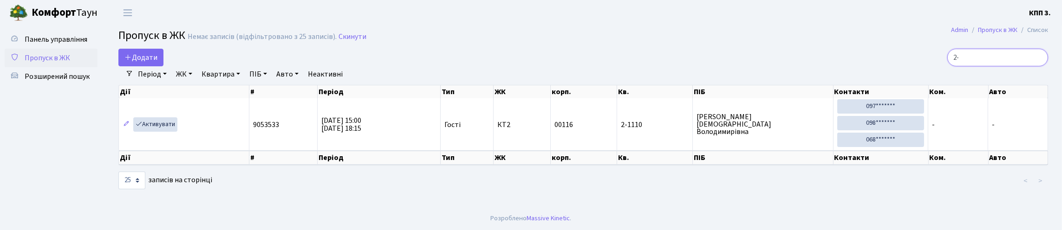
type input "2"
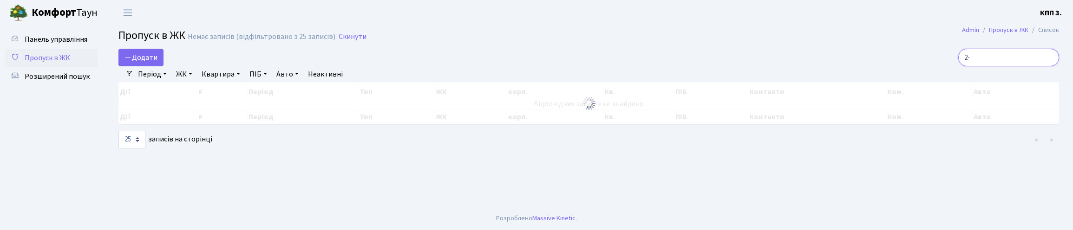
type input "2"
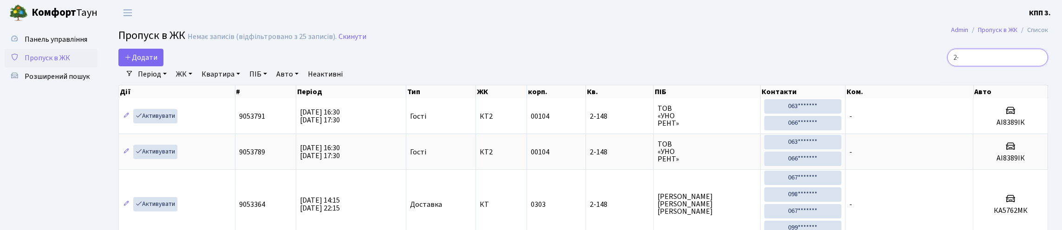
type input "2"
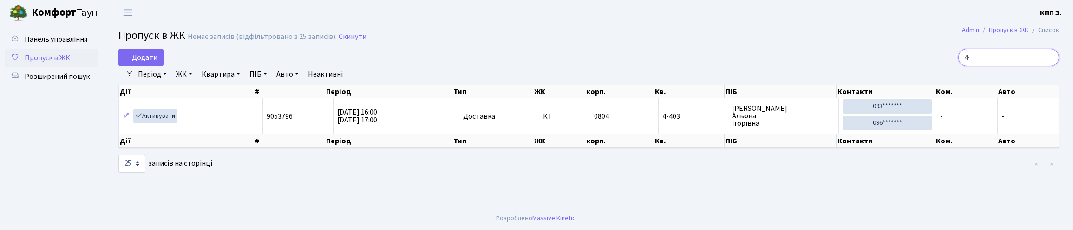
type input "4"
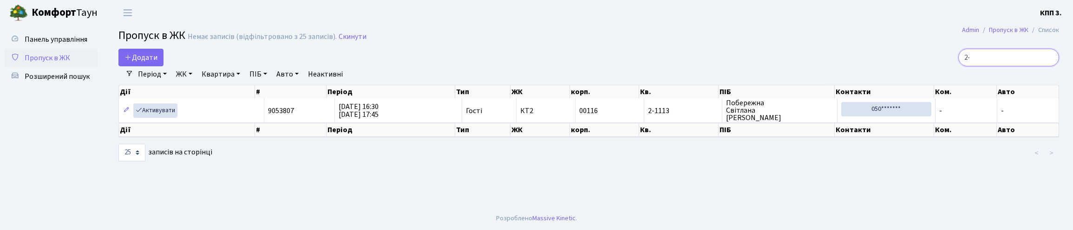
type input "2"
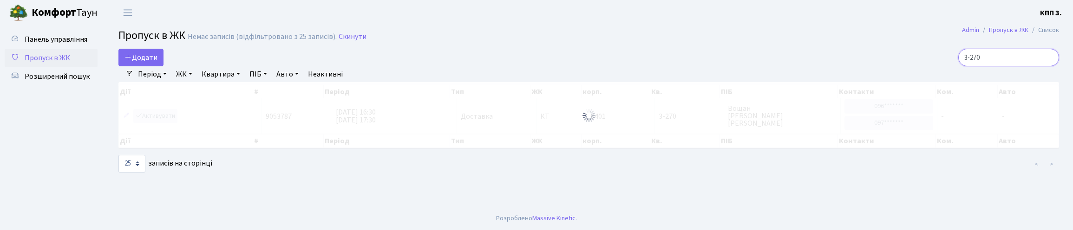
type input "3-270"
click at [154, 56] on link "Додати" at bounding box center [140, 58] width 45 height 18
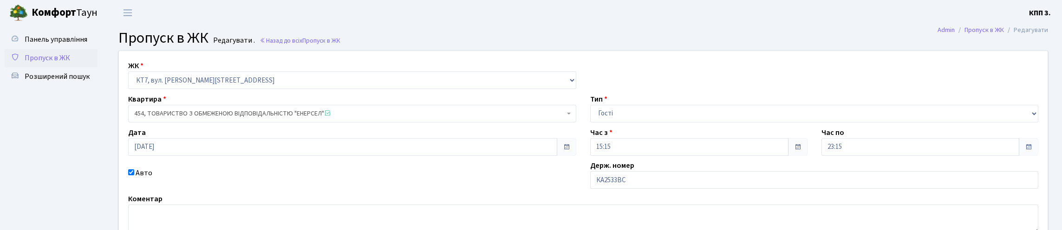
scroll to position [93, 0]
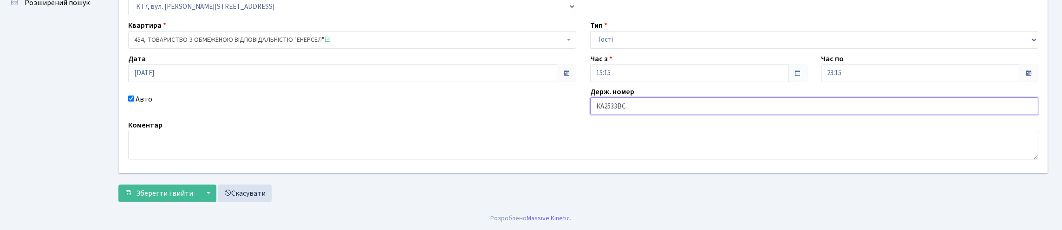
click at [649, 115] on input "КА2533ВС" at bounding box center [814, 107] width 448 height 18
type input "КА2533CВ"
click at [167, 195] on span "Зберегти і вийти" at bounding box center [164, 194] width 57 height 10
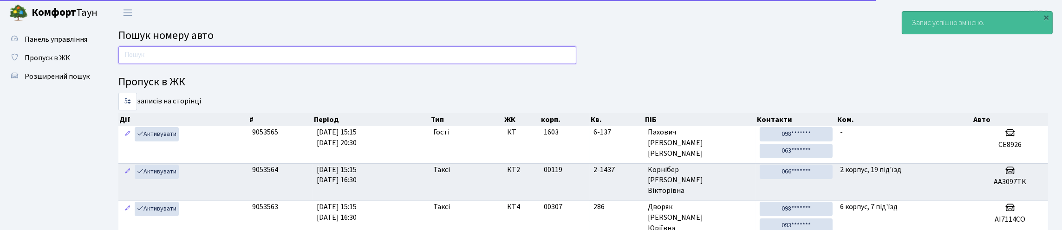
click at [209, 61] on input "text" at bounding box center [347, 55] width 458 height 18
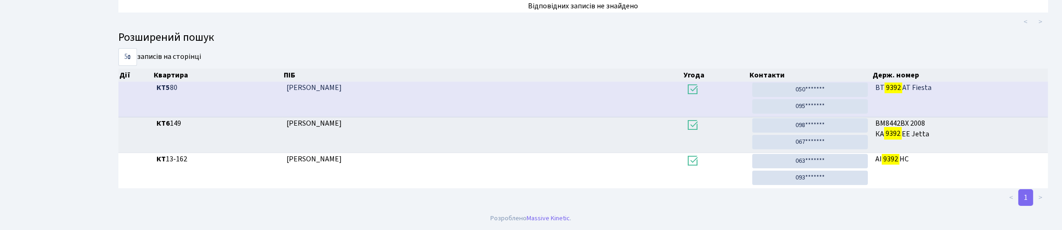
scroll to position [56, 0]
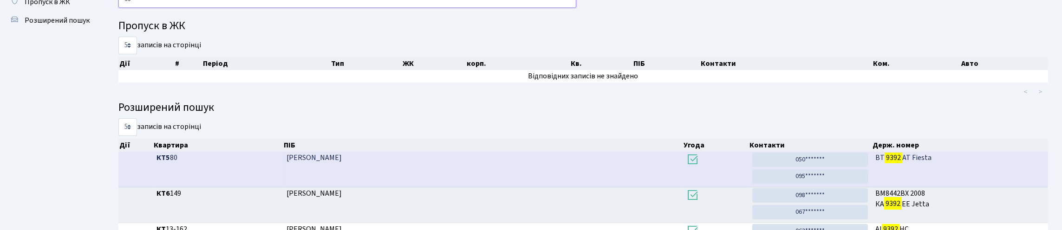
type input "9"
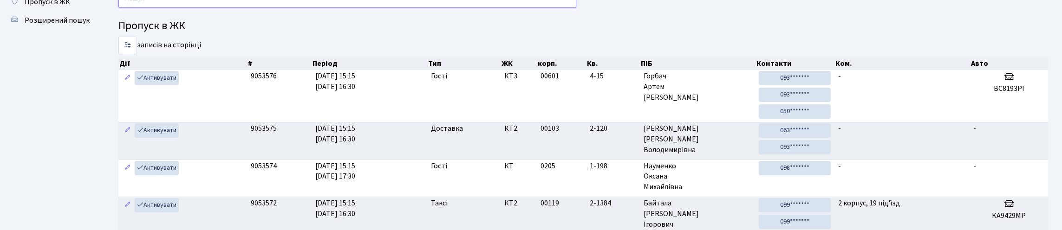
type input "2"
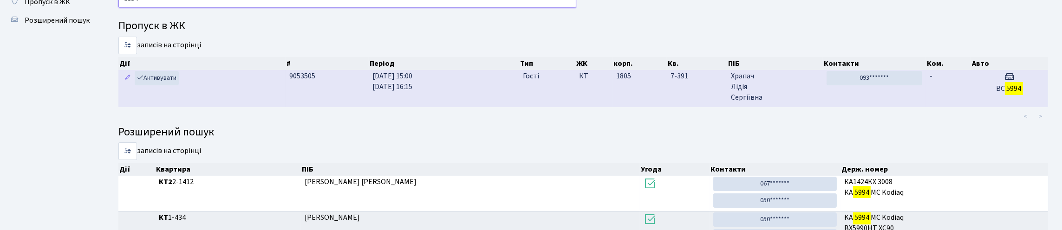
type input "5994"
click at [665, 107] on tr "Активувати 9053505 08.10.2025 15:00 08.10.2025 16:15 Гості КТ 1805 7-391 Храпач…" at bounding box center [583, 88] width 930 height 37
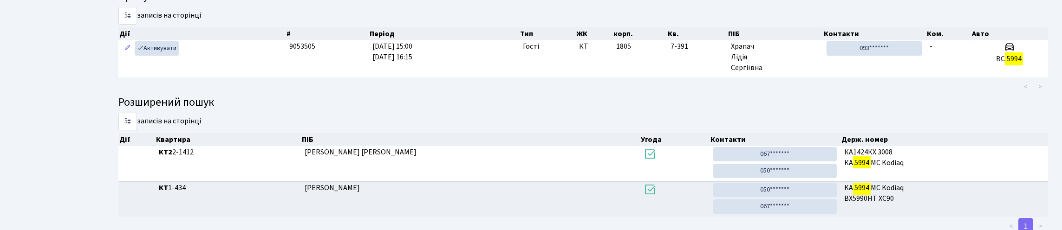
scroll to position [102, 0]
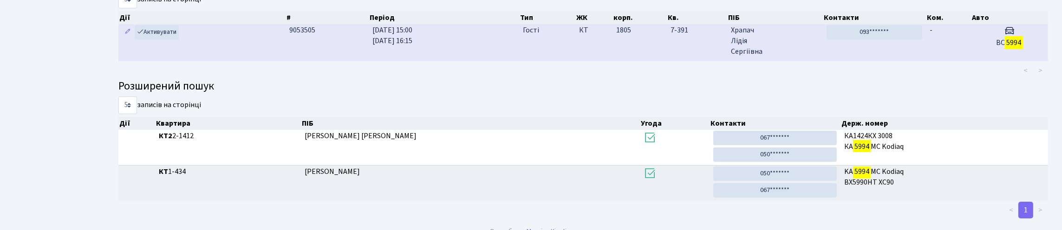
click at [664, 61] on td "1805" at bounding box center [640, 42] width 54 height 37
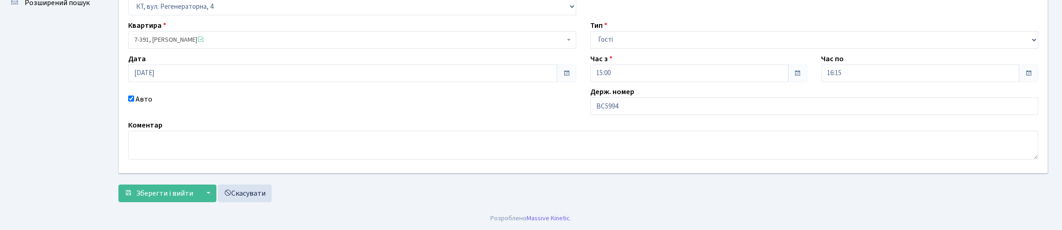
scroll to position [137, 0]
click at [666, 98] on input "ВС5994" at bounding box center [814, 107] width 448 height 18
type input "ВС5994ХА"
click at [154, 194] on span "Зберегти і вийти" at bounding box center [164, 194] width 57 height 10
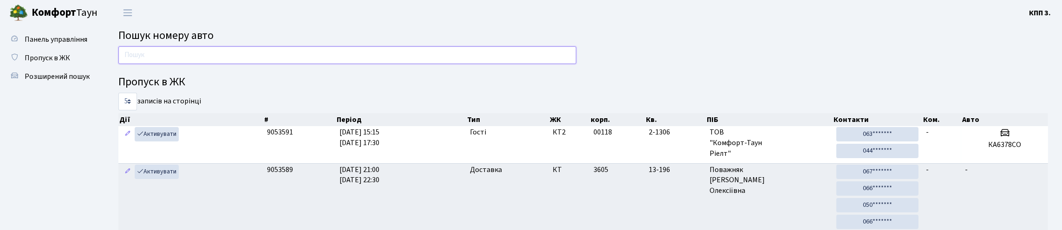
drag, startPoint x: 189, startPoint y: 59, endPoint x: 205, endPoint y: 65, distance: 16.7
click at [189, 59] on input "text" at bounding box center [347, 55] width 458 height 18
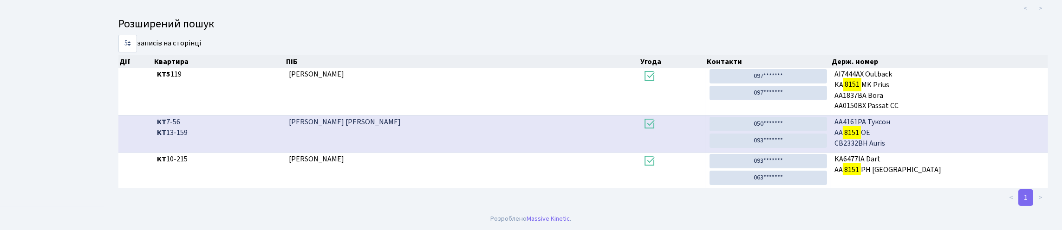
scroll to position [56, 0]
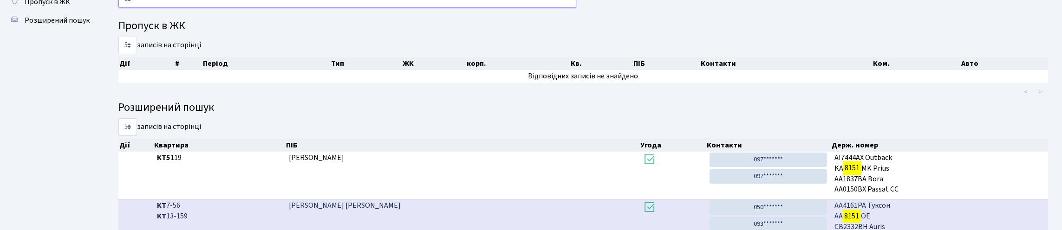
type input "8"
type input "3"
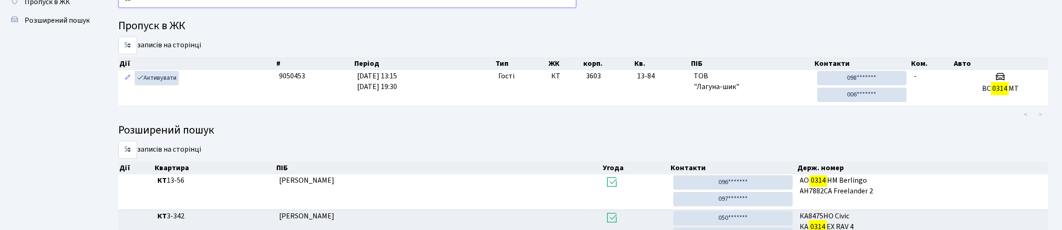
type input "0"
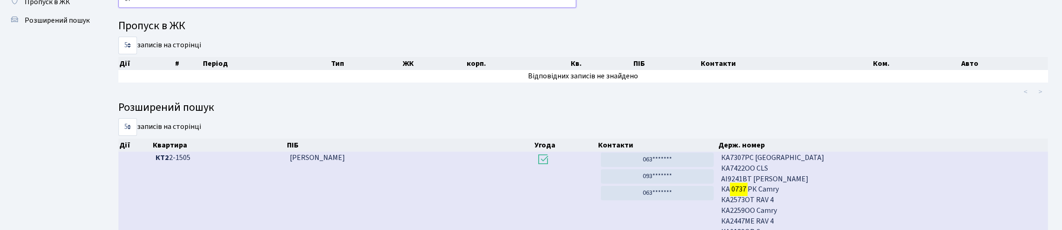
type input "0"
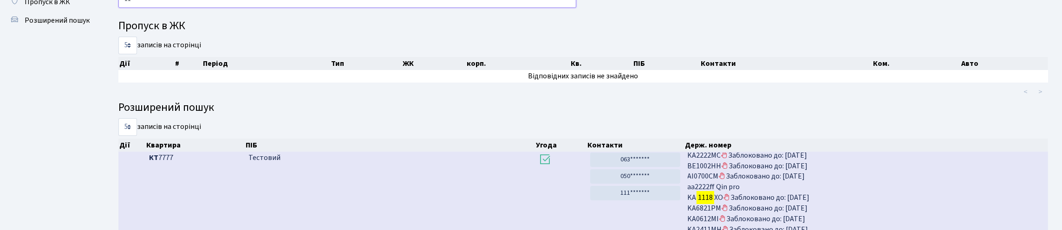
type input "1"
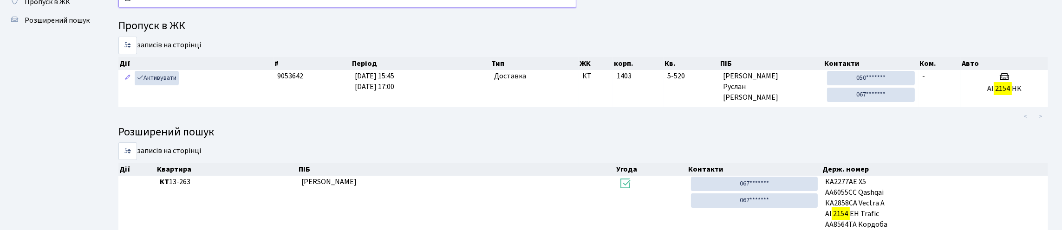
type input "2"
type input "6"
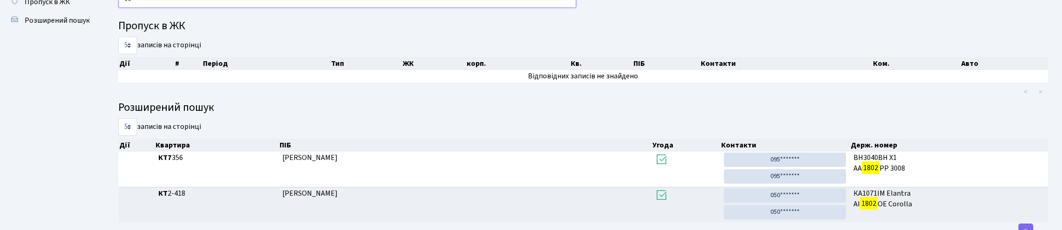
type input "1"
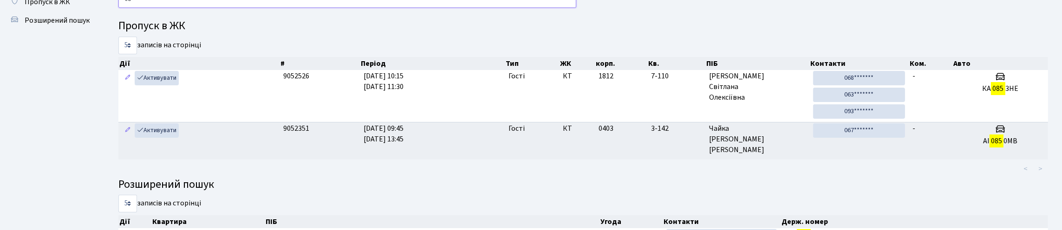
type input "0"
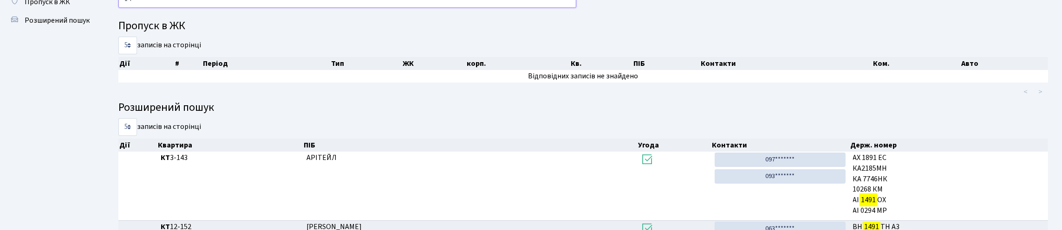
type input "1"
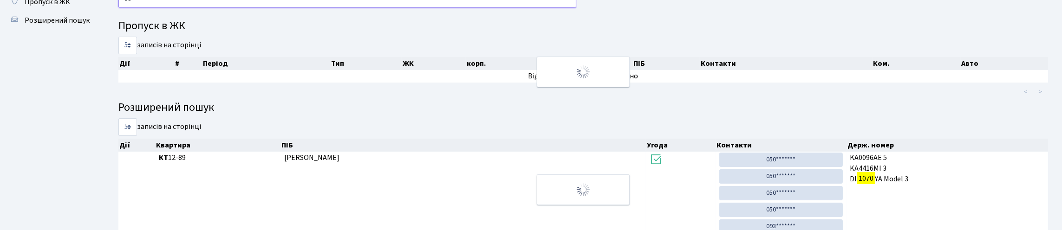
type input "1"
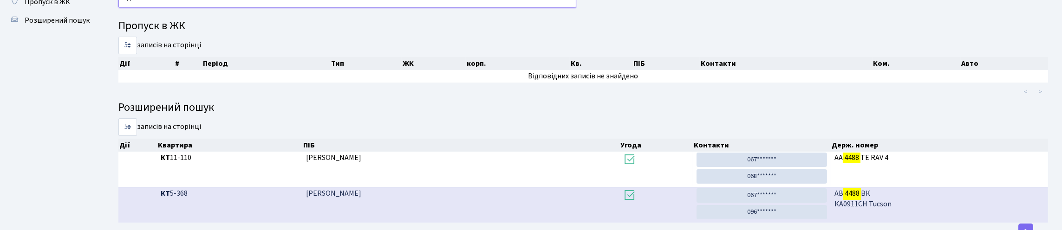
type input "4"
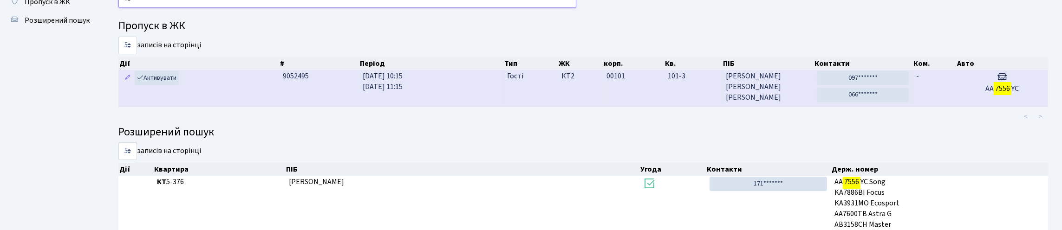
type input "7"
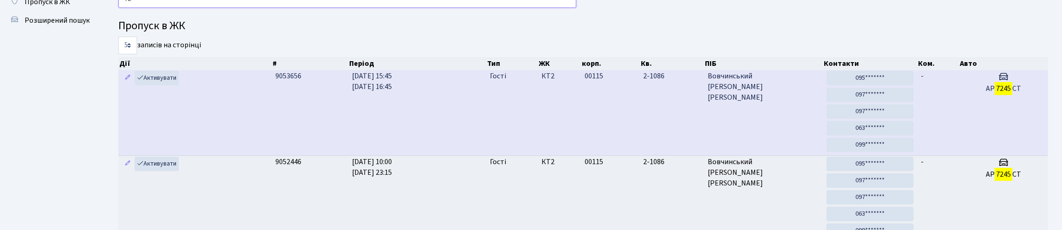
type input "7"
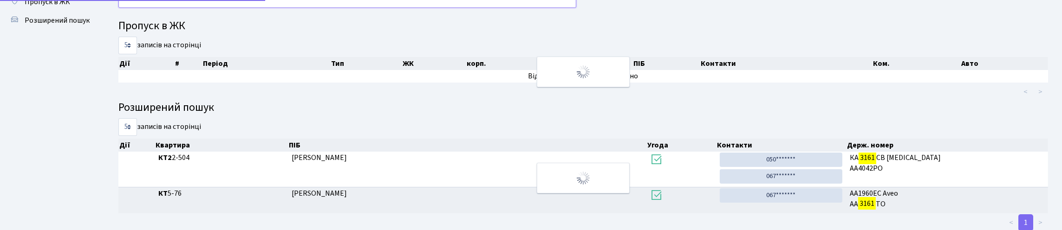
type input "3"
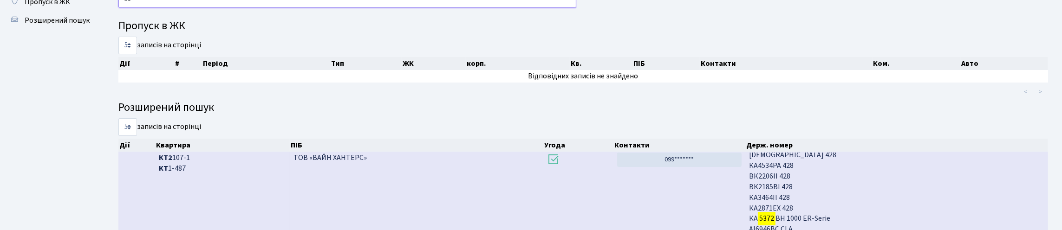
type input "5"
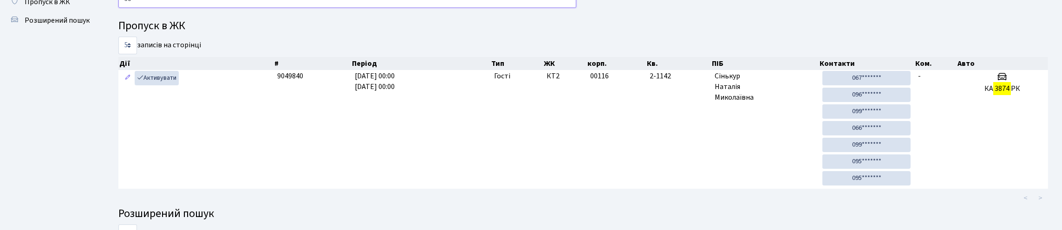
type input "3"
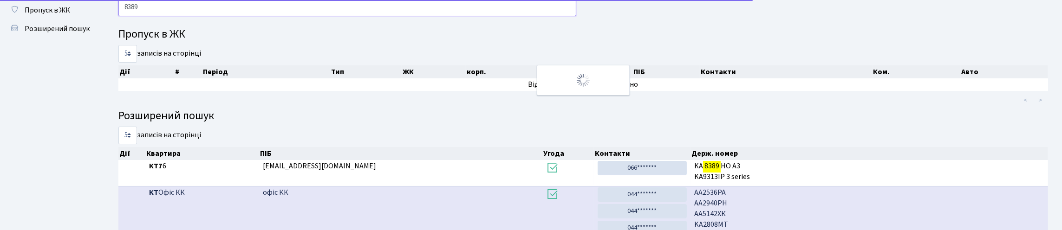
scroll to position [46, 0]
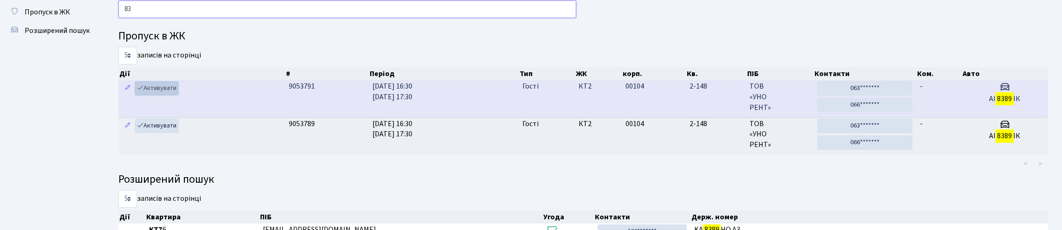
type input "8"
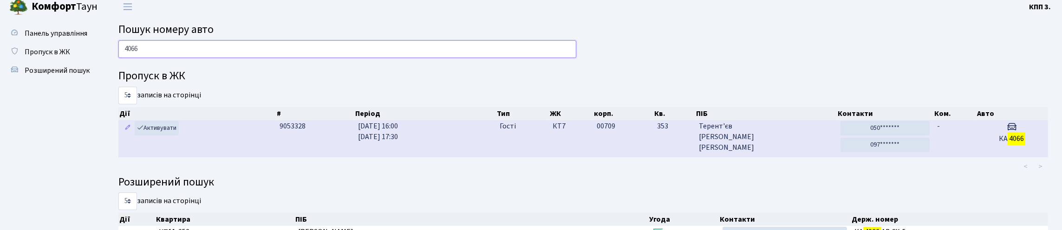
scroll to position [0, 0]
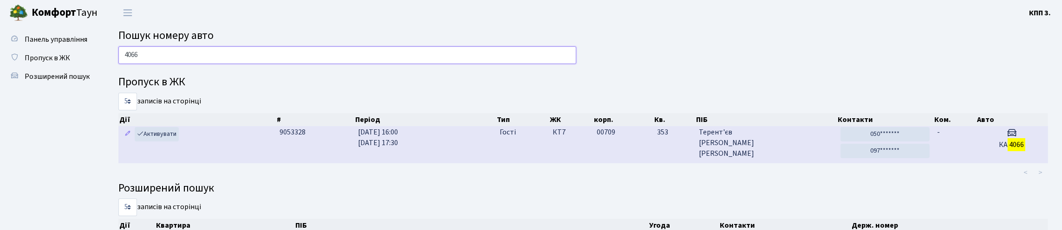
type input "4066"
click at [244, 163] on td "Активувати" at bounding box center [196, 144] width 157 height 37
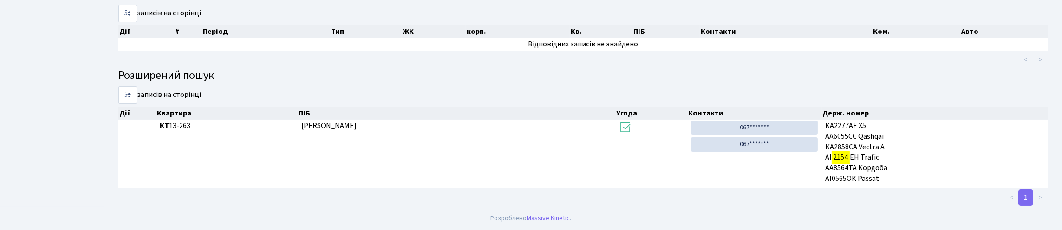
scroll to position [56, 0]
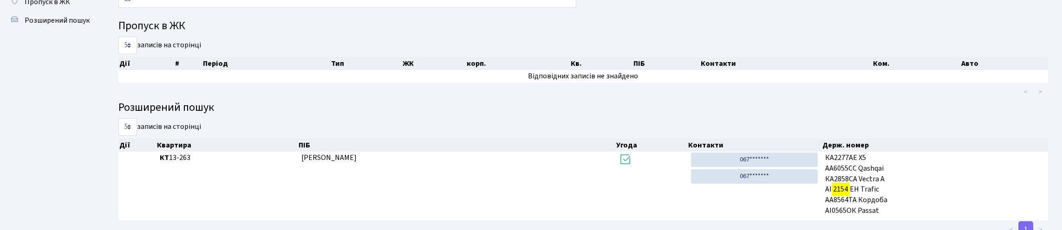
type input "2"
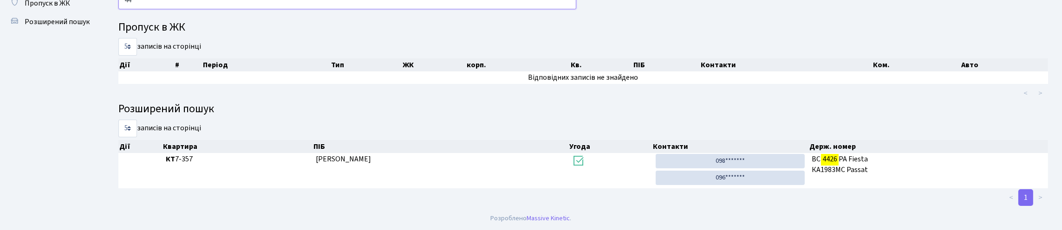
type input "4"
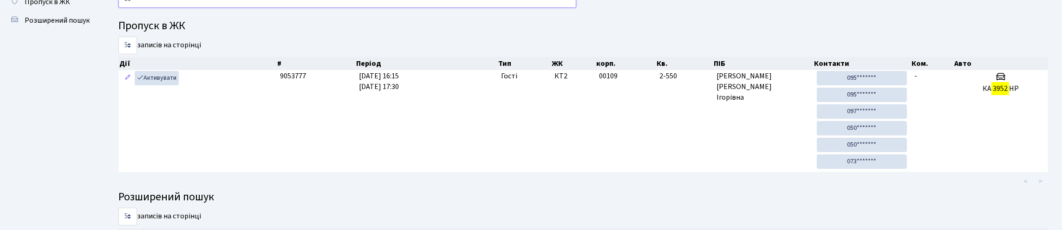
type input "3"
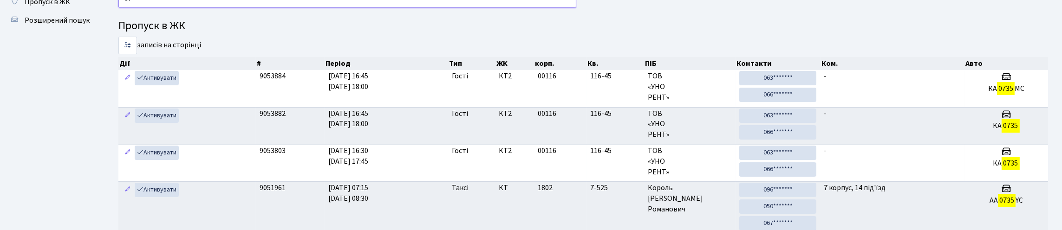
type input "0"
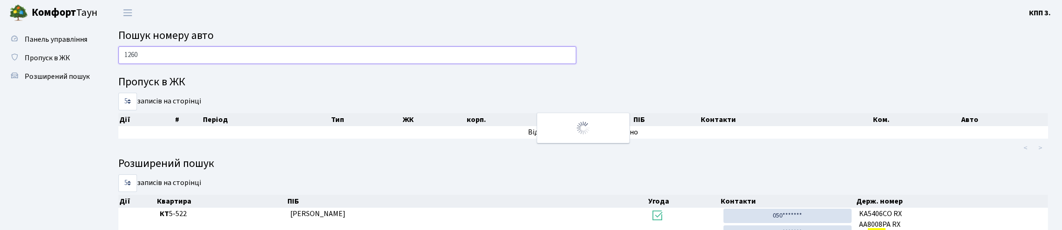
scroll to position [46, 0]
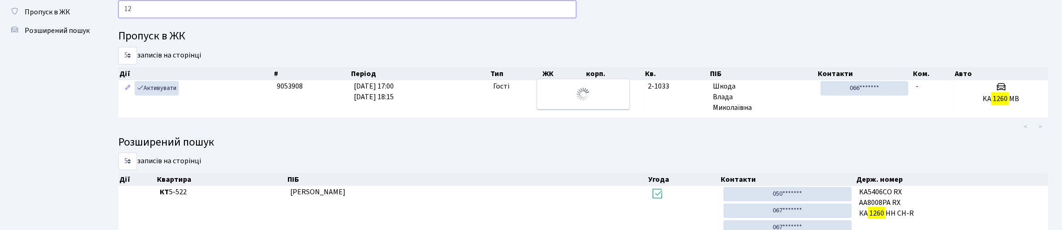
type input "1"
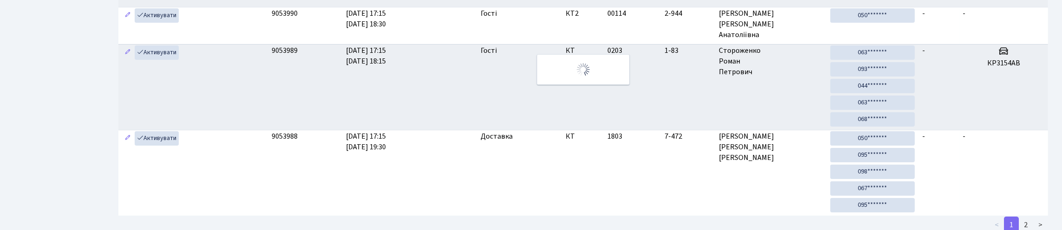
scroll to position [0, 0]
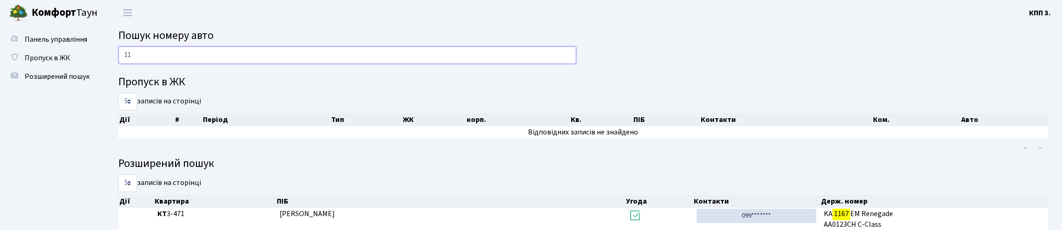
type input "1"
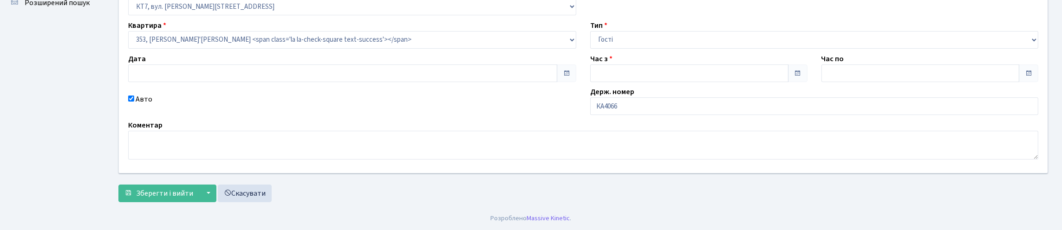
type input "[DATE]"
type input "16:00"
type input "17:30"
checkbox input "true"
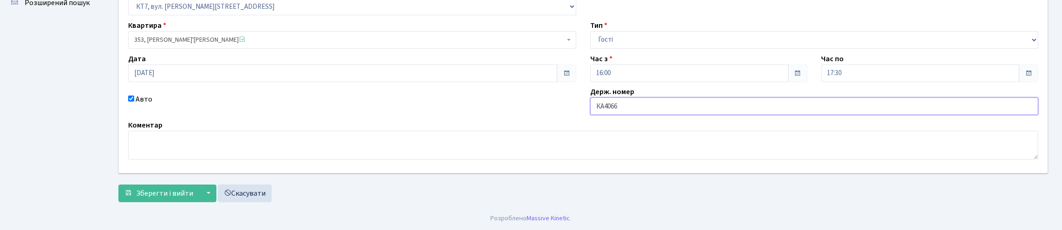
drag, startPoint x: 656, startPoint y: 86, endPoint x: 651, endPoint y: 86, distance: 5.1
click at [655, 98] on input "КА4066" at bounding box center [814, 107] width 448 height 18
type input "КА4066ІІ"
click at [174, 189] on span "Зберегти і вийти" at bounding box center [164, 194] width 57 height 10
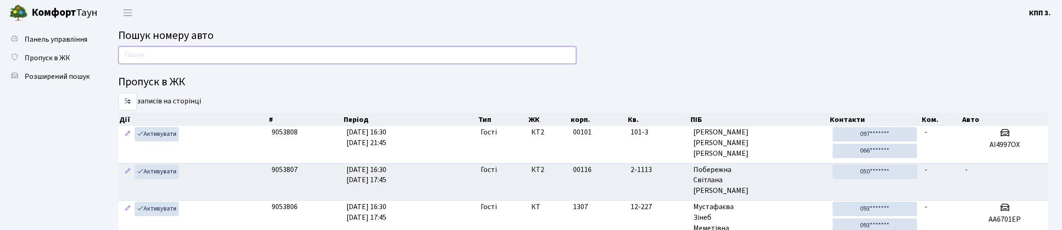
click at [222, 60] on input "text" at bounding box center [347, 55] width 458 height 18
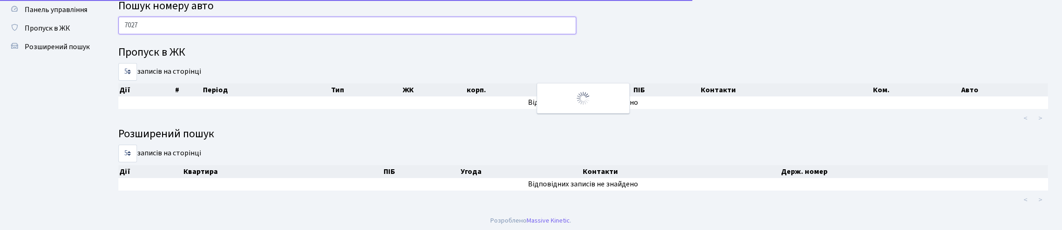
scroll to position [46, 0]
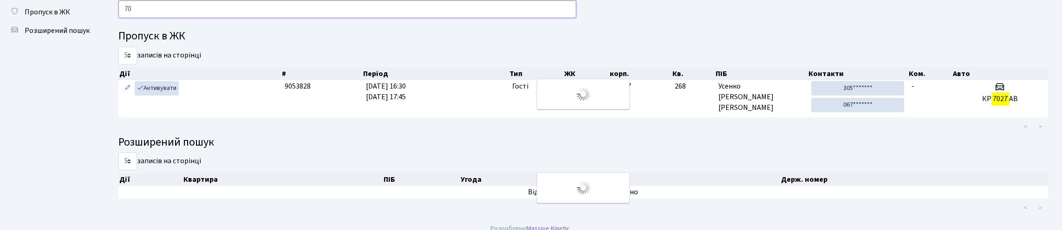
type input "7"
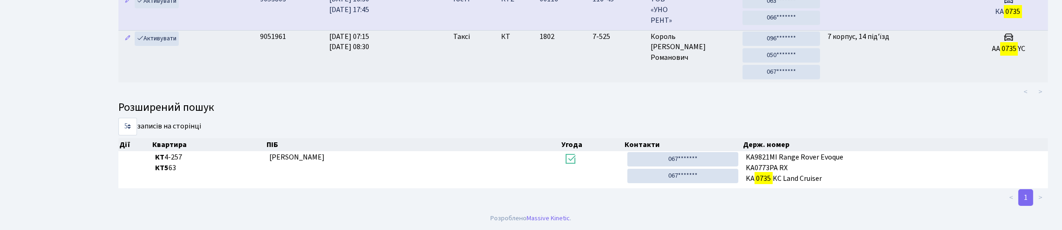
scroll to position [56, 0]
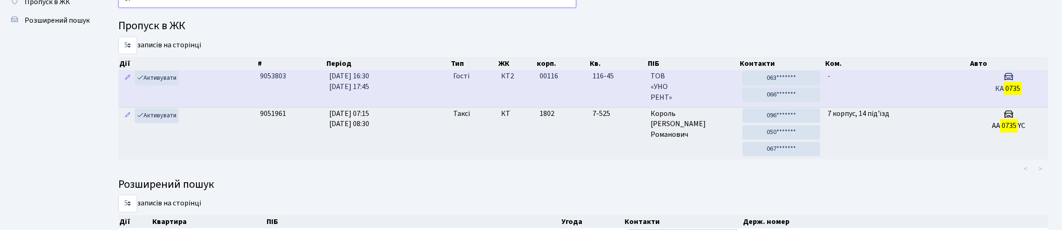
type input "0"
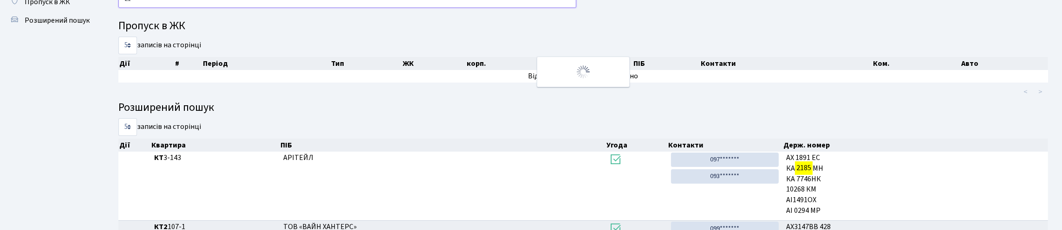
type input "2"
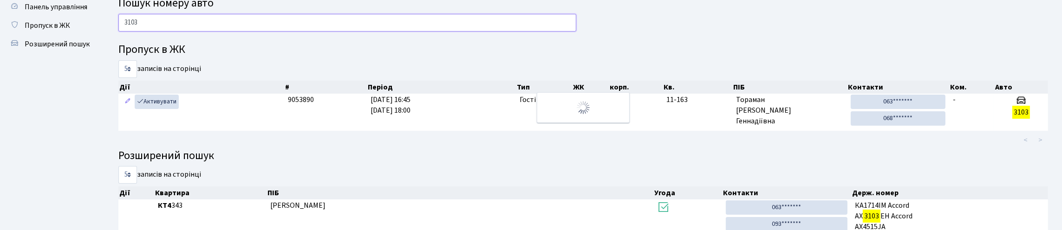
scroll to position [17, 0]
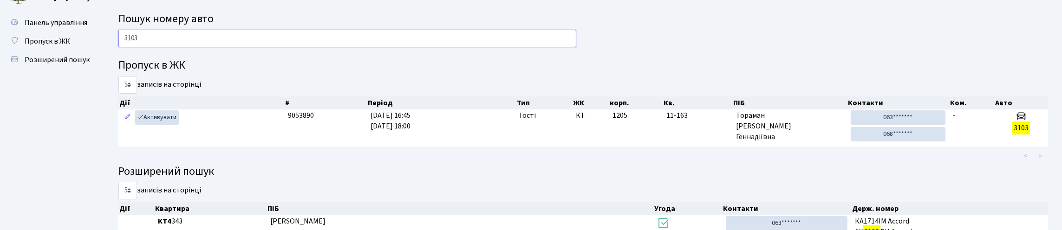
click at [227, 46] on input "3103" at bounding box center [347, 39] width 458 height 18
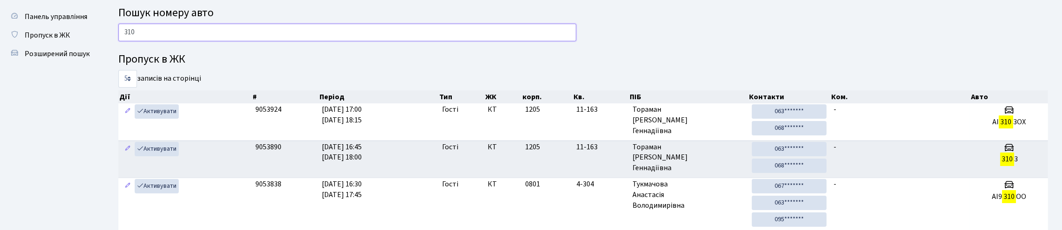
scroll to position [0, 0]
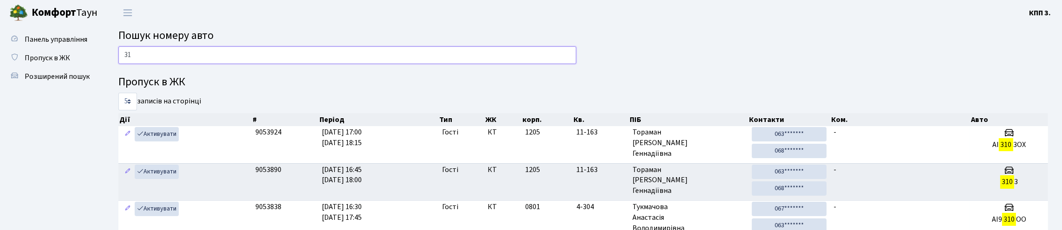
type input "3"
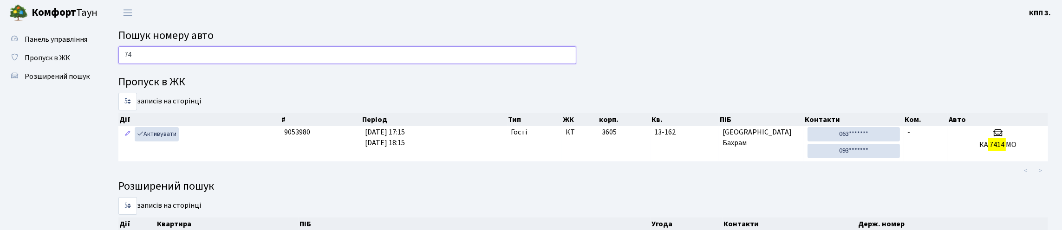
type input "7"
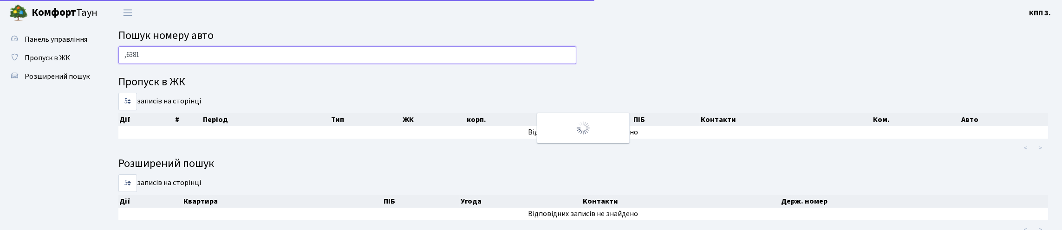
type input "6381"
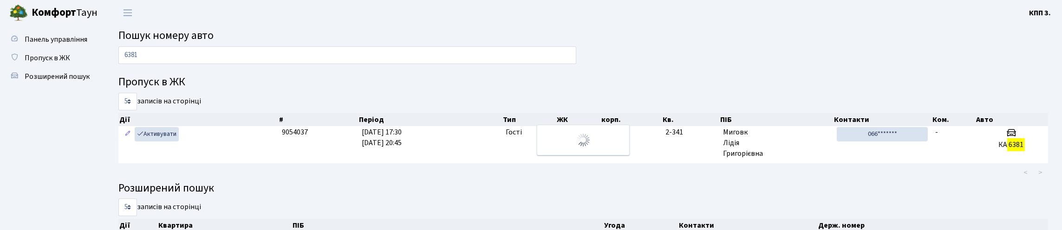
click at [896, 181] on ul "< >" at bounding box center [780, 172] width 536 height 17
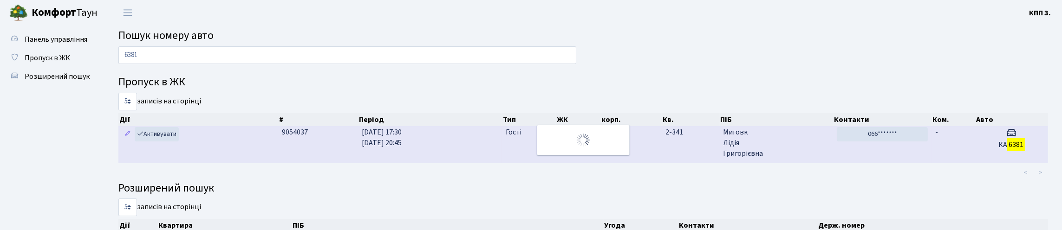
click at [926, 163] on td "066*******" at bounding box center [882, 144] width 98 height 37
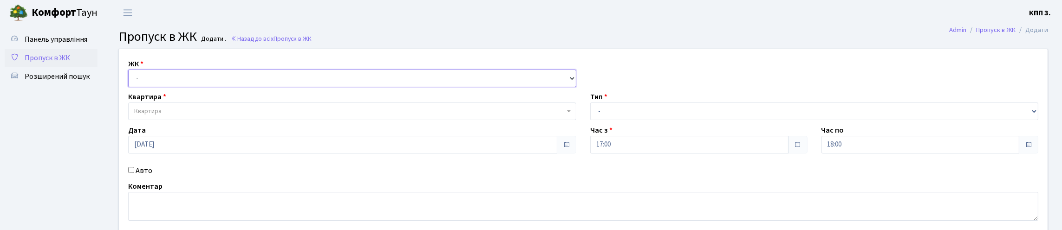
drag, startPoint x: 167, startPoint y: 80, endPoint x: 165, endPoint y: 98, distance: 18.2
click at [166, 85] on select "- КТ, вул. Регенераторна, 4 КТ2, просп. [STREET_ADDRESS] [STREET_ADDRESS] [PERS…" at bounding box center [352, 79] width 448 height 18
select select "271"
click at [130, 80] on select "- КТ, вул. Регенераторна, 4 КТ2, просп. [STREET_ADDRESS] [STREET_ADDRESS] [PERS…" at bounding box center [352, 79] width 448 height 18
select select
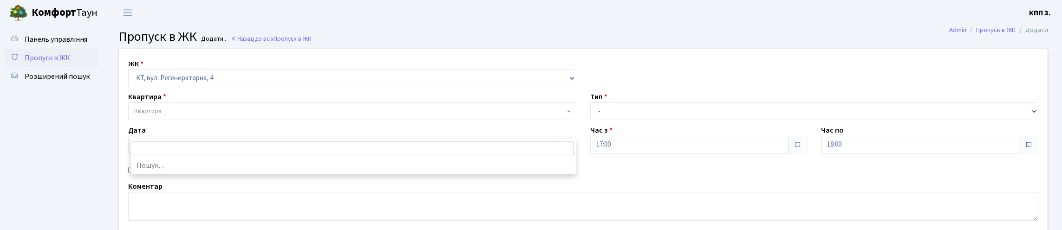
click at [161, 120] on span "Квартира" at bounding box center [352, 112] width 448 height 18
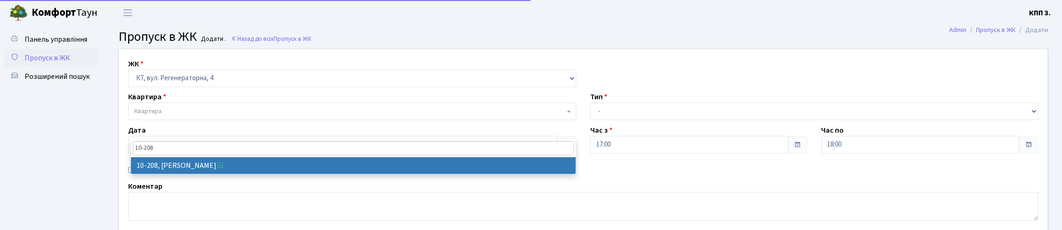
type input "10-208"
select select "6777"
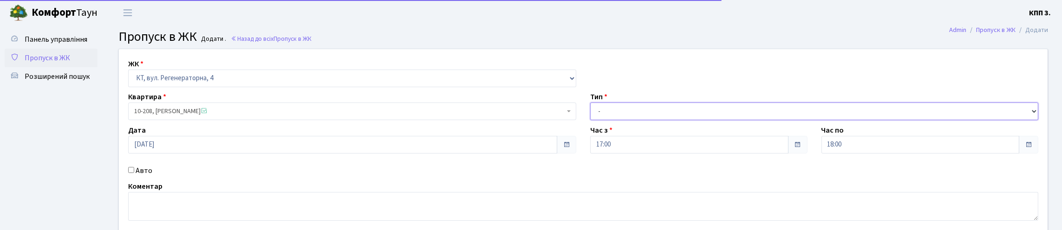
click at [639, 120] on select "- Доставка Таксі Гості Сервіс" at bounding box center [814, 112] width 448 height 18
select select "3"
click at [590, 120] on select "- Доставка Таксі Гості Сервіс" at bounding box center [814, 112] width 448 height 18
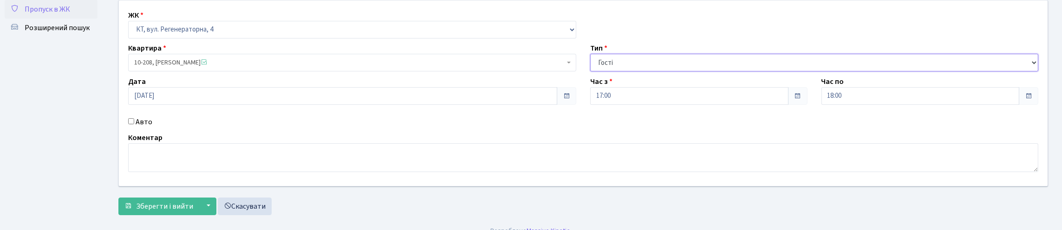
scroll to position [121, 0]
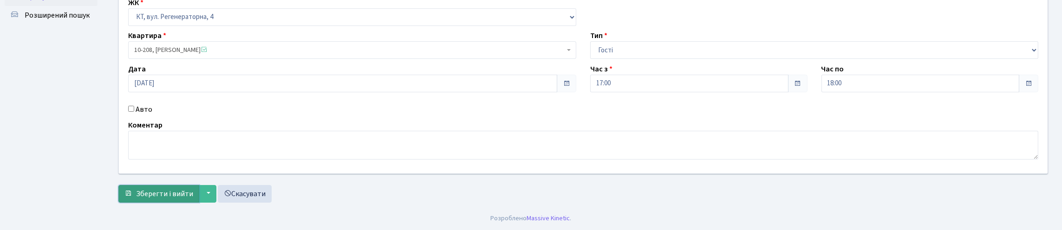
click at [169, 192] on span "Зберегти і вийти" at bounding box center [164, 194] width 57 height 10
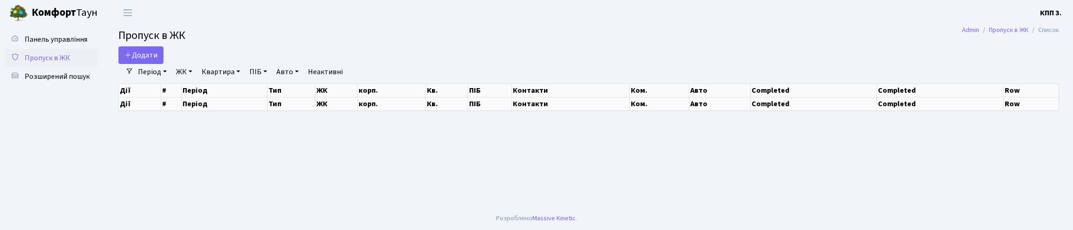
select select "25"
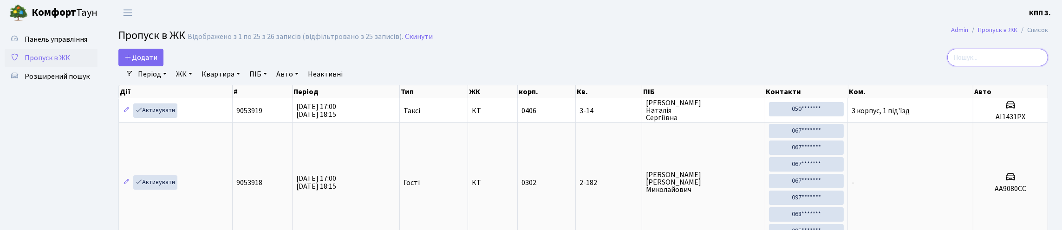
click at [977, 60] on input "search" at bounding box center [997, 58] width 101 height 18
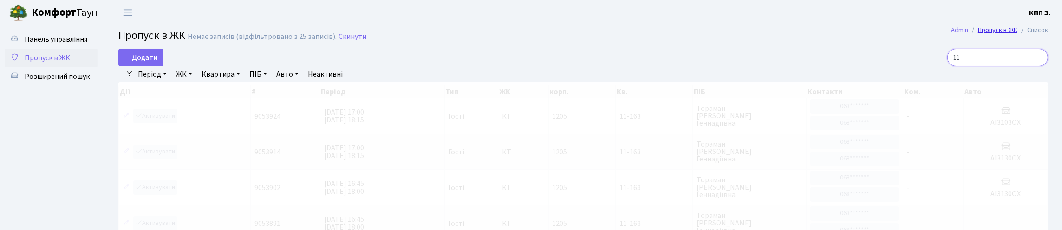
type input "1"
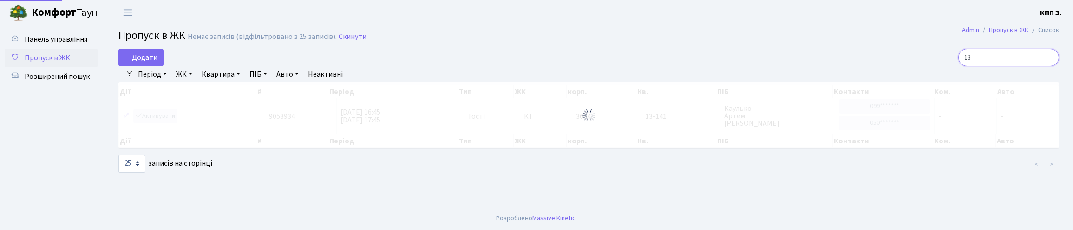
type input "1"
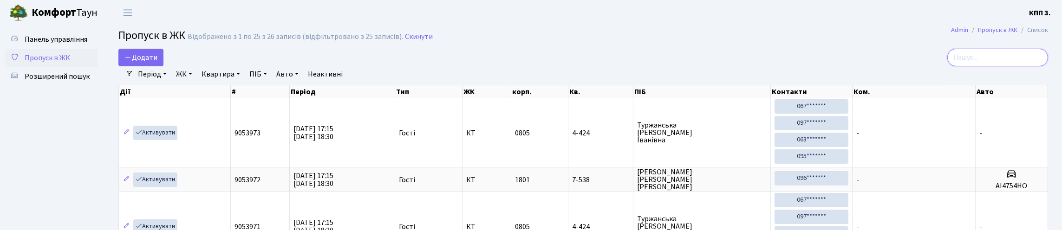
click at [983, 63] on input "search" at bounding box center [997, 58] width 101 height 18
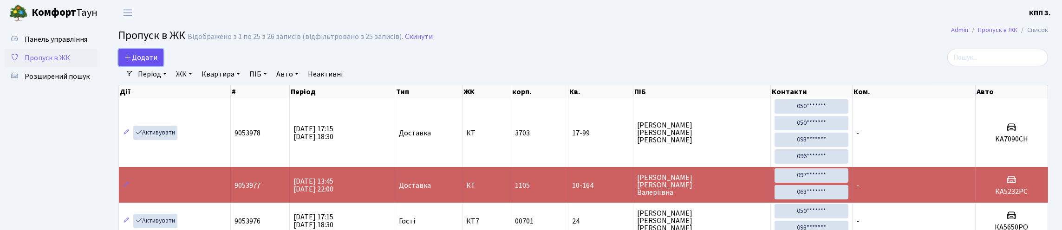
click at [157, 63] on span "Додати" at bounding box center [140, 57] width 33 height 10
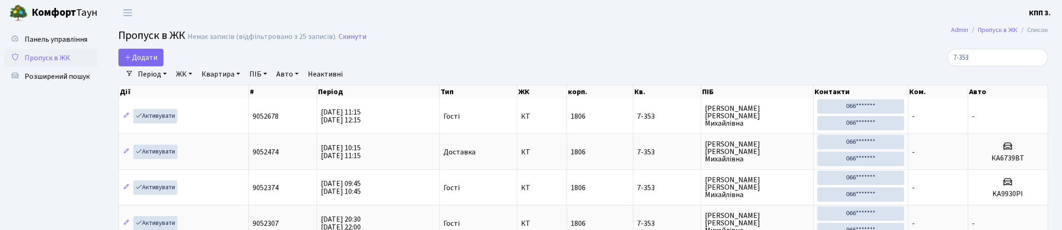
select select "25"
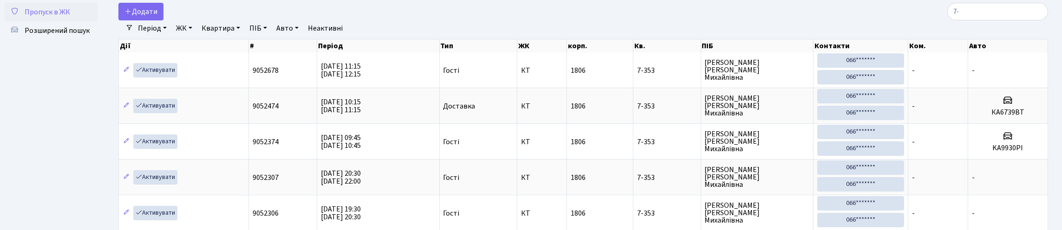
type input "7"
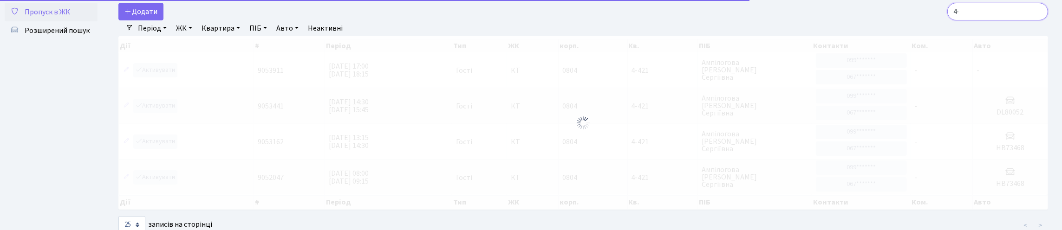
type input "4"
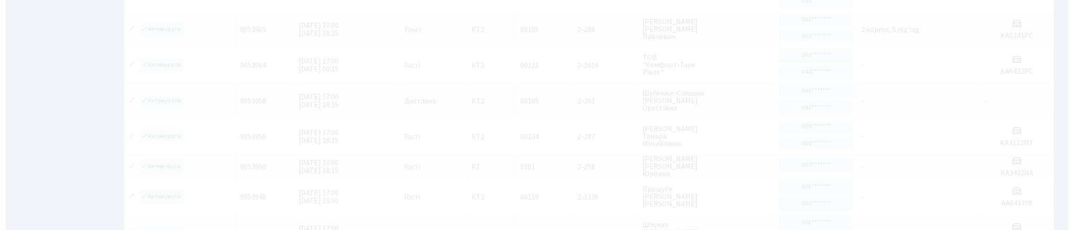
scroll to position [0, 0]
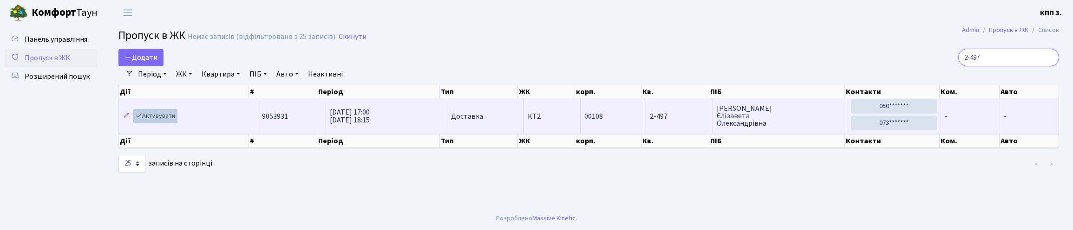
type input "2-497"
click at [142, 119] on icon at bounding box center [139, 115] width 7 height 7
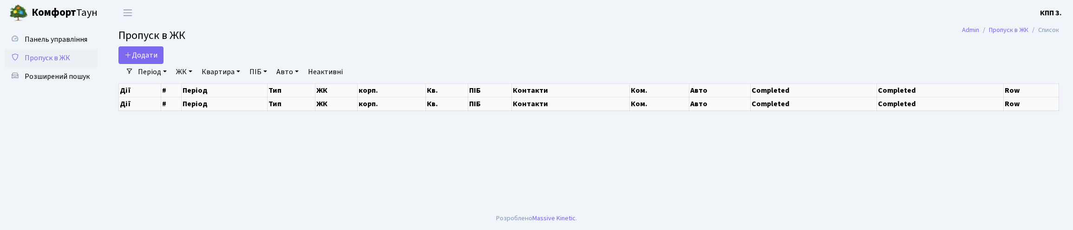
select select "25"
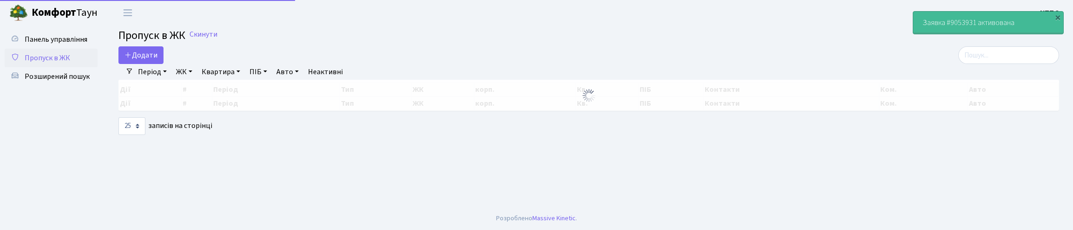
click at [976, 64] on input "search" at bounding box center [1008, 55] width 101 height 18
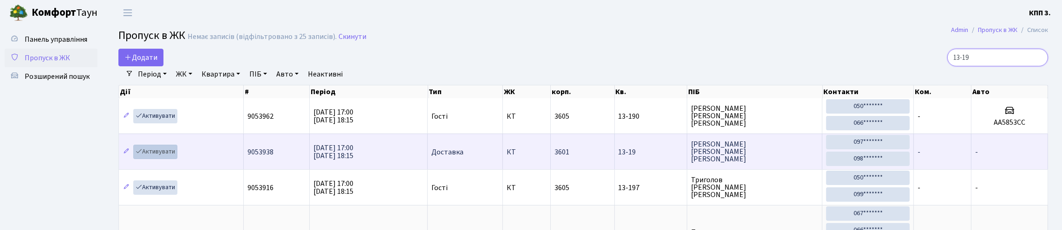
type input "13-19"
click at [173, 150] on link "Активувати" at bounding box center [155, 152] width 44 height 14
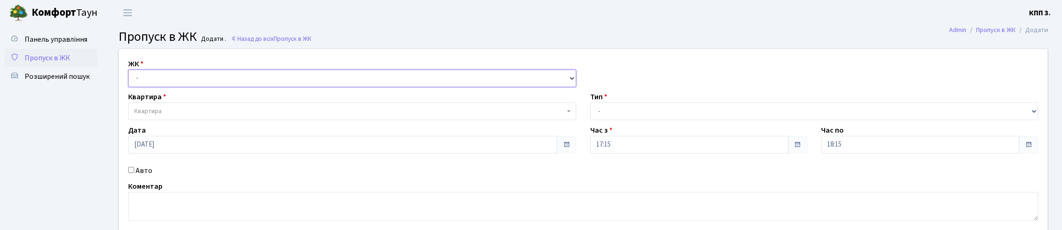
click at [157, 87] on select "- КТ, вул. Регенераторна, 4 КТ2, просп. Соборності, 17 КТ3, вул. Березнева, 16 …" at bounding box center [352, 79] width 448 height 18
select select "271"
click at [130, 80] on select "- КТ, вул. Регенераторна, 4 КТ2, просп. Соборності, 17 КТ3, вул. Березнева, 16 …" at bounding box center [352, 79] width 448 height 18
select select
click at [174, 116] on span "Квартира" at bounding box center [349, 111] width 430 height 9
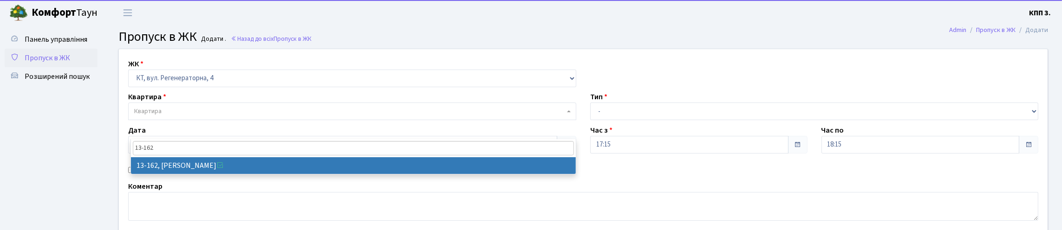
type input "13-162"
select select "7808"
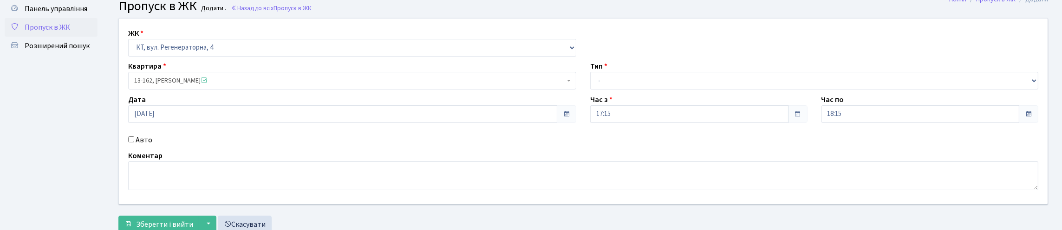
scroll to position [46, 0]
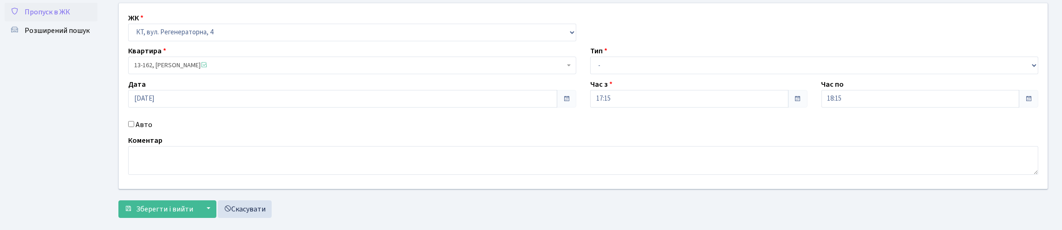
click at [132, 127] on input "Авто" at bounding box center [131, 124] width 6 height 6
checkbox input "true"
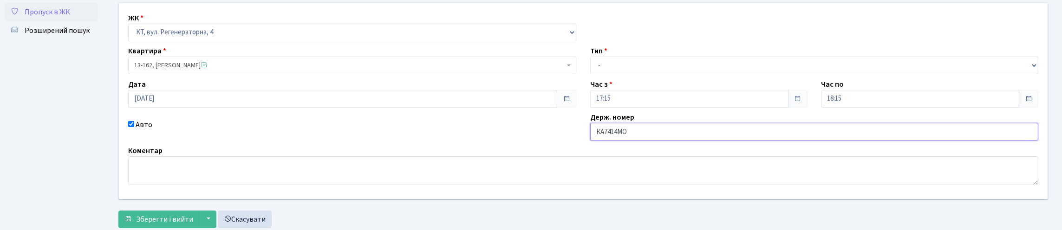
type input "КА7414МО"
click at [611, 74] on select "- Доставка Таксі Гості Сервіс" at bounding box center [814, 66] width 448 height 18
select select "3"
click at [590, 74] on select "- Доставка Таксі Гості Сервіс" at bounding box center [814, 66] width 448 height 18
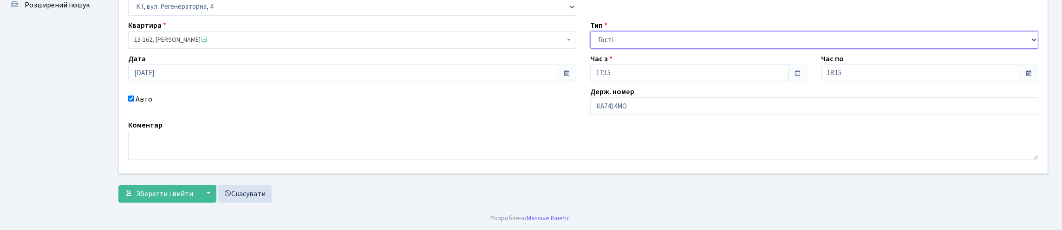
scroll to position [134, 0]
click at [162, 189] on span "Зберегти і вийти" at bounding box center [164, 194] width 57 height 10
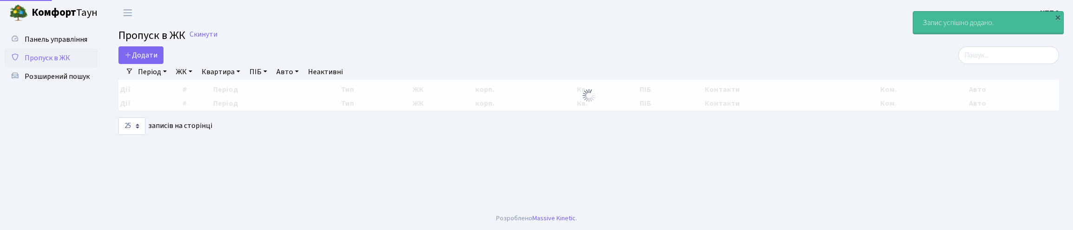
select select "25"
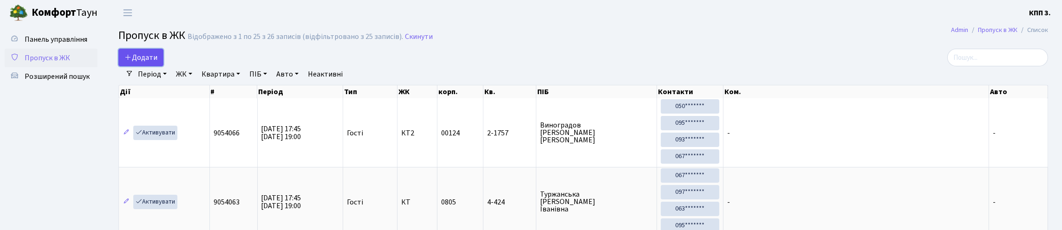
click at [157, 63] on span "Додати" at bounding box center [140, 57] width 33 height 10
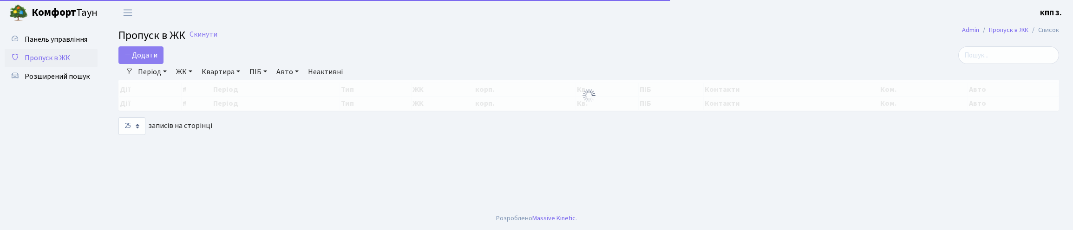
select select "25"
click at [1021, 64] on input "search" at bounding box center [1008, 55] width 101 height 18
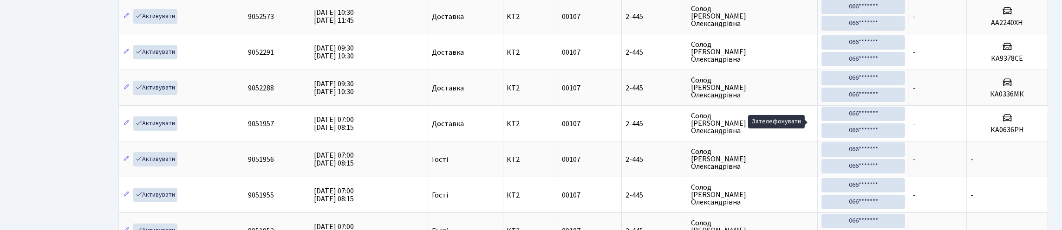
scroll to position [60, 0]
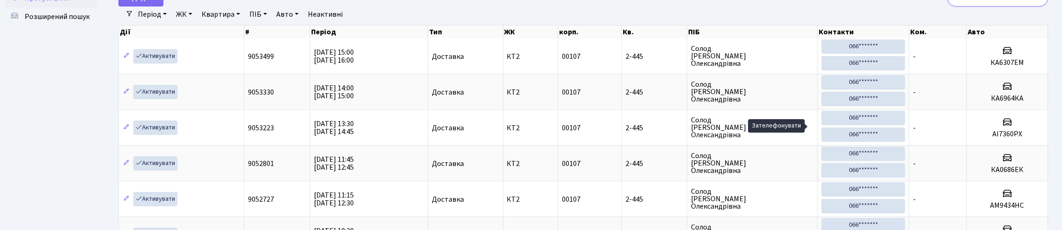
type input "2"
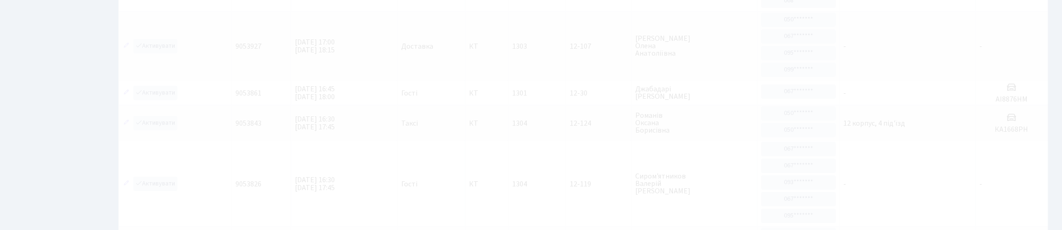
scroll to position [38, 0]
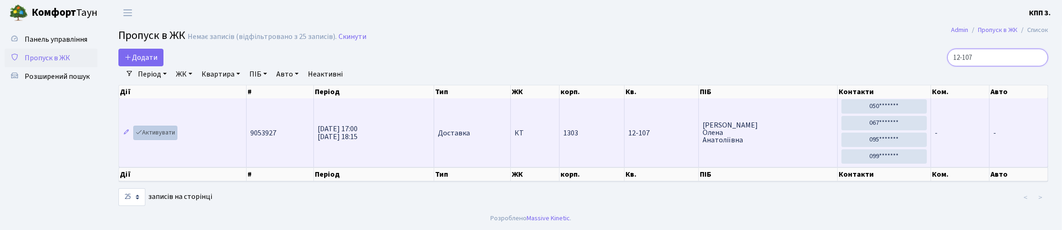
type input "12-107"
click at [177, 126] on link "Активувати" at bounding box center [155, 133] width 44 height 14
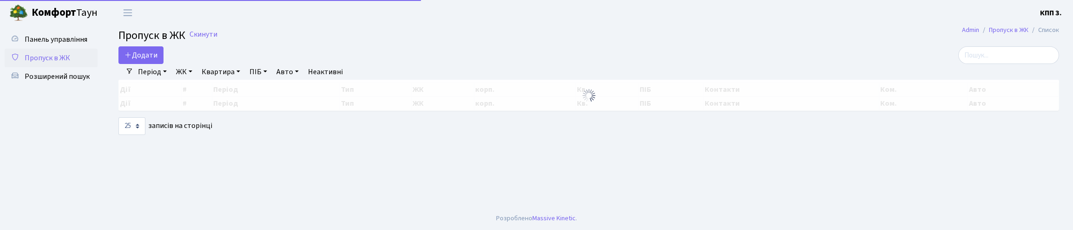
select select "25"
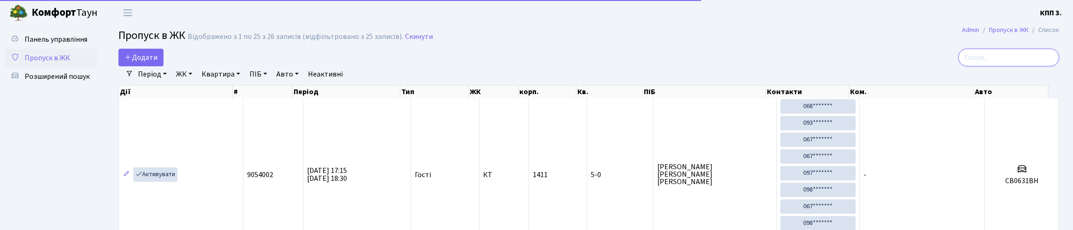
click at [983, 61] on input "search" at bounding box center [1008, 58] width 101 height 18
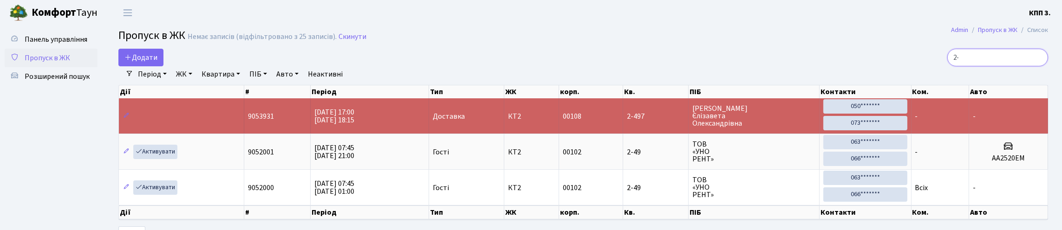
type input "2"
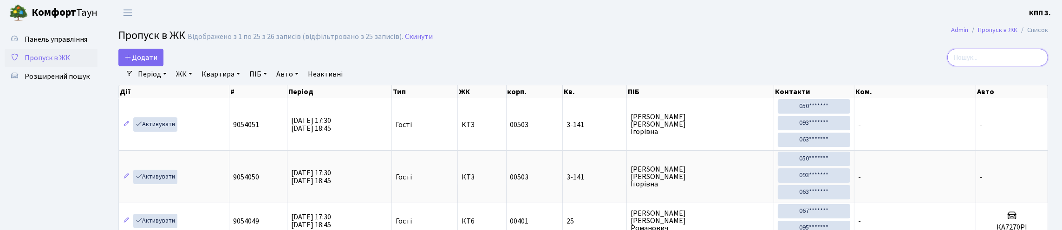
type input "С"
type input "А"
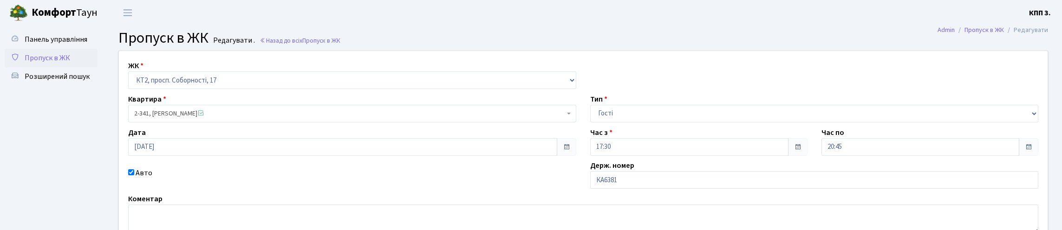
scroll to position [93, 0]
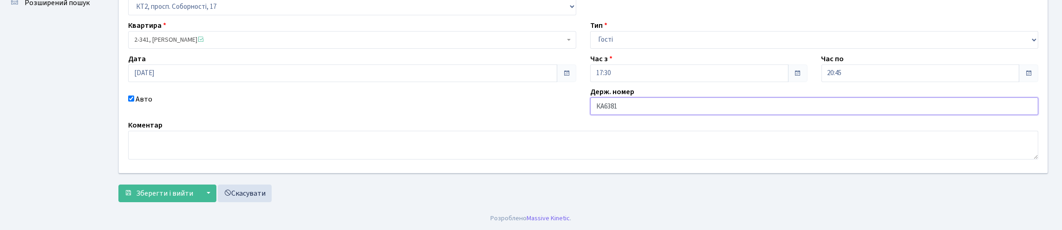
click at [636, 115] on input "КА6381" at bounding box center [814, 107] width 448 height 18
type input "КА6381КН"
click at [183, 194] on span "Зберегти і вийти" at bounding box center [164, 194] width 57 height 10
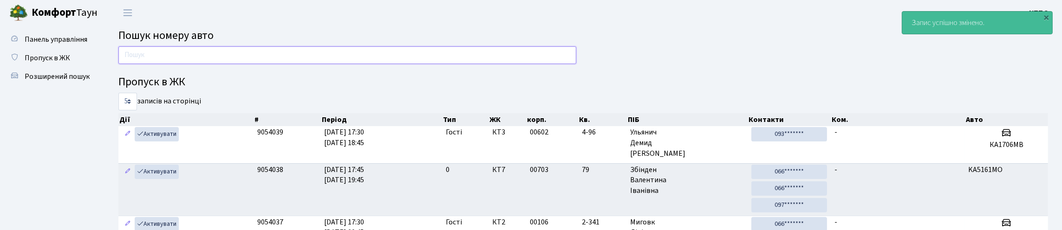
click at [307, 63] on input "text" at bounding box center [347, 55] width 458 height 18
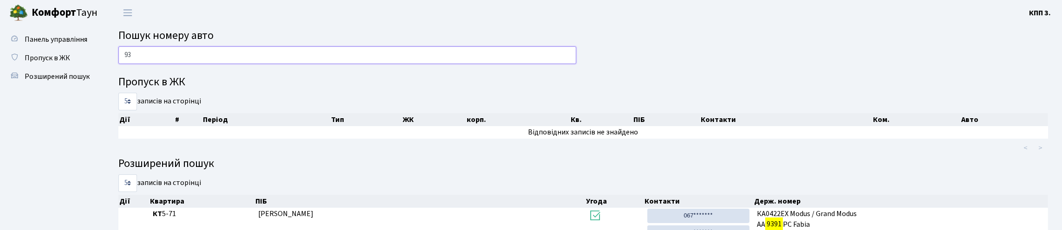
type input "9"
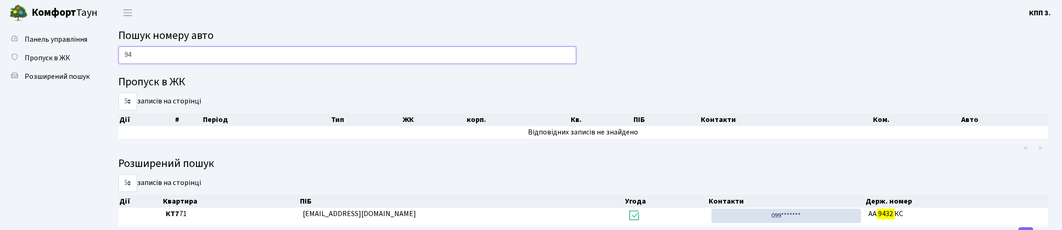
type input "9"
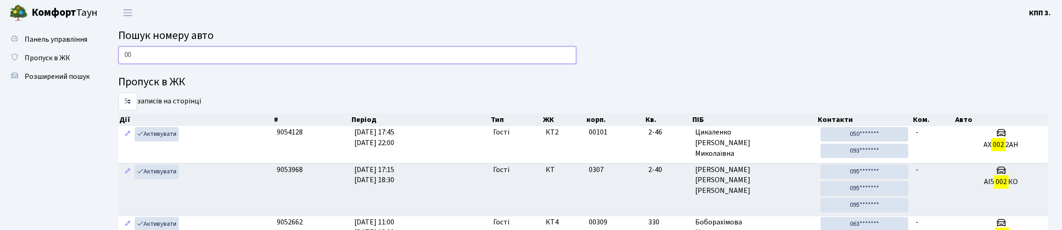
type input "0"
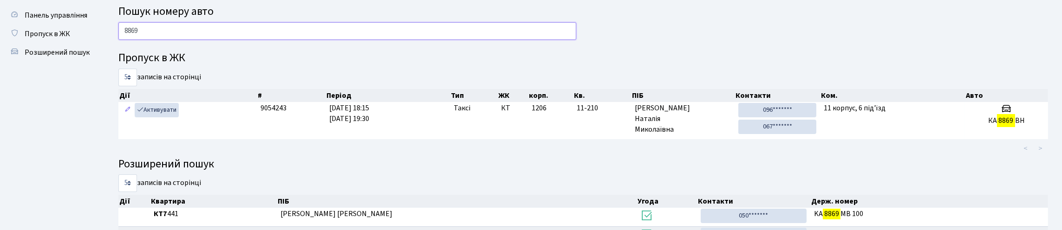
scroll to position [46, 0]
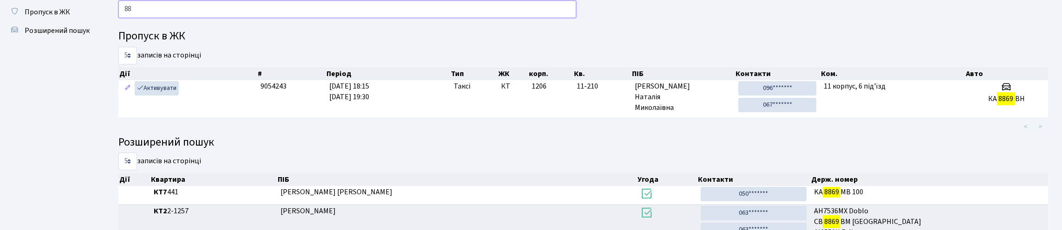
type input "8"
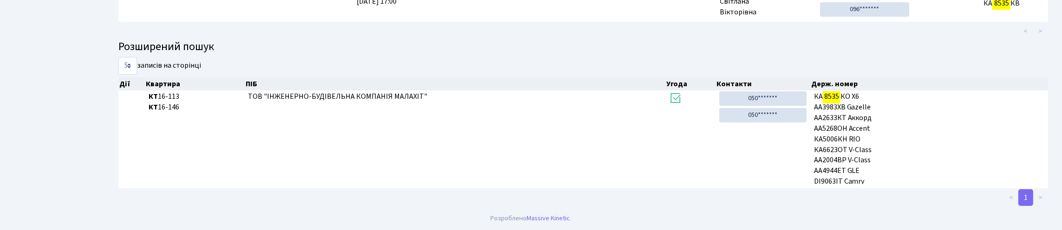
scroll to position [56, 0]
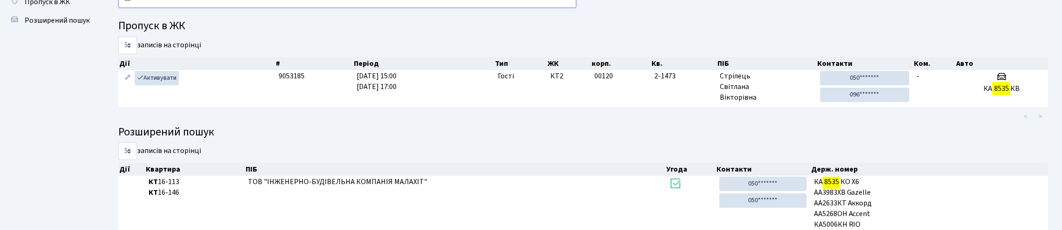
type input "8"
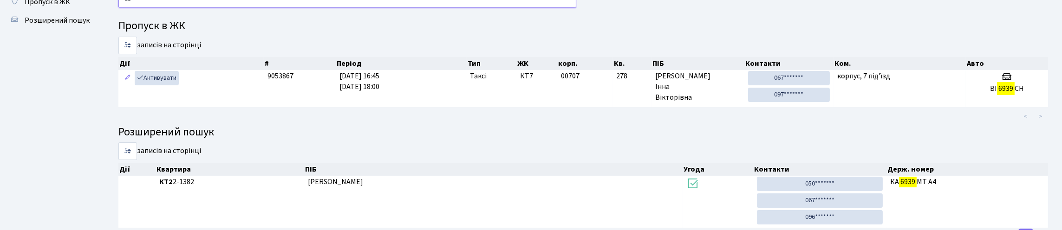
type input "6"
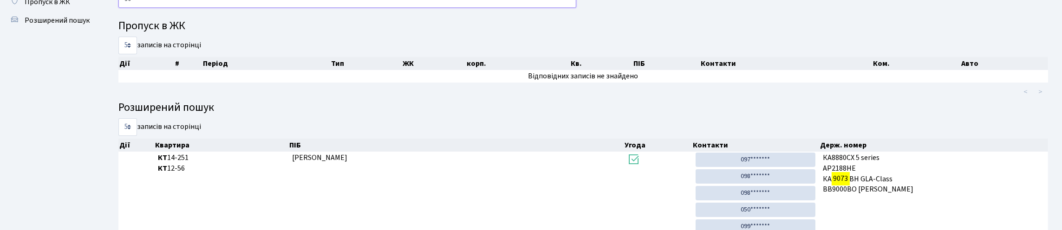
type input "9"
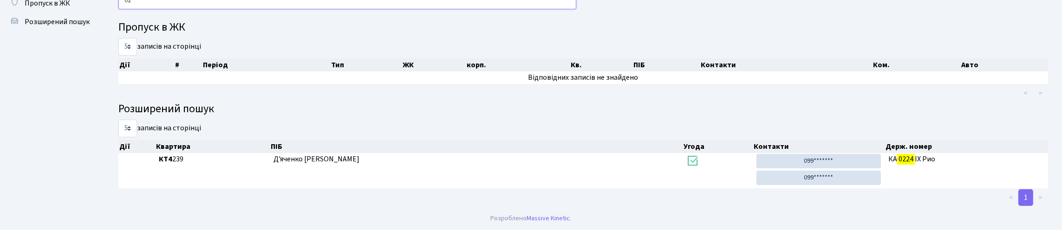
type input "0"
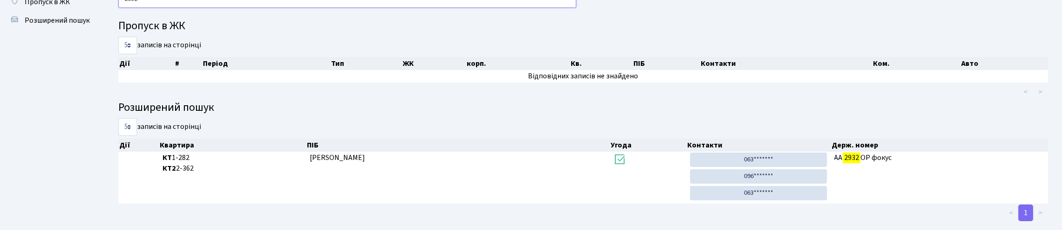
type input "2932"
click at [125, 28] on div "2932 Пропуск в ЖК 5 10 25 50 записів на сторінці Дії # Період Тип ЖК корп. Кв. …" at bounding box center [583, 106] width 944 height 232
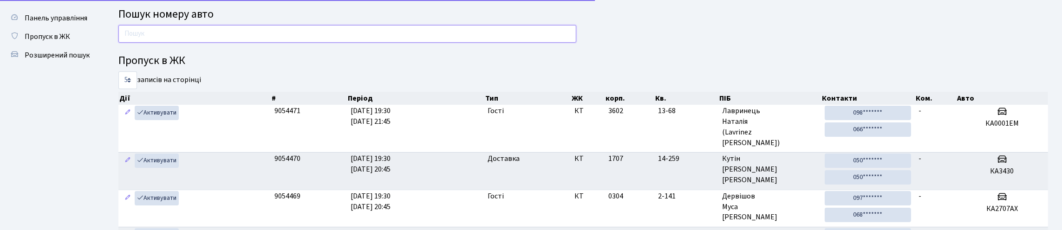
scroll to position [0, 0]
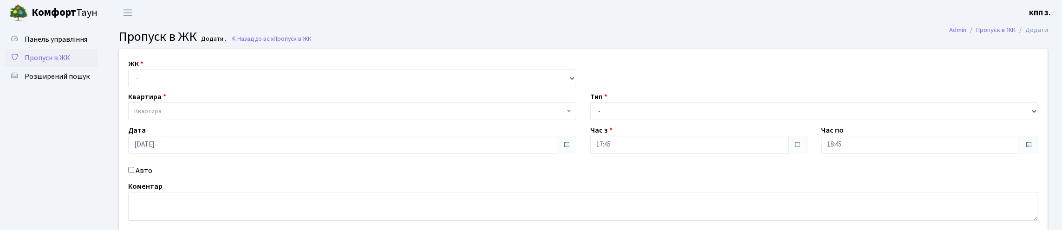
click at [224, 102] on div "ЖК - КТ, вул. Регенераторна, 4 КТ2, просп. Соборності, 17 КТ3, вул. Березнева, …" at bounding box center [583, 142] width 943 height 186
drag, startPoint x: 238, startPoint y: 88, endPoint x: 238, endPoint y: 98, distance: 10.2
click at [238, 87] on select "- КТ, вул. Регенераторна, 4 КТ2, просп. Соборності, 17 КТ3, вул. Березнева, 16 …" at bounding box center [352, 79] width 448 height 18
select select "271"
click at [130, 80] on select "- КТ, вул. Регенераторна, 4 КТ2, просп. Соборності, 17 КТ3, вул. Березнева, 16 …" at bounding box center [352, 79] width 448 height 18
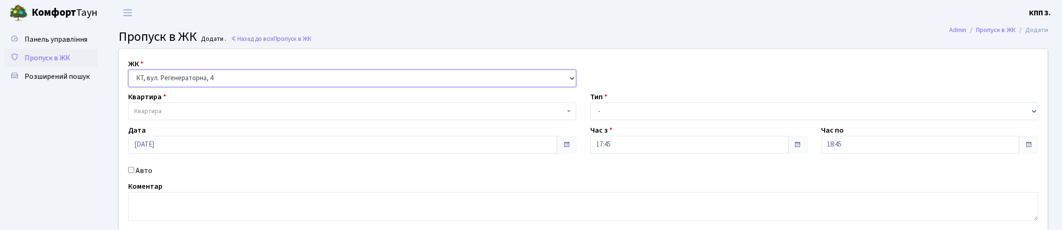
select select
click at [247, 116] on span "Квартира" at bounding box center [349, 111] width 430 height 9
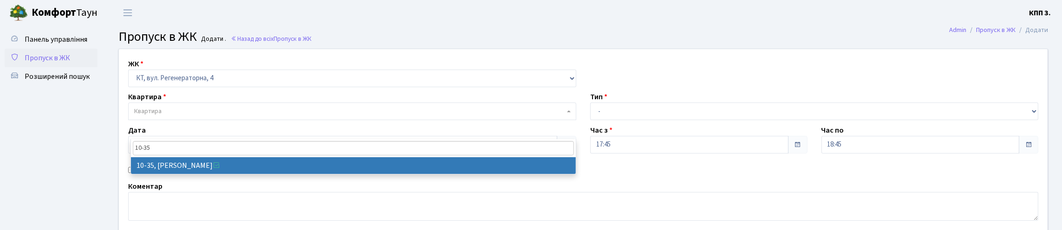
type input "10-35"
select select "6604"
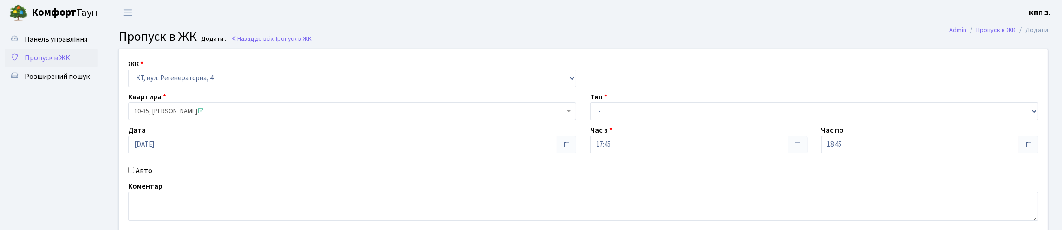
click at [141, 176] on label "Авто" at bounding box center [144, 170] width 17 height 11
click at [142, 176] on label "Авто" at bounding box center [144, 170] width 17 height 11
click at [134, 173] on input "Авто" at bounding box center [131, 170] width 6 height 6
checkbox input "true"
type input "АА9717ОІ"
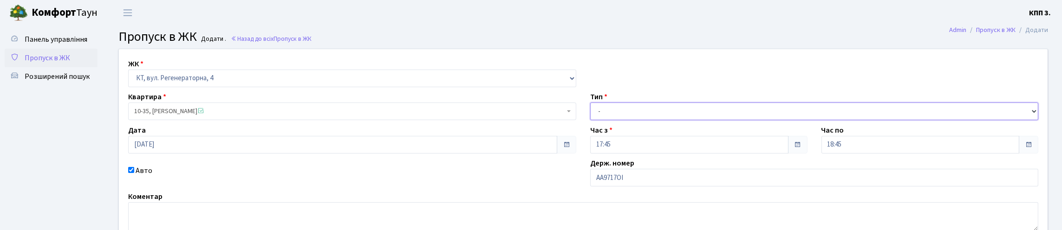
click at [623, 120] on select "- Доставка Таксі Гості Сервіс" at bounding box center [814, 112] width 448 height 18
select select "3"
click at [590, 120] on select "- Доставка Таксі Гості Сервіс" at bounding box center [814, 112] width 448 height 18
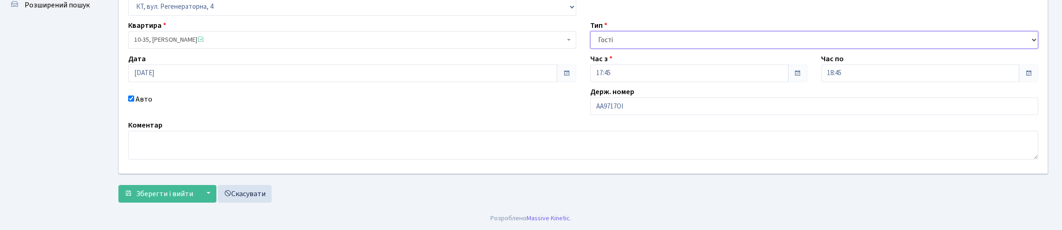
scroll to position [134, 0]
click at [185, 195] on span "Зберегти і вийти" at bounding box center [164, 194] width 57 height 10
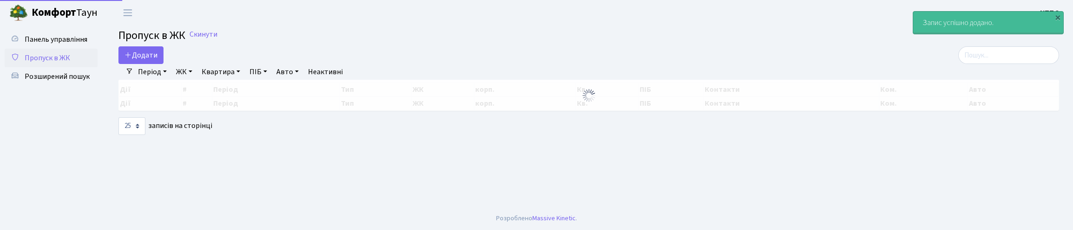
select select "25"
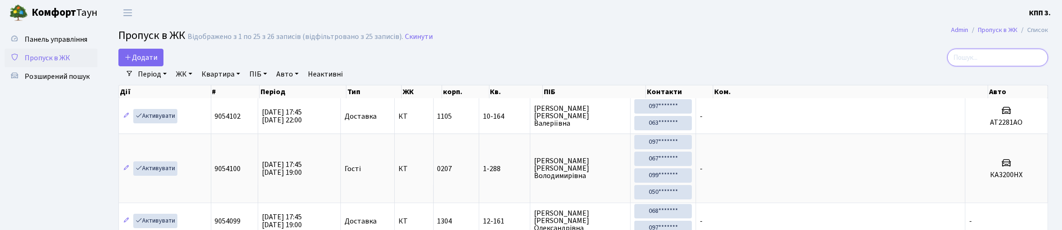
click at [1007, 66] on input "search" at bounding box center [997, 58] width 101 height 18
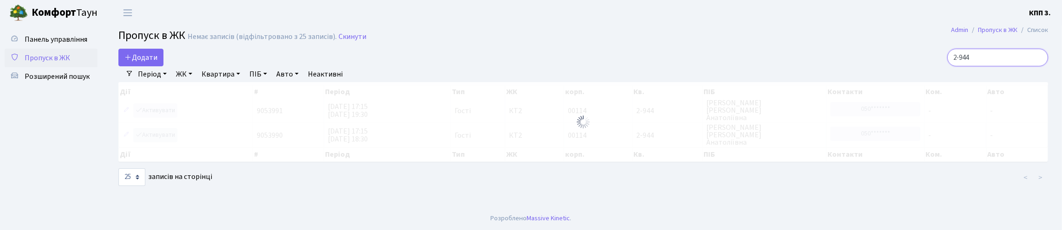
type input "2-944"
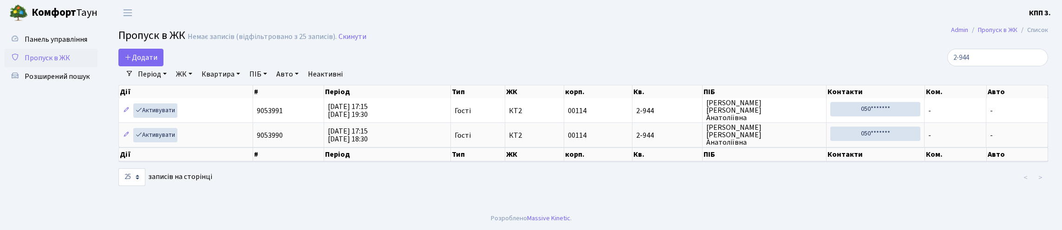
select select "25"
click at [138, 63] on span "Додати" at bounding box center [140, 57] width 33 height 10
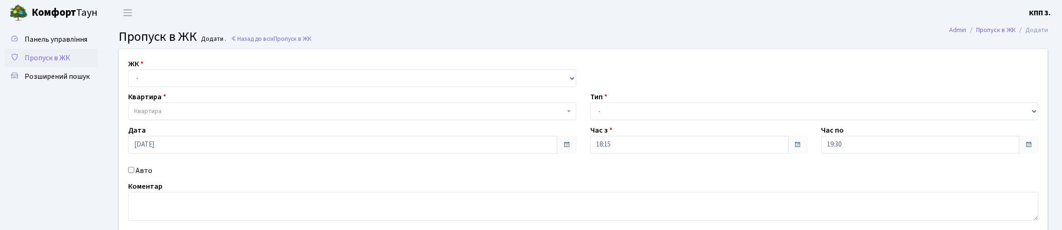
drag, startPoint x: 0, startPoint y: 0, endPoint x: 167, endPoint y: 100, distance: 194.6
click at [167, 100] on div "ЖК - КТ, вул. Регенераторна, 4 КТ2, просп. Соборності, 17 КТ3, вул. Березнева, …" at bounding box center [583, 142] width 943 height 186
drag, startPoint x: 165, startPoint y: 98, endPoint x: 165, endPoint y: 108, distance: 10.7
click at [165, 108] on div "ЖК - КТ, вул. Регенераторна, 4 КТ2, просп. Соборності, 17 КТ3, вул. Березнева, …" at bounding box center [583, 142] width 943 height 186
select select "271"
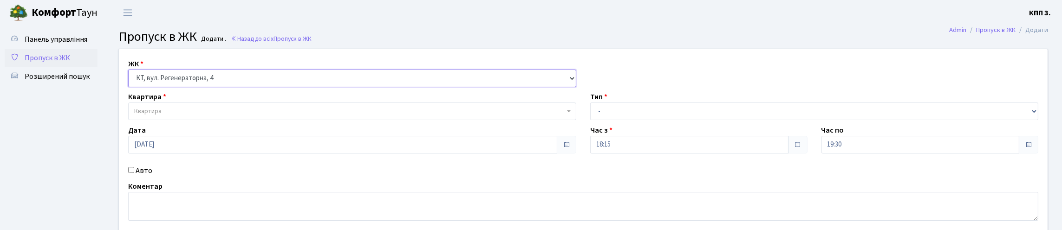
click at [130, 80] on select "- КТ, вул. Регенераторна, 4 КТ2, просп. Соборності, 17 КТ3, вул. Березнева, 16 …" at bounding box center [352, 79] width 448 height 18
select select
click at [170, 120] on div "Квартира Квартира" at bounding box center [352, 105] width 462 height 29
click at [164, 116] on span "Квартира" at bounding box center [349, 111] width 430 height 9
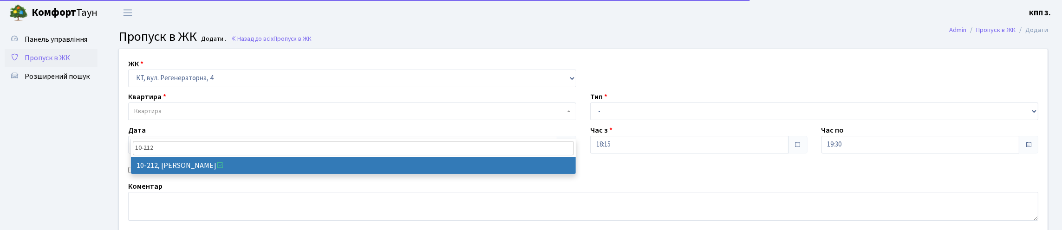
type input "10-212"
select select "6781"
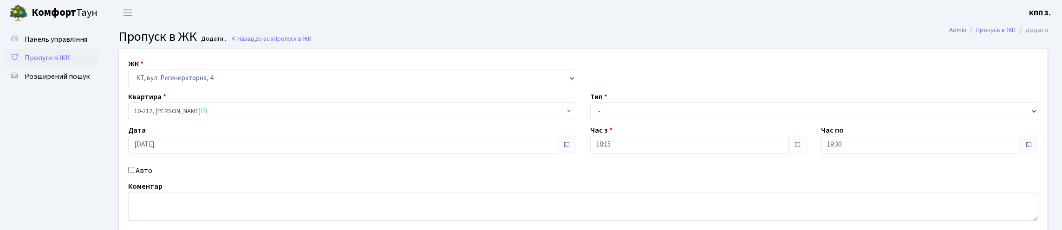
click at [147, 176] on label "Авто" at bounding box center [144, 170] width 17 height 11
click at [134, 173] on input "Авто" at bounding box center [131, 170] width 6 height 6
checkbox input "true"
type input "АІ0966МХ"
drag, startPoint x: 626, startPoint y: 130, endPoint x: 626, endPoint y: 142, distance: 12.5
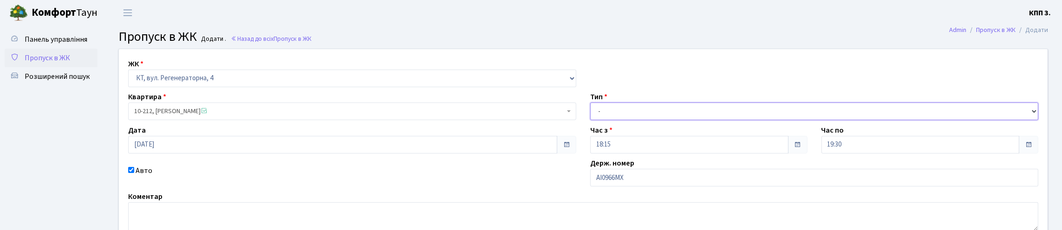
click at [626, 120] on select "- Доставка Таксі Гості Сервіс" at bounding box center [814, 112] width 448 height 18
select select "3"
click at [590, 120] on select "- Доставка Таксі Гості Сервіс" at bounding box center [814, 112] width 448 height 18
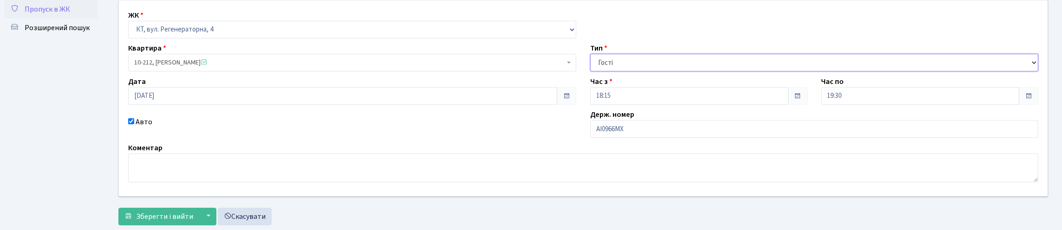
scroll to position [134, 0]
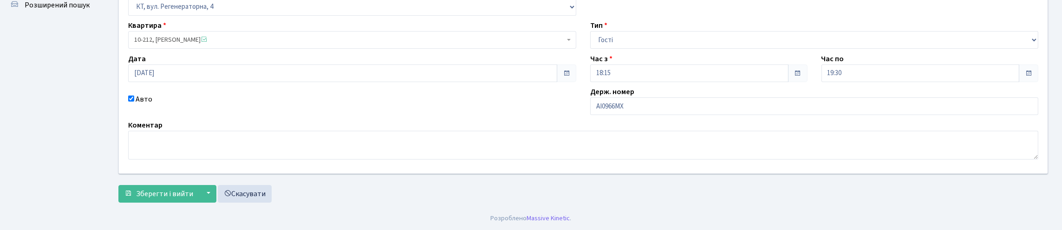
click at [157, 177] on form "ЖК - КТ, вул. Регенераторна, 4 КТ2, просп. Соборності, 17 КТ3, вул. Березнева, …" at bounding box center [583, 90] width 930 height 226
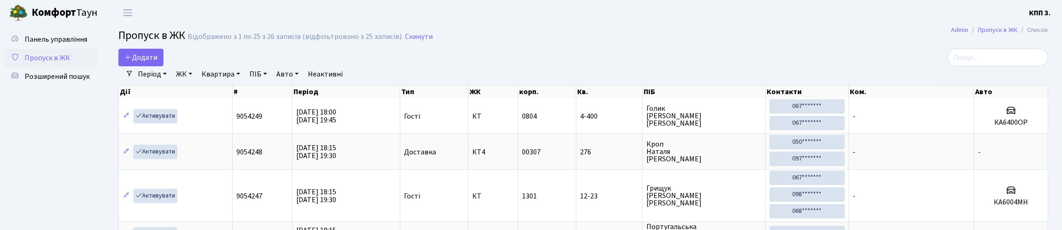
select select "25"
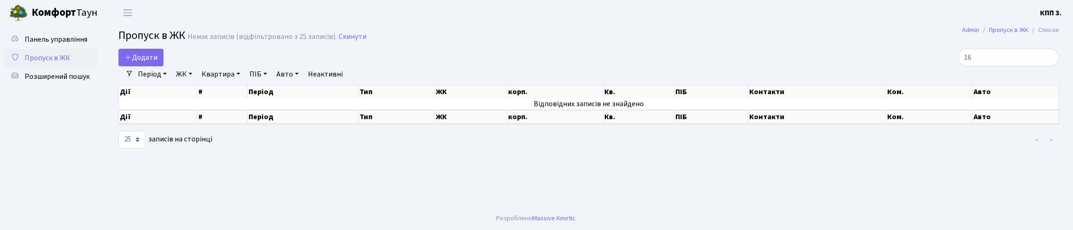
type input "1"
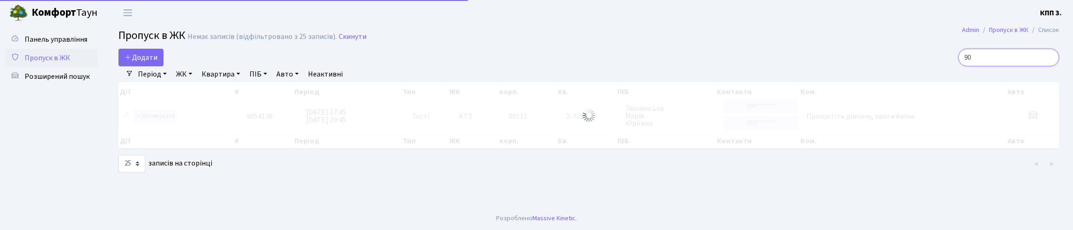
type input "9"
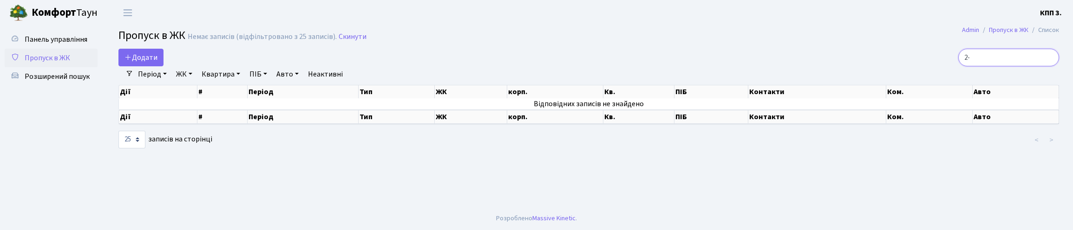
type input "2"
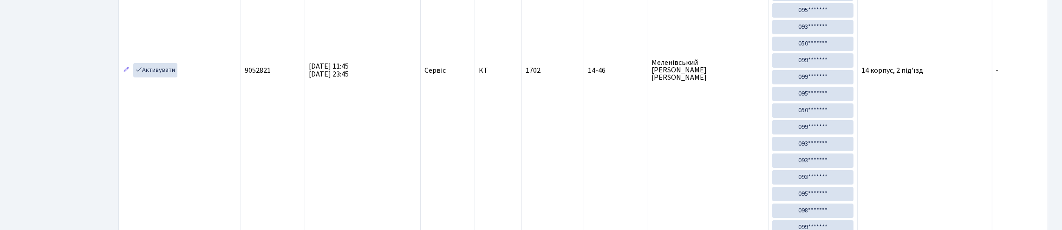
scroll to position [232, 0]
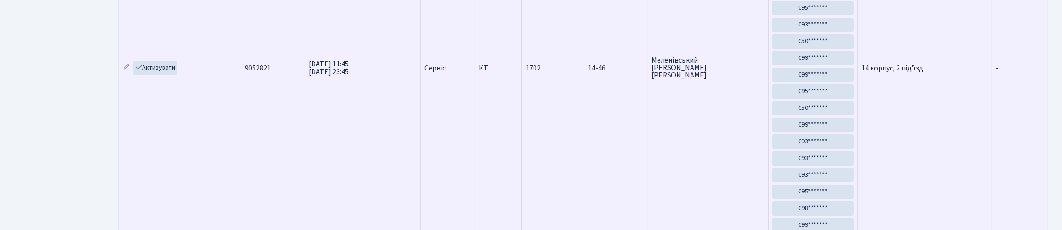
type input "14-46"
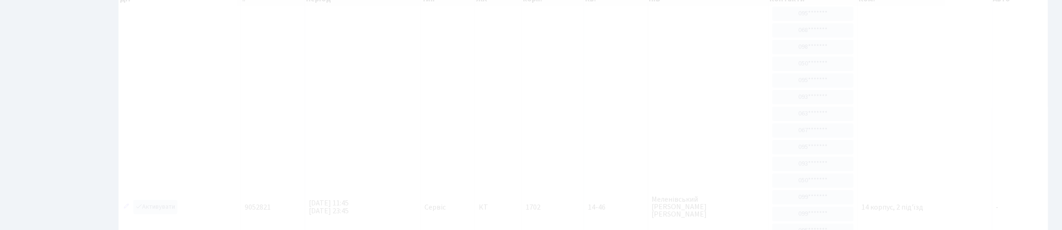
scroll to position [0, 0]
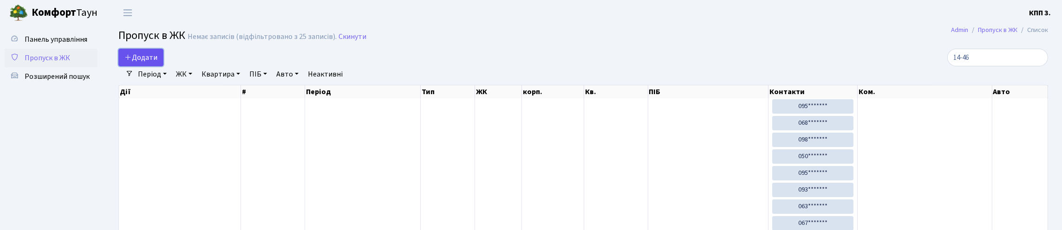
click at [132, 61] on icon at bounding box center [127, 56] width 7 height 7
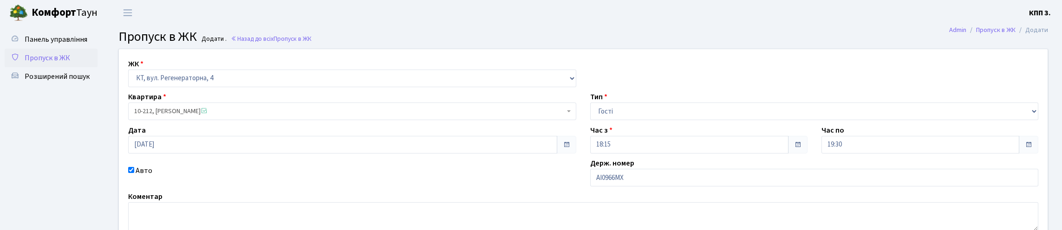
select select "271"
select select "3"
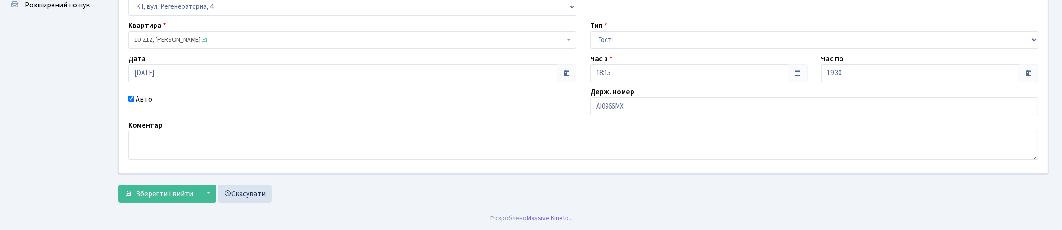
scroll to position [134, 0]
click at [177, 189] on span "Зберегти і вийти" at bounding box center [164, 194] width 57 height 10
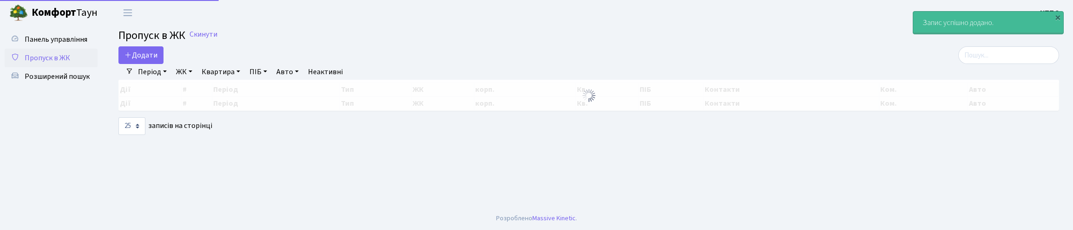
select select "25"
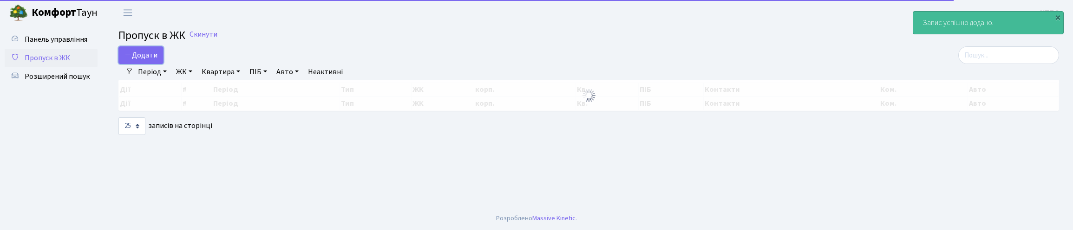
drag, startPoint x: 156, startPoint y: 63, endPoint x: 150, endPoint y: 86, distance: 24.2
click at [157, 60] on span "Додати" at bounding box center [140, 55] width 33 height 10
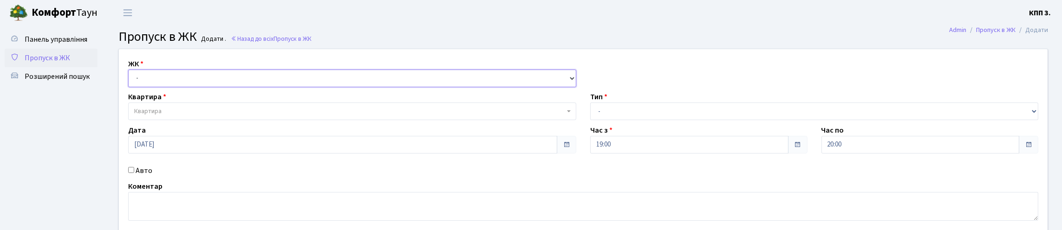
drag, startPoint x: 163, startPoint y: 85, endPoint x: 163, endPoint y: 102, distance: 17.2
click at [163, 87] on select "- КТ, вул. Регенераторна, 4 КТ2, просп. Соборності, 17 КТ3, вул. Березнева, 16 …" at bounding box center [352, 79] width 448 height 18
select select "271"
click at [130, 80] on select "- КТ, вул. Регенераторна, 4 КТ2, просп. Соборності, 17 КТ3, вул. Березнева, 16 …" at bounding box center [352, 79] width 448 height 18
select select
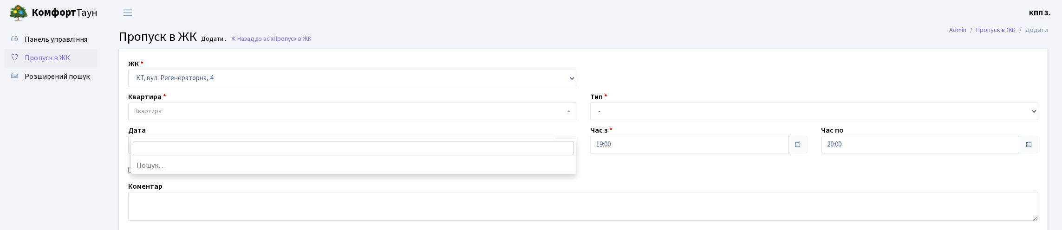
click at [169, 116] on span "Квартира" at bounding box center [349, 111] width 430 height 9
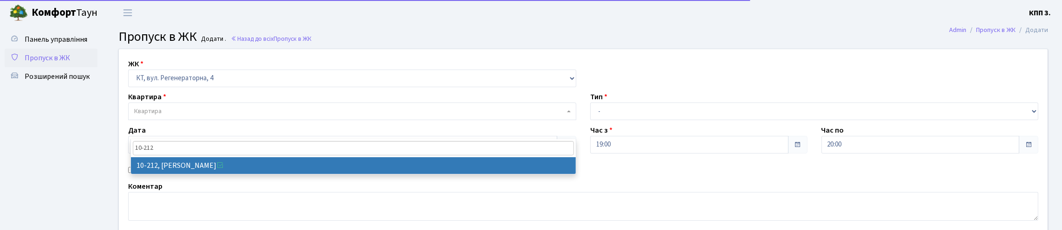
type input "10-212"
select select "6781"
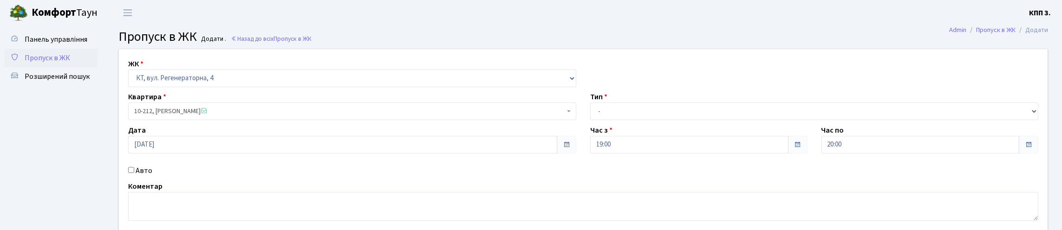
click at [137, 176] on div "Авто" at bounding box center [352, 170] width 462 height 11
click at [141, 176] on label "Авто" at bounding box center [144, 170] width 17 height 11
click at [134, 173] on input "Авто" at bounding box center [131, 170] width 6 height 6
checkbox input "true"
type input "КА5600МО"
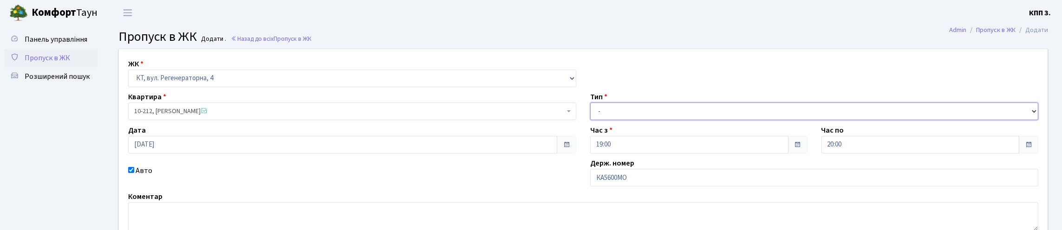
click at [636, 120] on select "- Доставка Таксі Гості Сервіс" at bounding box center [814, 112] width 448 height 18
select select "2"
click at [590, 120] on select "- Доставка Таксі Гості Сервіс" at bounding box center [814, 112] width 448 height 18
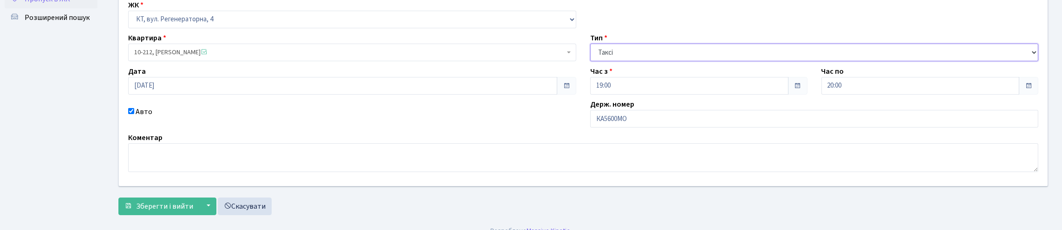
scroll to position [134, 0]
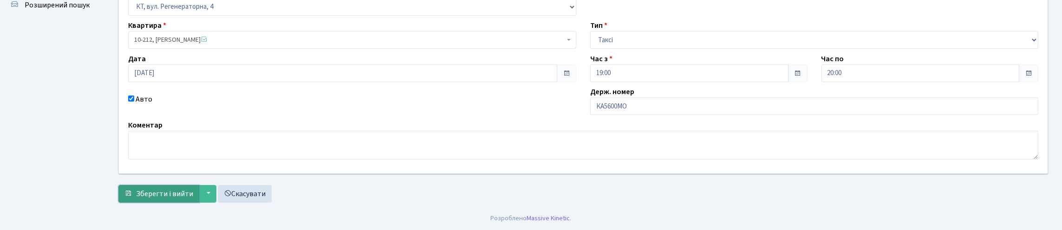
click at [180, 191] on span "Зберегти і вийти" at bounding box center [164, 194] width 57 height 10
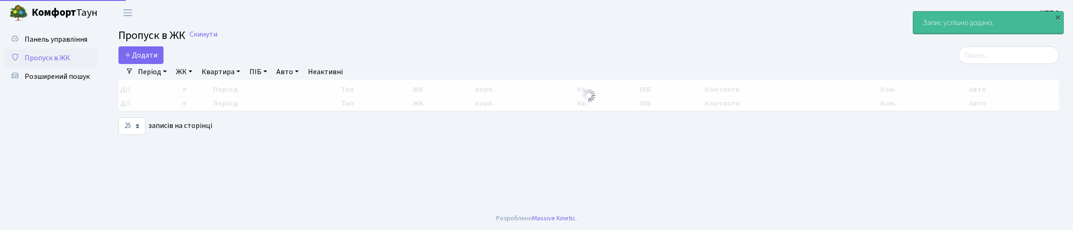
select select "25"
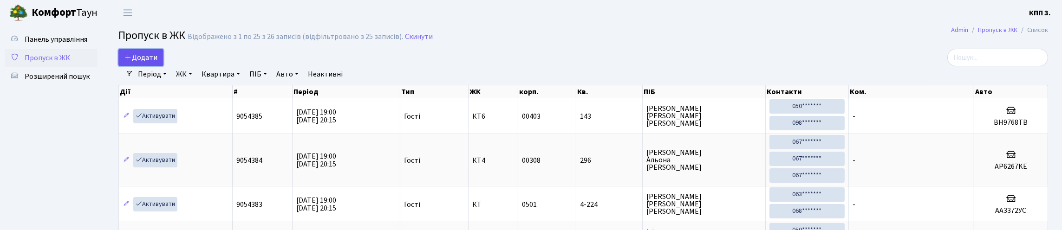
click at [157, 61] on span "Додати" at bounding box center [140, 57] width 33 height 10
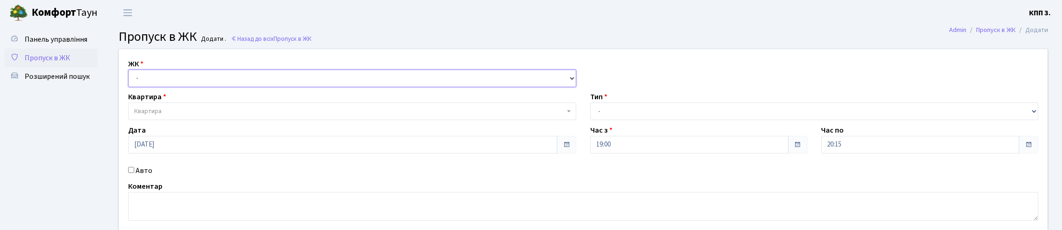
click at [186, 86] on select "- КТ, вул. Регенераторна, 4 КТ2, просп. Соборності, 17 КТ3, вул. Березнева, 16 …" at bounding box center [352, 79] width 448 height 18
click at [67, 82] on span "Розширений пошук" at bounding box center [57, 77] width 65 height 10
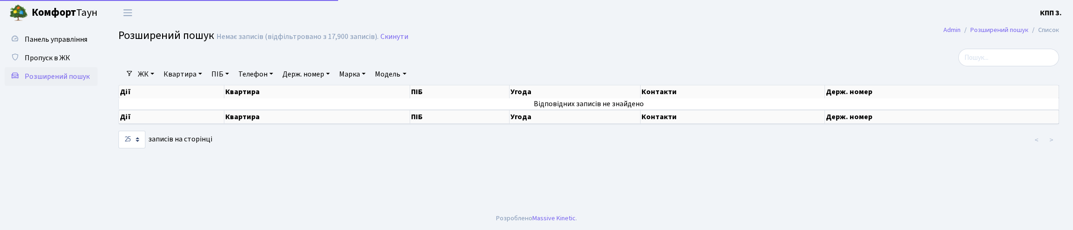
select select "25"
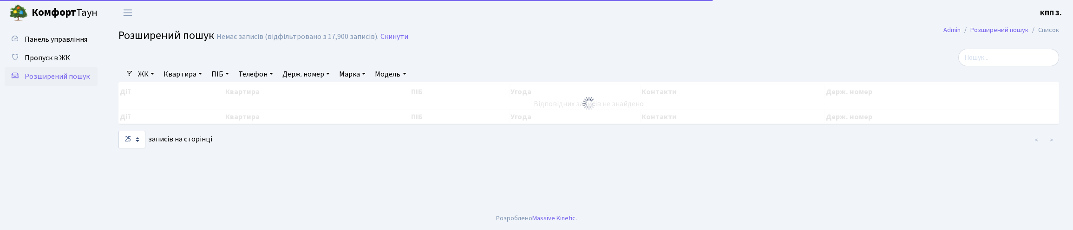
click at [204, 82] on link "Квартира" at bounding box center [183, 74] width 46 height 16
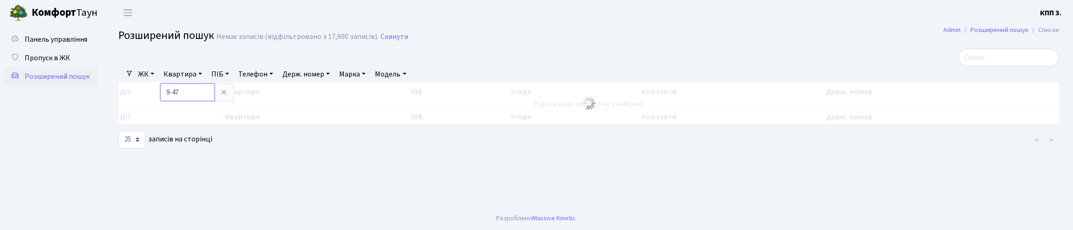
type input "9-47"
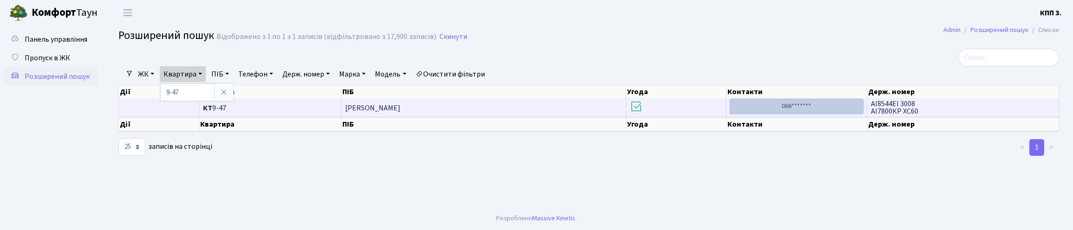
click at [784, 114] on link "066*******" at bounding box center [796, 106] width 133 height 14
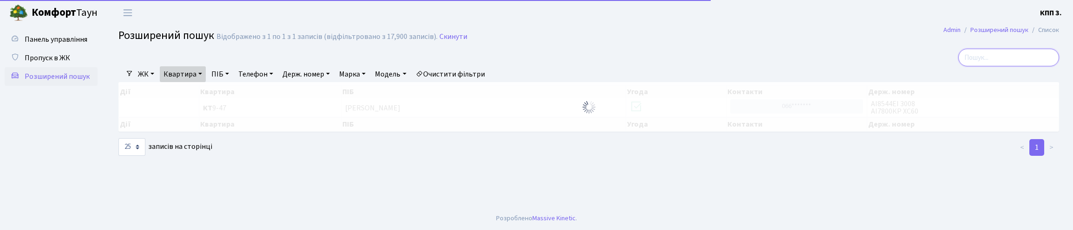
click at [985, 66] on input "search" at bounding box center [1008, 58] width 101 height 18
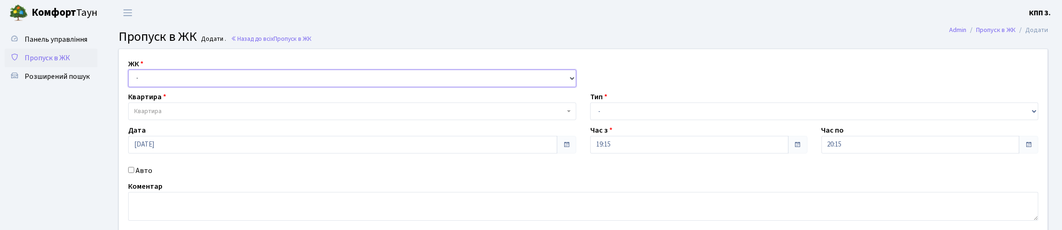
click at [188, 87] on select "- КТ, вул. Регенераторна, 4 КТ2, просп. [STREET_ADDRESS] [STREET_ADDRESS] [PERS…" at bounding box center [352, 79] width 448 height 18
select select "271"
click at [130, 80] on select "- КТ, вул. Регенераторна, 4 КТ2, просп. [STREET_ADDRESS] [STREET_ADDRESS] [PERS…" at bounding box center [352, 79] width 448 height 18
select select
drag, startPoint x: 199, startPoint y: 132, endPoint x: 217, endPoint y: 124, distance: 19.6
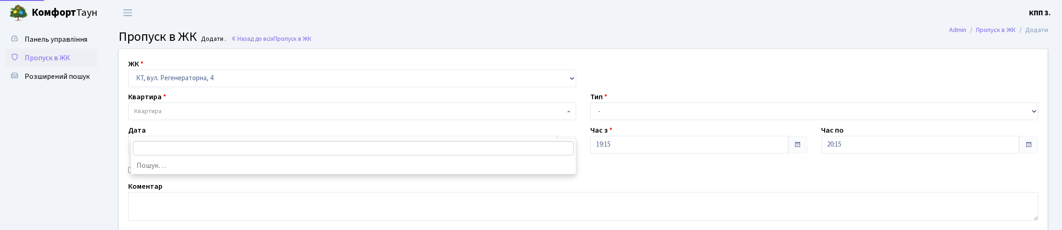
click at [202, 116] on span "Квартира" at bounding box center [349, 111] width 430 height 9
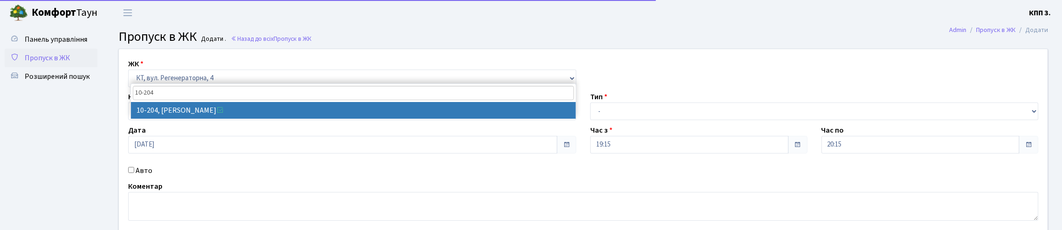
type input "10-204"
select select "6773"
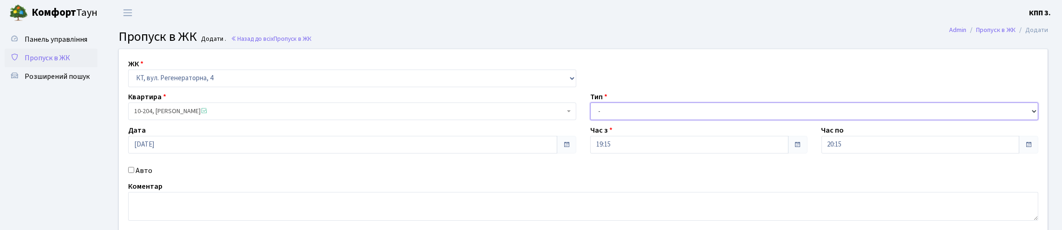
click at [639, 120] on select "- Доставка Таксі Гості Сервіс" at bounding box center [814, 112] width 448 height 18
select select "3"
click at [590, 120] on select "- Доставка Таксі Гості Сервіс" at bounding box center [814, 112] width 448 height 18
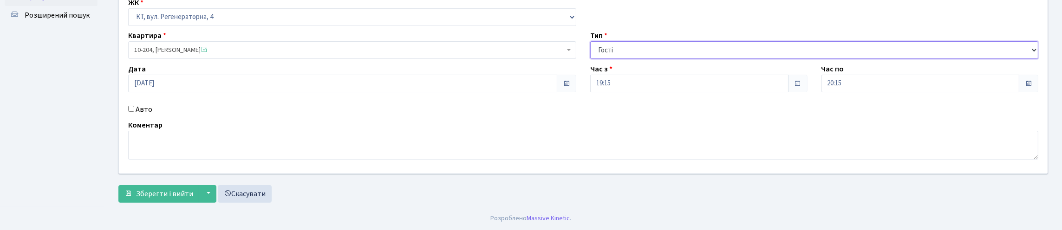
scroll to position [121, 0]
click at [169, 189] on span "Зберегти і вийти" at bounding box center [164, 194] width 57 height 10
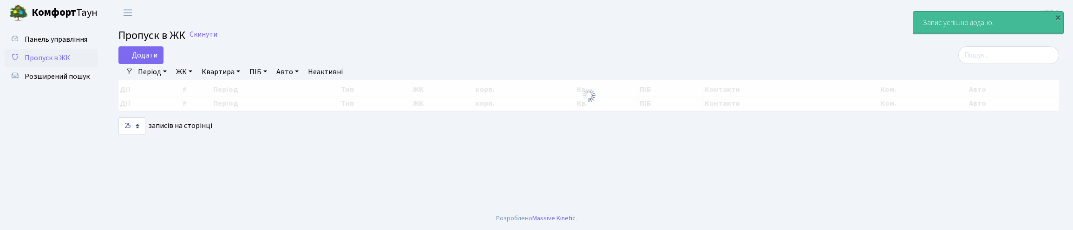
select select "25"
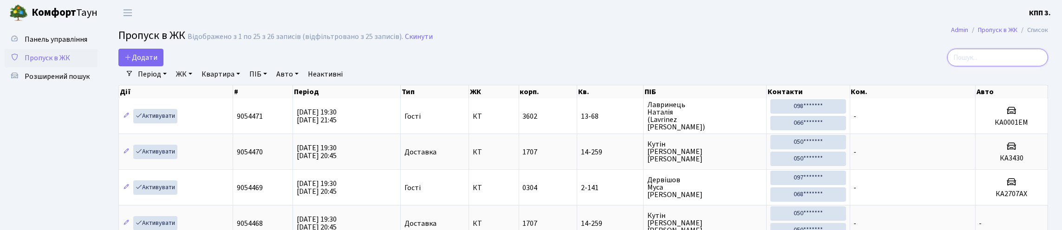
click at [990, 66] on input "search" at bounding box center [997, 58] width 101 height 18
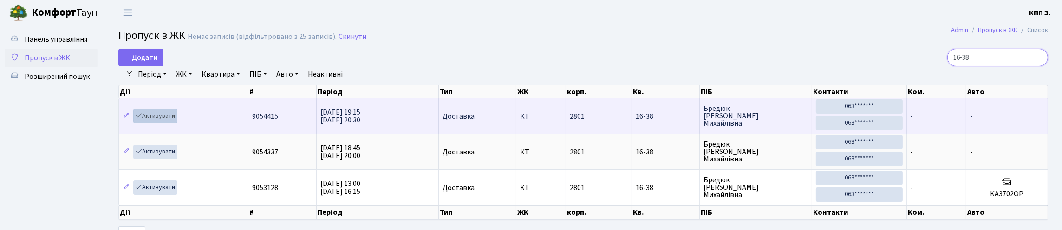
type input "16-38"
click at [177, 124] on link "Активувати" at bounding box center [155, 116] width 44 height 14
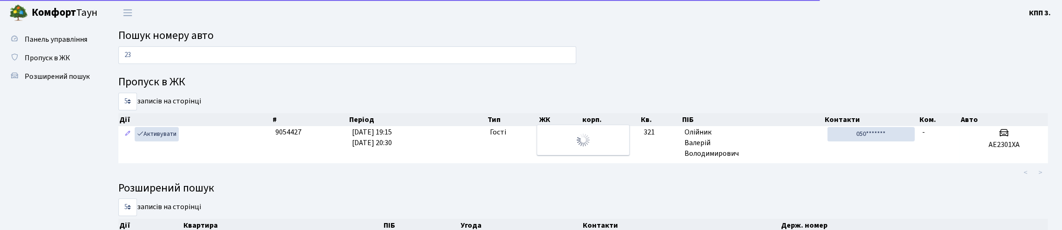
type input "2"
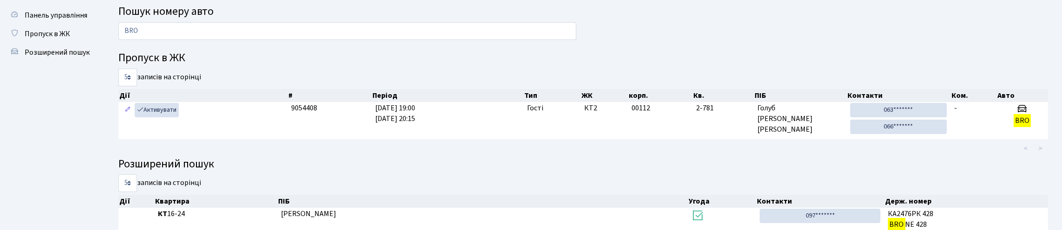
scroll to position [46, 0]
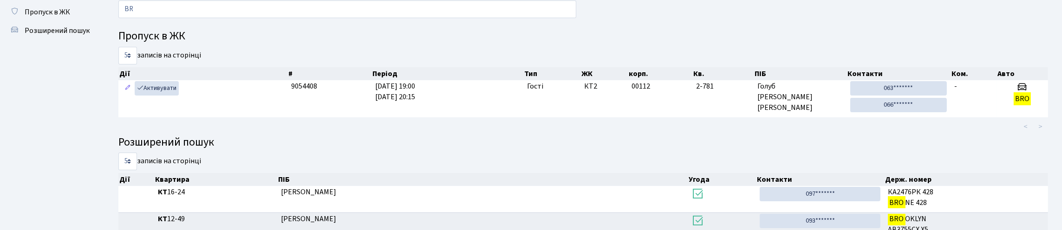
type input "B"
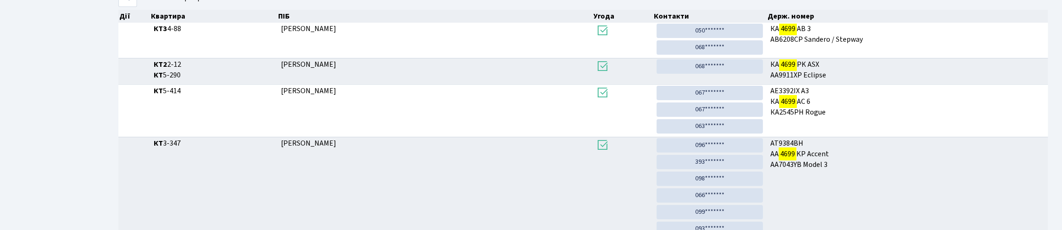
scroll to position [56, 0]
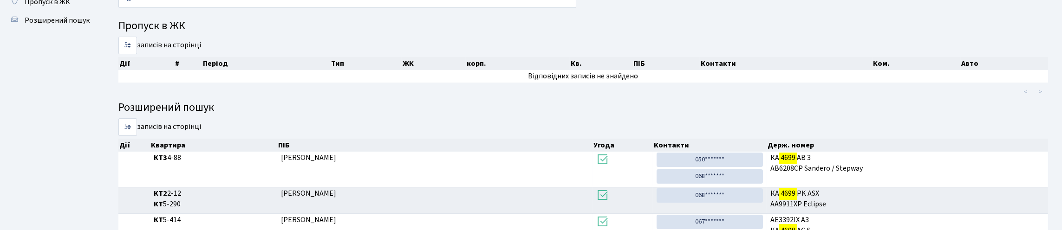
type input "4"
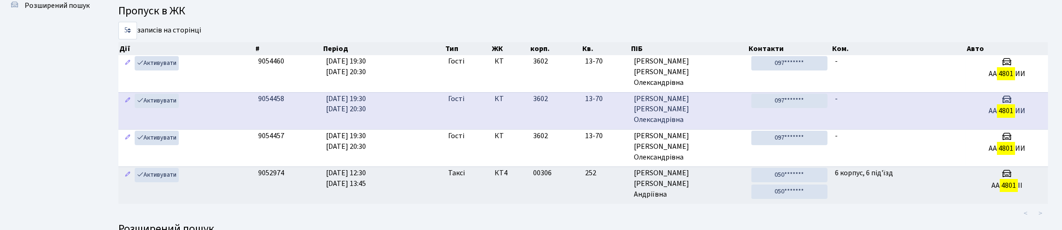
scroll to position [10, 0]
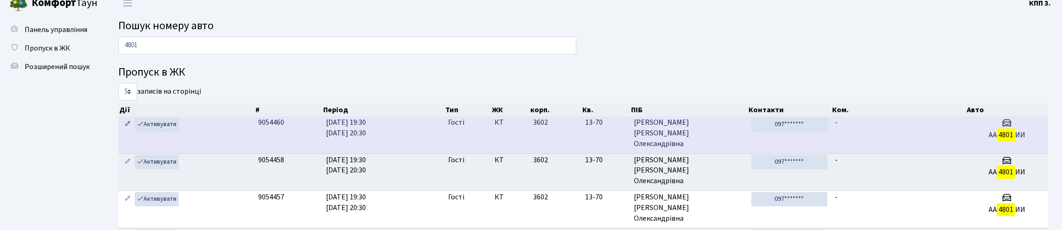
type input "4801"
click at [130, 127] on icon at bounding box center [127, 124] width 7 height 7
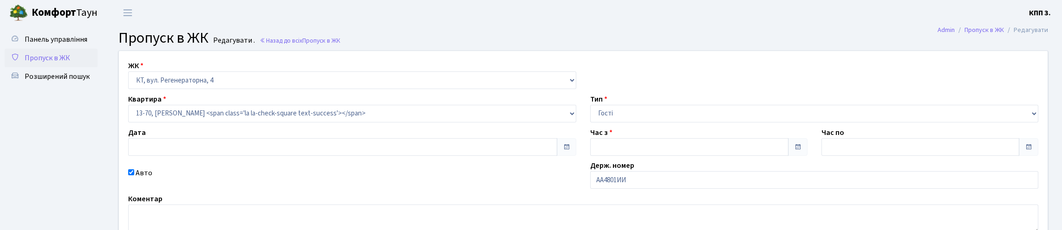
type input "[DATE]"
type input "19:30"
type input "20:30"
checkbox input "true"
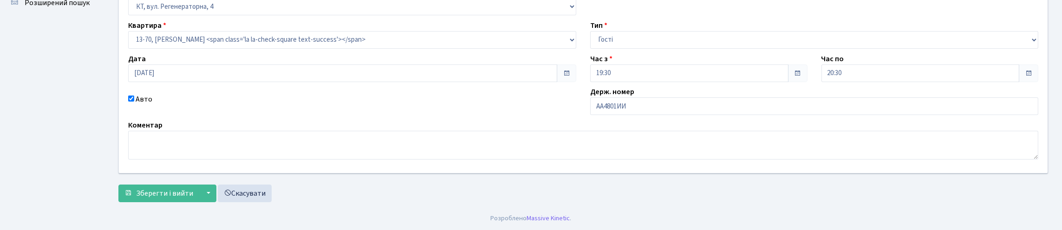
scroll to position [137, 0]
click at [705, 98] on input "АА4801ИИ" at bounding box center [814, 107] width 448 height 18
type input "АА4801ІІ"
click at [118, 185] on button "Зберегти і вийти" at bounding box center [158, 194] width 81 height 18
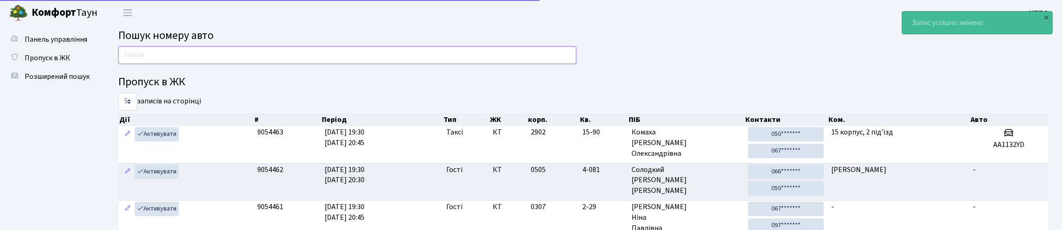
click at [336, 64] on input "text" at bounding box center [347, 55] width 458 height 18
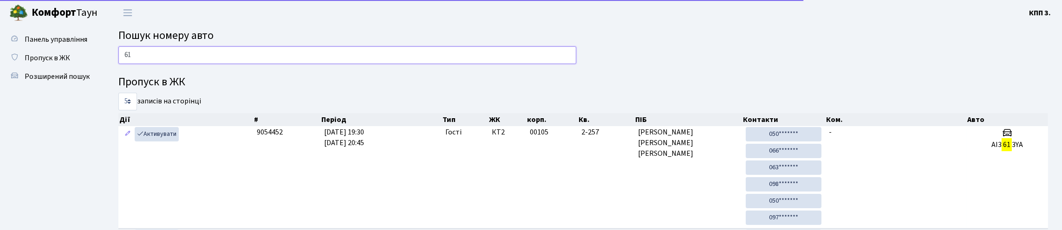
type input "6"
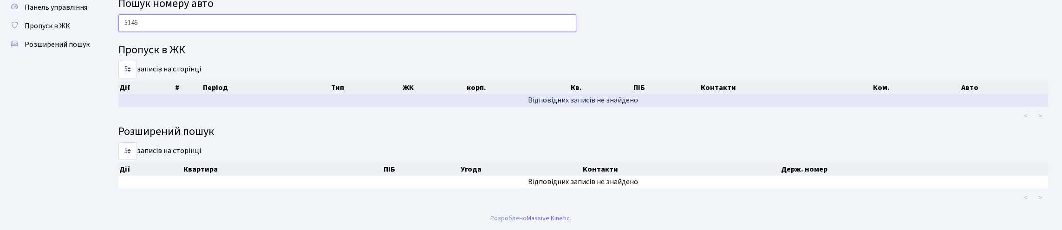
scroll to position [80, 0]
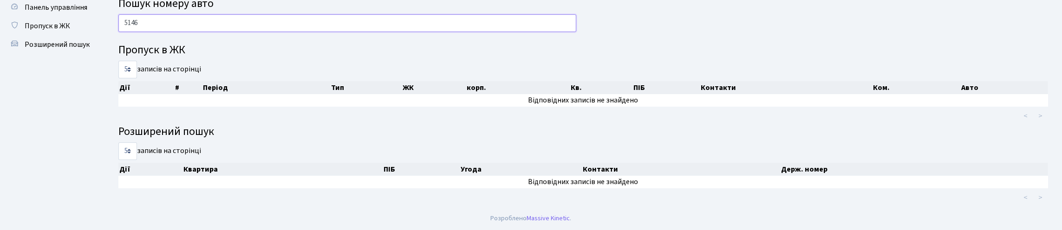
type input "5146"
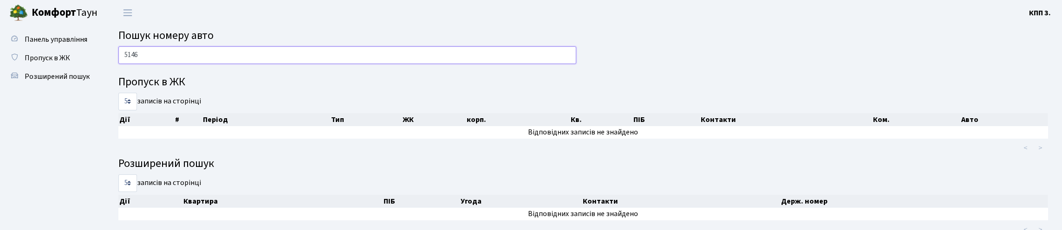
click at [138, 64] on input "5146" at bounding box center [347, 55] width 458 height 18
drag, startPoint x: 156, startPoint y: 64, endPoint x: 102, endPoint y: 74, distance: 54.5
click at [102, 74] on div "Панель управління Пропуск в ЖК Розширений пошук Пошук номеру авто 5146 Пропуск …" at bounding box center [531, 133] width 1062 height 214
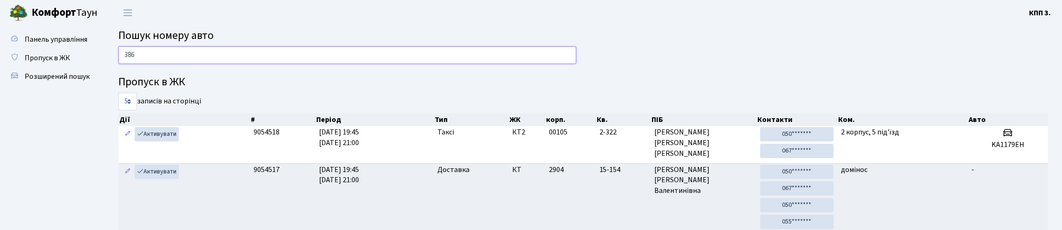
type input "3867"
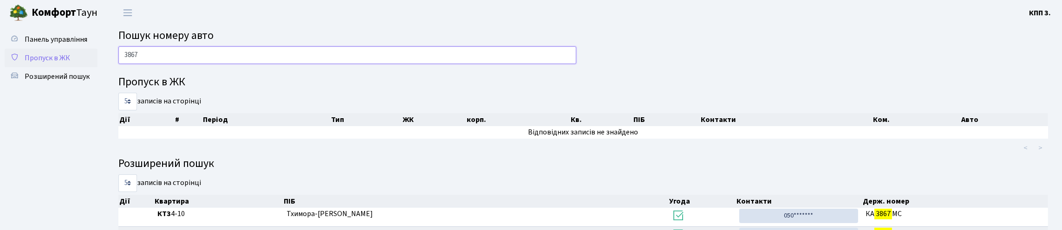
drag, startPoint x: 72, startPoint y: 85, endPoint x: 62, endPoint y: 86, distance: 9.8
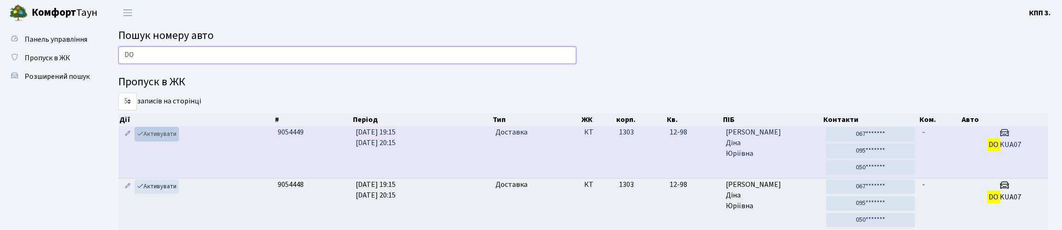
type input "DO"
click at [179, 142] on link "Активувати" at bounding box center [157, 134] width 44 height 14
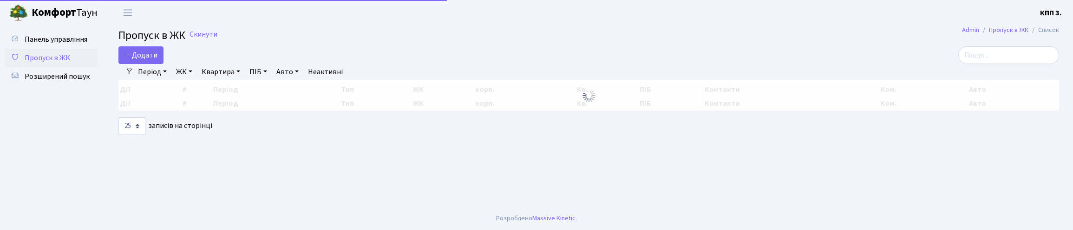
select select "25"
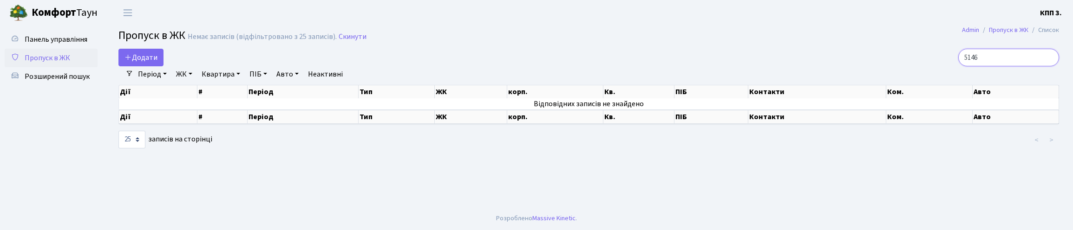
type input "5146"
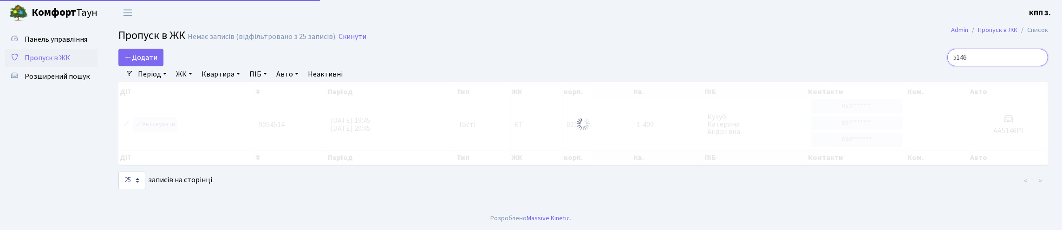
click at [1038, 66] on input "5146" at bounding box center [997, 58] width 101 height 18
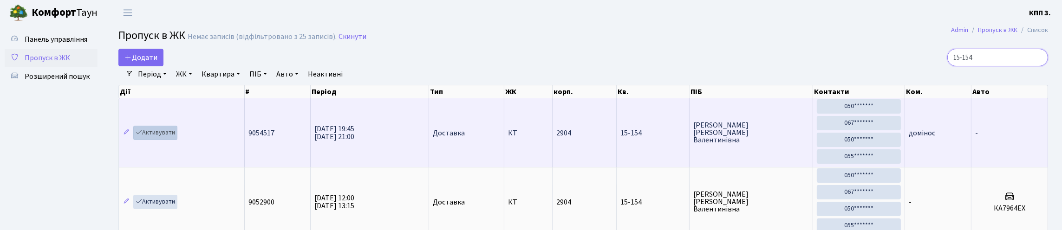
type input "15-154"
click at [177, 140] on link "Активувати" at bounding box center [155, 133] width 44 height 14
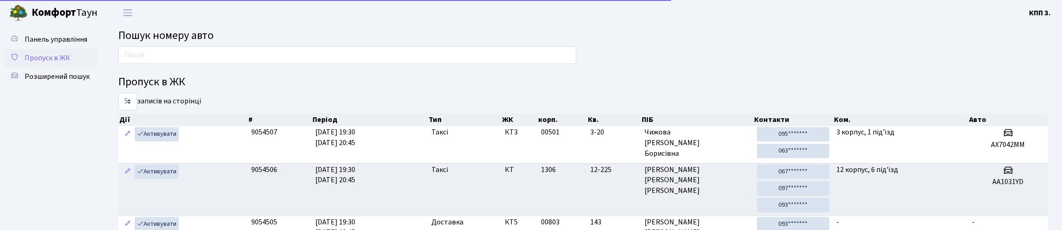
click at [48, 63] on span "Пропуск в ЖК" at bounding box center [48, 58] width 46 height 10
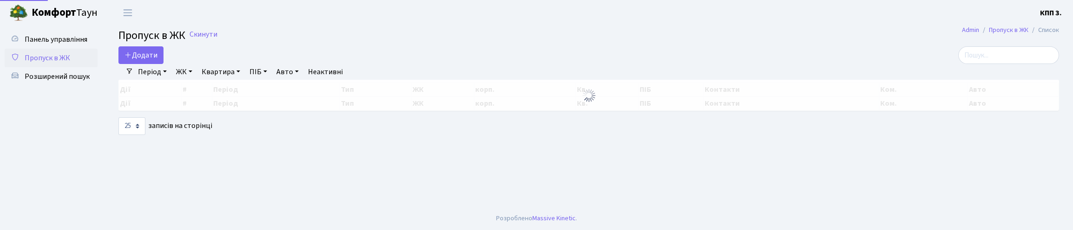
select select "25"
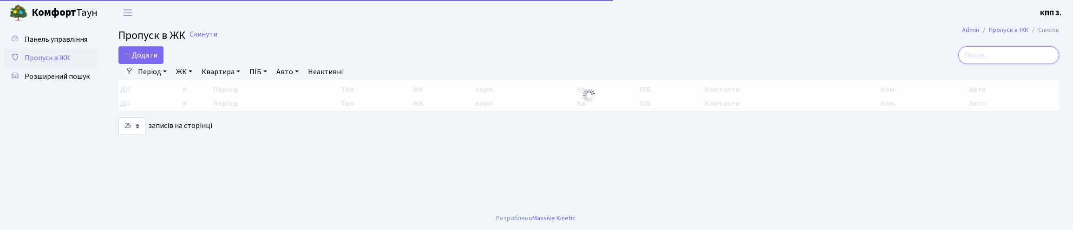
click at [990, 64] on input "search" at bounding box center [1008, 55] width 101 height 18
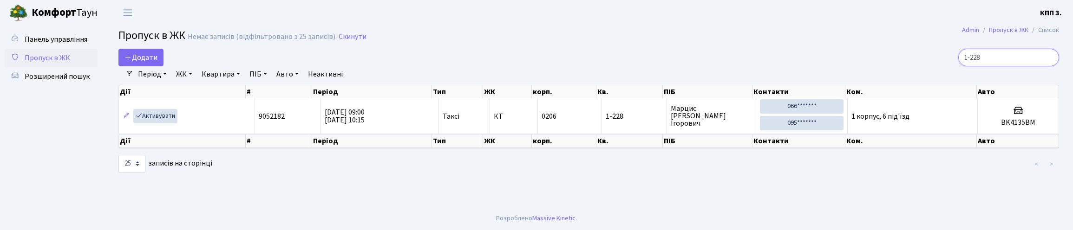
type input "1-228"
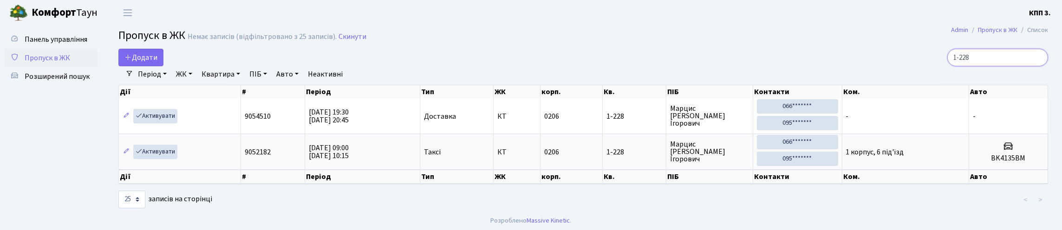
drag, startPoint x: 954, startPoint y: 77, endPoint x: 941, endPoint y: 82, distance: 14.0
click at [941, 82] on div "Додати 1-228 Фільтри Період [DATE] - [DATE] ЖК - КТ, вул. Регенераторна, 4 КТ2,…" at bounding box center [583, 129] width 944 height 161
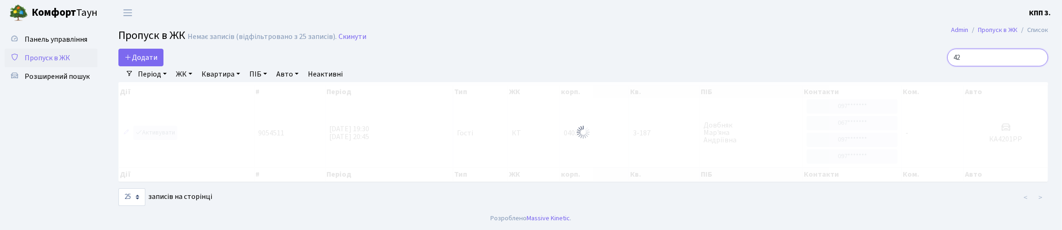
type input "4"
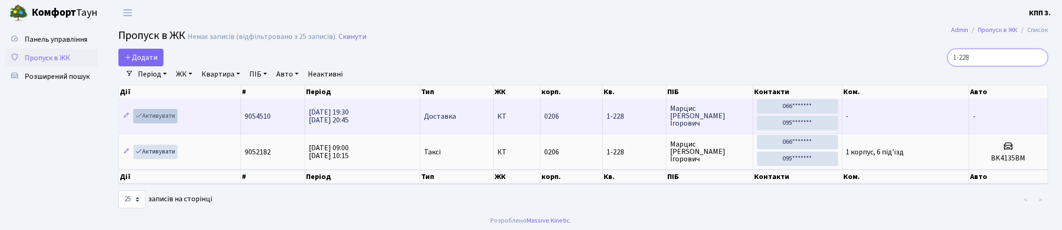
type input "1-228"
click at [176, 124] on link "Активувати" at bounding box center [155, 116] width 44 height 14
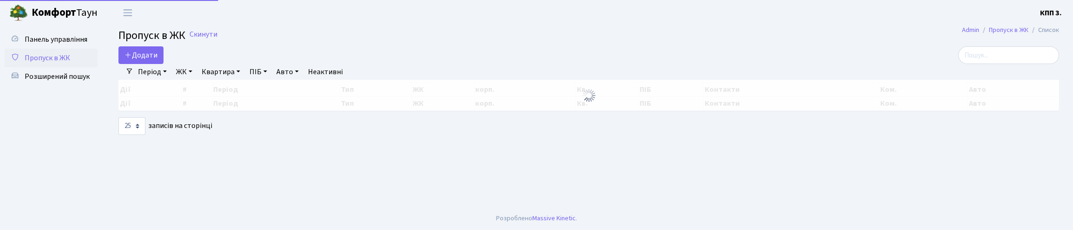
select select "25"
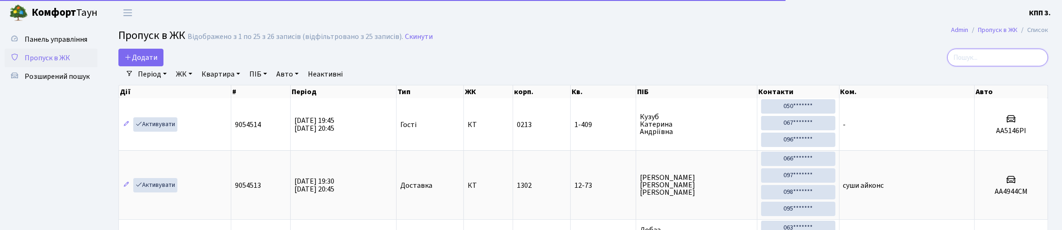
click at [1006, 61] on input "search" at bounding box center [997, 58] width 101 height 18
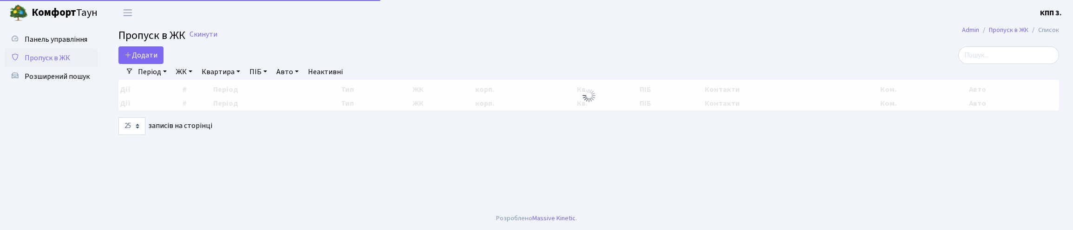
select select "25"
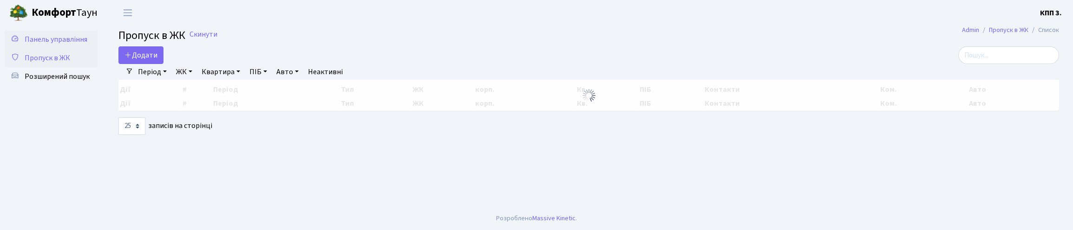
click at [58, 45] on span "Панель управління" at bounding box center [56, 39] width 63 height 10
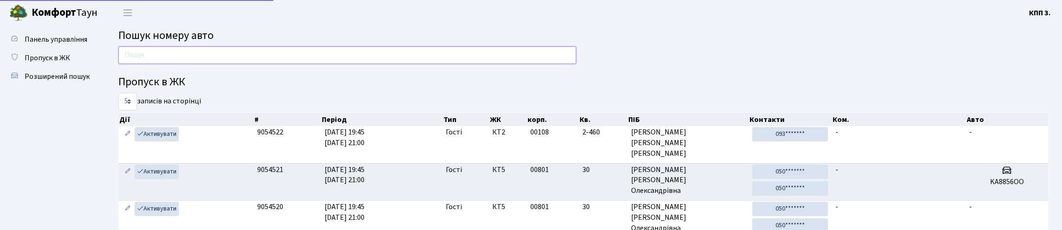
click at [172, 59] on input "text" at bounding box center [347, 55] width 458 height 18
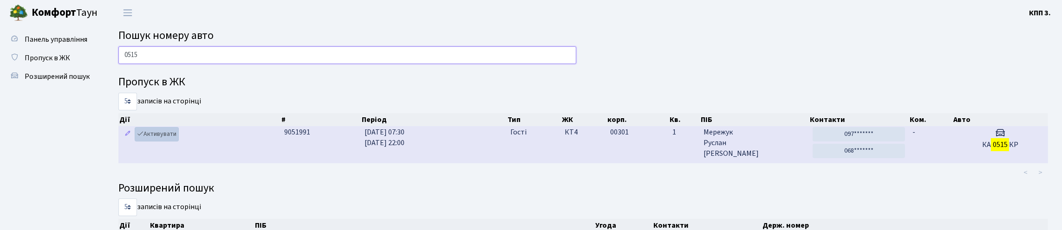
type input "0515"
click at [151, 142] on link "Активувати" at bounding box center [157, 134] width 44 height 14
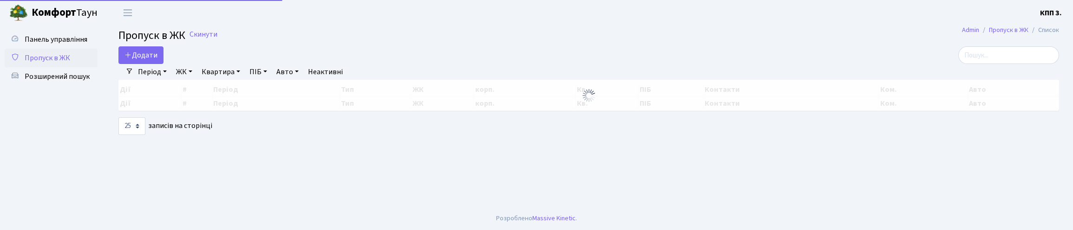
select select "25"
click at [999, 60] on input "search" at bounding box center [1008, 55] width 101 height 18
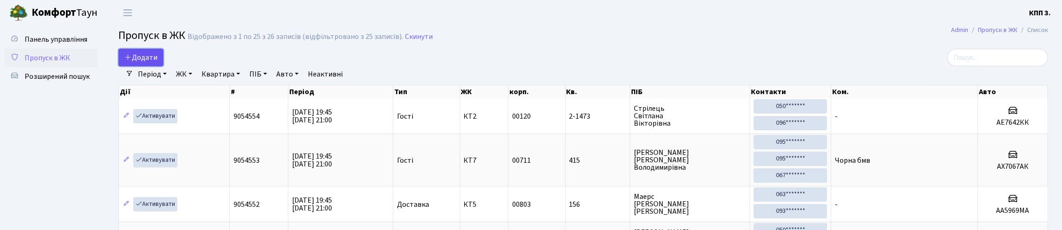
click at [157, 63] on span "Додати" at bounding box center [140, 57] width 33 height 10
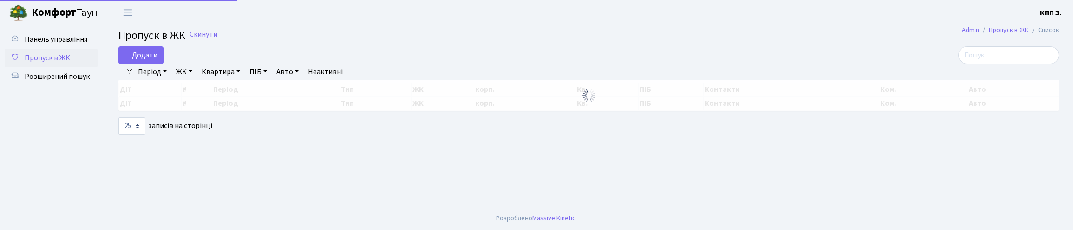
select select "25"
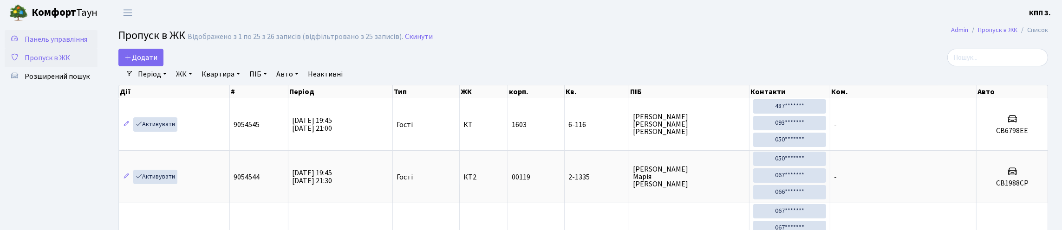
click at [55, 44] on span "Панель управління" at bounding box center [56, 39] width 63 height 10
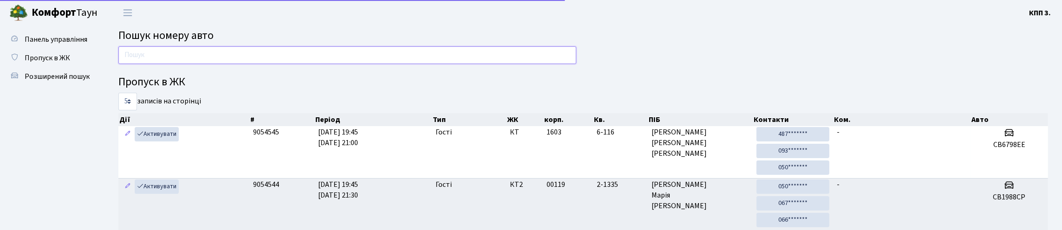
click at [158, 63] on input "text" at bounding box center [347, 55] width 458 height 18
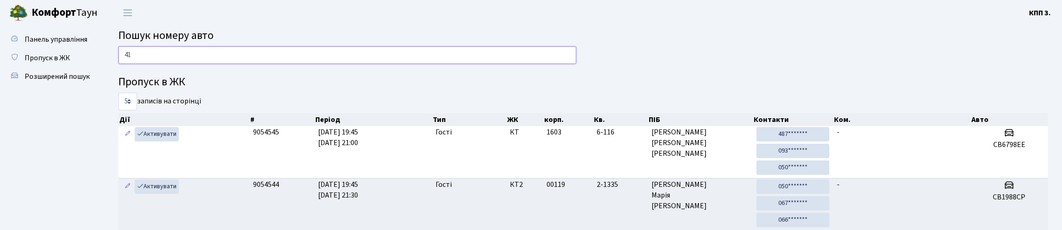
type input "4"
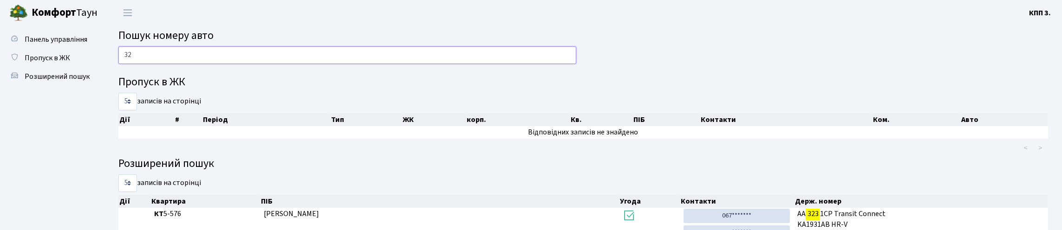
type input "3"
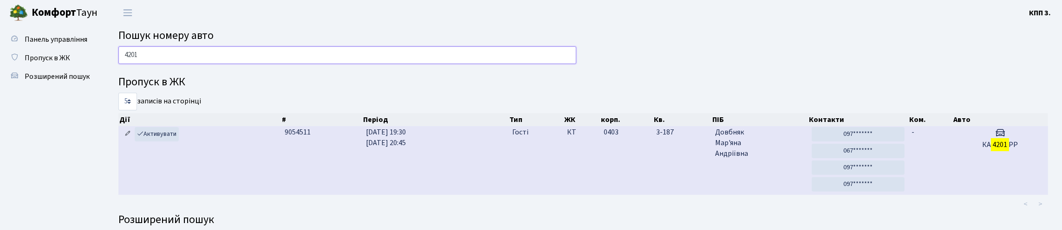
type input "4201"
click at [130, 137] on icon at bounding box center [127, 133] width 7 height 7
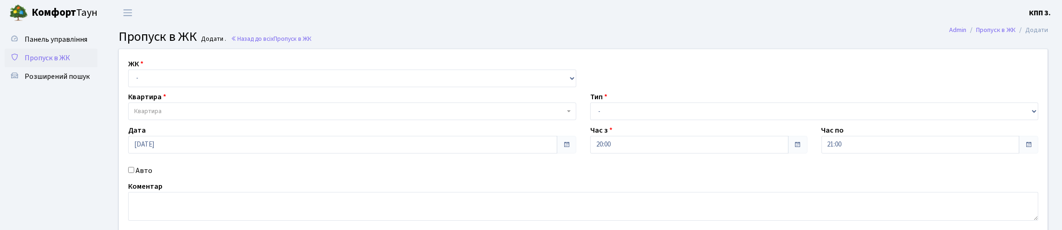
select select "271"
click at [130, 80] on select "- КТ, вул. Регенераторна, 4 КТ2, просп. [STREET_ADDRESS] [STREET_ADDRESS] [PERS…" at bounding box center [352, 79] width 448 height 18
select select
click at [196, 116] on span "Квартира" at bounding box center [349, 111] width 430 height 9
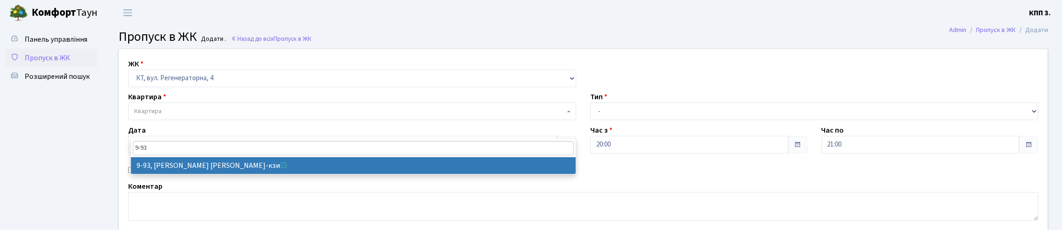
type input "9-93"
select select "6443"
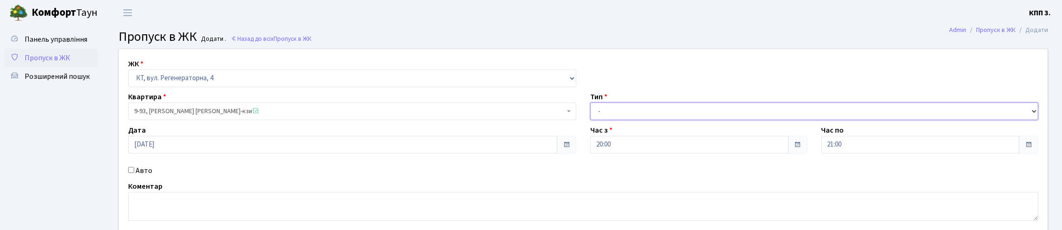
click at [643, 120] on select "- Доставка Таксі Гості Сервіс" at bounding box center [814, 112] width 448 height 18
select select "1"
click at [590, 120] on select "- Доставка Таксі Гості Сервіс" at bounding box center [814, 112] width 448 height 18
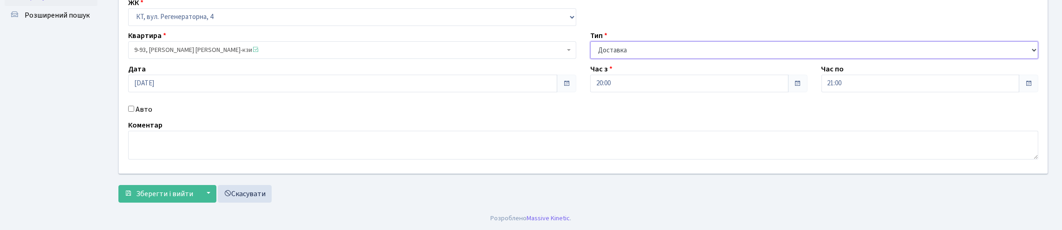
scroll to position [121, 0]
click at [188, 191] on span "Зберегти і вийти" at bounding box center [164, 194] width 57 height 10
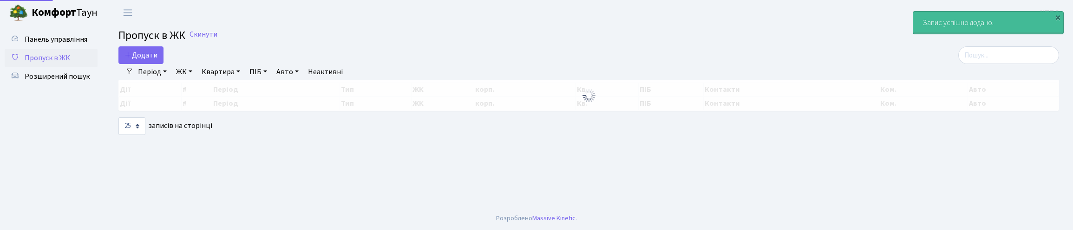
select select "25"
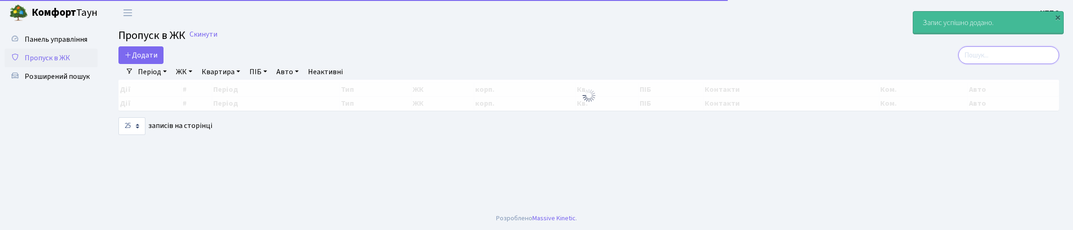
click at [980, 60] on input "search" at bounding box center [1008, 55] width 101 height 18
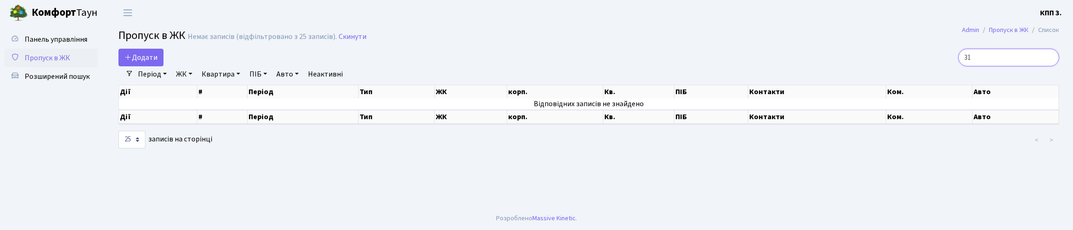
type input "3"
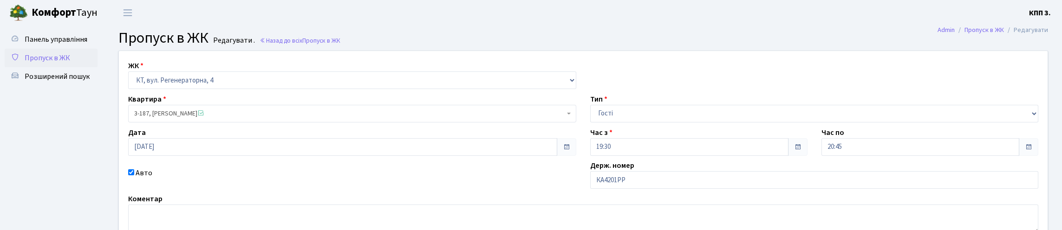
scroll to position [137, 0]
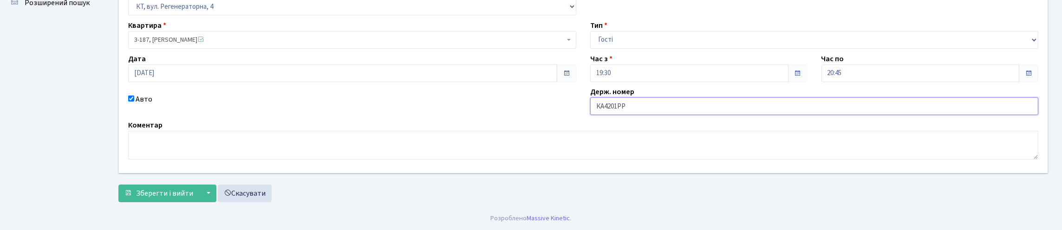
click at [625, 98] on input "КА4201РР" at bounding box center [814, 107] width 448 height 18
type input "КА4102РР"
click at [118, 185] on button "Зберегти і вийти" at bounding box center [158, 194] width 81 height 18
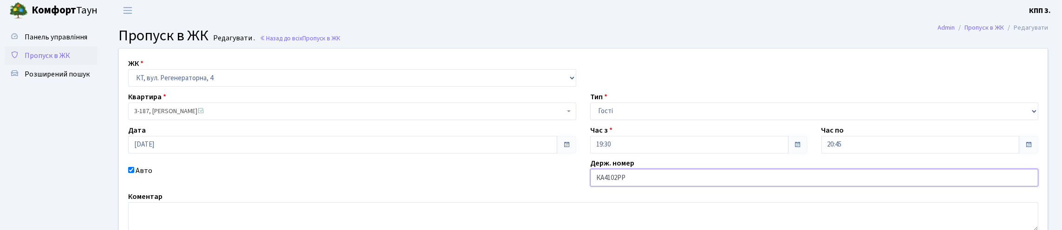
scroll to position [0, 0]
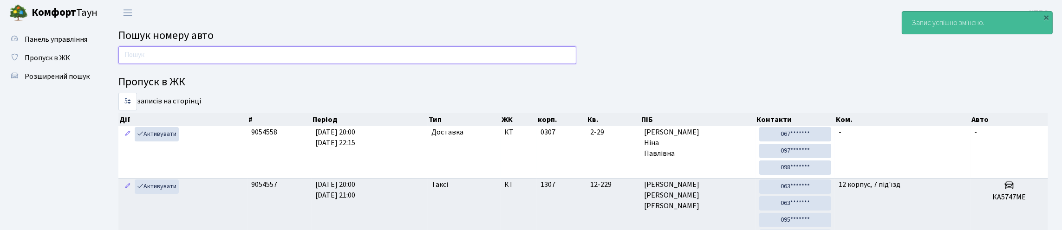
click at [253, 52] on input "text" at bounding box center [347, 55] width 458 height 18
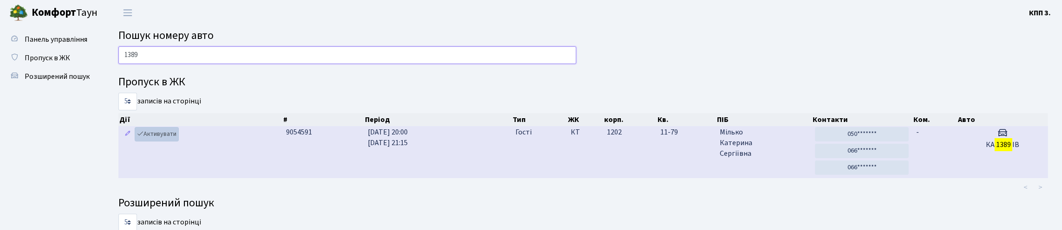
type input "1389"
click at [176, 142] on link "Активувати" at bounding box center [157, 134] width 44 height 14
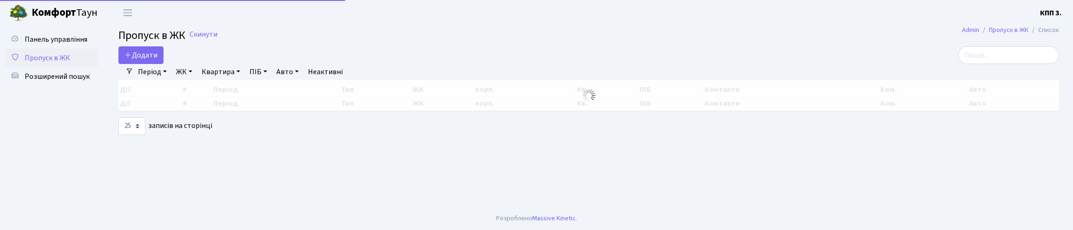
select select "25"
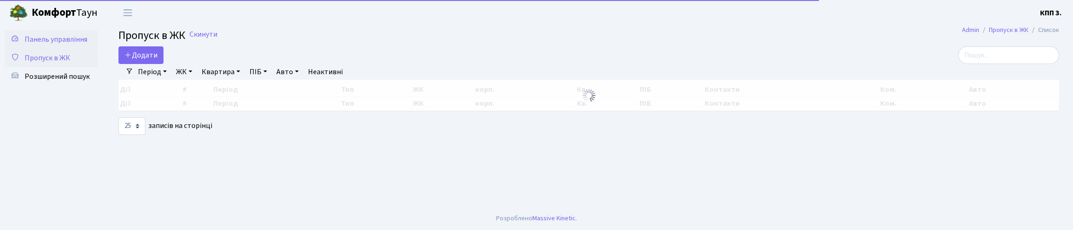
click at [68, 49] on link "Панель управління" at bounding box center [51, 39] width 93 height 19
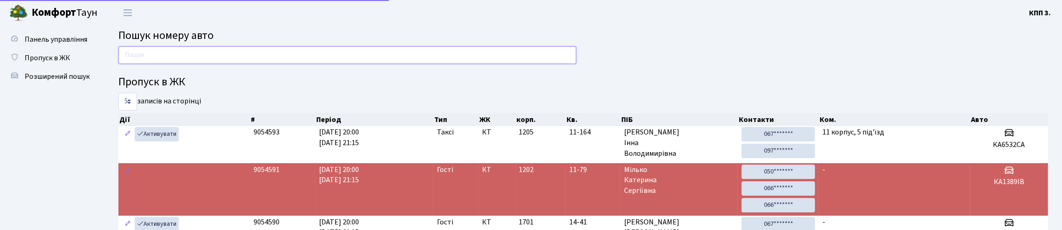
click at [168, 64] on input "text" at bounding box center [347, 55] width 458 height 18
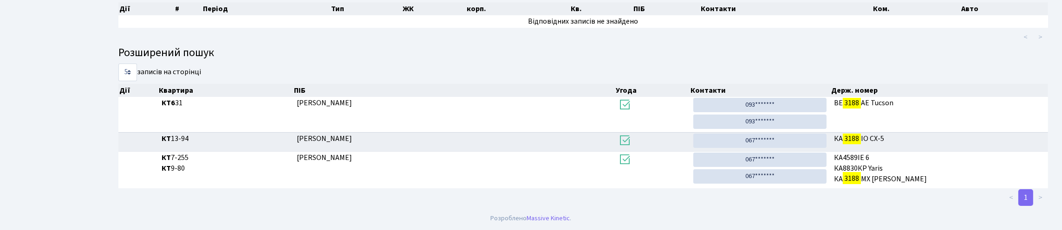
scroll to position [38, 0]
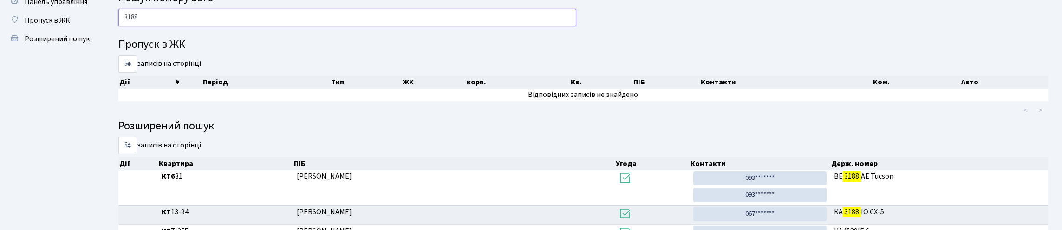
type input "3188"
drag, startPoint x: 143, startPoint y: 19, endPoint x: 141, endPoint y: 25, distance: 6.2
click at [141, 25] on input "3188" at bounding box center [347, 18] width 458 height 18
drag, startPoint x: 149, startPoint y: 25, endPoint x: 118, endPoint y: 38, distance: 33.5
click at [118, 31] on div "3188" at bounding box center [347, 20] width 472 height 22
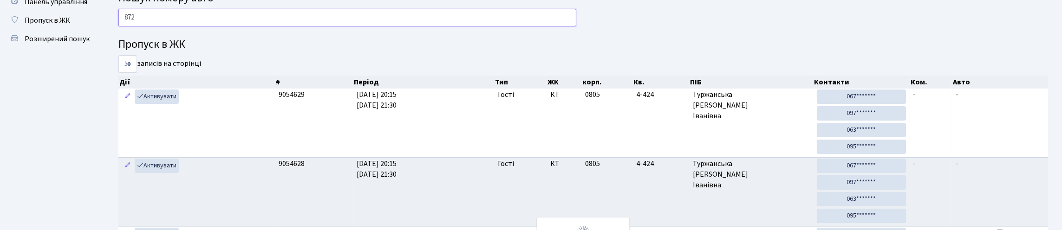
type input "8727"
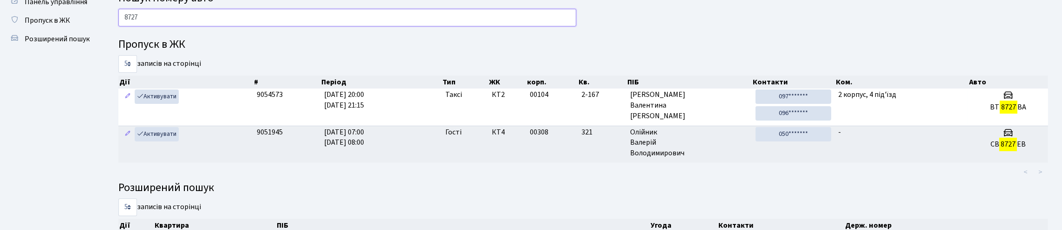
drag, startPoint x: 115, startPoint y: 37, endPoint x: 110, endPoint y: 39, distance: 5.7
click at [110, 39] on div "8727 Пропуск в ЖК 5 10 25 50 записів на сторінці Дії # Період Тип ЖК корп. Кв. …" at bounding box center [583, 174] width 958 height 330
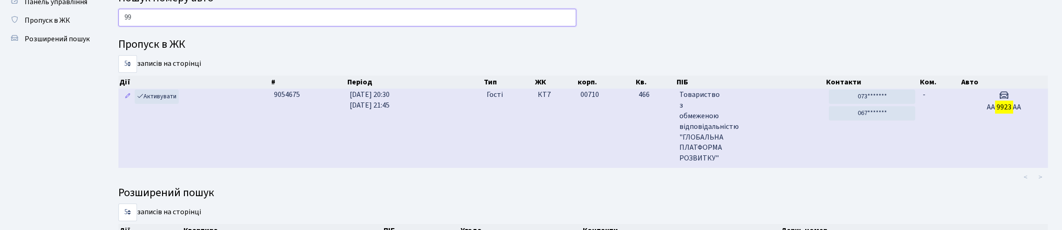
type input "9"
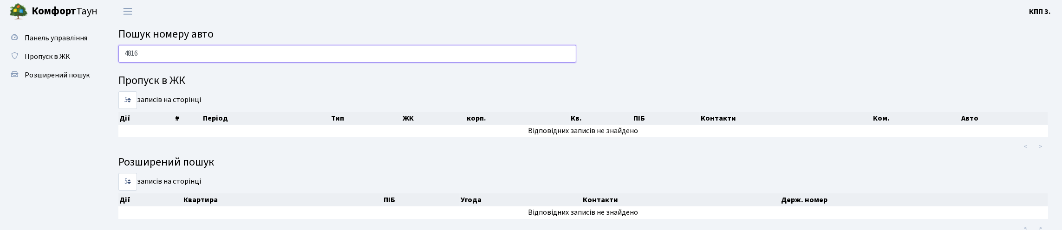
scroll to position [0, 0]
type input "4816"
drag, startPoint x: 141, startPoint y: 73, endPoint x: 124, endPoint y: 78, distance: 17.2
click at [126, 69] on div "4816" at bounding box center [347, 57] width 472 height 22
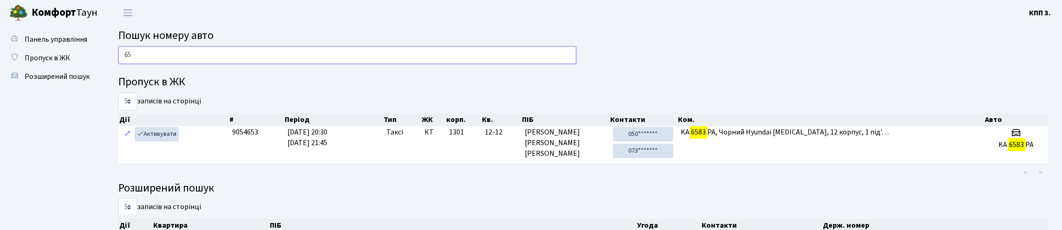
type input "6"
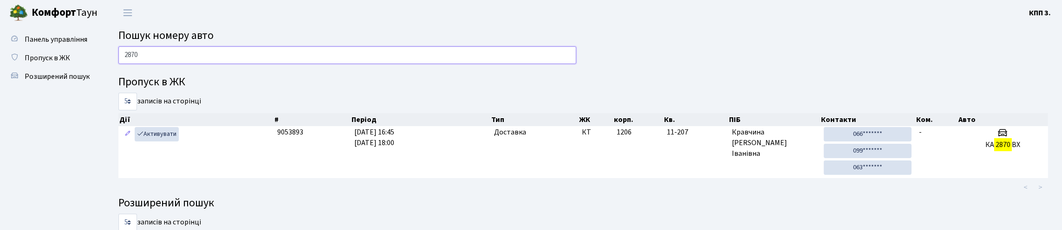
type input "2870"
drag, startPoint x: 169, startPoint y: 75, endPoint x: 155, endPoint y: 69, distance: 15.2
click at [155, 69] on div "2870" at bounding box center [347, 57] width 472 height 22
drag, startPoint x: 157, startPoint y: 65, endPoint x: 108, endPoint y: 79, distance: 50.6
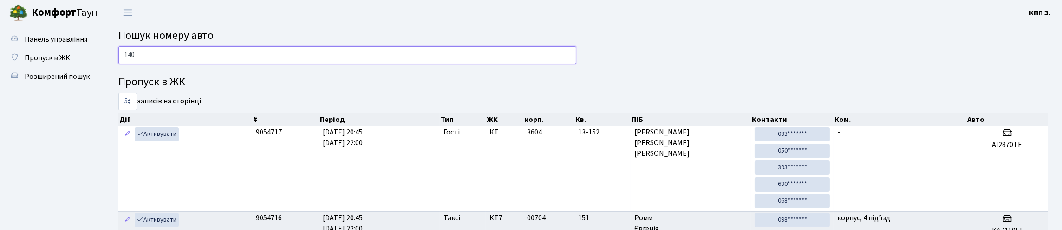
type input "1408"
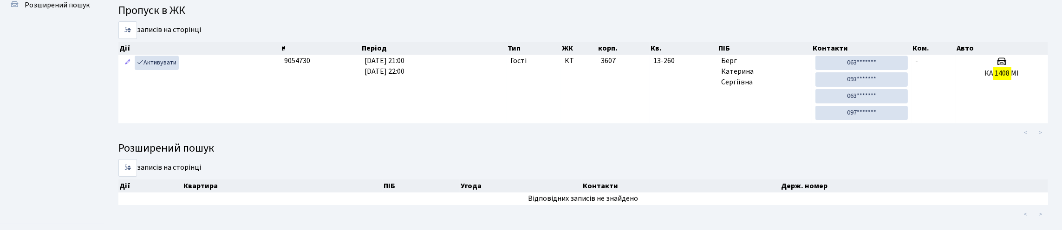
scroll to position [55, 0]
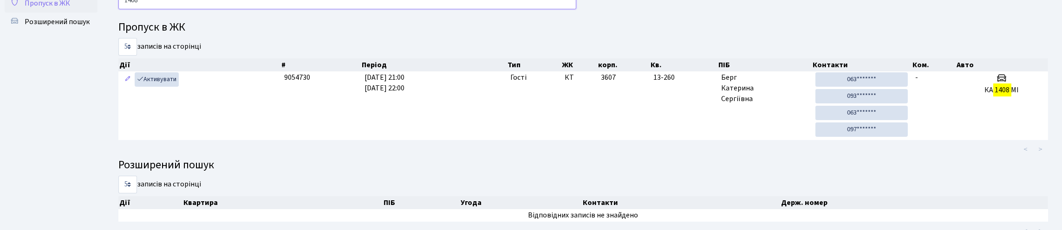
drag, startPoint x: 120, startPoint y: 19, endPoint x: 95, endPoint y: 24, distance: 25.6
click at [95, 24] on div "Панель управління Пропуск в ЖК Розширений пошук Пошук номеру авто 1408 Пропуск …" at bounding box center [531, 106] width 1062 height 270
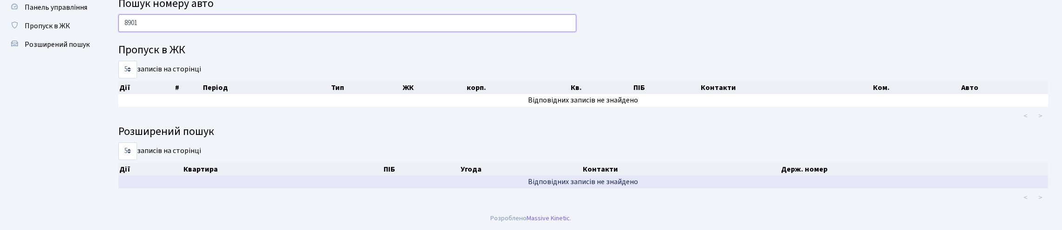
scroll to position [0, 0]
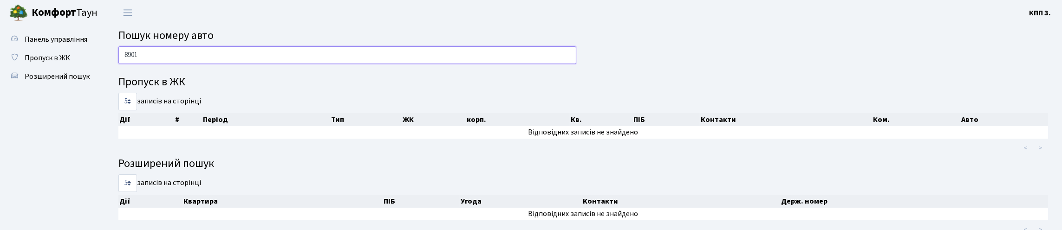
type input "8901"
drag, startPoint x: 158, startPoint y: 60, endPoint x: 101, endPoint y: 75, distance: 59.1
click at [101, 75] on div "Панель управління Пропуск в ЖК Розширений пошук Пошук номеру авто 8901 Пропуск …" at bounding box center [531, 133] width 1062 height 214
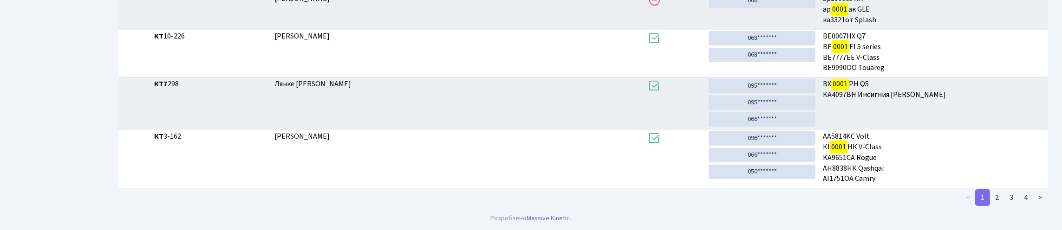
scroll to position [478, 0]
type input "0001"
click at [990, 202] on link "2" at bounding box center [997, 197] width 15 height 17
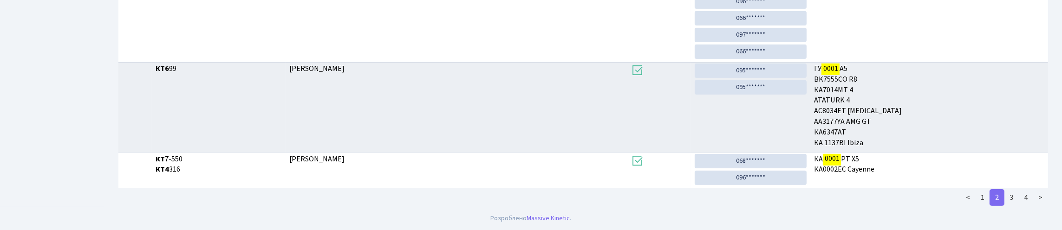
scroll to position [932, 0]
click at [1004, 195] on link "3" at bounding box center [1011, 197] width 15 height 17
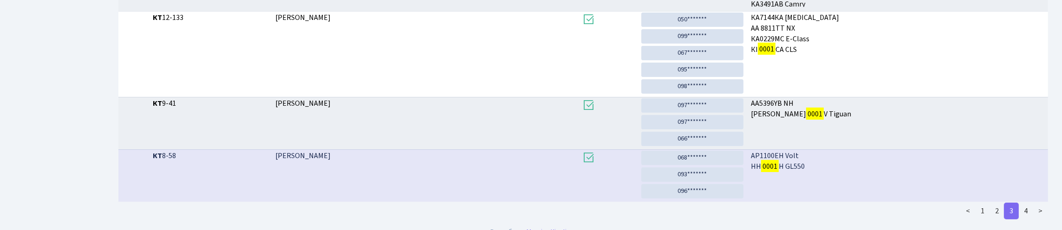
scroll to position [592, 0]
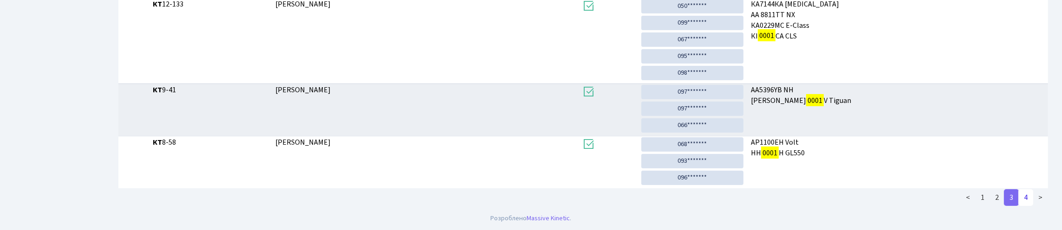
click at [1021, 194] on link "4" at bounding box center [1025, 197] width 15 height 17
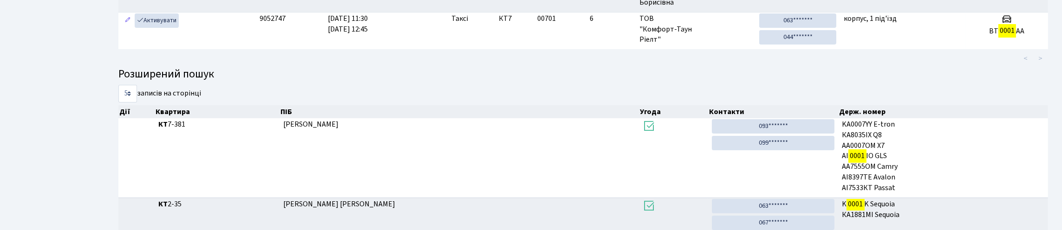
scroll to position [0, 0]
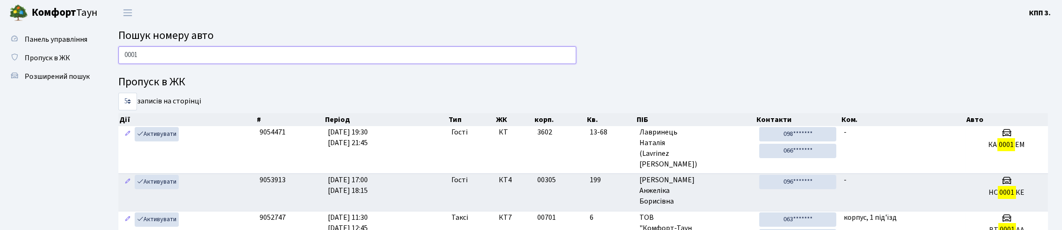
drag, startPoint x: 128, startPoint y: 72, endPoint x: 110, endPoint y: 69, distance: 18.4
click at [121, 64] on input "0001" at bounding box center [347, 55] width 458 height 18
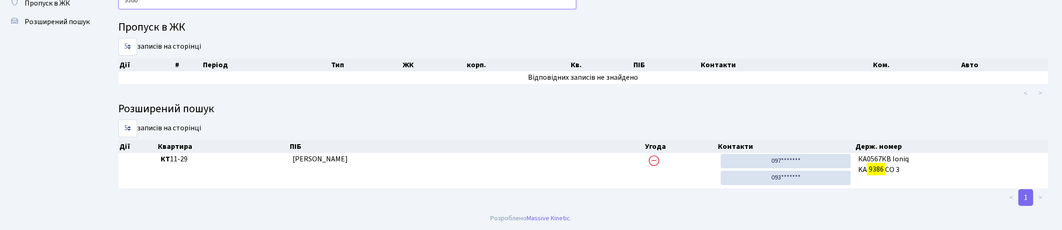
scroll to position [108, 0]
type input "9386"
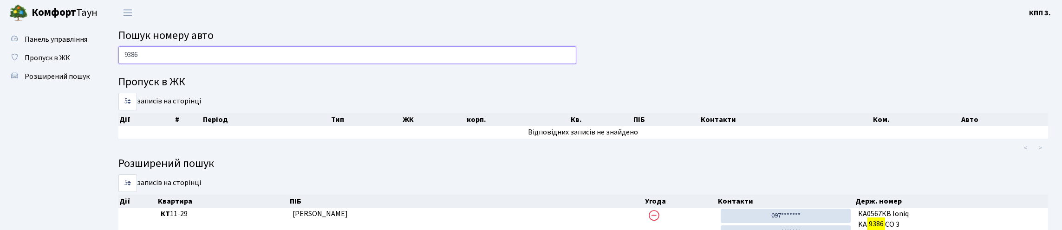
drag, startPoint x: 151, startPoint y: 69, endPoint x: 112, endPoint y: 82, distance: 41.1
click at [102, 80] on div "Панель управління Пропуск в ЖК Розширений пошук Пошук номеру авто 9386 Пропуск …" at bounding box center [531, 144] width 1062 height 236
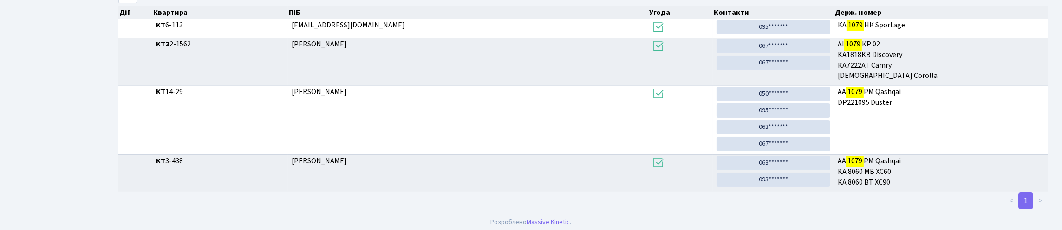
scroll to position [184, 0]
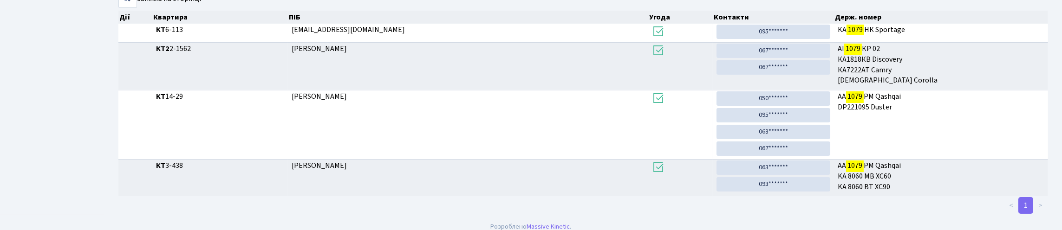
type input "1079"
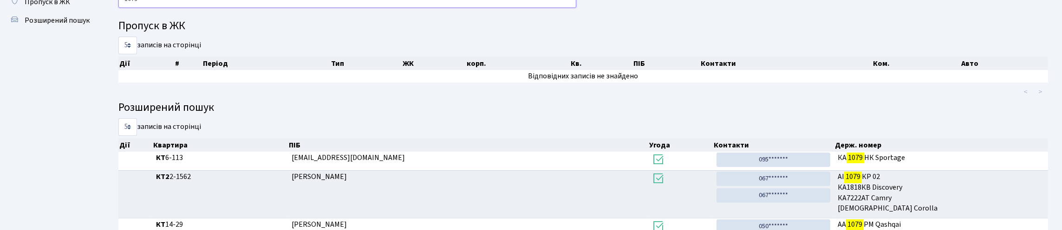
scroll to position [0, 0]
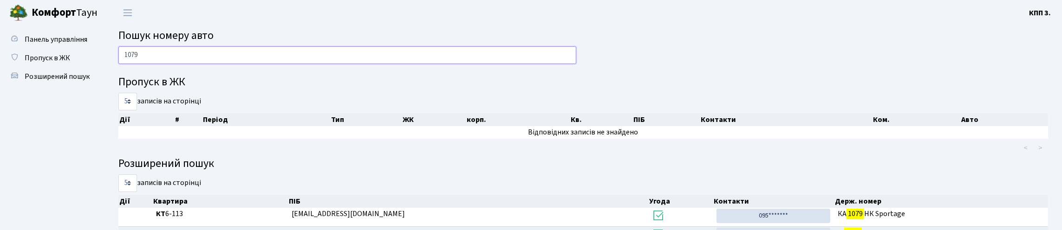
drag, startPoint x: 213, startPoint y: 60, endPoint x: 121, endPoint y: 75, distance: 93.1
click at [121, 69] on div "1079" at bounding box center [347, 57] width 472 height 22
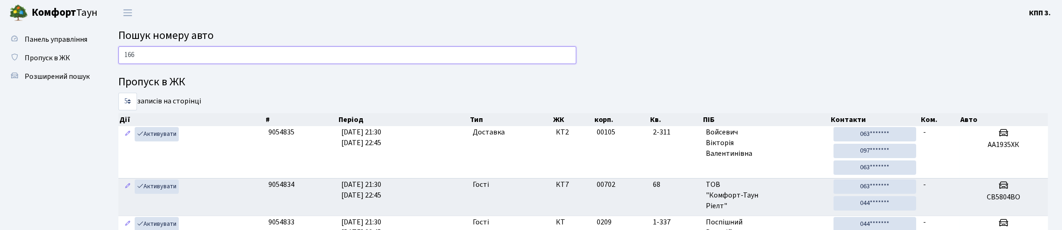
type input "1661"
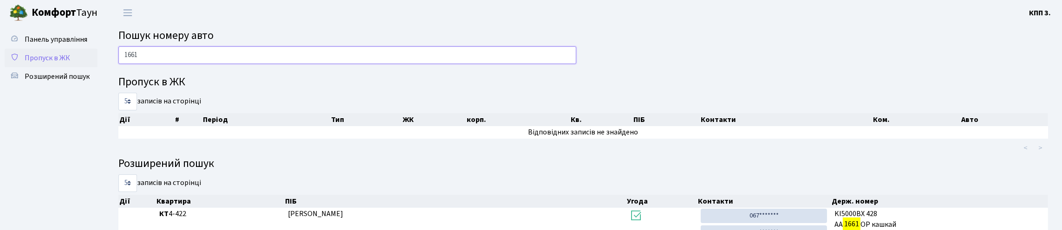
drag, startPoint x: 169, startPoint y: 64, endPoint x: 62, endPoint y: 80, distance: 108.1
click at [62, 80] on div "Панель управління Пропуск в ЖК Розширений пошук Пошук номеру авто 1661 Пропуск …" at bounding box center [531, 179] width 1062 height 306
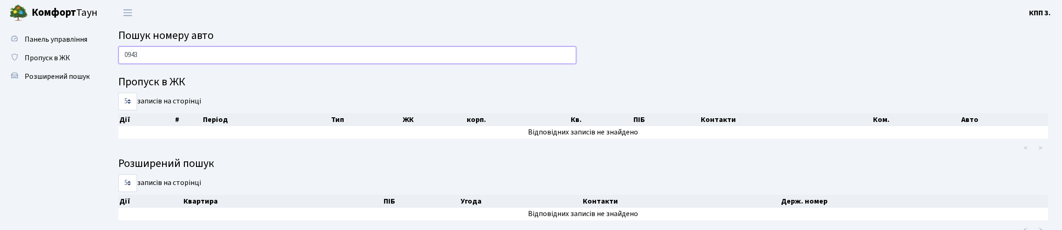
type input "0943"
drag, startPoint x: 159, startPoint y: 55, endPoint x: 120, endPoint y: 68, distance: 41.0
click at [120, 68] on main "Пошук номеру авто 0943 Пропуск в ЖК 5 10 25 50 записів на сторінці Дії # Період…" at bounding box center [583, 133] width 958 height 214
drag, startPoint x: 164, startPoint y: 63, endPoint x: 112, endPoint y: 79, distance: 54.0
click at [112, 69] on div "0943" at bounding box center [347, 57] width 472 height 22
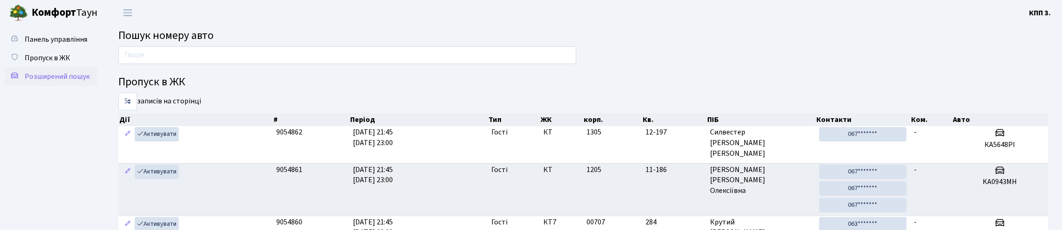
click at [69, 86] on link "Розширений пошук" at bounding box center [51, 76] width 93 height 19
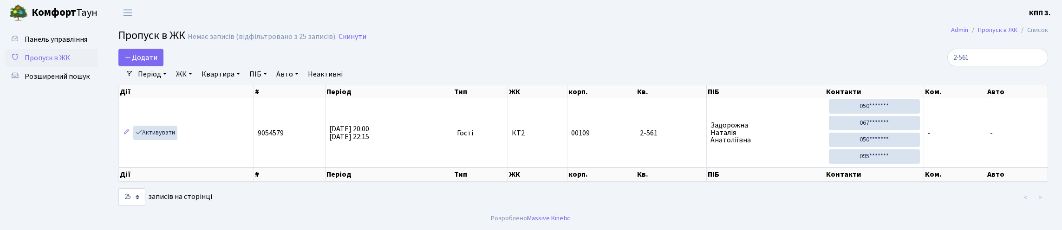
select select "25"
type input "2-561"
click at [164, 140] on link "Активувати" at bounding box center [155, 133] width 44 height 14
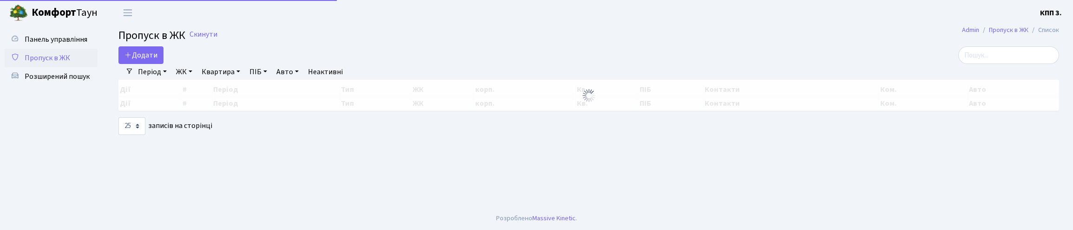
select select "25"
drag, startPoint x: 989, startPoint y: 61, endPoint x: 996, endPoint y: 57, distance: 7.9
click at [991, 61] on input "search" at bounding box center [1008, 55] width 101 height 18
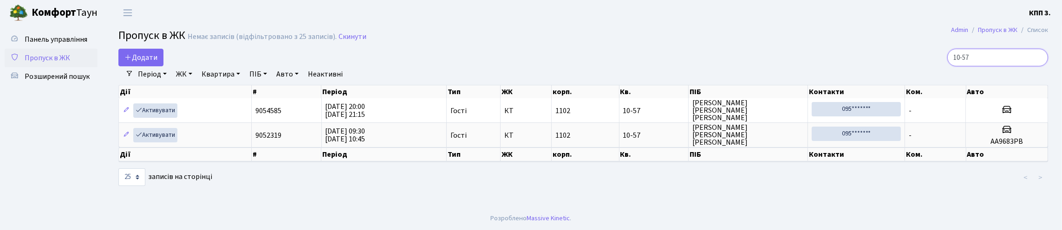
type input "10-57"
drag, startPoint x: 940, startPoint y: 74, endPoint x: 926, endPoint y: 80, distance: 15.6
click at [927, 79] on div "Додати 10-57 Фільтри Період 08.10.2025 - 08.10.2025 ЖК - КТ, вул. Регенераторна…" at bounding box center [583, 118] width 944 height 138
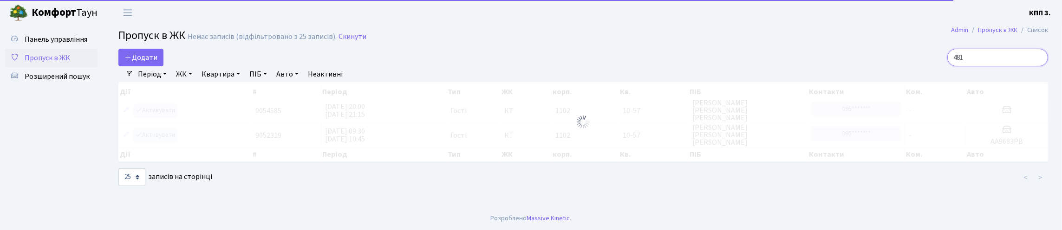
type input "4816"
click at [1037, 66] on input "4816" at bounding box center [997, 58] width 101 height 18
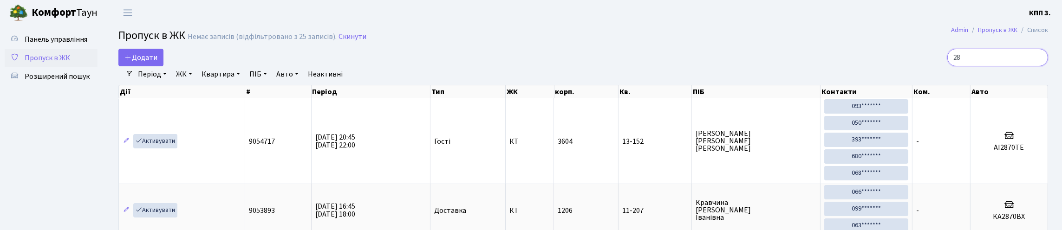
type input "2"
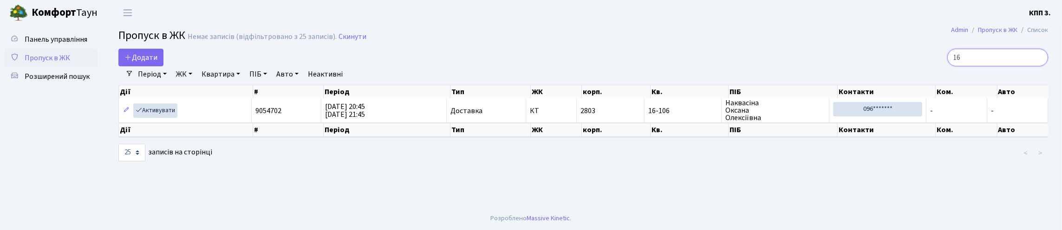
type input "1"
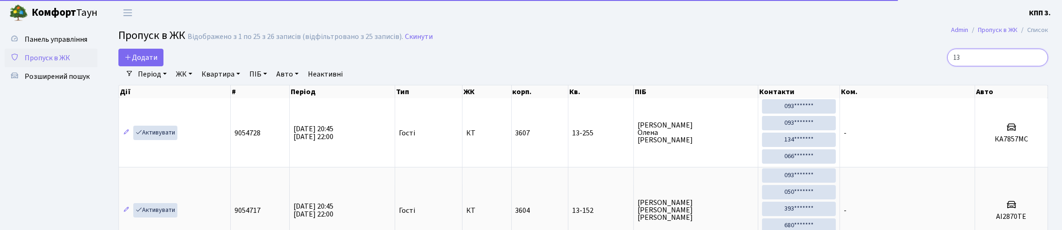
type input "1"
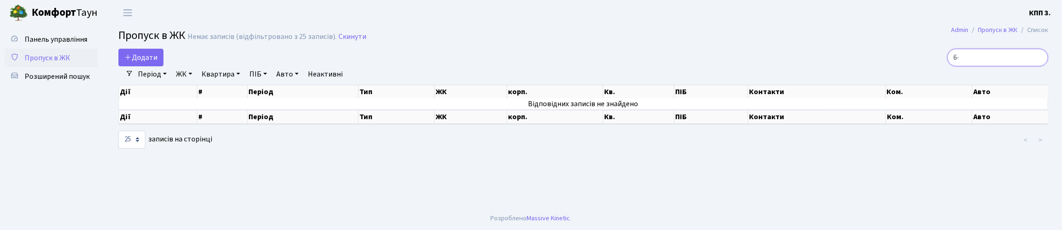
type input "6"
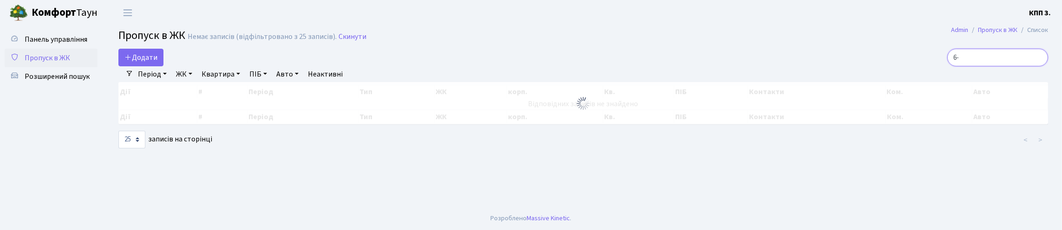
type input "6"
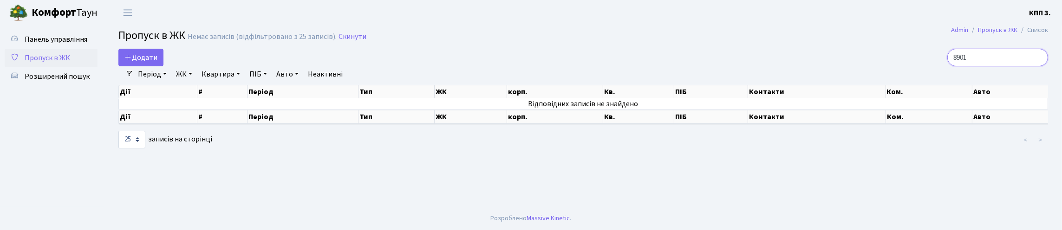
type input "8901"
click at [1046, 64] on input "8901" at bounding box center [997, 58] width 101 height 18
type input "9386"
click at [1046, 64] on input "9386" at bounding box center [997, 58] width 101 height 18
type input "1079"
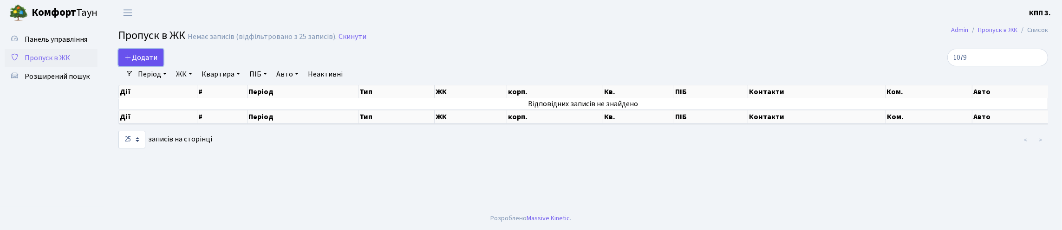
click at [157, 63] on span "Додати" at bounding box center [140, 57] width 33 height 10
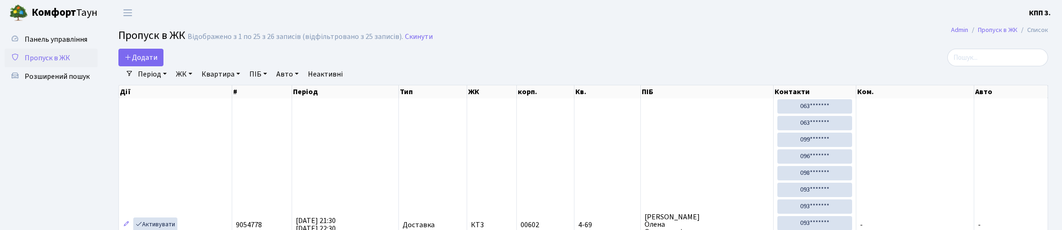
select select "25"
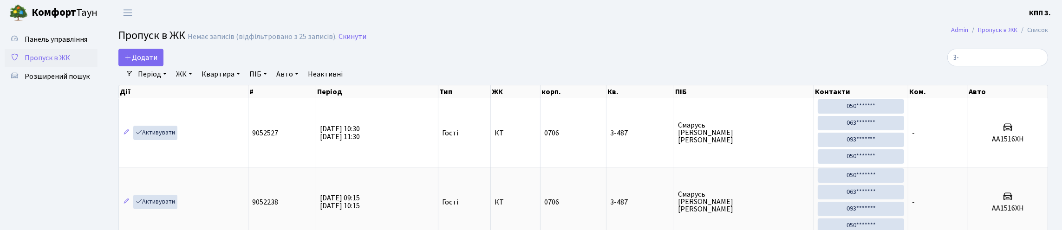
type input "3"
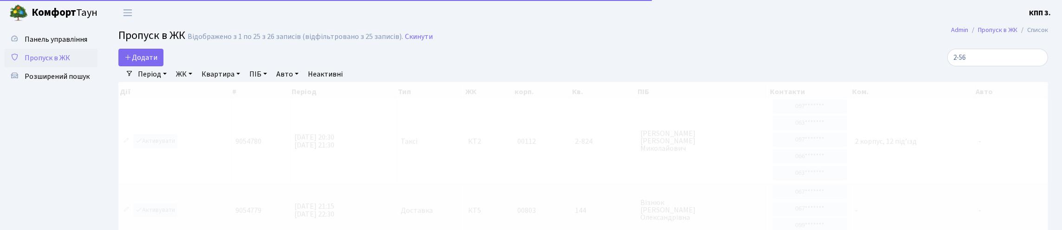
type input "2-561"
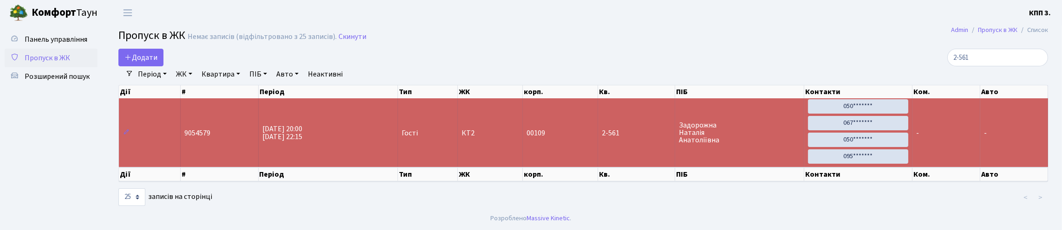
click at [1037, 66] on input "2-561" at bounding box center [997, 58] width 101 height 18
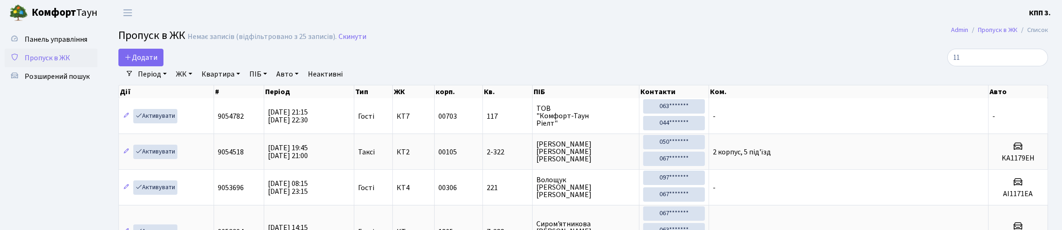
type input "1"
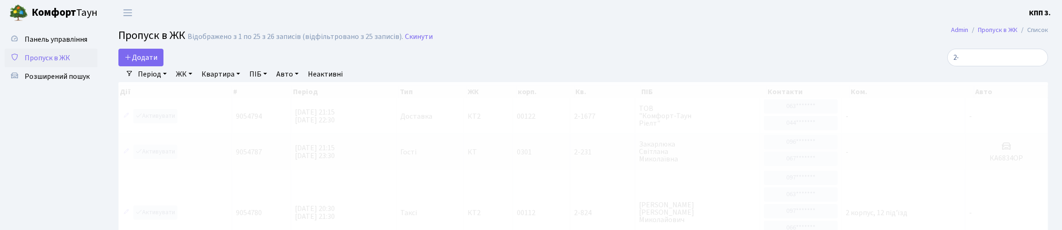
type input "2"
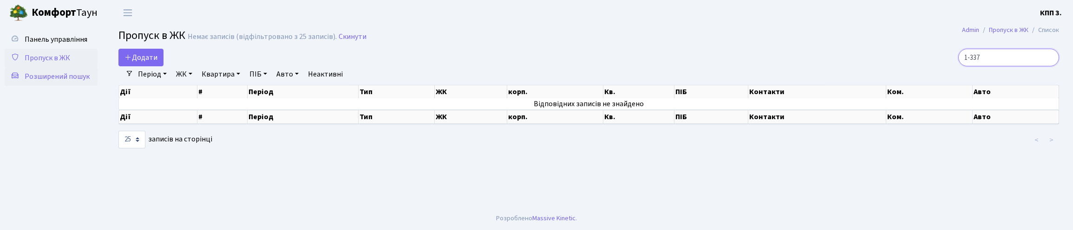
type input "1-337"
click at [33, 82] on span "Розширений пошук" at bounding box center [57, 77] width 65 height 10
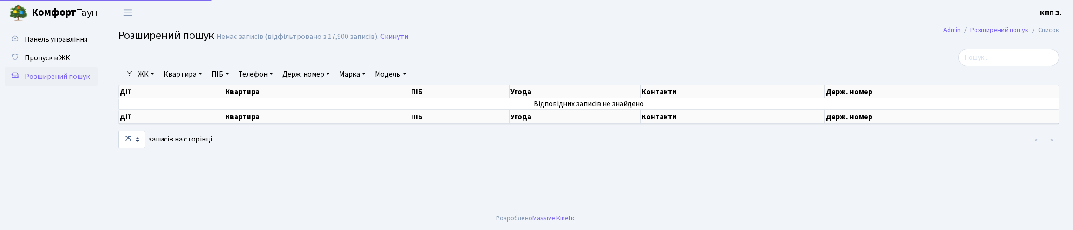
select select "25"
click at [196, 82] on link "Квартира" at bounding box center [183, 74] width 46 height 16
type input "1-337"
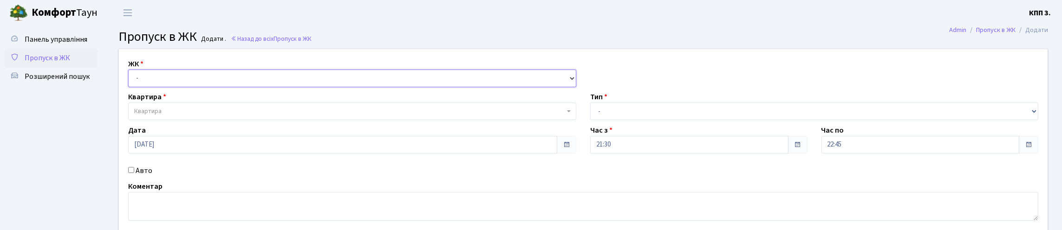
drag, startPoint x: 0, startPoint y: 0, endPoint x: 204, endPoint y: 100, distance: 227.2
click at [196, 87] on select "- КТ, вул. Регенераторна, 4 КТ2, просп. [STREET_ADDRESS] [STREET_ADDRESS] [PERS…" at bounding box center [352, 79] width 448 height 18
select select "271"
click at [130, 80] on select "- КТ, вул. Регенераторна, 4 КТ2, просп. [STREET_ADDRESS] [STREET_ADDRESS] [PERS…" at bounding box center [352, 79] width 448 height 18
select select
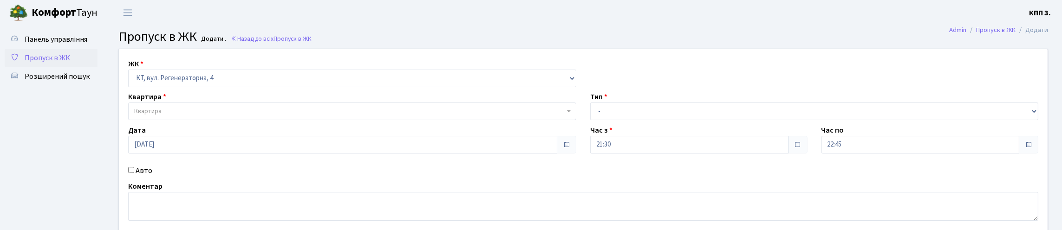
drag, startPoint x: 232, startPoint y: 129, endPoint x: 242, endPoint y: 132, distance: 10.6
click at [235, 116] on span "Квартира" at bounding box center [349, 111] width 430 height 9
type input "1-337"
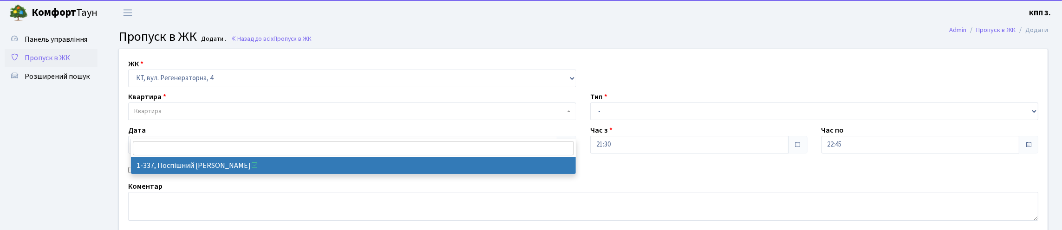
select select "337"
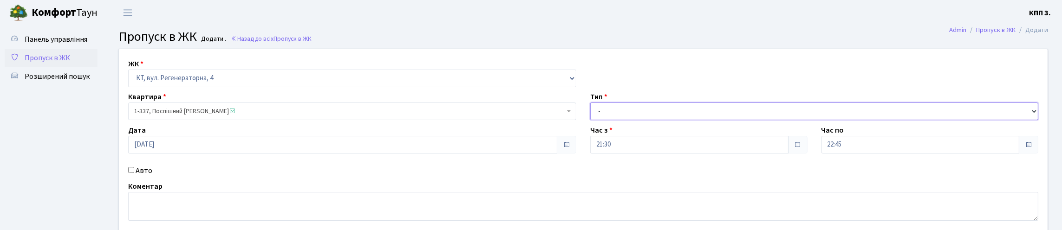
click at [627, 120] on select "- Доставка Таксі Гості Сервіс" at bounding box center [814, 112] width 448 height 18
select select "3"
click at [590, 120] on select "- Доставка Таксі Гості Сервіс" at bounding box center [814, 112] width 448 height 18
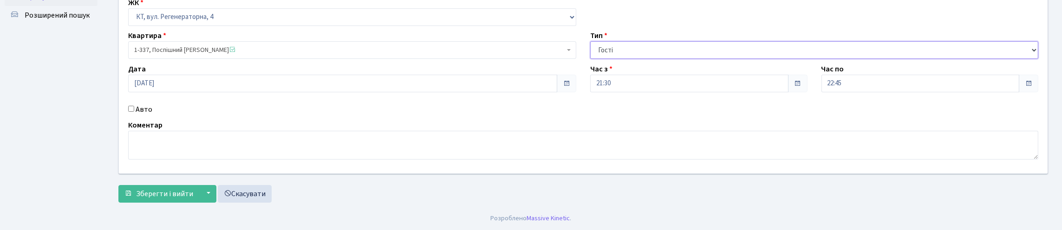
scroll to position [121, 0]
click at [152, 104] on label "Авто" at bounding box center [144, 109] width 17 height 11
click at [134, 106] on input "Авто" at bounding box center [131, 109] width 6 height 6
checkbox input "true"
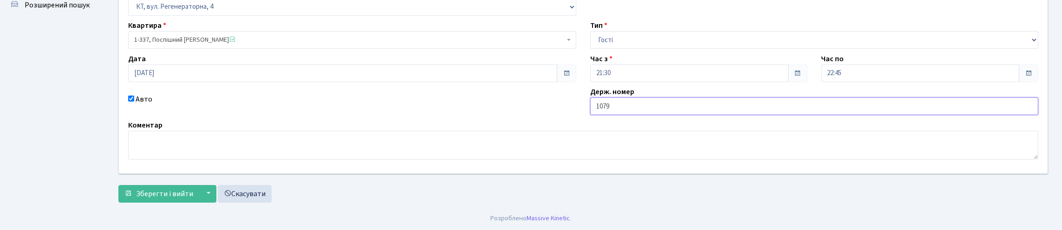
click at [596, 98] on input "1079" at bounding box center [814, 107] width 448 height 18
type input "КМ1079"
click at [118, 185] on button "Зберегти і вийти" at bounding box center [158, 194] width 81 height 18
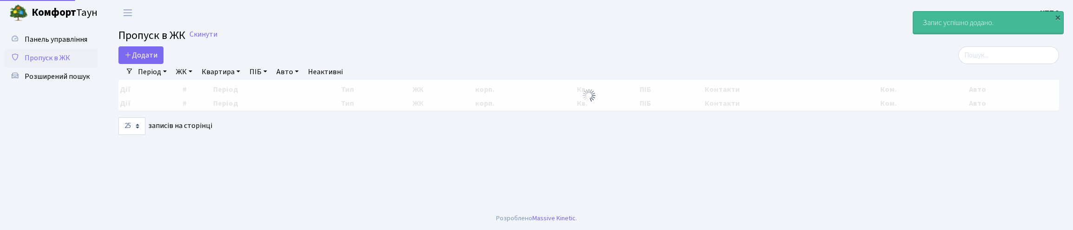
select select "25"
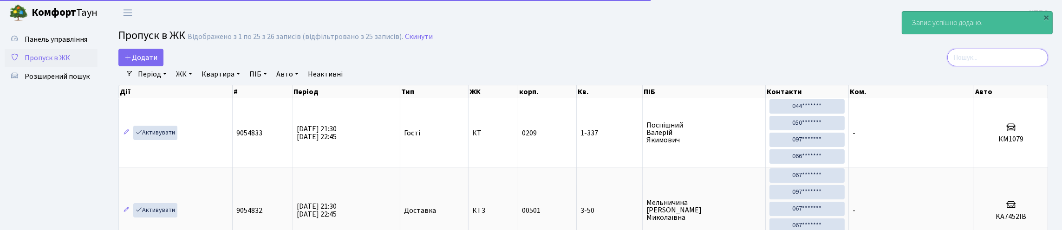
click at [982, 66] on input "search" at bounding box center [997, 58] width 101 height 18
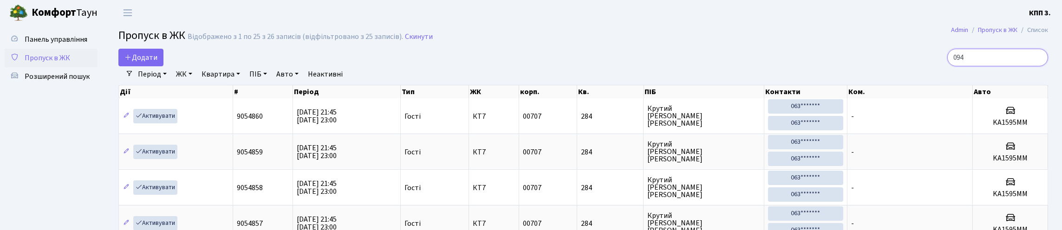
type input "0943"
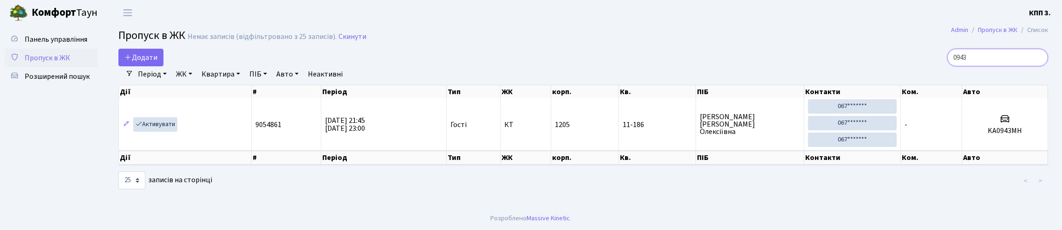
click at [1035, 64] on input "0943" at bounding box center [997, 58] width 101 height 18
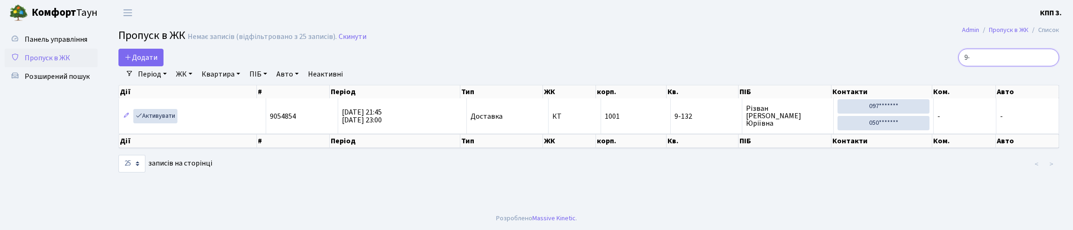
type input "9"
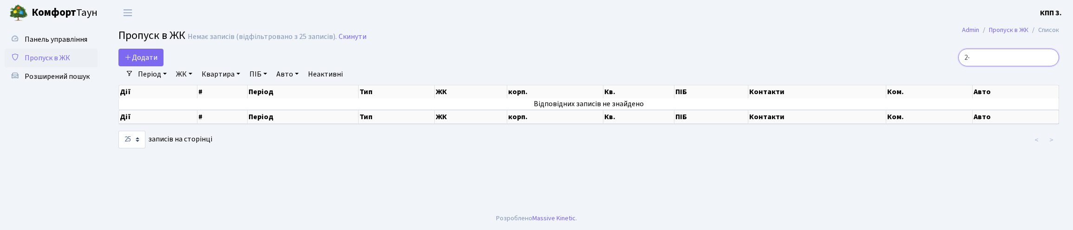
type input "2"
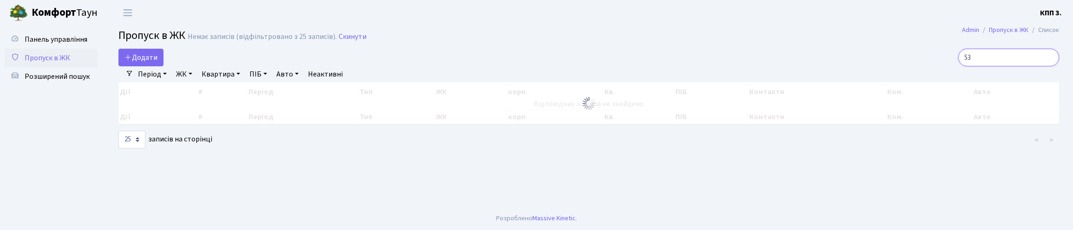
type input "5"
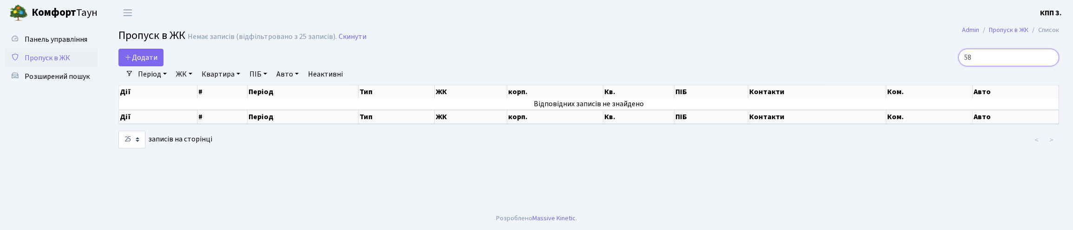
type input "5"
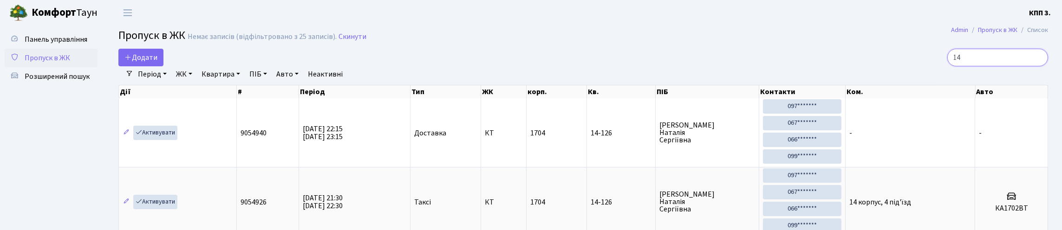
type input "1"
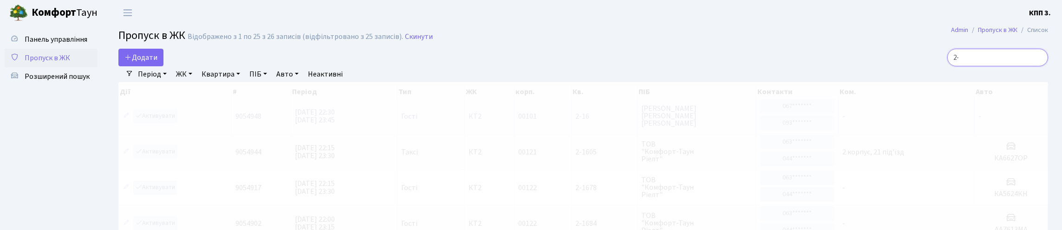
type input "2"
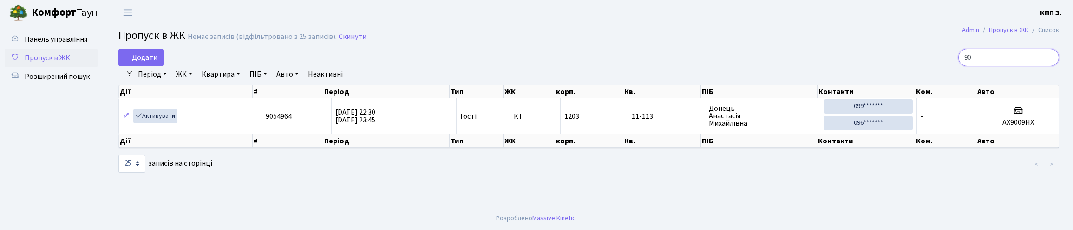
type input "9"
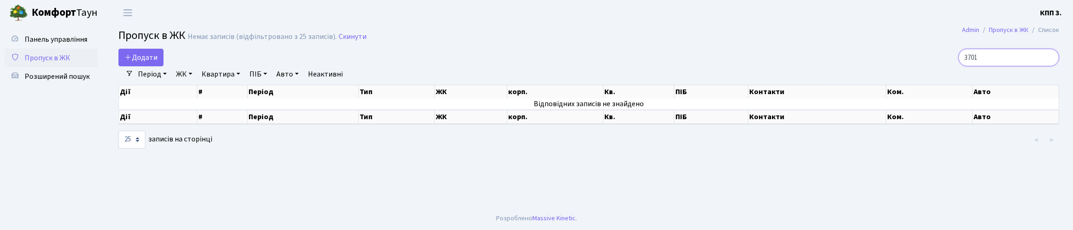
type input "3701"
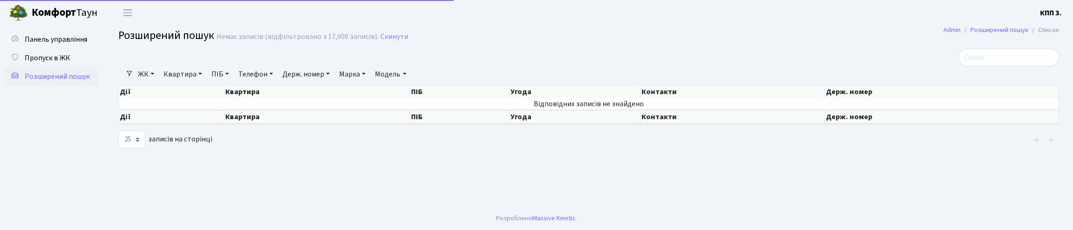
select select "25"
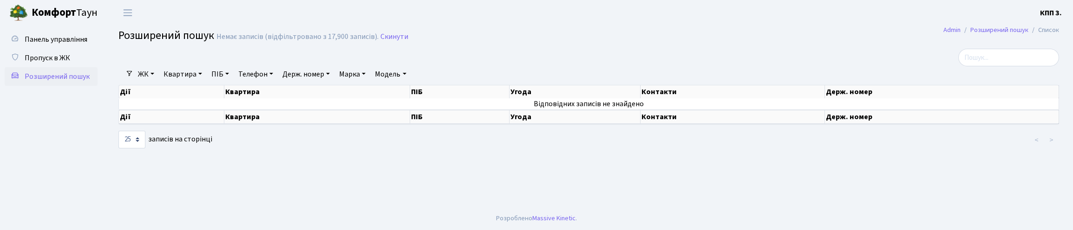
click at [232, 82] on link "ПІБ" at bounding box center [220, 74] width 25 height 16
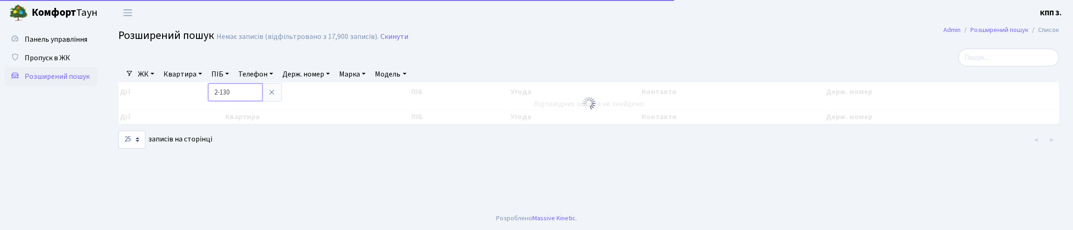
type input "2-130"
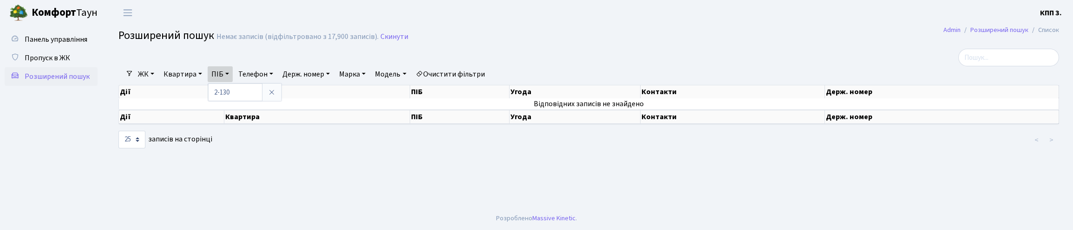
click at [202, 82] on link "Квартира" at bounding box center [183, 74] width 46 height 16
click at [241, 66] on div at bounding box center [429, 58] width 636 height 18
click at [233, 82] on link "ПІБ" at bounding box center [220, 74] width 25 height 16
click at [275, 96] on icon at bounding box center [271, 92] width 7 height 7
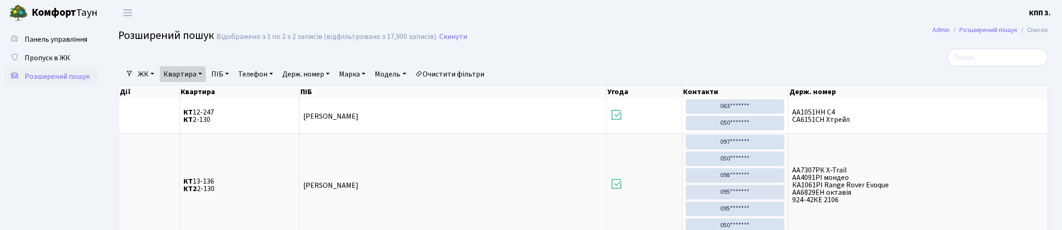
click at [206, 82] on link "Квартира" at bounding box center [183, 74] width 46 height 16
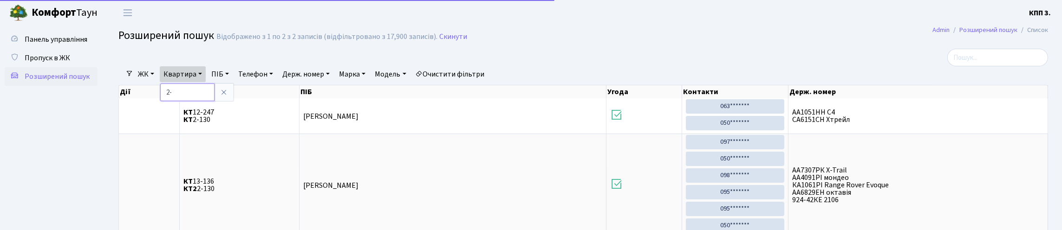
type input "2"
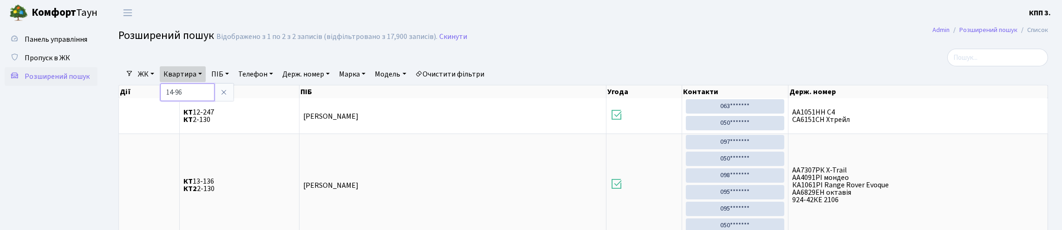
type input "14-96"
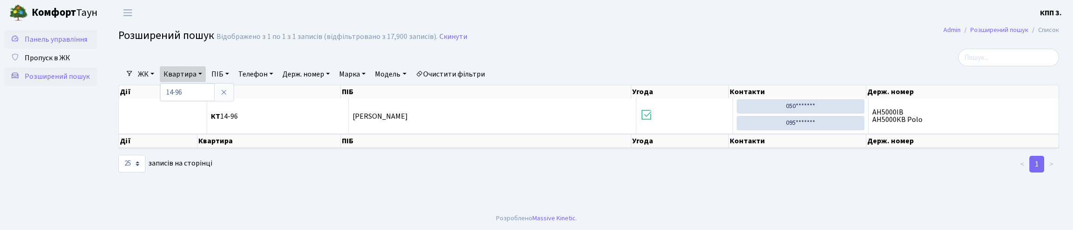
click at [40, 45] on span "Панель управління" at bounding box center [56, 39] width 63 height 10
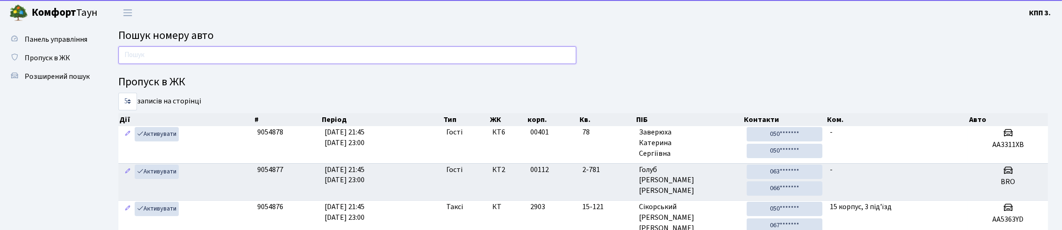
click at [176, 58] on input "text" at bounding box center [347, 55] width 458 height 18
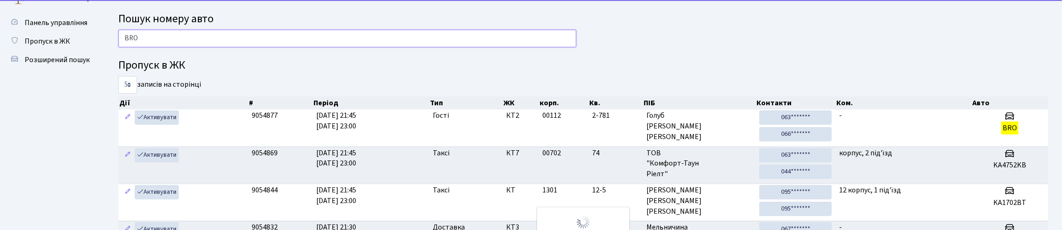
scroll to position [46, 0]
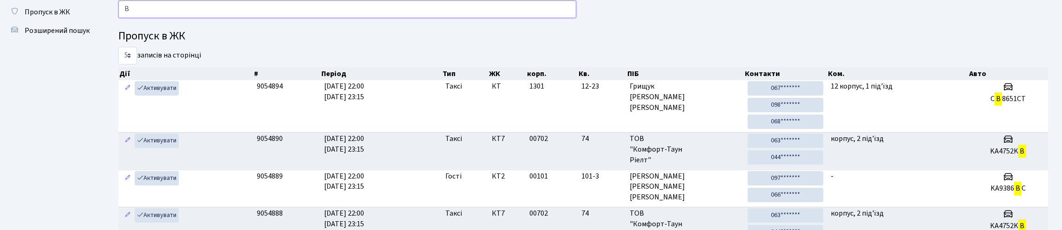
type input "B"
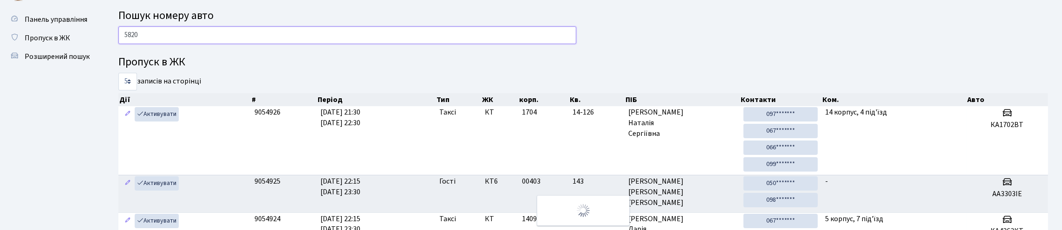
scroll to position [0, 0]
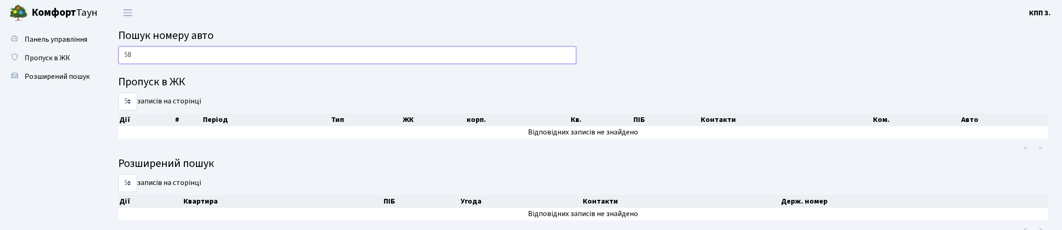
type input "5"
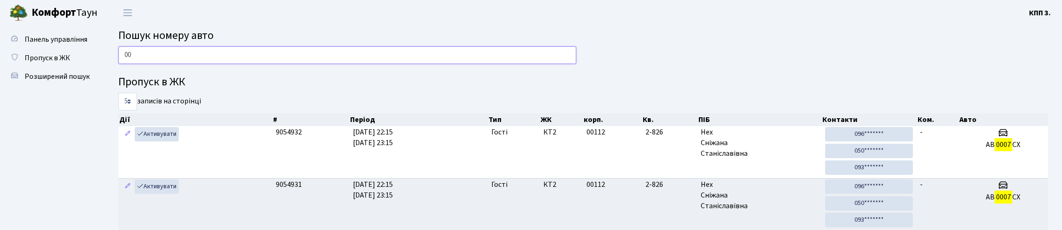
type input "0"
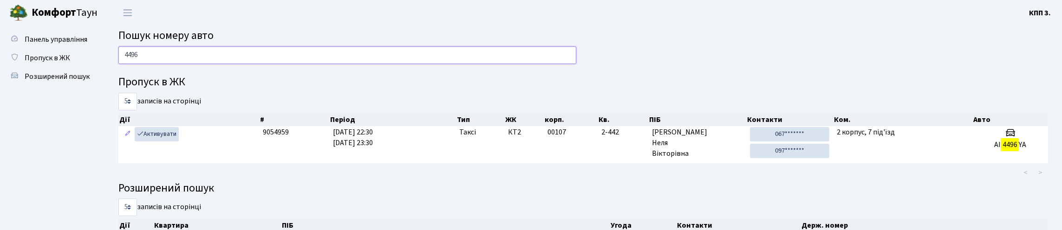
type input "4496"
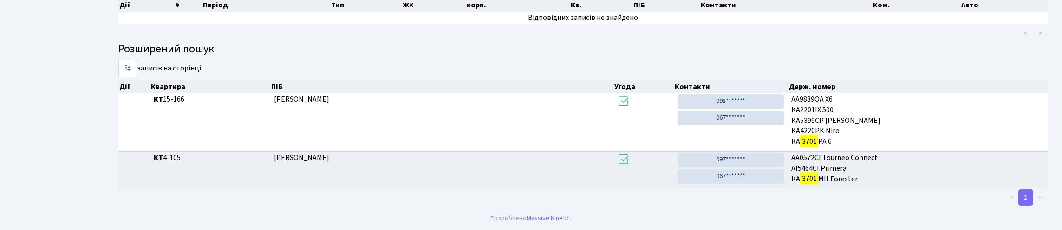
scroll to position [56, 0]
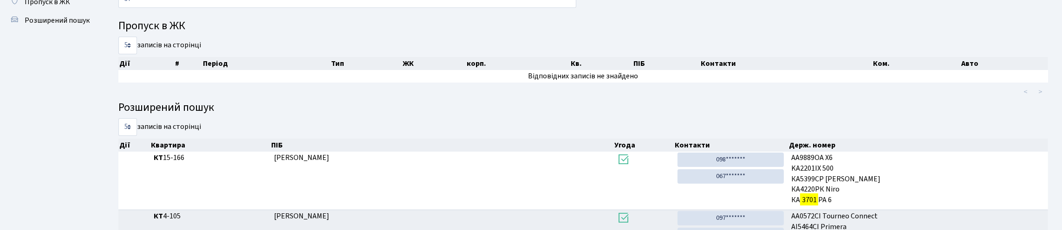
type input "3"
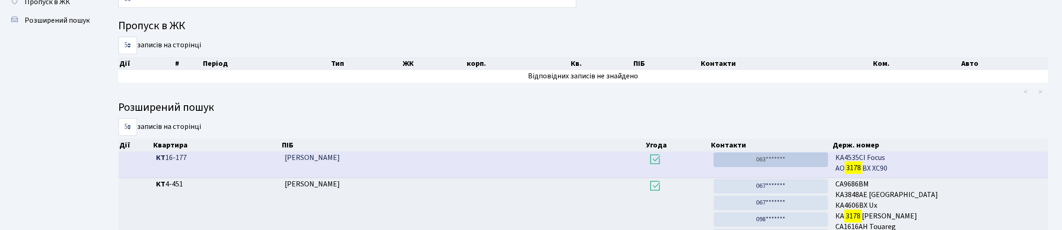
type input "3"
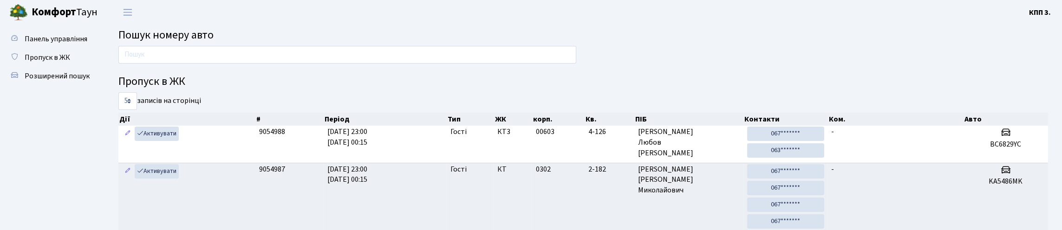
scroll to position [0, 0]
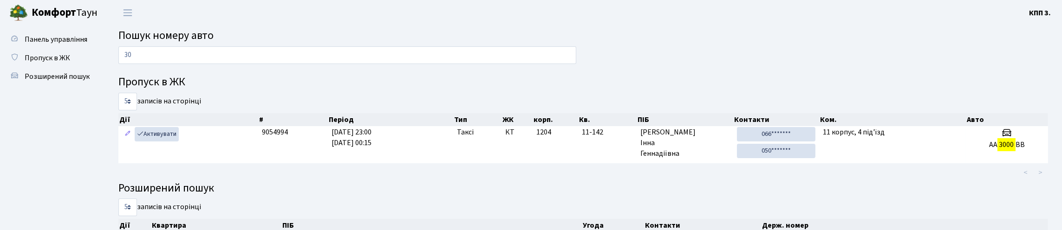
type input "3"
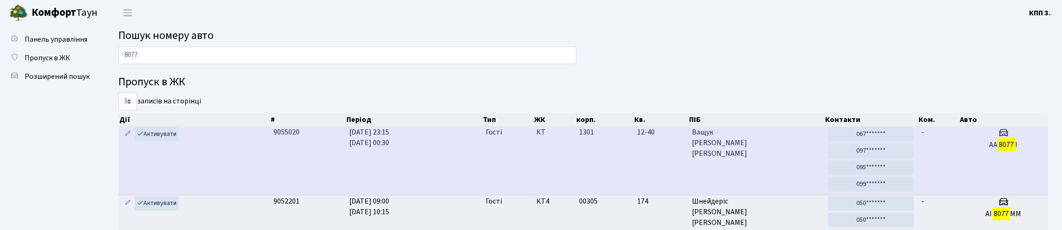
type input "8077"
click at [671, 193] on td "12-40" at bounding box center [660, 160] width 55 height 69
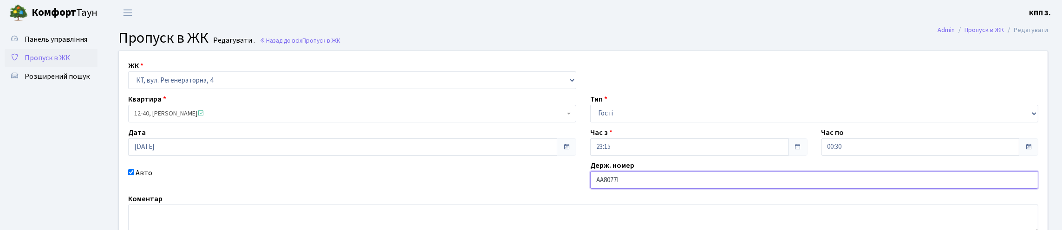
click at [657, 189] on input "АА8077I" at bounding box center [814, 180] width 448 height 18
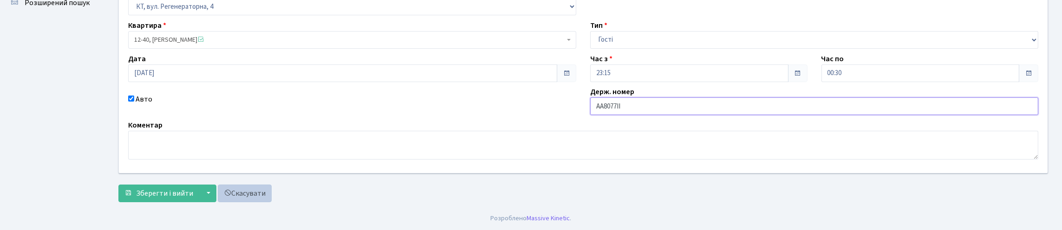
scroll to position [137, 0]
type input "АА8077II"
click at [144, 178] on form "ЖК - КТ, вул. Регенераторна, 4 КТ2, просп. [STREET_ADDRESS] [STREET_ADDRESS] [P…" at bounding box center [583, 90] width 930 height 226
click at [150, 189] on span "Зберегти і вийти" at bounding box center [164, 194] width 57 height 10
